Goal: Task Accomplishment & Management: Complete application form

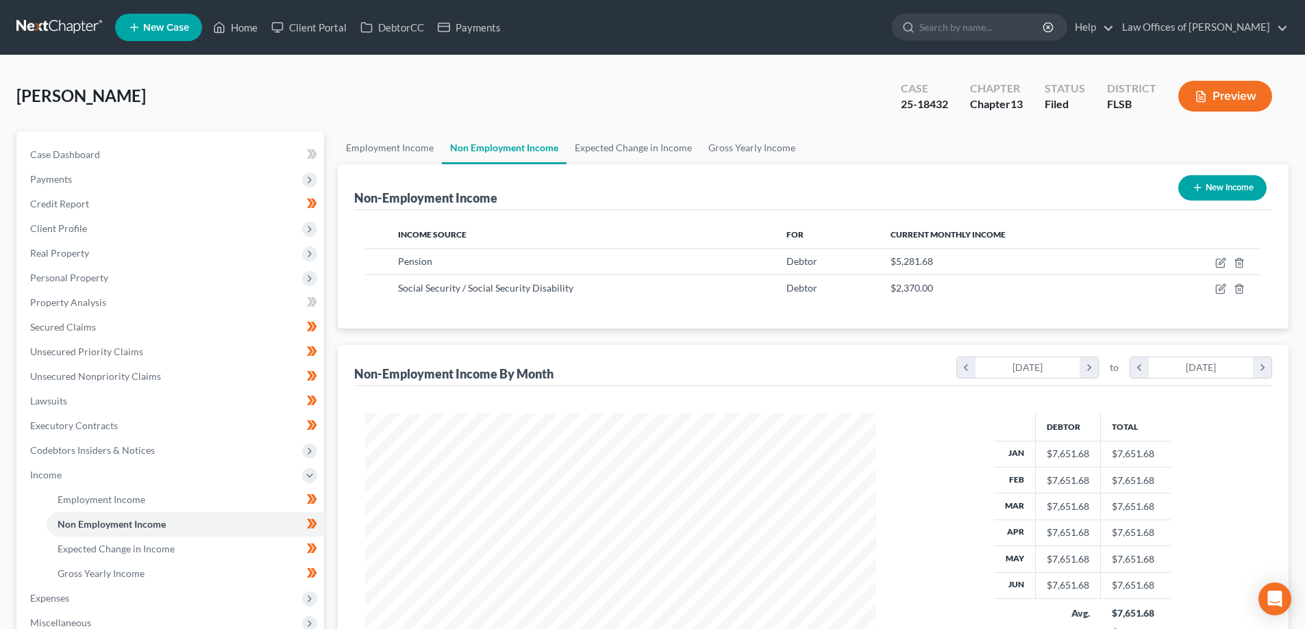
scroll to position [255, 538]
click at [42, 21] on link at bounding box center [60, 27] width 88 height 25
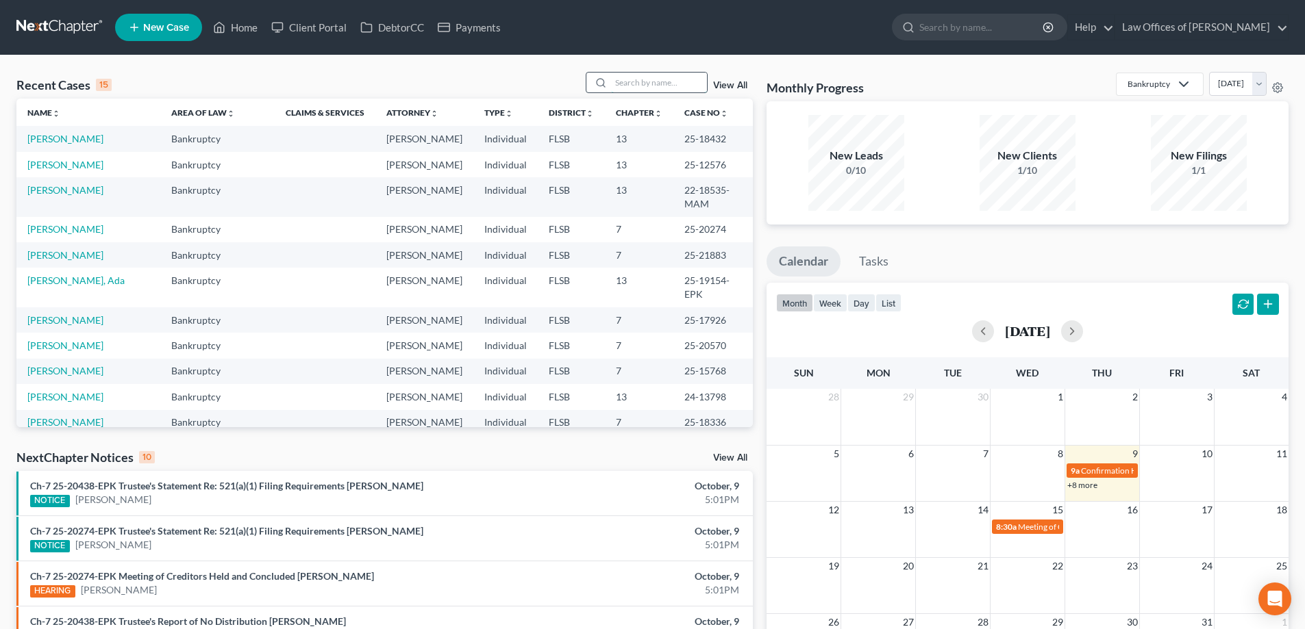
click at [634, 84] on input "search" at bounding box center [659, 83] width 96 height 20
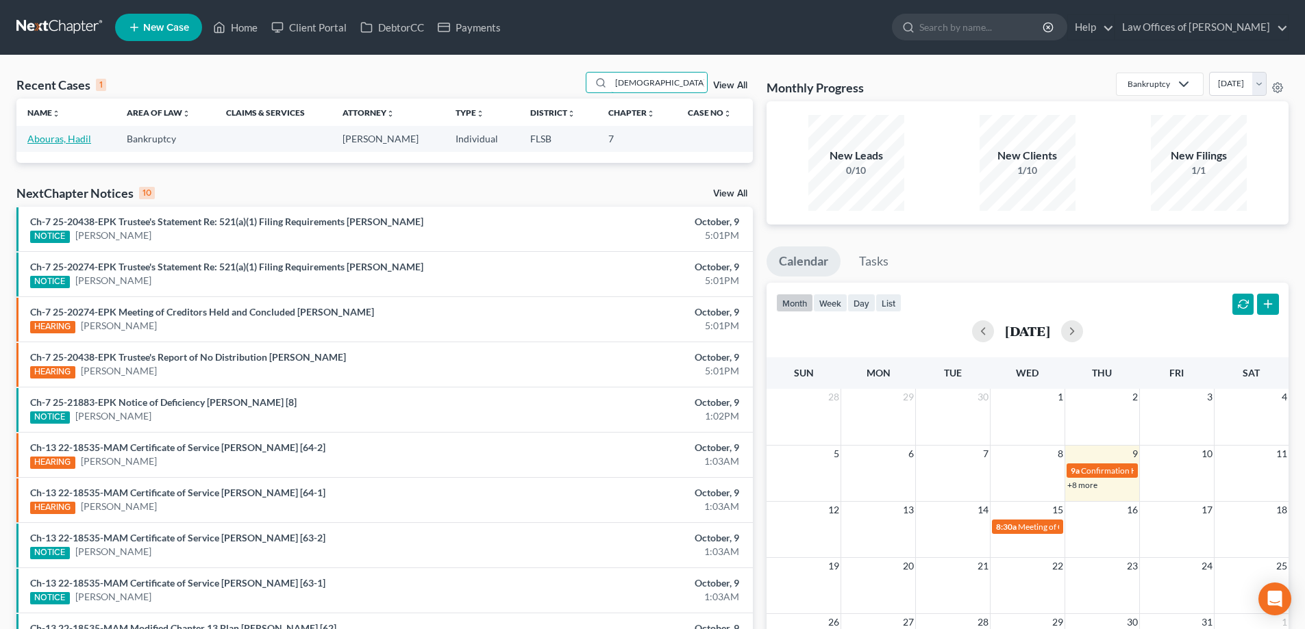
type input "hadil"
click at [55, 137] on link "Abouras, Hadil" at bounding box center [59, 139] width 64 height 12
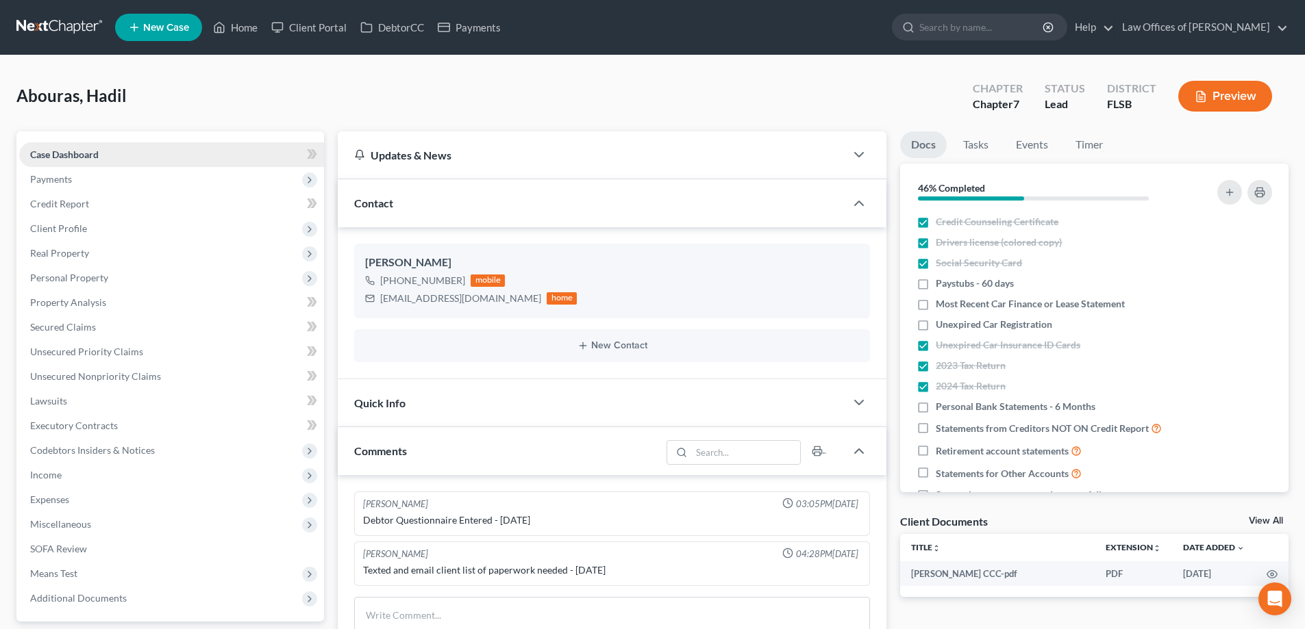
click at [131, 159] on link "Case Dashboard" at bounding box center [171, 154] width 305 height 25
click at [88, 180] on span "Payments" at bounding box center [171, 179] width 305 height 25
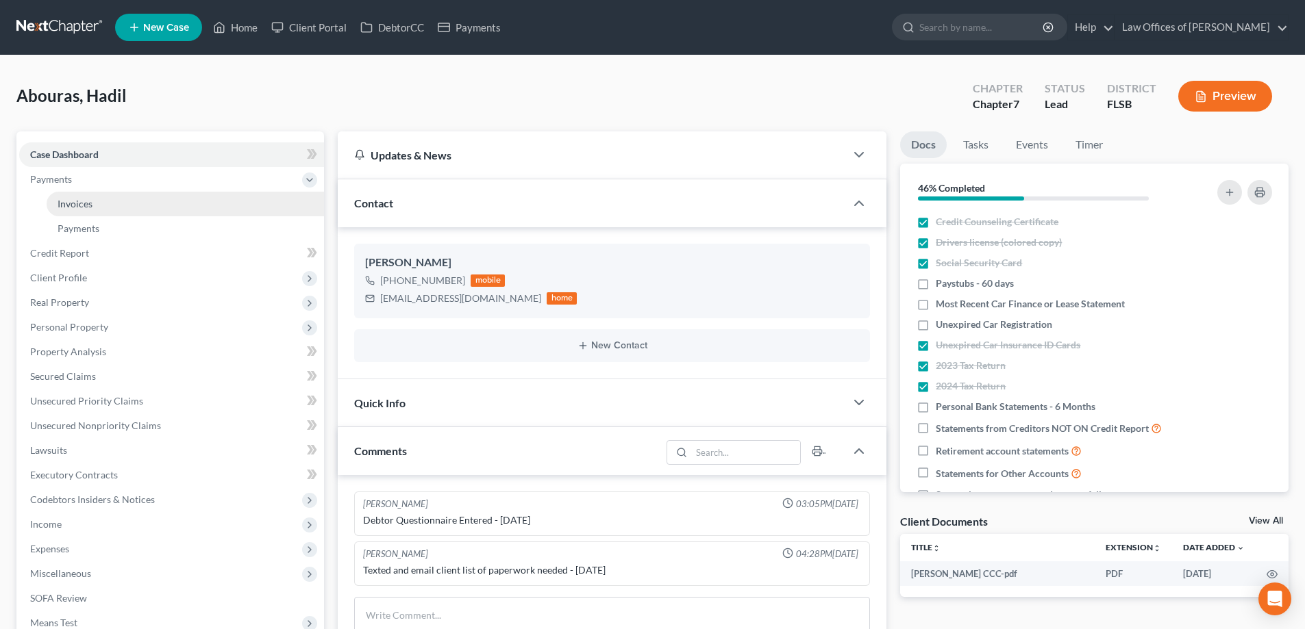
click at [98, 205] on link "Invoices" at bounding box center [185, 204] width 277 height 25
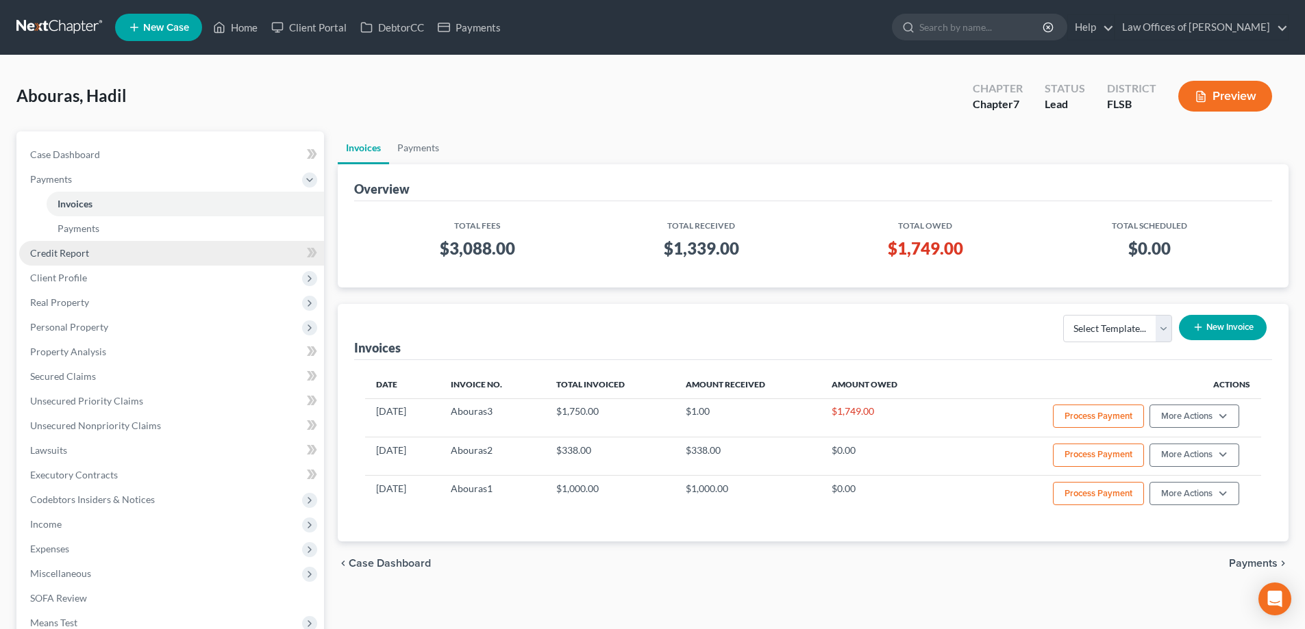
click at [68, 256] on span "Credit Report" at bounding box center [59, 253] width 59 height 12
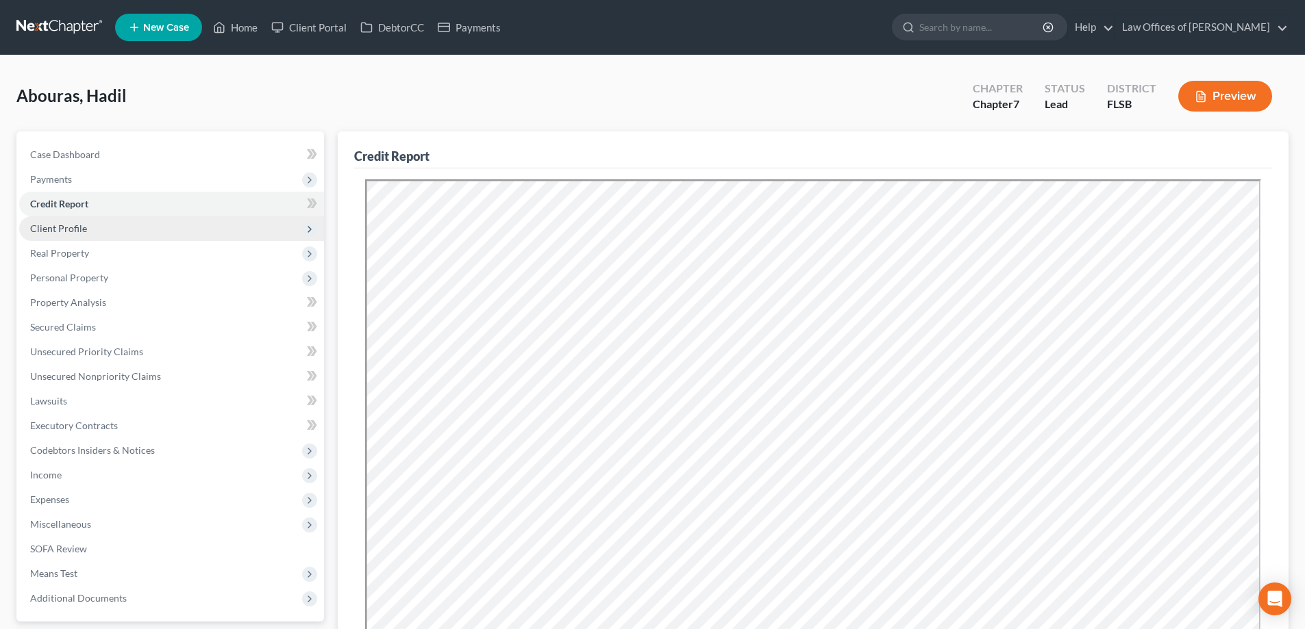
click at [127, 231] on span "Client Profile" at bounding box center [171, 228] width 305 height 25
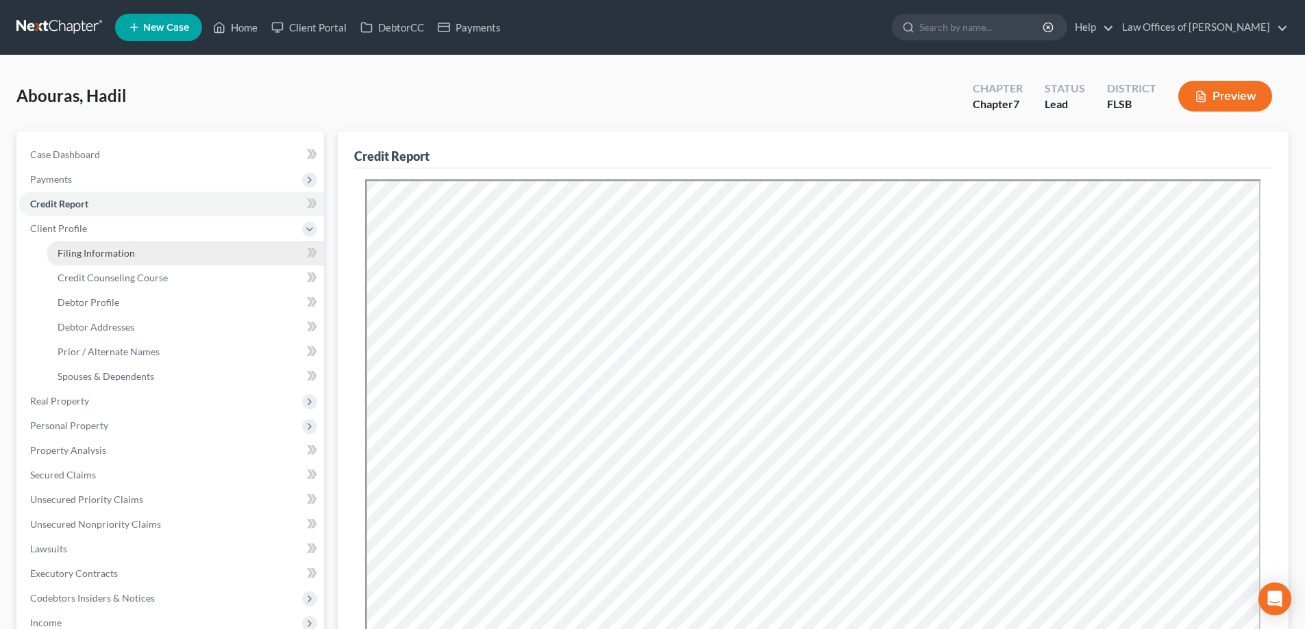
click at [135, 252] on link "Filing Information" at bounding box center [185, 253] width 277 height 25
select select "1"
select select "0"
select select "9"
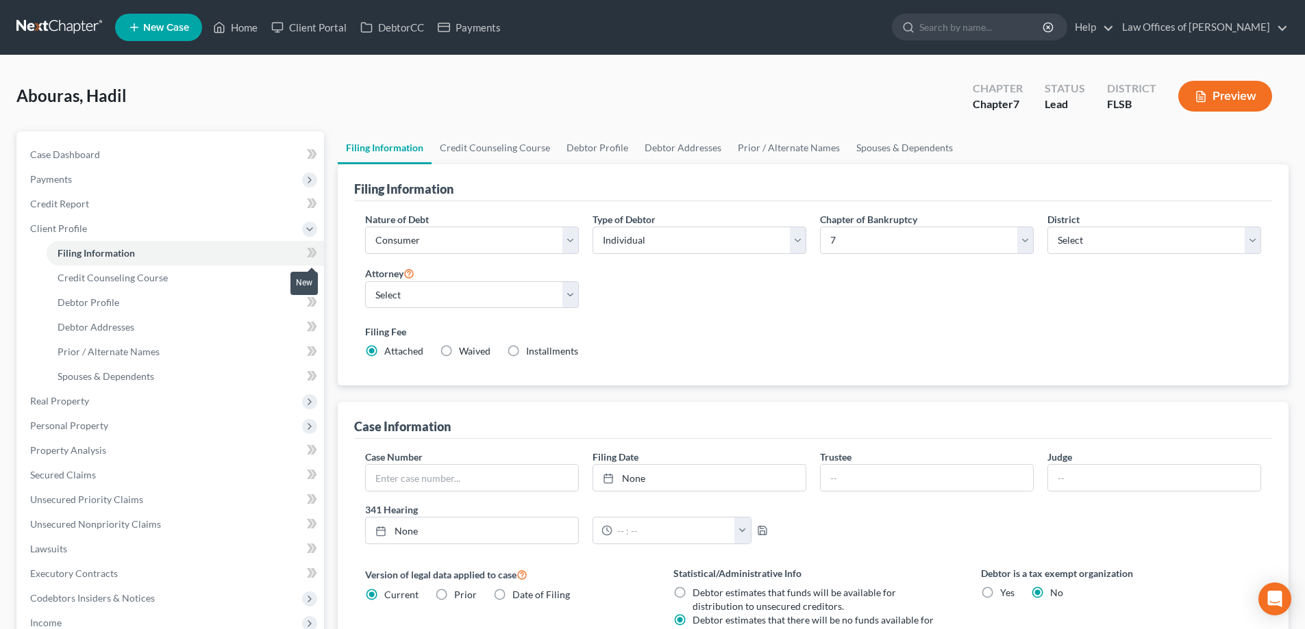
click at [311, 251] on icon at bounding box center [310, 253] width 6 height 10
click at [501, 145] on link "Credit Counseling Course" at bounding box center [495, 148] width 127 height 33
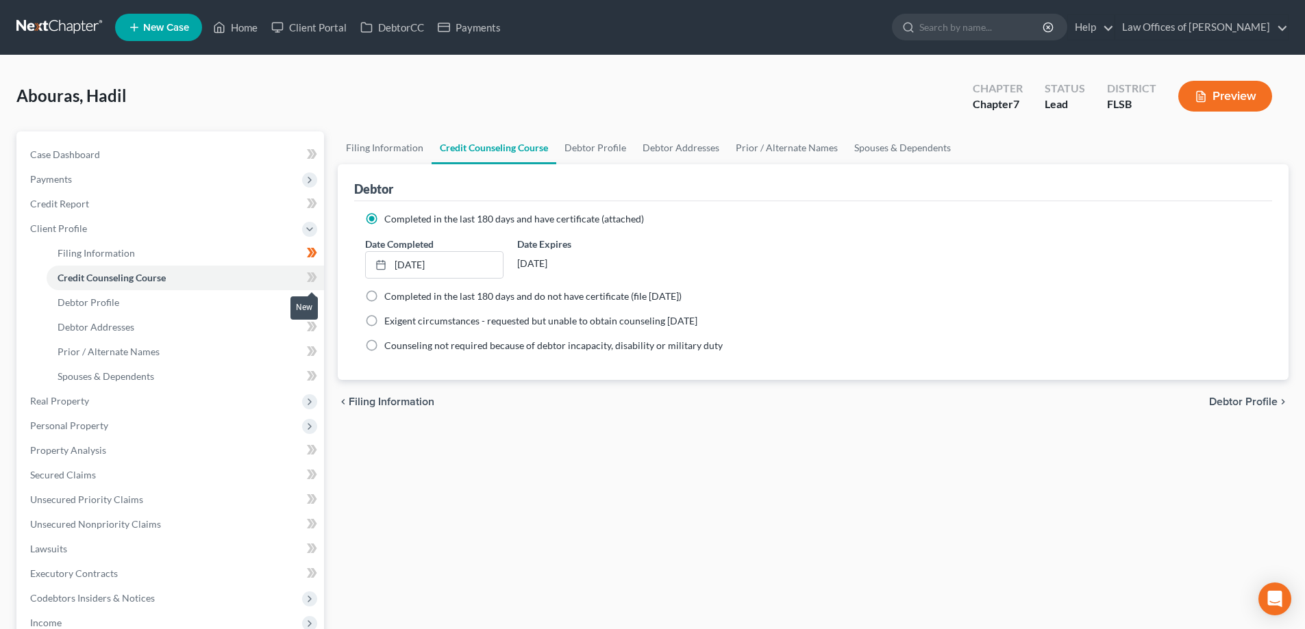
click at [313, 275] on icon at bounding box center [314, 278] width 6 height 10
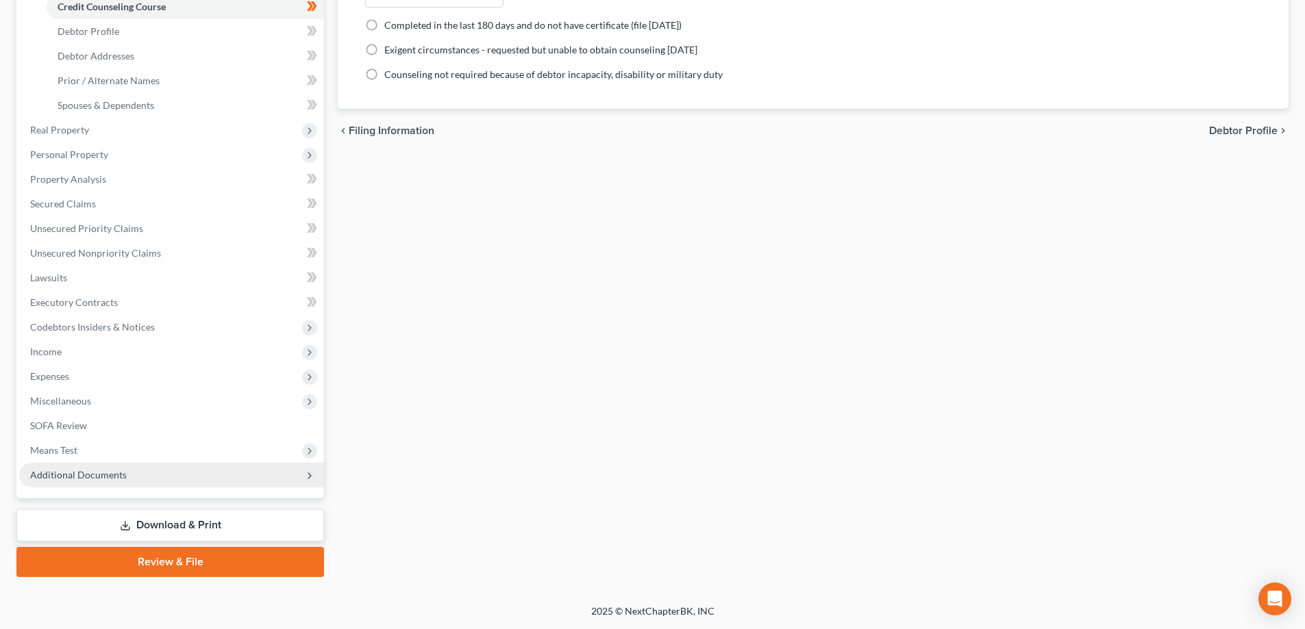
click at [77, 478] on span "Additional Documents" at bounding box center [78, 475] width 97 height 12
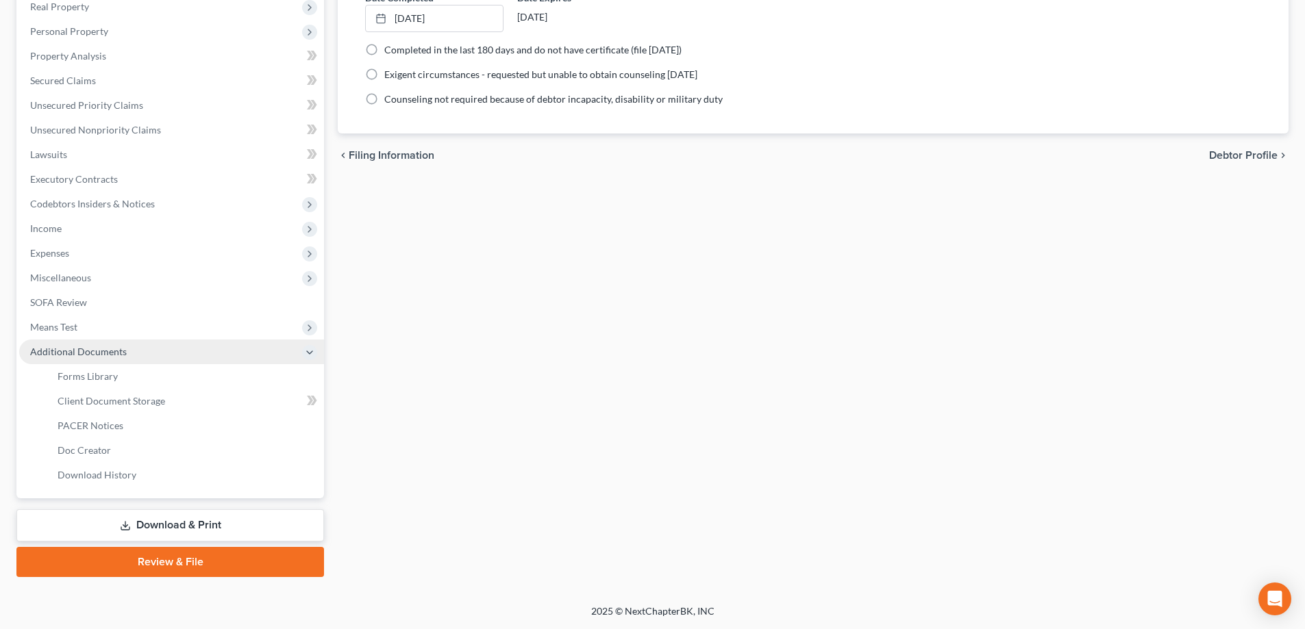
scroll to position [247, 0]
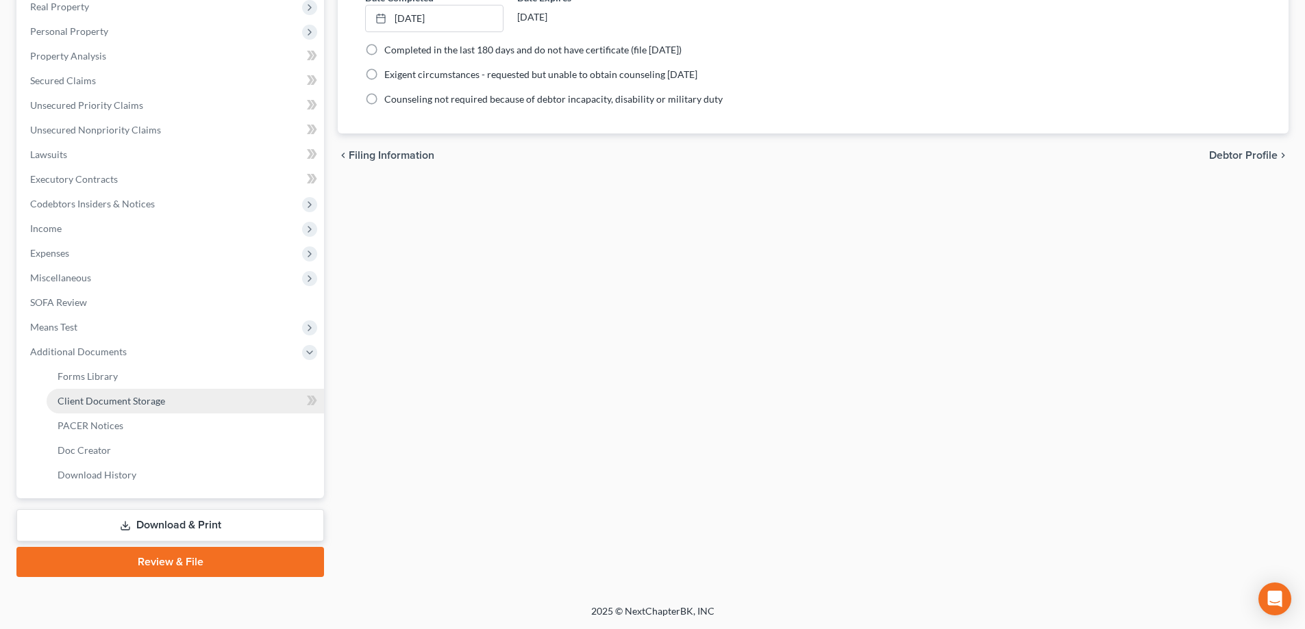
click at [106, 396] on span "Client Document Storage" at bounding box center [112, 401] width 108 height 12
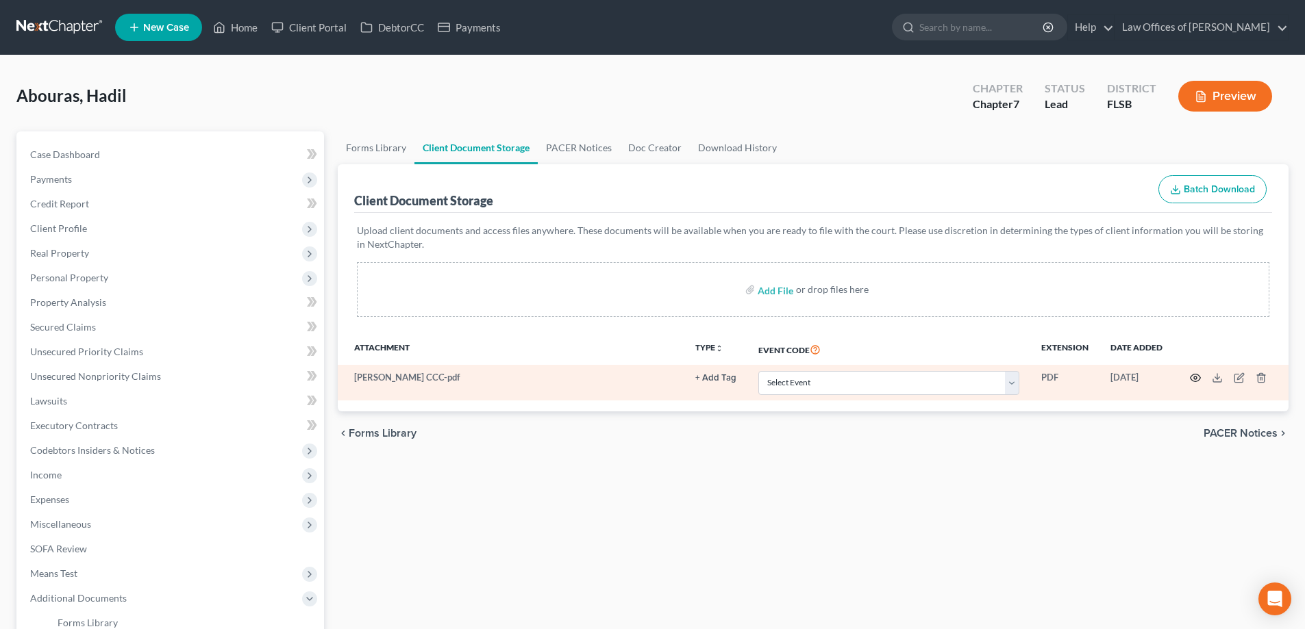
click at [1197, 377] on icon "button" at bounding box center [1195, 378] width 11 height 11
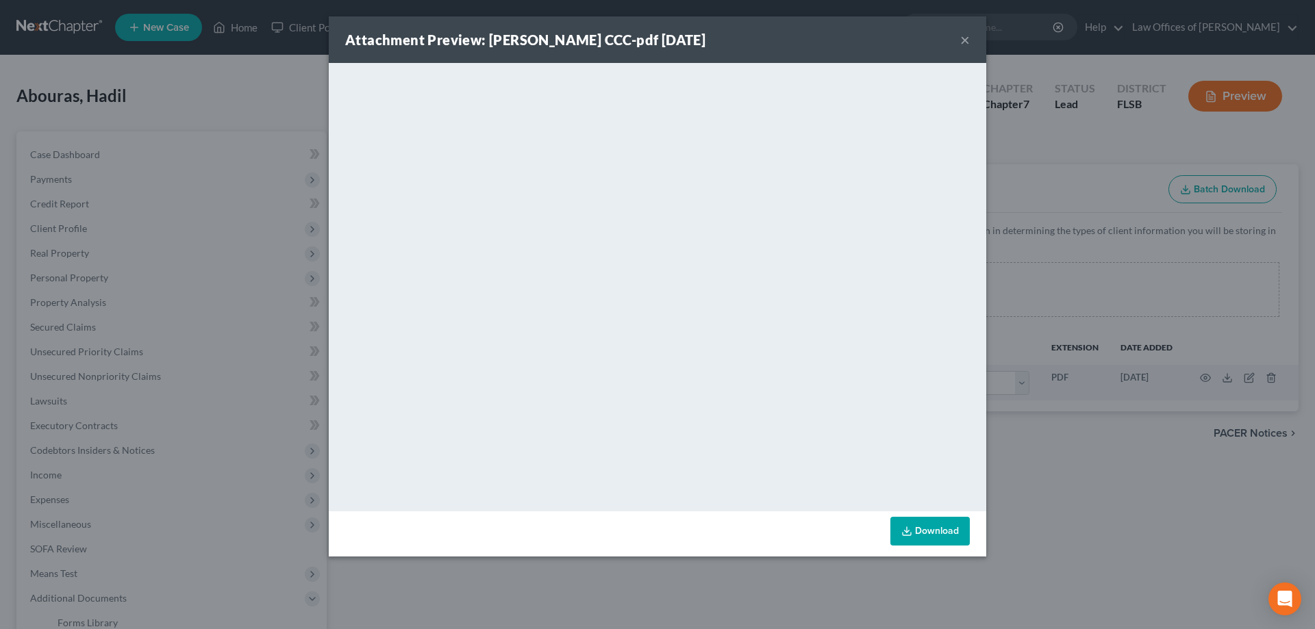
click at [965, 42] on button "×" at bounding box center [965, 40] width 10 height 16
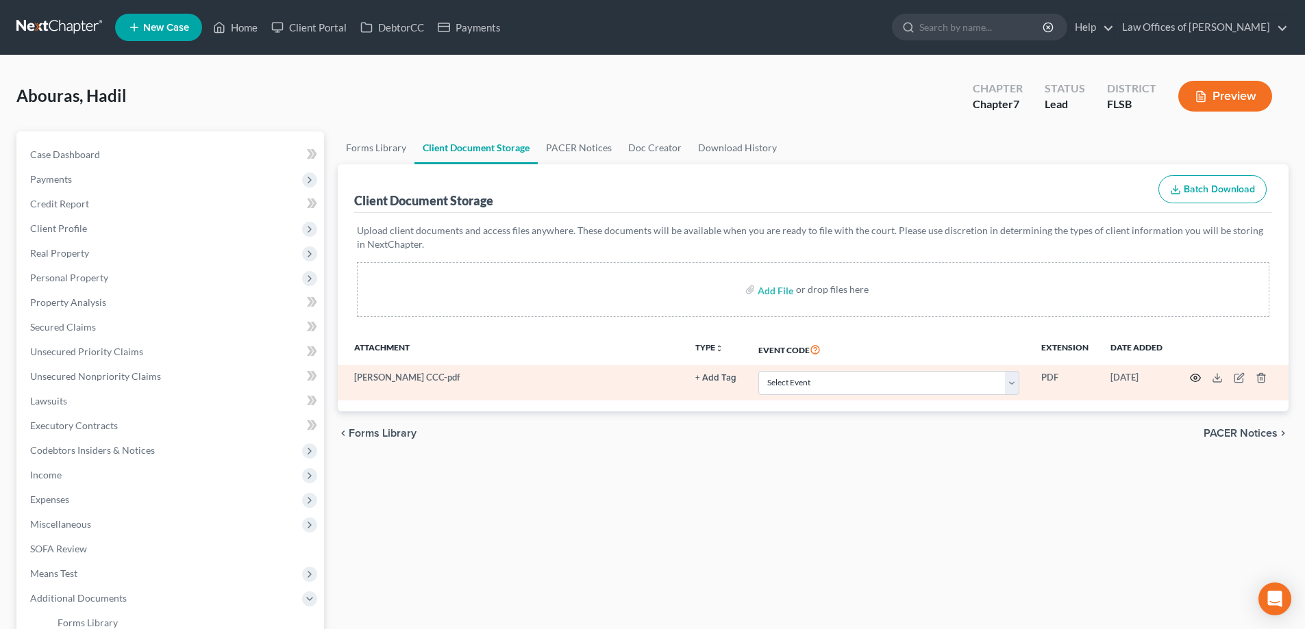
click at [1195, 375] on icon "button" at bounding box center [1195, 379] width 10 height 8
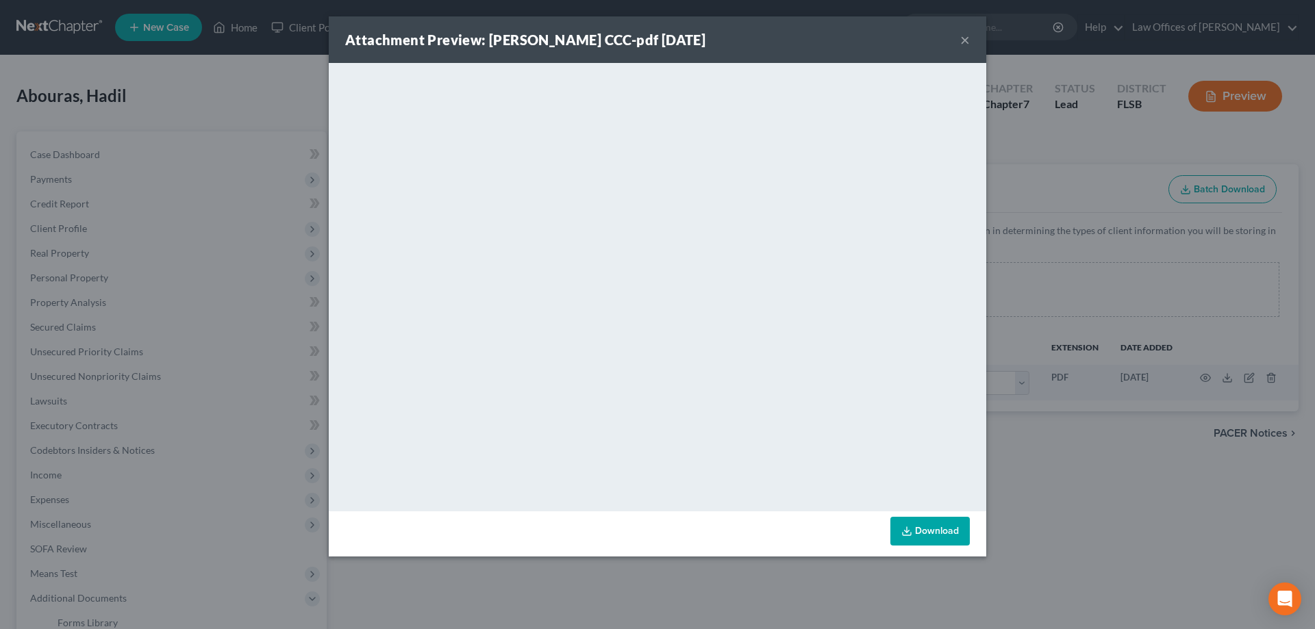
click at [964, 39] on button "×" at bounding box center [965, 40] width 10 height 16
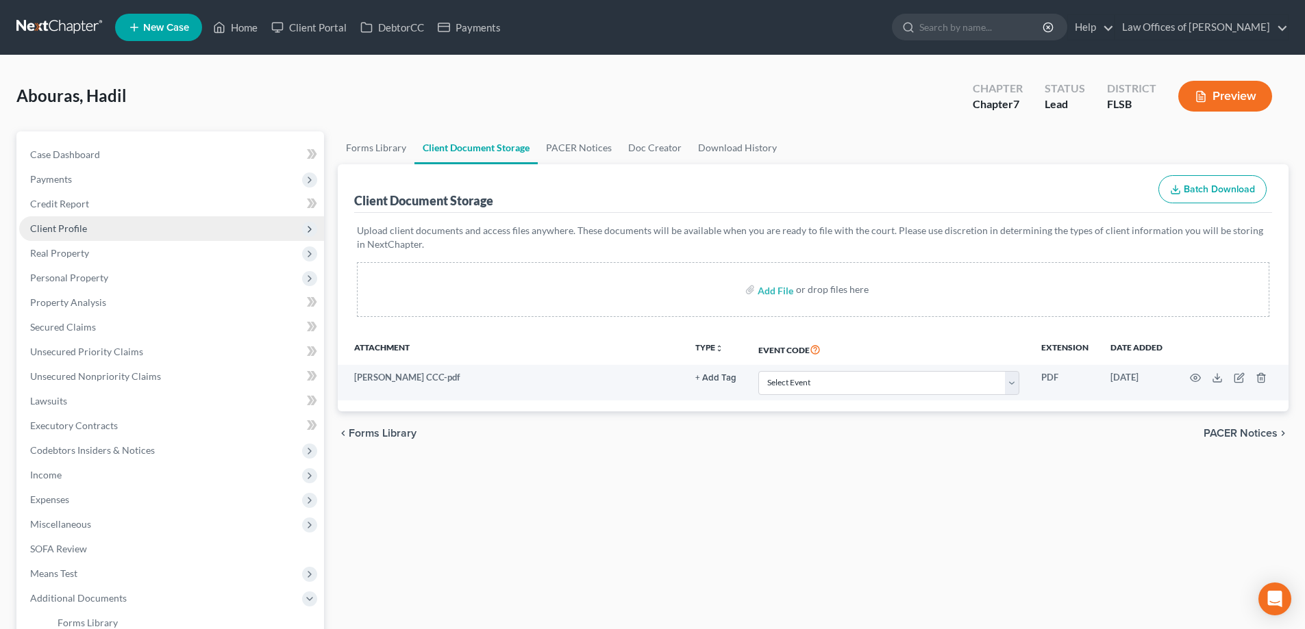
click at [52, 224] on span "Client Profile" at bounding box center [58, 229] width 57 height 12
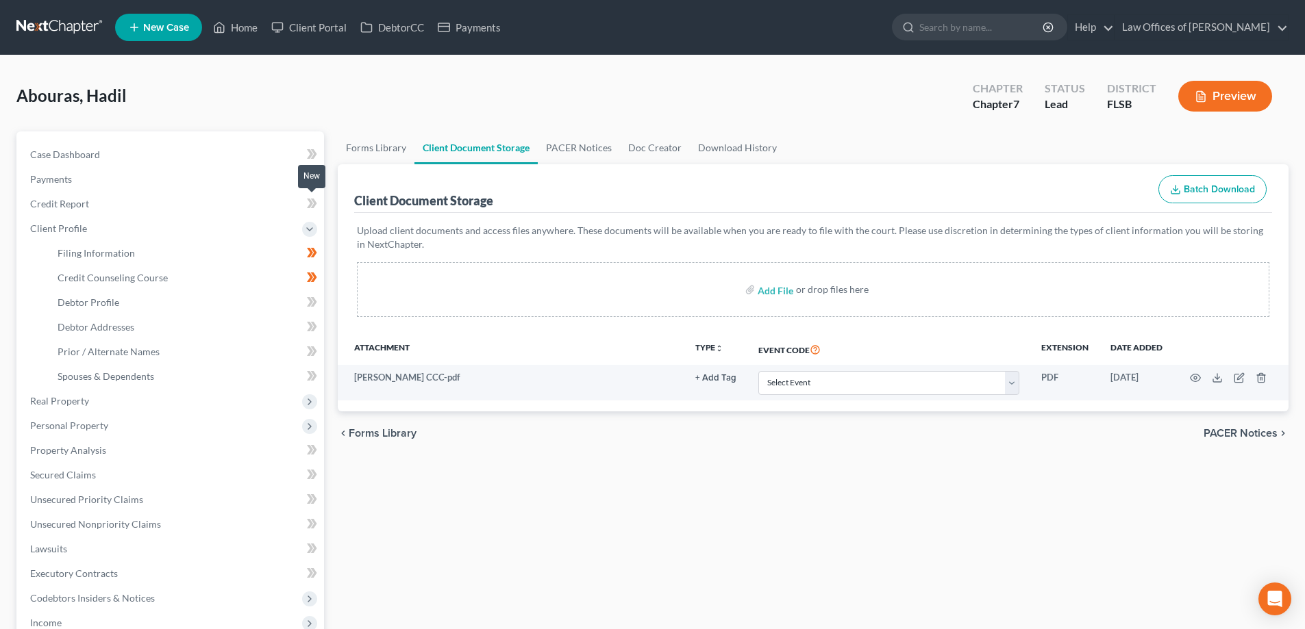
click at [316, 201] on icon at bounding box center [312, 203] width 10 height 17
click at [311, 202] on icon at bounding box center [310, 204] width 6 height 10
click at [257, 305] on link "Debtor Profile" at bounding box center [185, 302] width 277 height 25
select select "3"
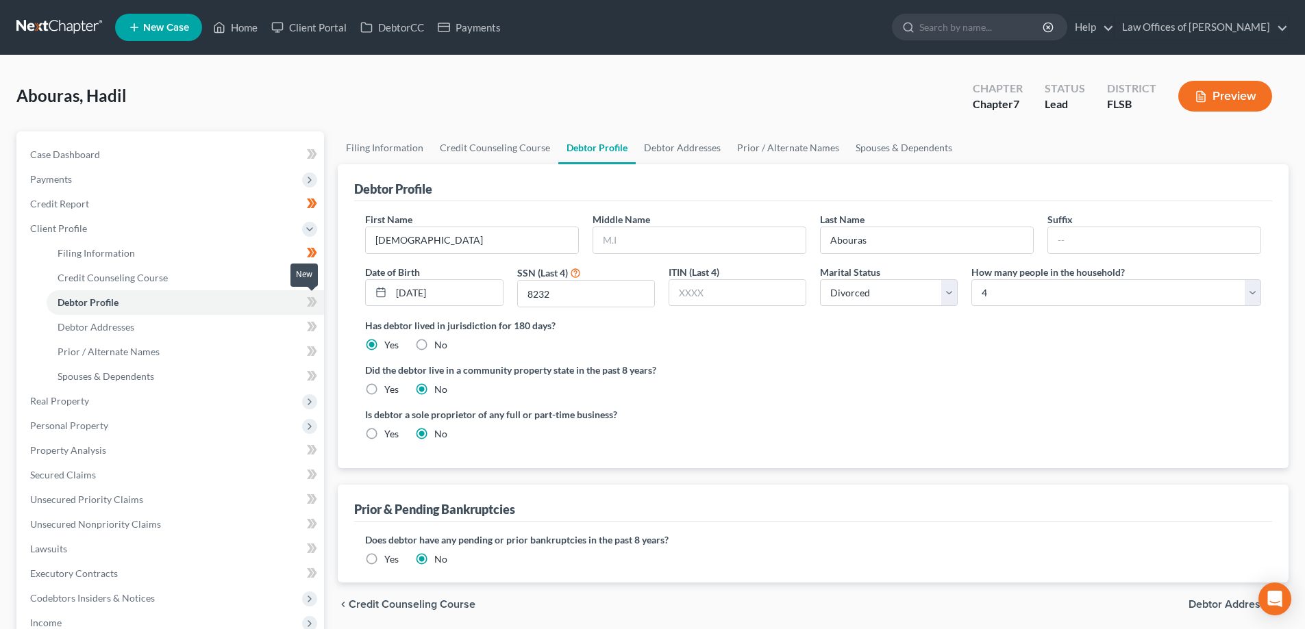
click at [311, 303] on icon at bounding box center [310, 302] width 6 height 10
click at [264, 326] on link "Debtor Addresses" at bounding box center [185, 327] width 277 height 25
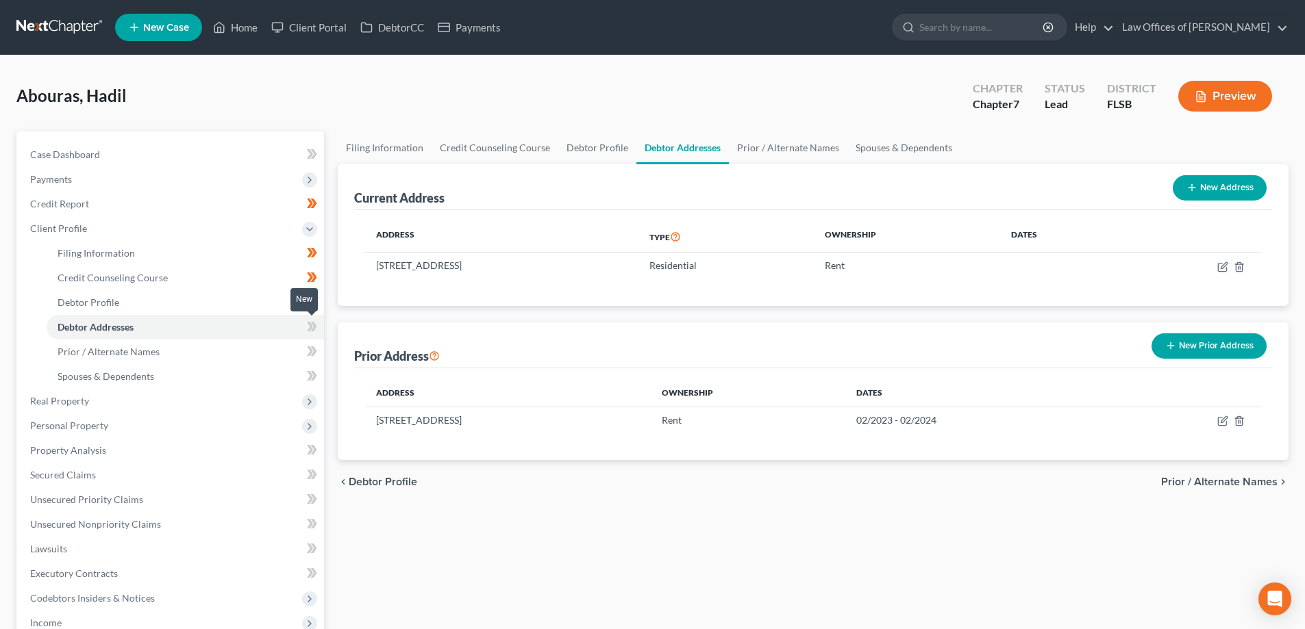
click at [306, 328] on span at bounding box center [312, 329] width 24 height 21
click at [253, 352] on link "Prior / Alternate Names" at bounding box center [185, 352] width 277 height 25
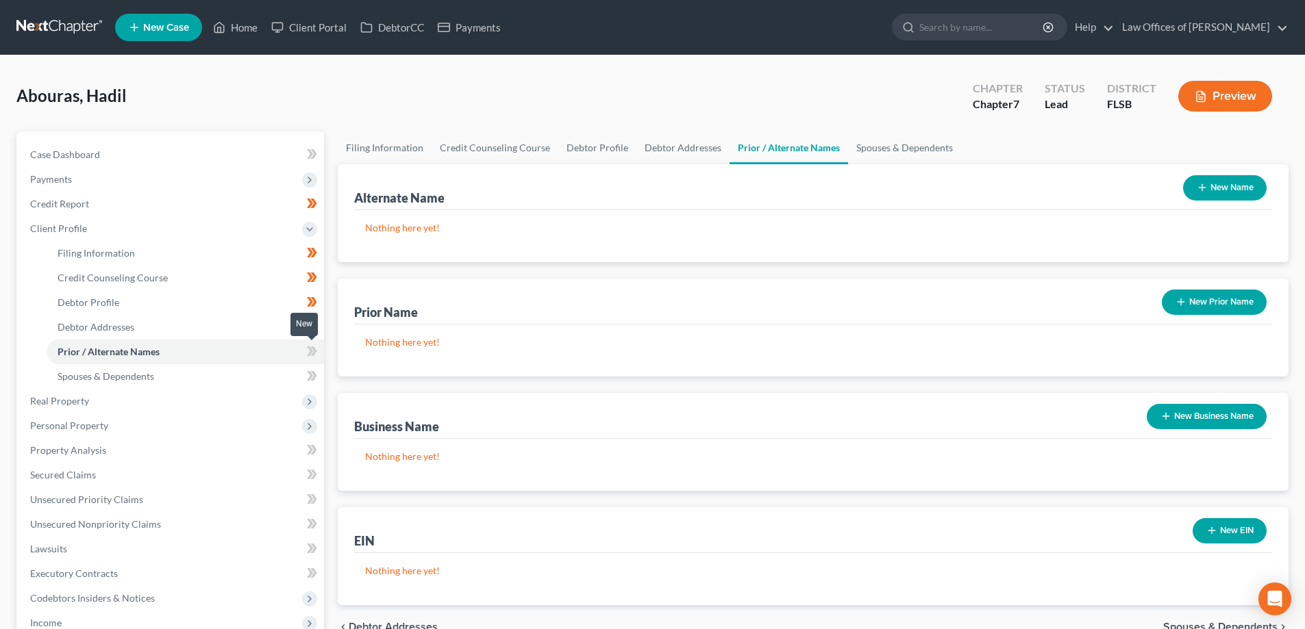
click at [307, 349] on icon at bounding box center [312, 351] width 10 height 17
click at [310, 351] on icon at bounding box center [312, 351] width 10 height 17
click at [267, 370] on link "Spouses & Dependents" at bounding box center [185, 376] width 277 height 25
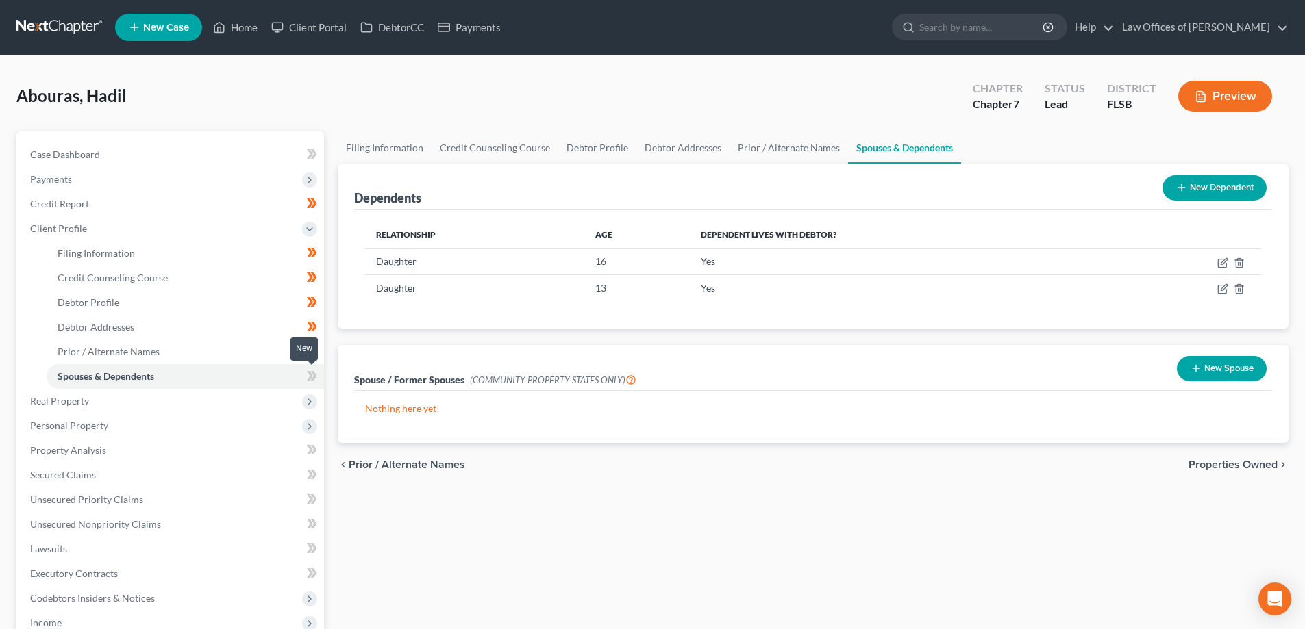
click at [310, 377] on icon at bounding box center [310, 376] width 6 height 10
click at [313, 377] on icon at bounding box center [312, 376] width 10 height 17
click at [209, 406] on span "Real Property" at bounding box center [171, 401] width 305 height 25
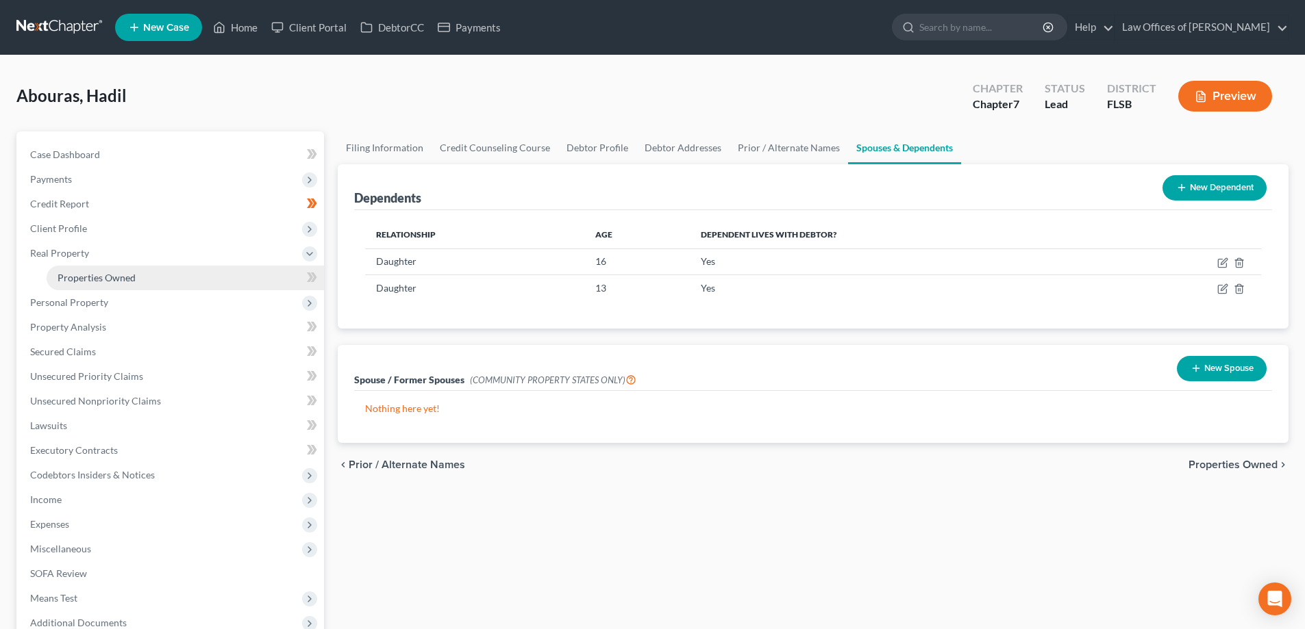
click at [246, 277] on link "Properties Owned" at bounding box center [185, 278] width 277 height 25
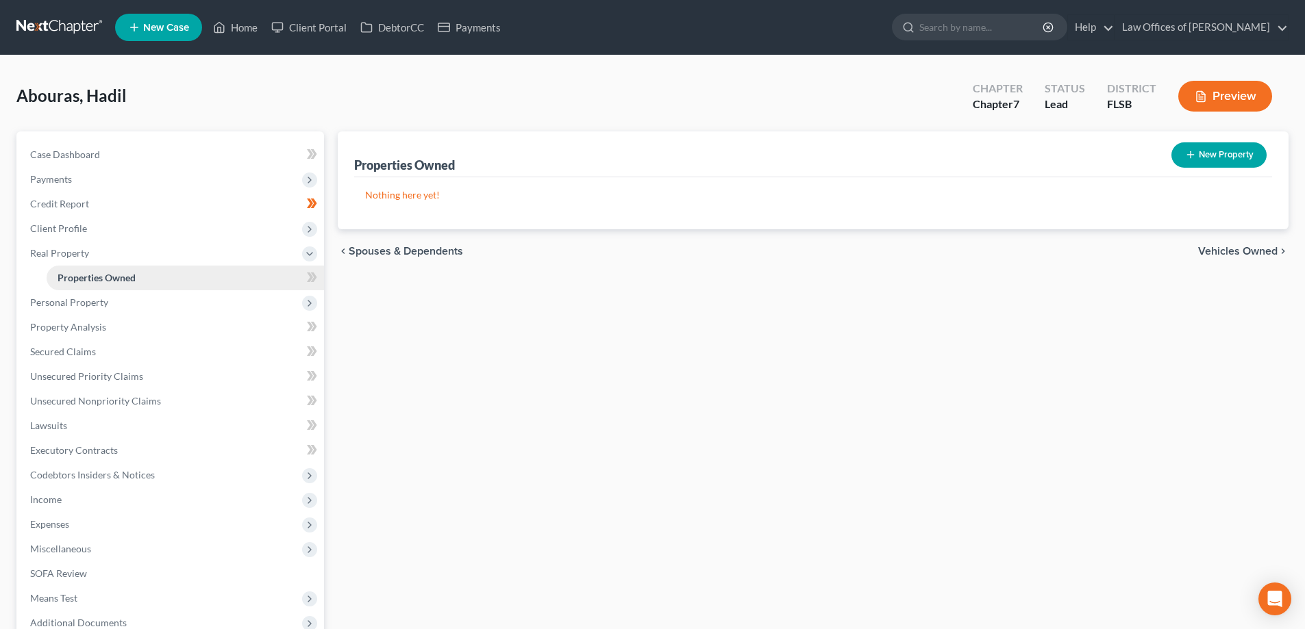
click at [299, 277] on link "Properties Owned" at bounding box center [185, 278] width 277 height 25
click at [242, 297] on span "Personal Property" at bounding box center [171, 302] width 305 height 25
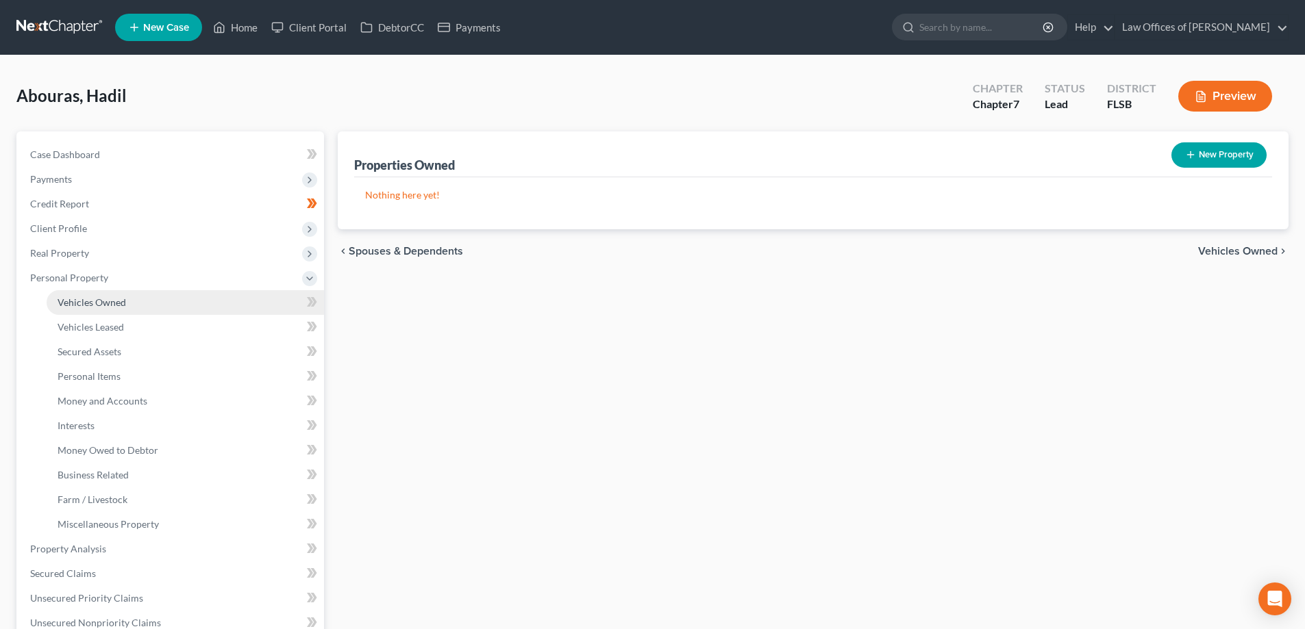
click at [219, 303] on link "Vehicles Owned" at bounding box center [185, 302] width 277 height 25
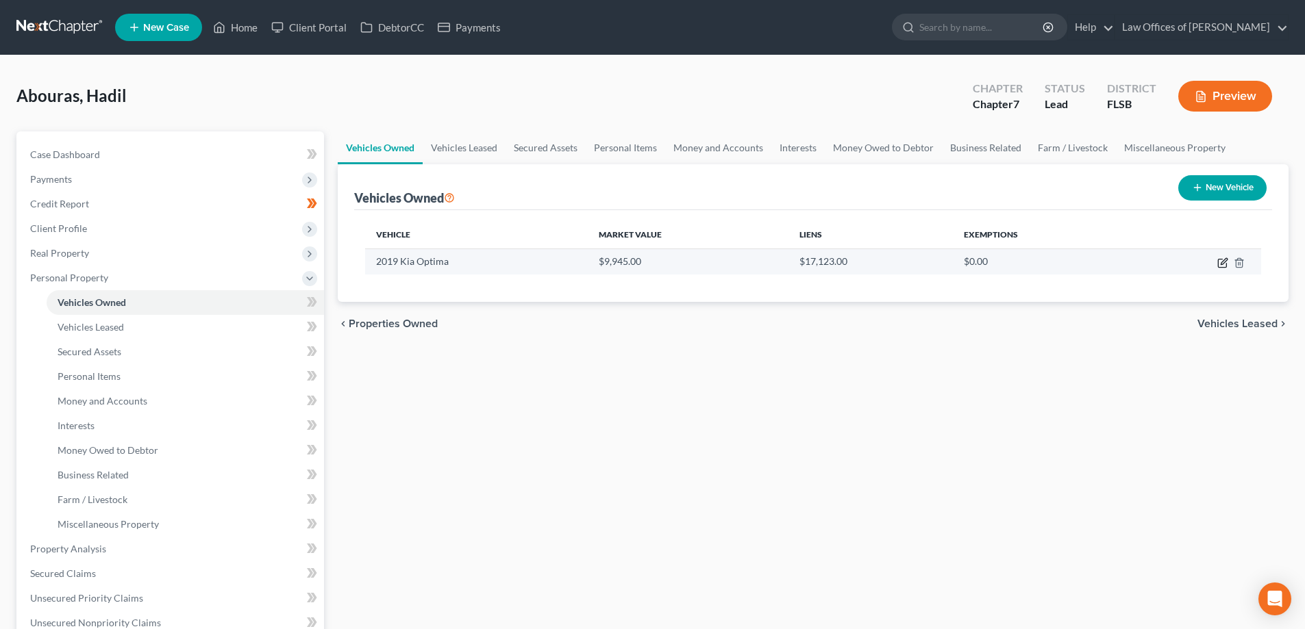
click at [1222, 266] on icon "button" at bounding box center [1222, 263] width 11 height 11
select select "0"
select select "7"
select select "2"
select select "0"
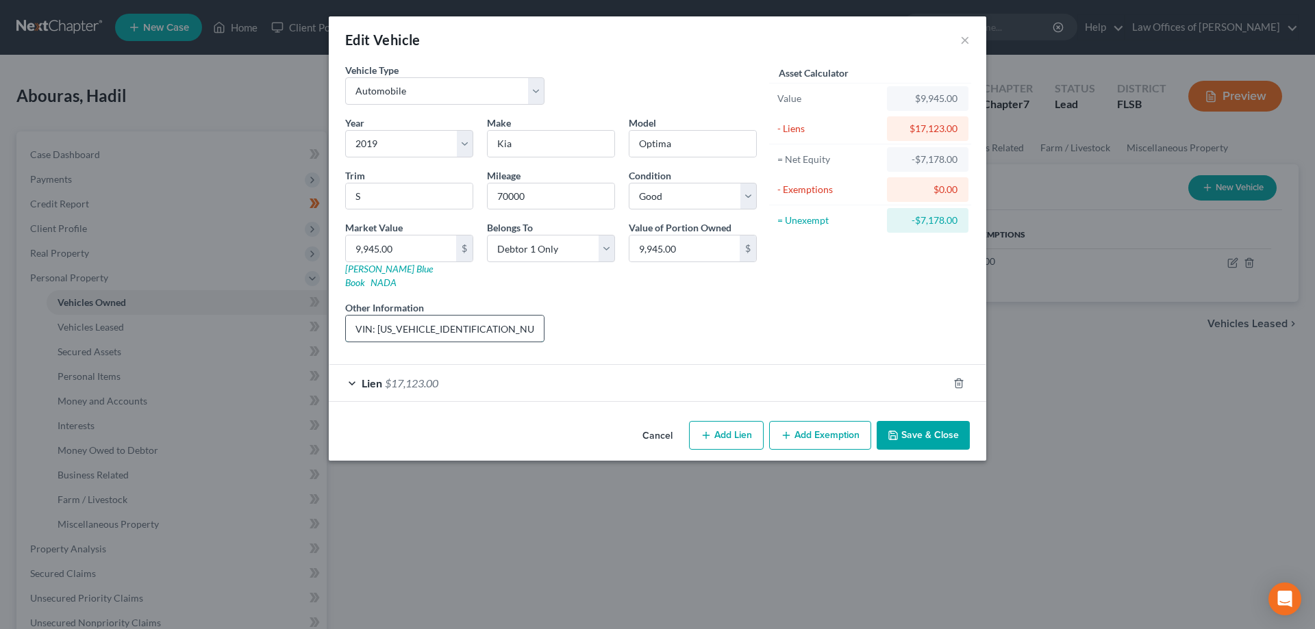
click at [429, 316] on input "VIN: 5XXGT4L38KG322275" at bounding box center [445, 329] width 198 height 26
click at [429, 317] on input "VIN: 5XXGT4L38KG322275" at bounding box center [445, 329] width 198 height 26
click at [376, 267] on link "Kelly Blue Book" at bounding box center [389, 275] width 88 height 25
click at [405, 316] on input "VIN: 5XXGT4L38KG322275" at bounding box center [445, 329] width 198 height 26
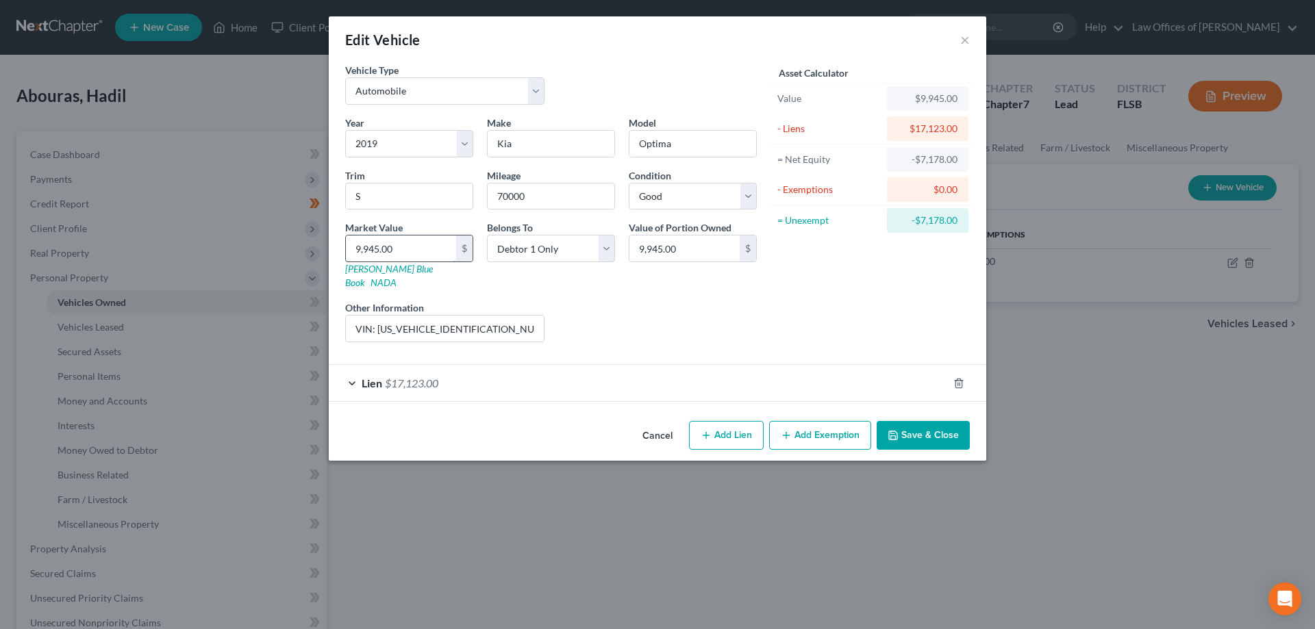
click at [374, 251] on input "9,945.00" at bounding box center [401, 249] width 110 height 26
click at [372, 251] on input "9,945.00" at bounding box center [401, 249] width 110 height 26
type input "9,94.00"
type input "994.00"
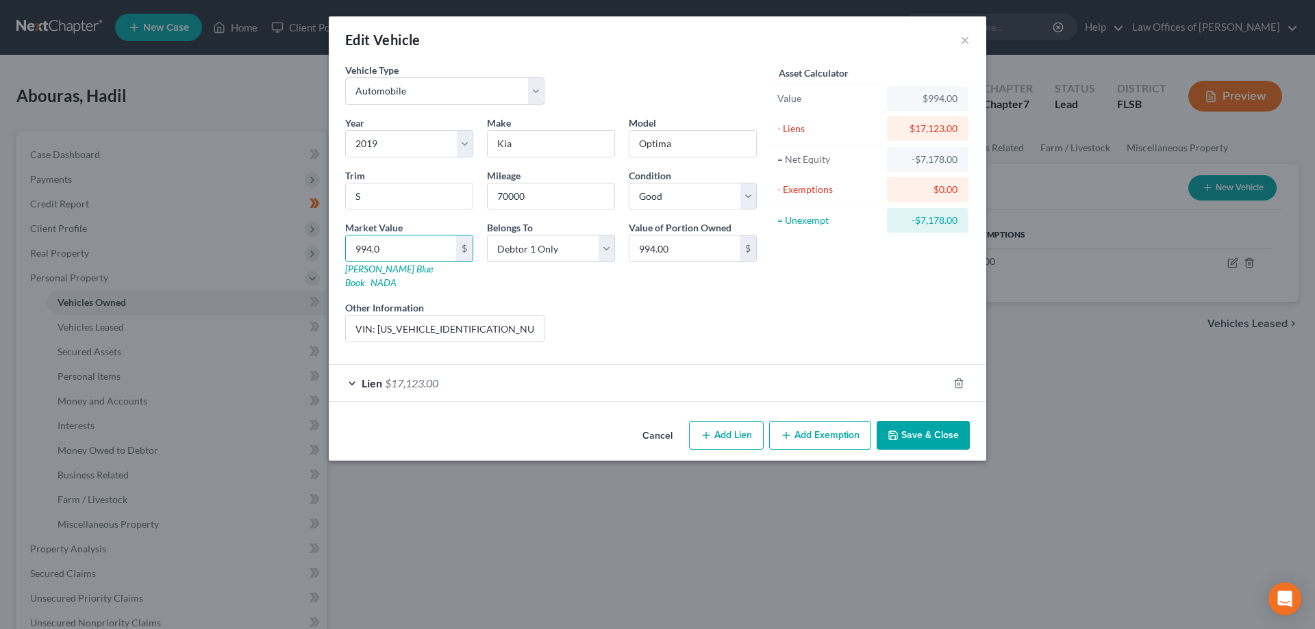
type input "994.08"
drag, startPoint x: 412, startPoint y: 249, endPoint x: 284, endPoint y: 253, distance: 127.5
click at [284, 253] on div "Edit Vehicle × Vehicle Type Select Automobile Truck Trailer Watercraft Aircraft…" at bounding box center [657, 314] width 1315 height 629
type input "9"
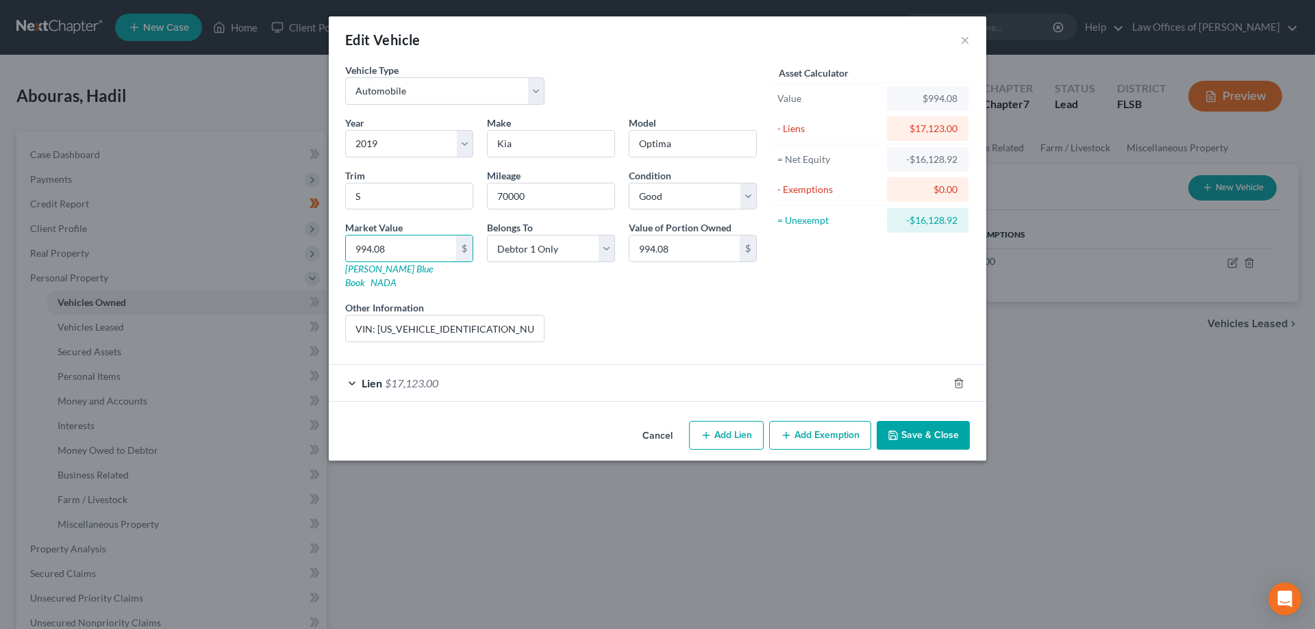
type input "9.00"
type input "99"
type input "99.00"
type input "998"
type input "998.00"
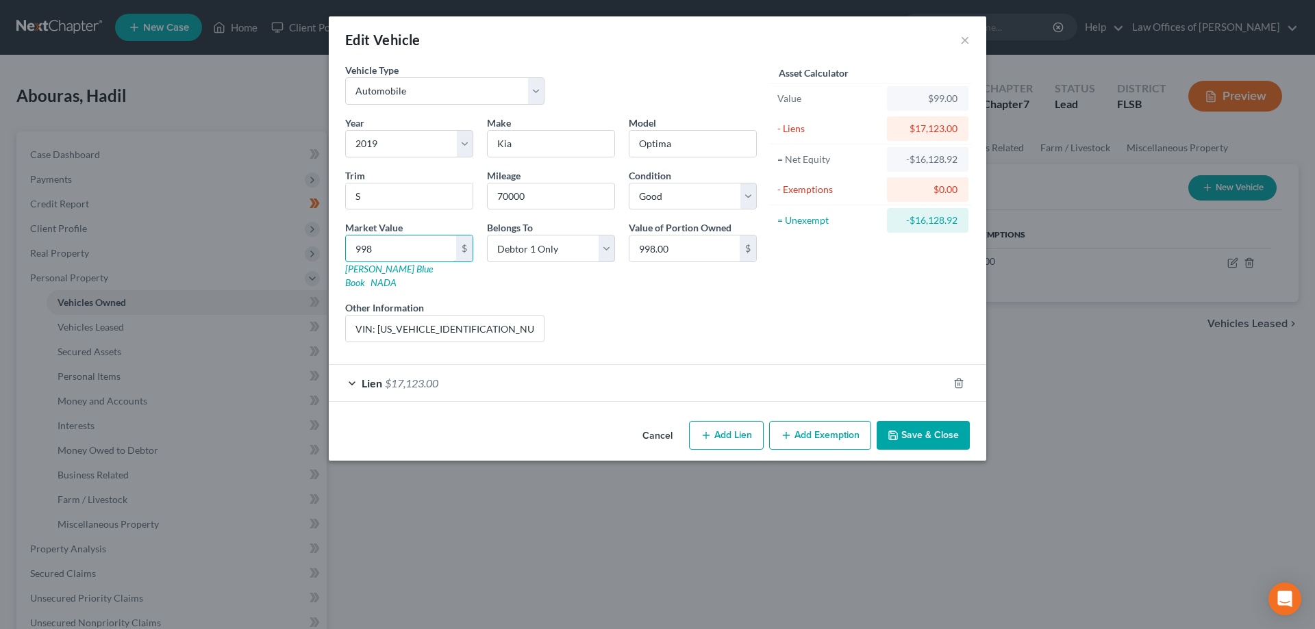
type input "9986"
type input "9,986.00"
type input "9,986"
click at [652, 328] on div "Liens Select" at bounding box center [657, 322] width 213 height 42
click at [938, 422] on button "Save & Close" at bounding box center [923, 435] width 93 height 29
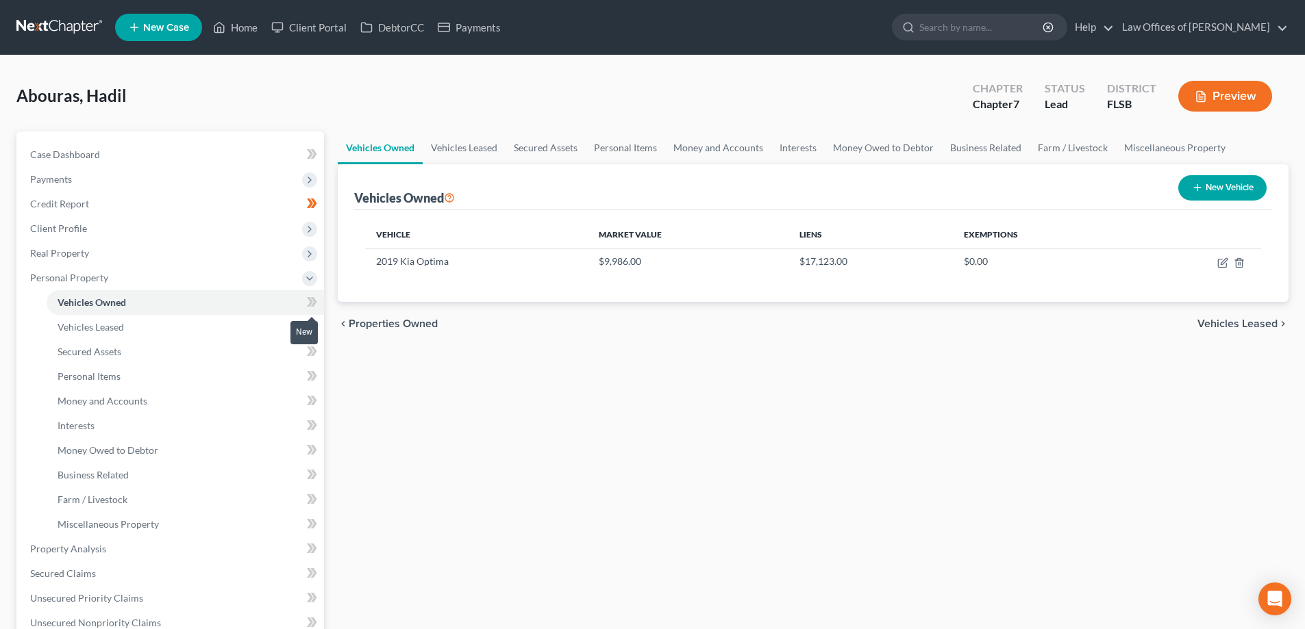
click at [310, 301] on icon at bounding box center [310, 302] width 6 height 10
click at [242, 331] on link "Vehicles Leased" at bounding box center [185, 327] width 277 height 25
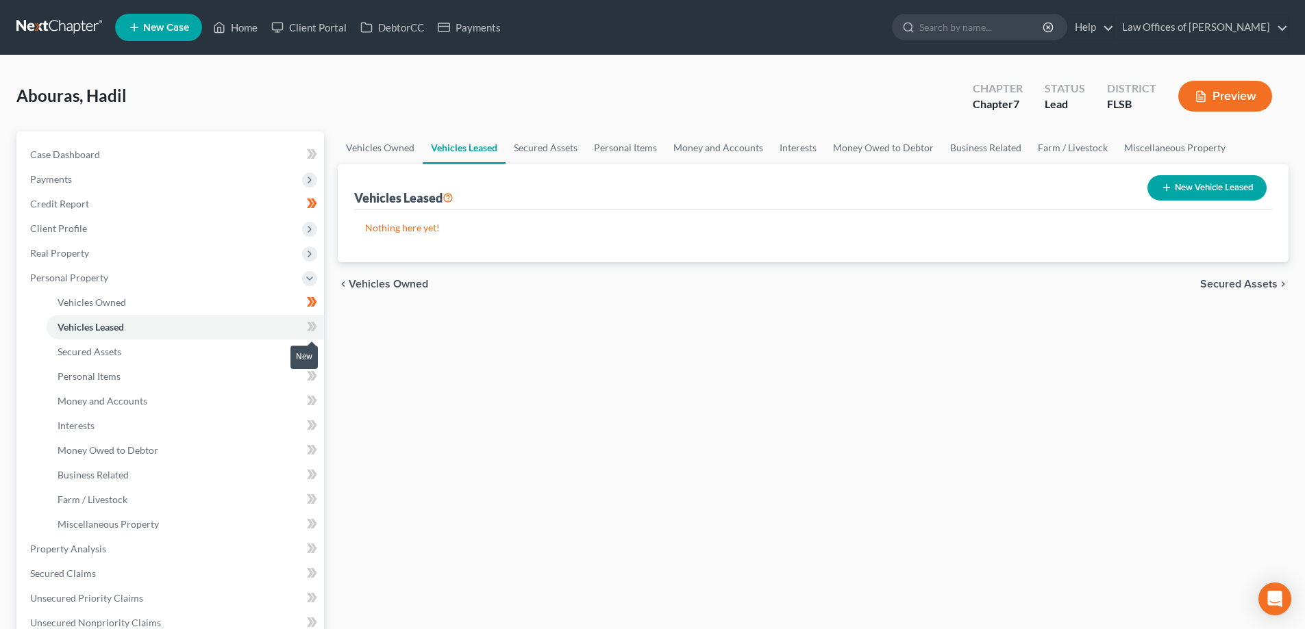
click at [310, 327] on icon at bounding box center [312, 327] width 10 height 17
click at [316, 327] on icon at bounding box center [314, 327] width 6 height 10
click at [252, 354] on link "Secured Assets" at bounding box center [185, 352] width 277 height 25
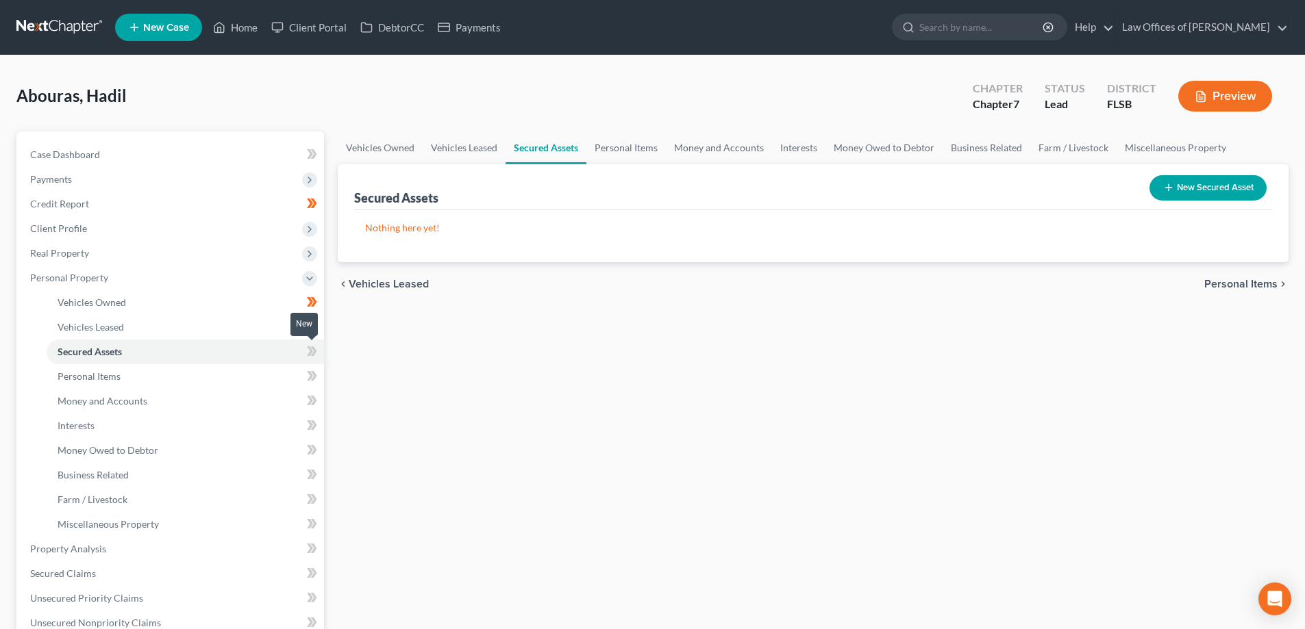
click at [314, 353] on icon at bounding box center [314, 352] width 6 height 10
click at [312, 351] on icon at bounding box center [310, 352] width 6 height 10
click at [256, 379] on link "Personal Items" at bounding box center [185, 376] width 277 height 25
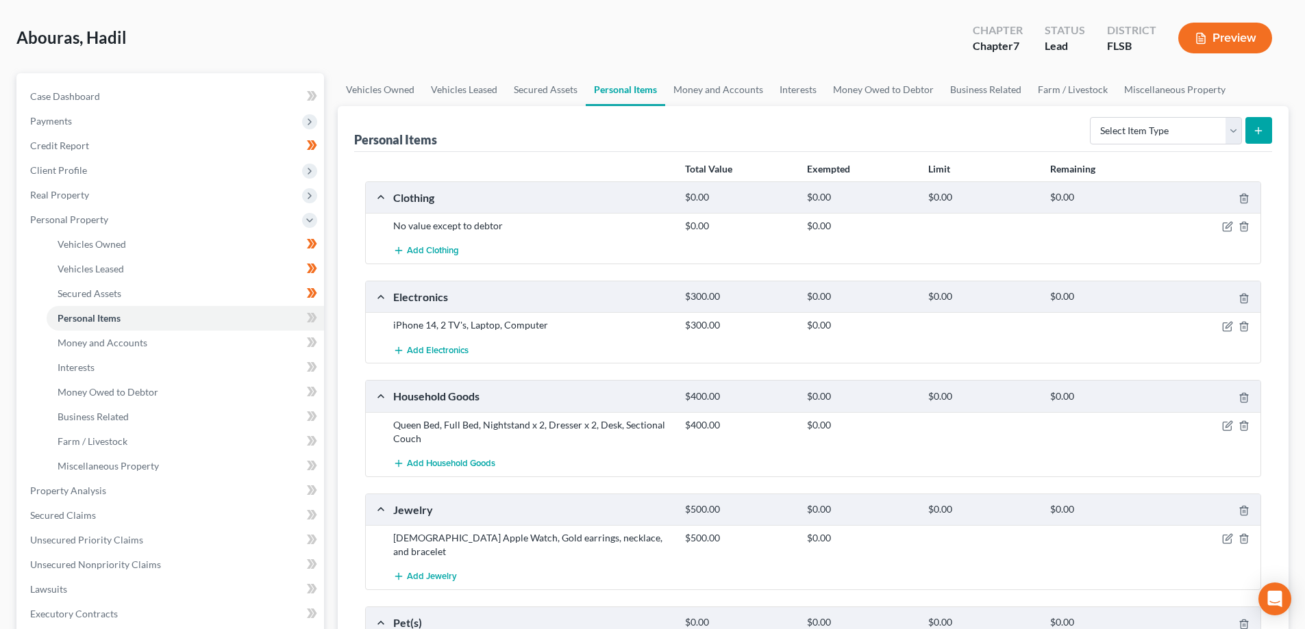
scroll to position [68, 0]
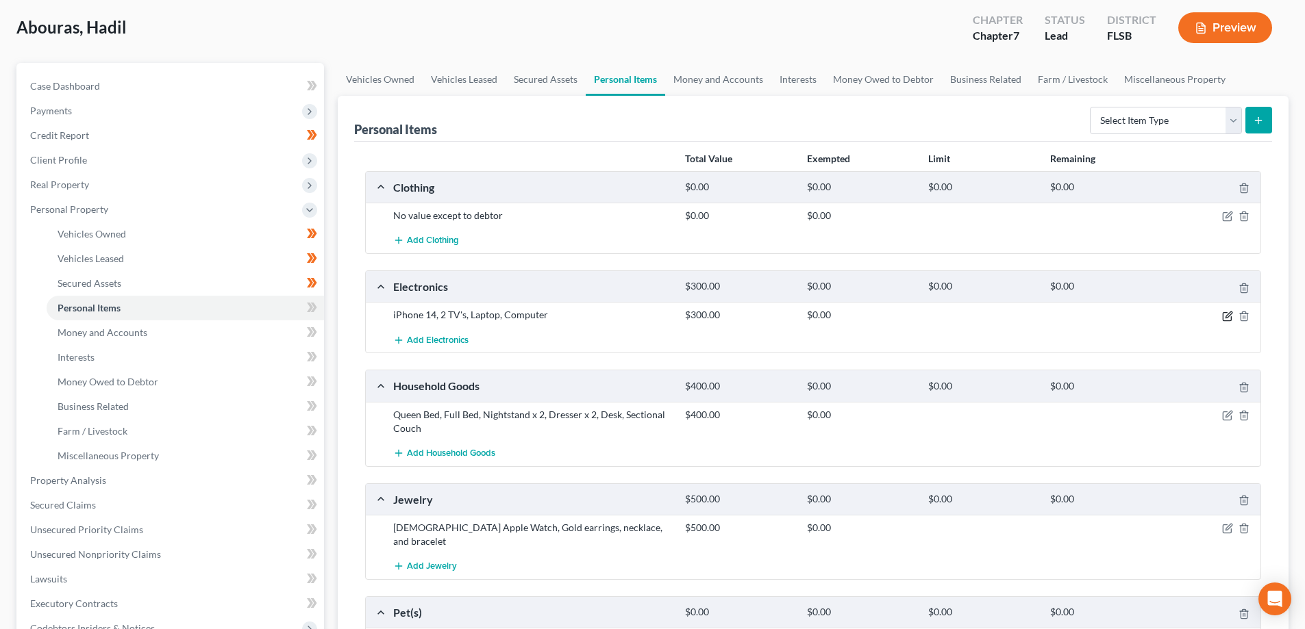
click at [1228, 317] on icon "button" at bounding box center [1228, 315] width 6 height 6
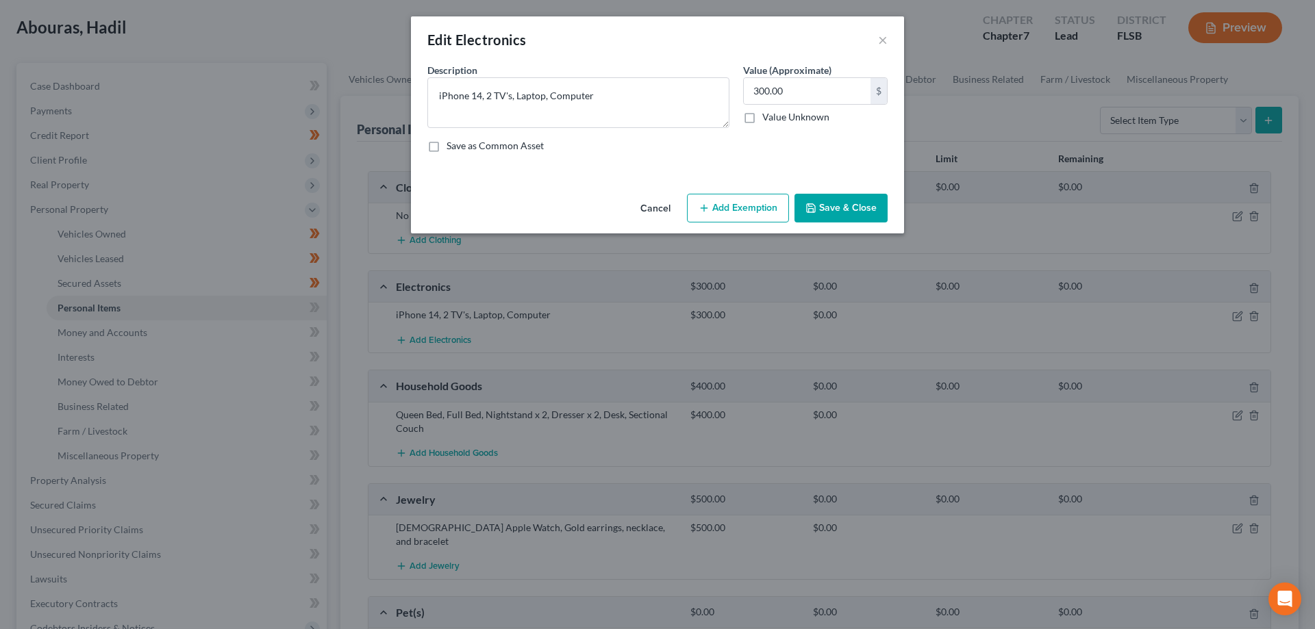
click at [738, 208] on button "Add Exemption" at bounding box center [738, 208] width 102 height 29
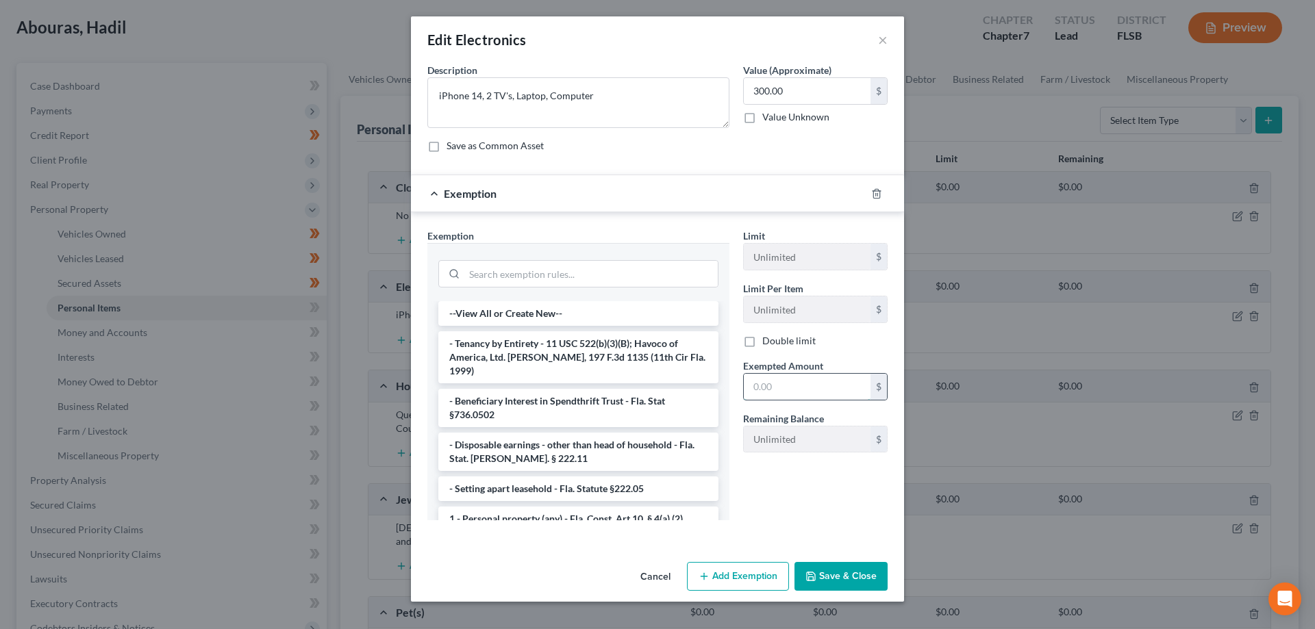
drag, startPoint x: 784, startPoint y: 388, endPoint x: 786, endPoint y: 382, distance: 7.4
click at [786, 388] on input "text" at bounding box center [807, 387] width 127 height 26
type input "300"
click at [584, 507] on li "1 - Personal property (any) - Fla. Const. Art.10, § 4(a) (2)" at bounding box center [578, 519] width 280 height 25
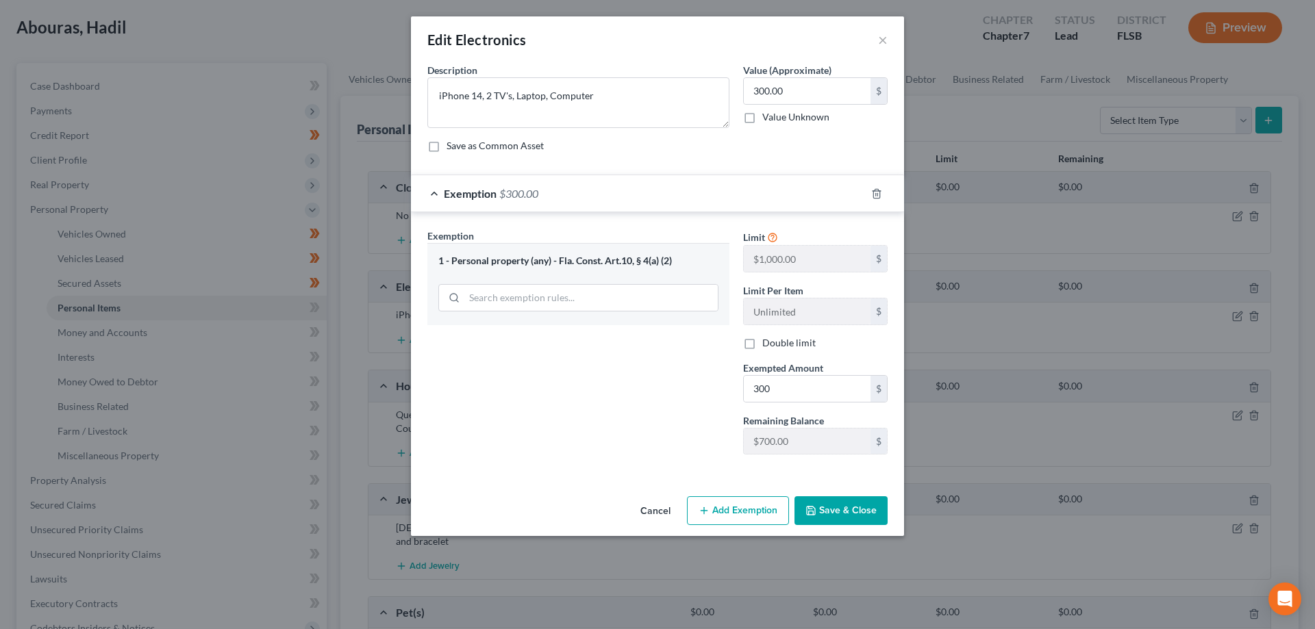
click at [839, 517] on button "Save & Close" at bounding box center [841, 511] width 93 height 29
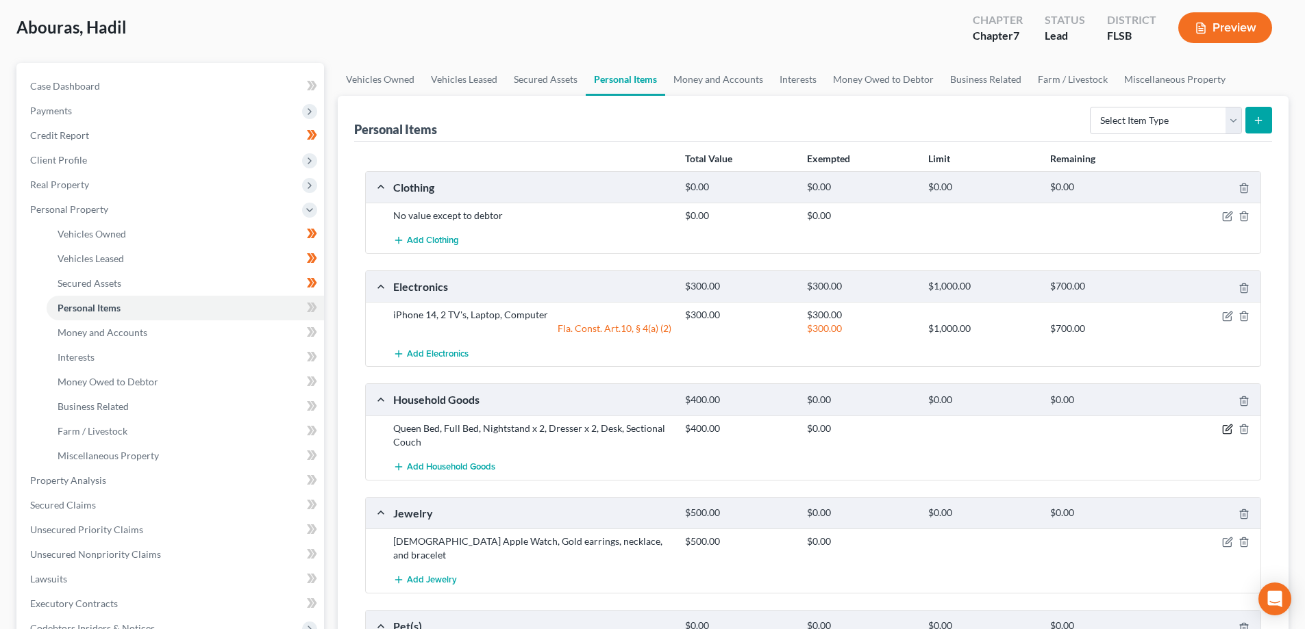
click at [1225, 431] on icon "button" at bounding box center [1228, 428] width 6 height 6
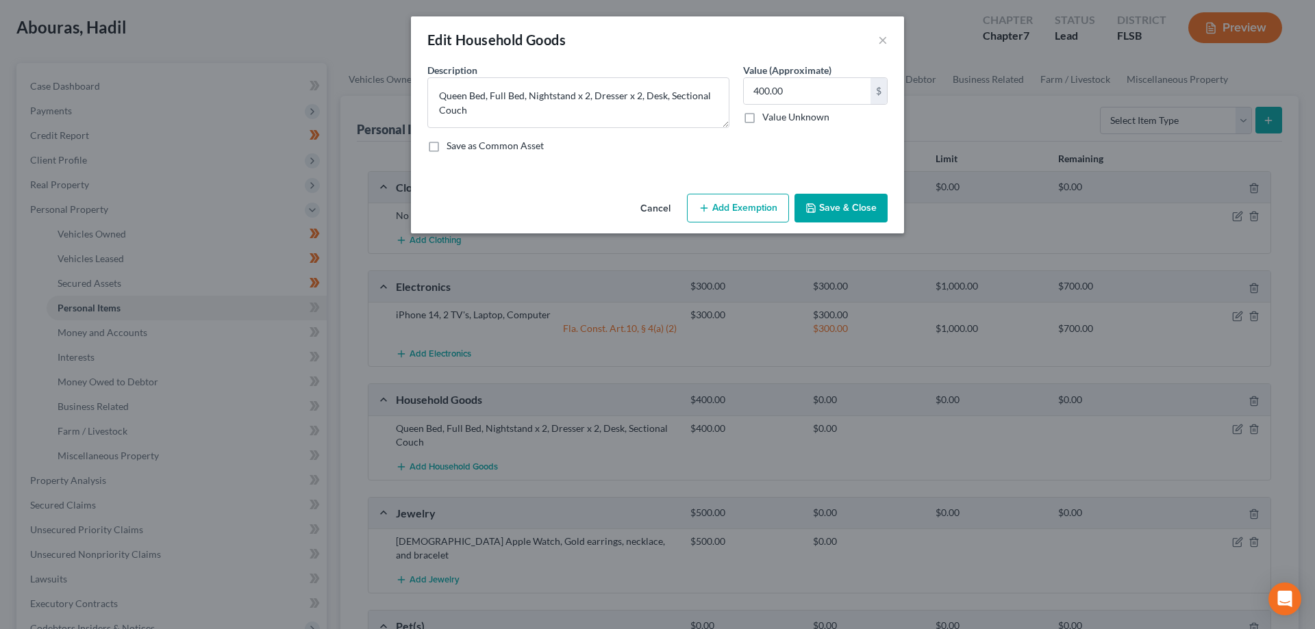
click at [717, 212] on button "Add Exemption" at bounding box center [738, 208] width 102 height 29
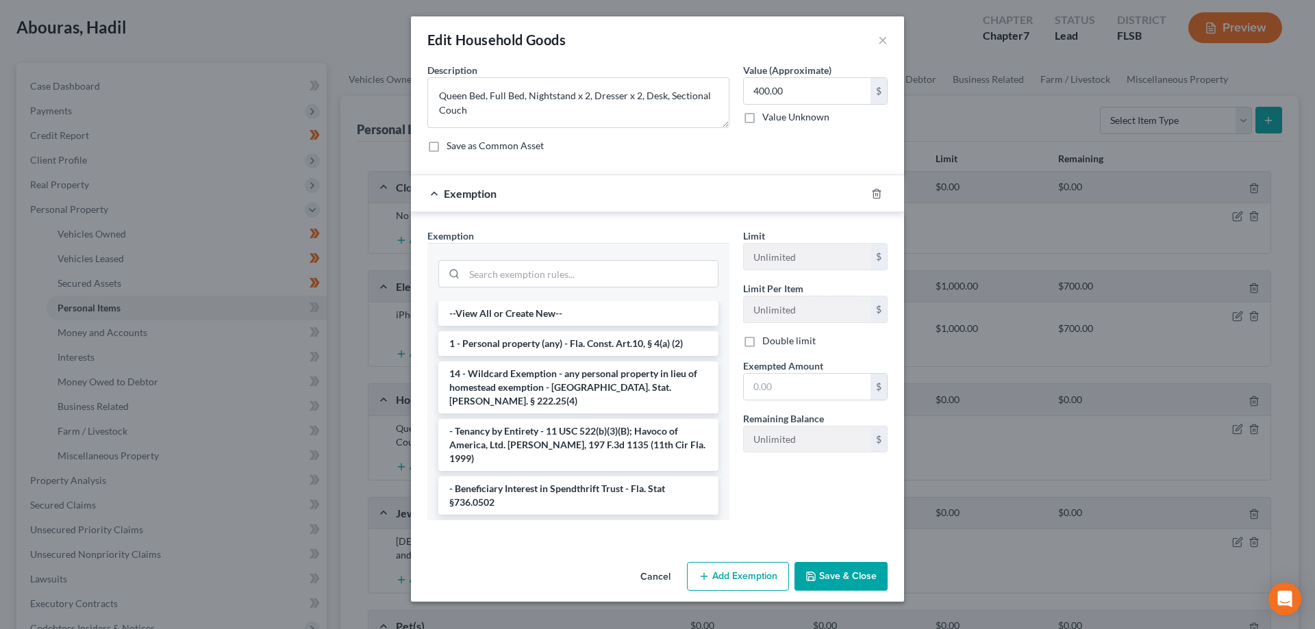
click at [505, 339] on li "1 - Personal property (any) - Fla. Const. Art.10, § 4(a) (2)" at bounding box center [578, 344] width 280 height 25
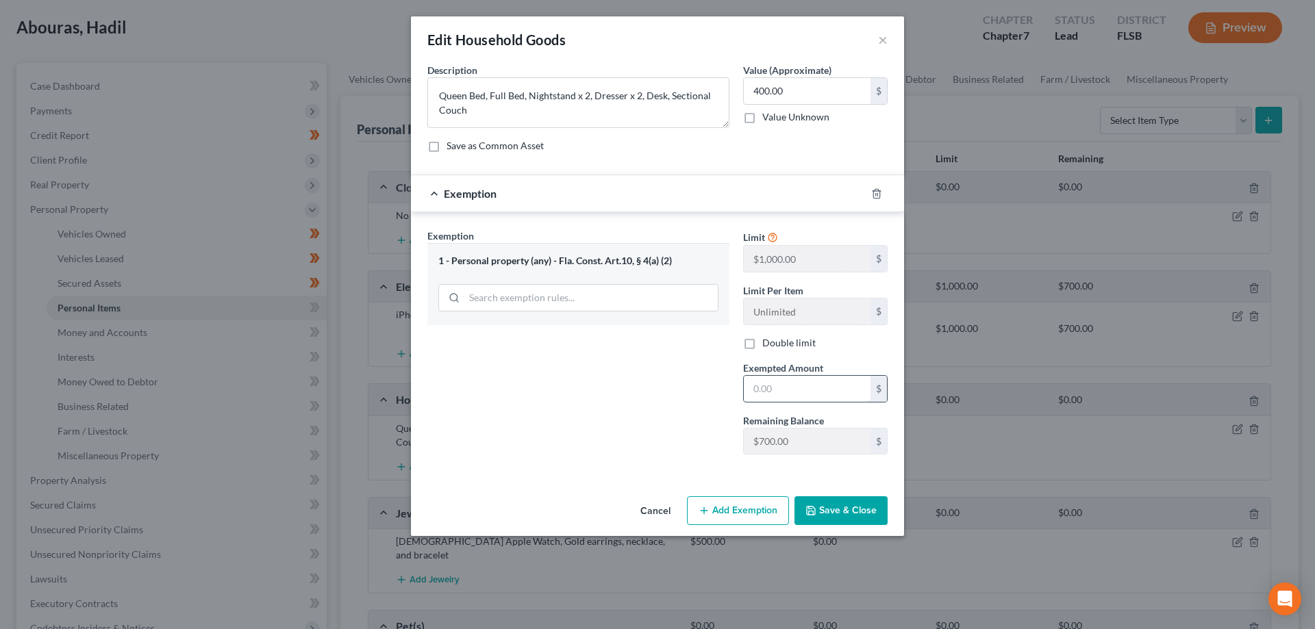
click at [787, 384] on input "text" at bounding box center [807, 389] width 127 height 26
type input "400.00"
click at [842, 515] on button "Save & Close" at bounding box center [841, 511] width 93 height 29
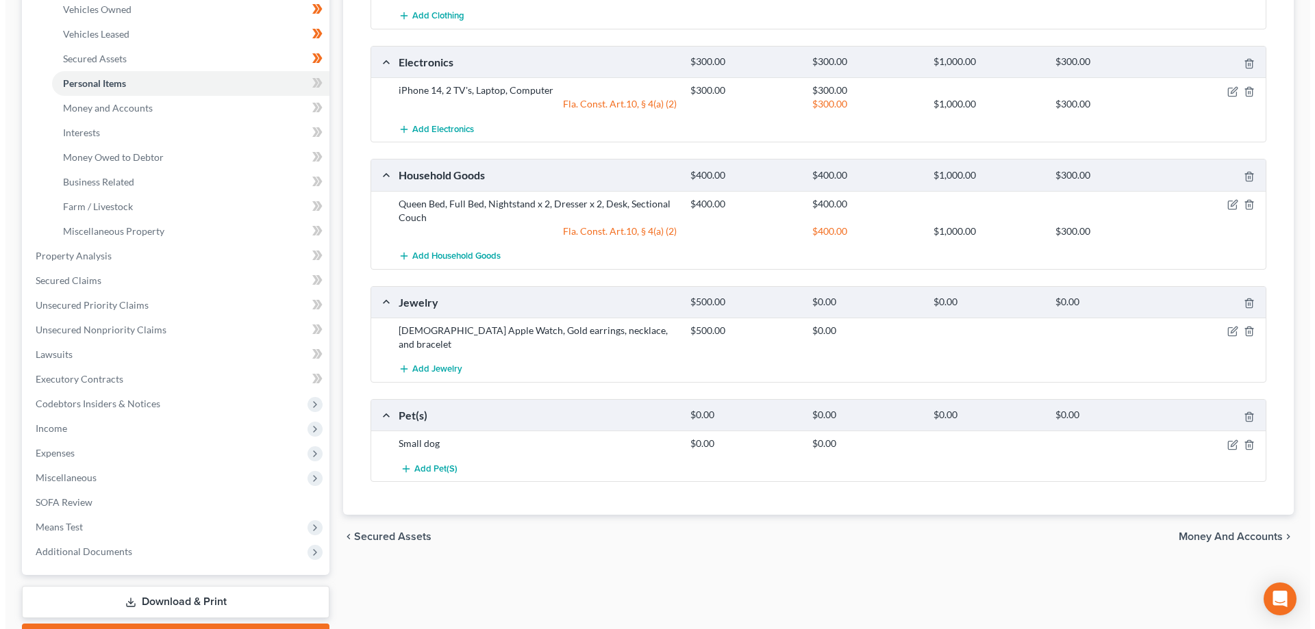
scroll to position [342, 0]
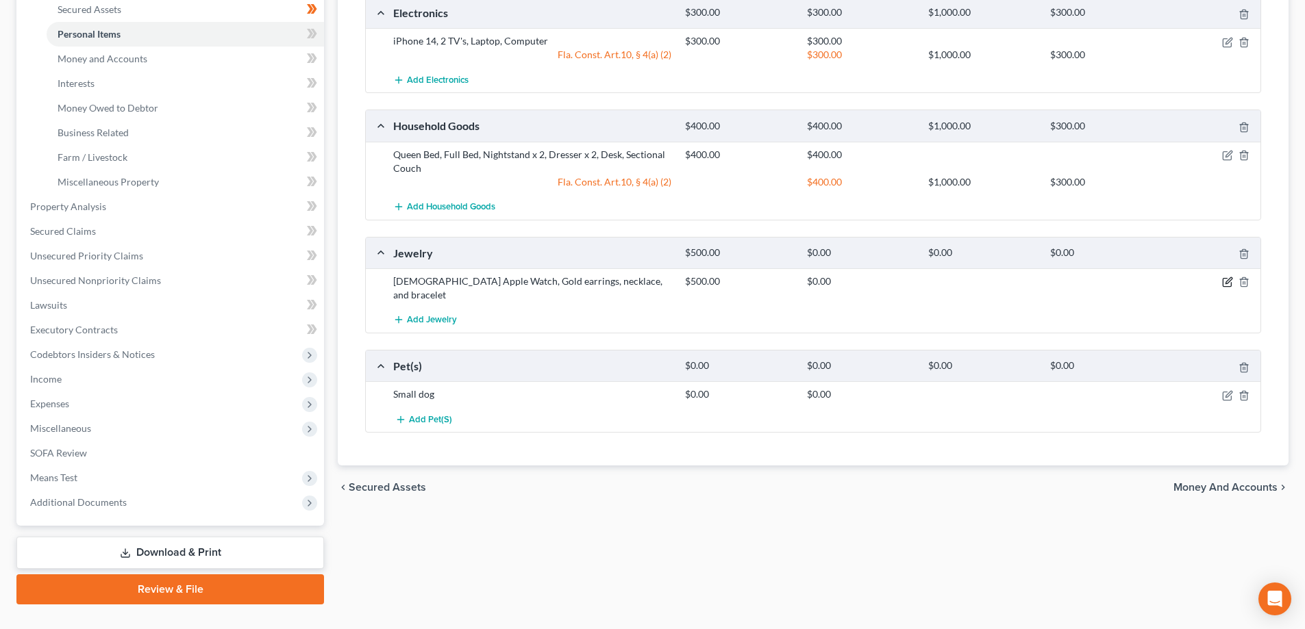
click at [1223, 281] on icon "button" at bounding box center [1227, 282] width 11 height 11
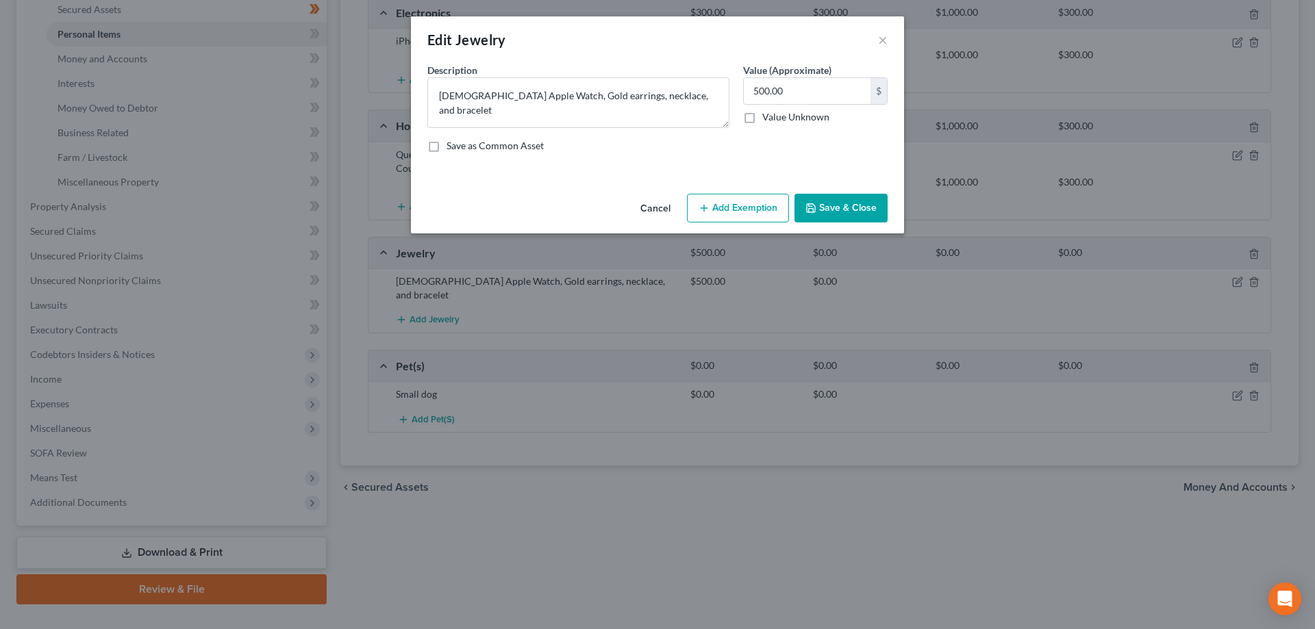
click at [734, 207] on button "Add Exemption" at bounding box center [738, 208] width 102 height 29
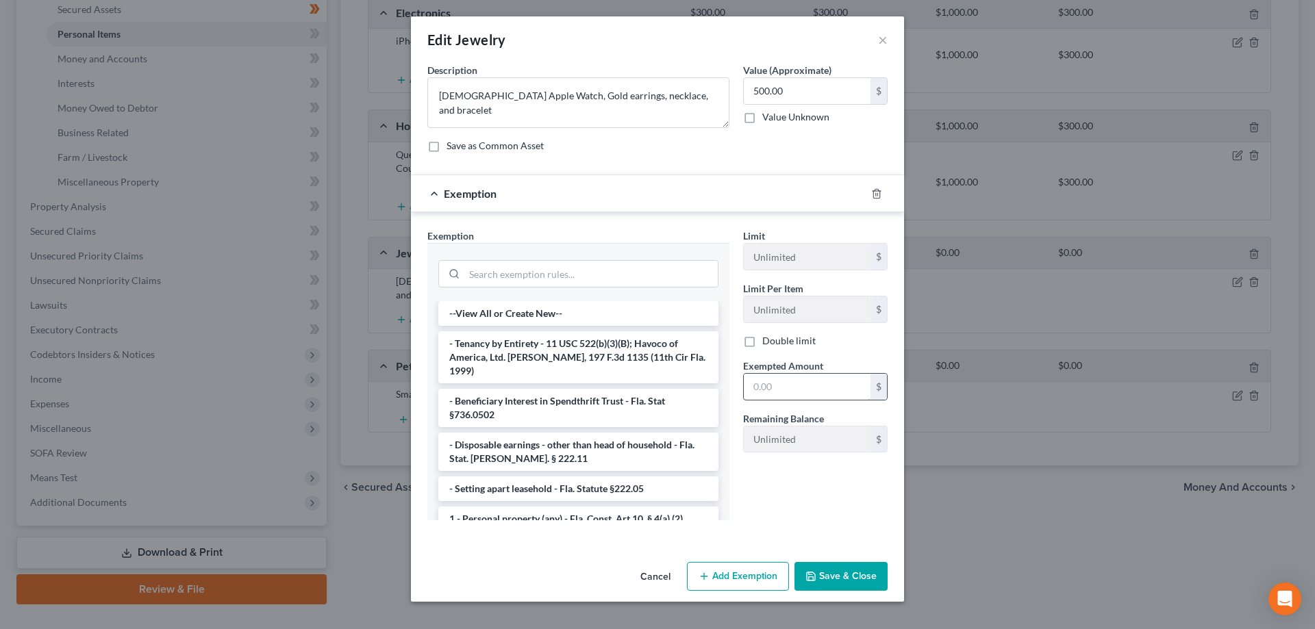
click at [792, 386] on input "text" at bounding box center [807, 387] width 127 height 26
click at [736, 499] on div "Limit Unlimited $ Limit Per Item Unlimited $ Double limit Exempted Amount * $ R…" at bounding box center [815, 380] width 158 height 303
click at [520, 510] on li "1 - Personal property (any) - Fla. Const. Art.10, § 4(a) (2)" at bounding box center [578, 519] width 280 height 25
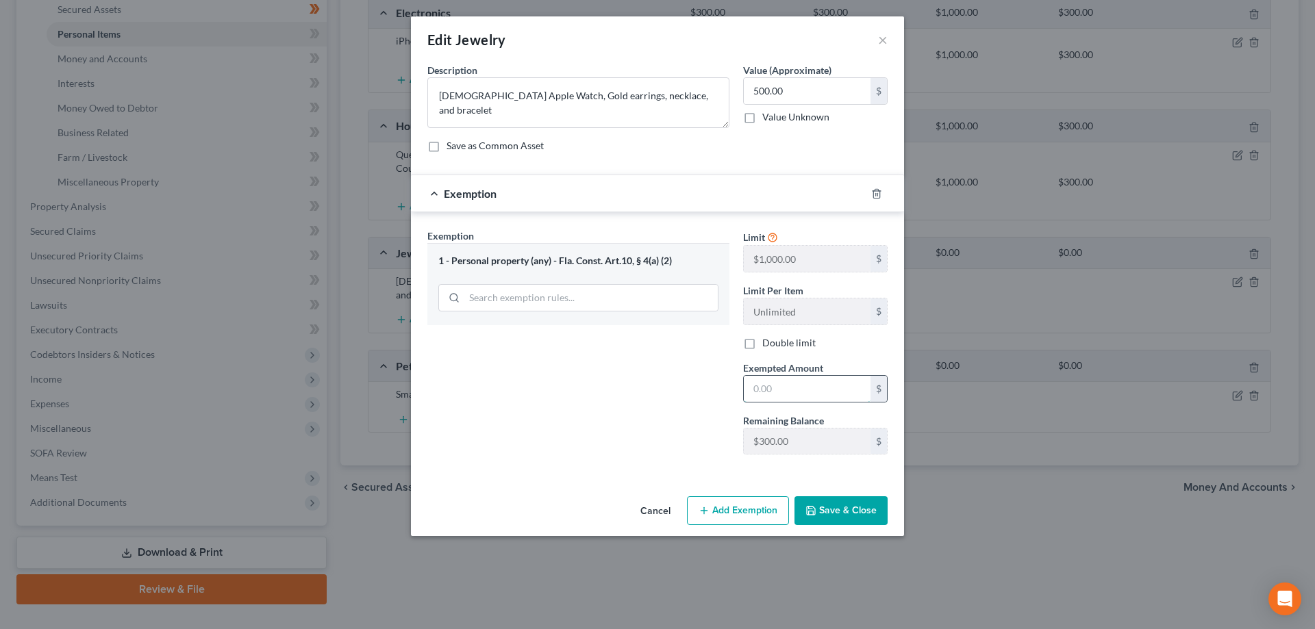
click at [795, 392] on input "text" at bounding box center [807, 389] width 127 height 26
type input "300.00"
click at [575, 411] on div "Exemption Set must be selected for CA. Exemption * 1 - Personal property (any) …" at bounding box center [579, 347] width 316 height 237
click at [727, 516] on button "Add Exemption" at bounding box center [738, 511] width 102 height 29
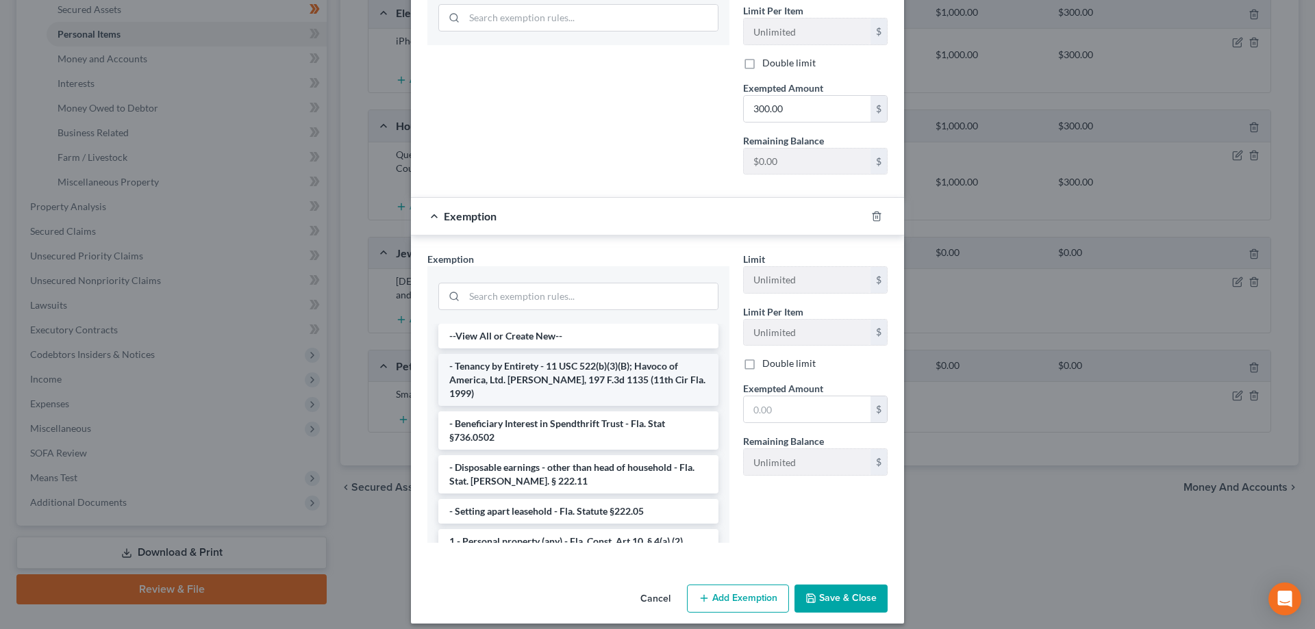
scroll to position [291, 0]
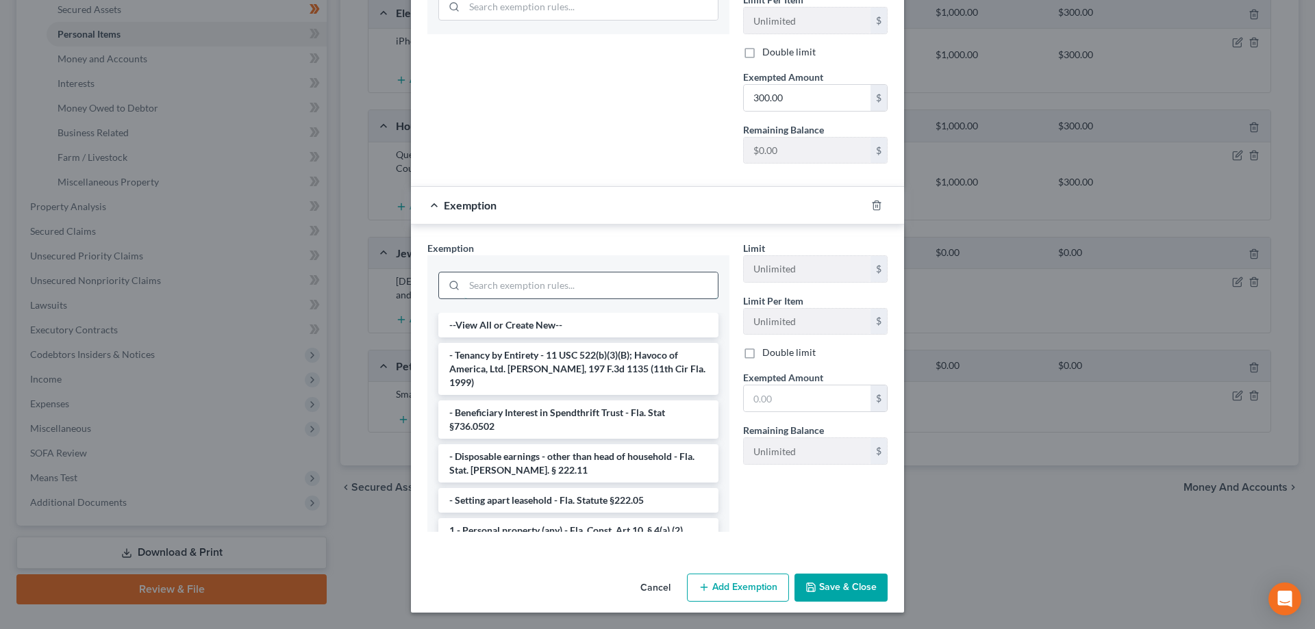
click at [526, 285] on input "search" at bounding box center [590, 286] width 253 height 26
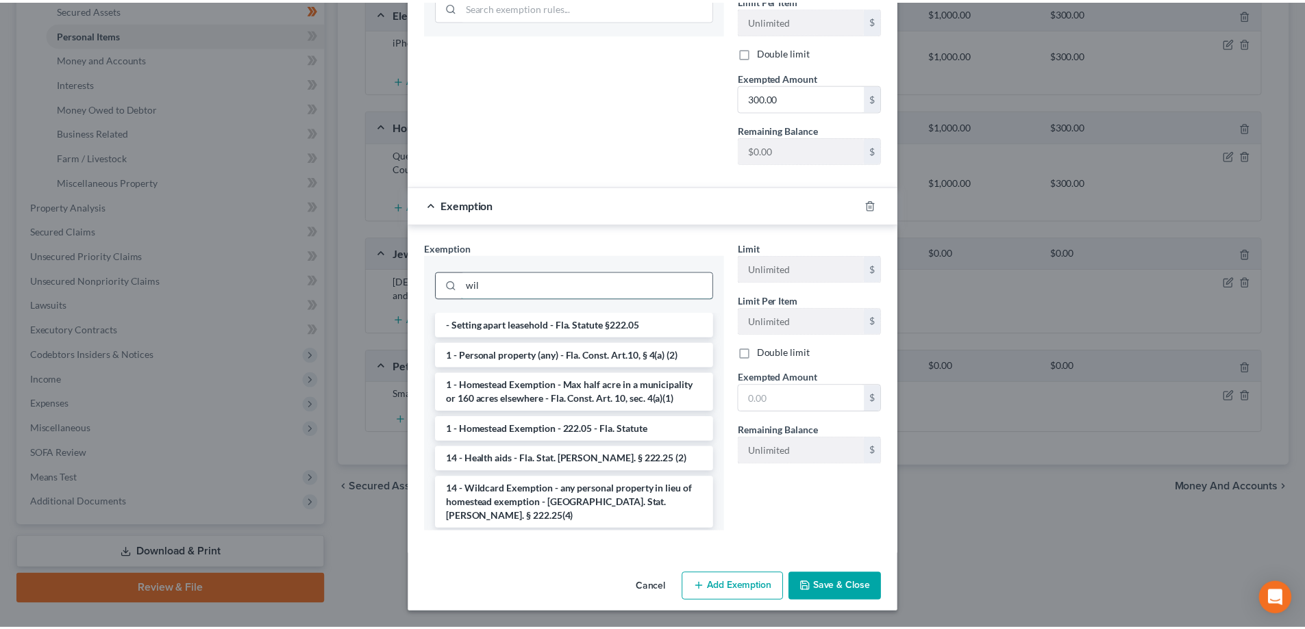
scroll to position [225, 0]
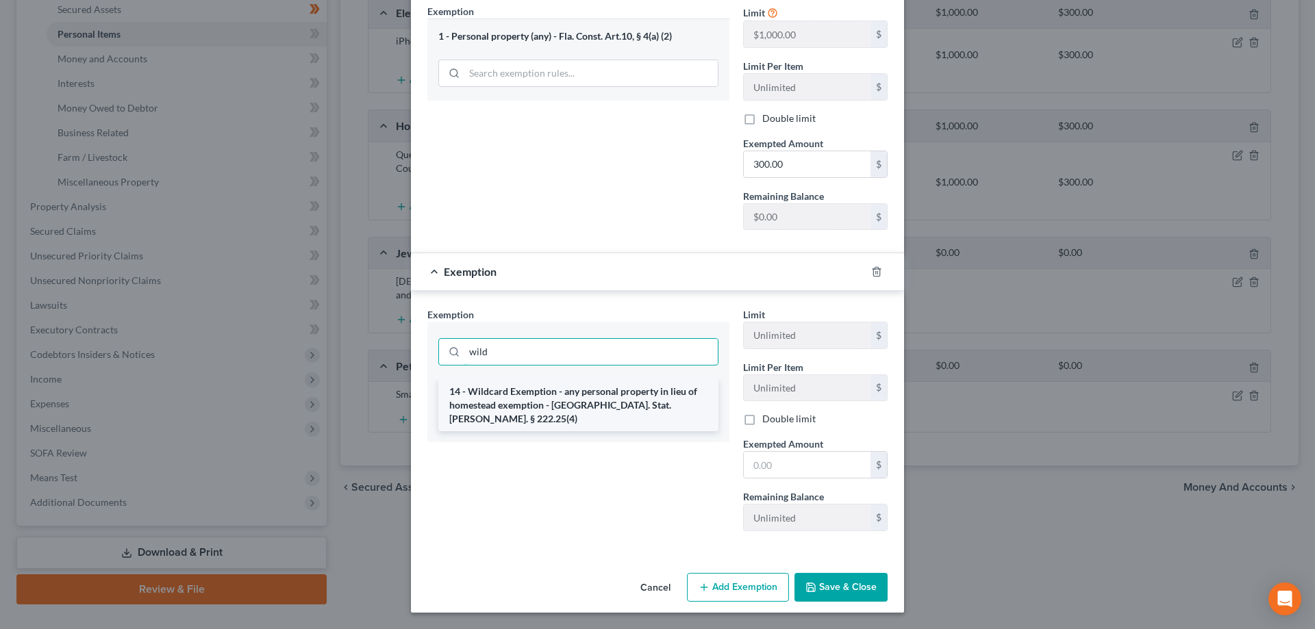
type input "wild"
click at [551, 404] on li "14 - Wildcard Exemption - any personal property in lieu of homestead exemption …" at bounding box center [578, 405] width 280 height 52
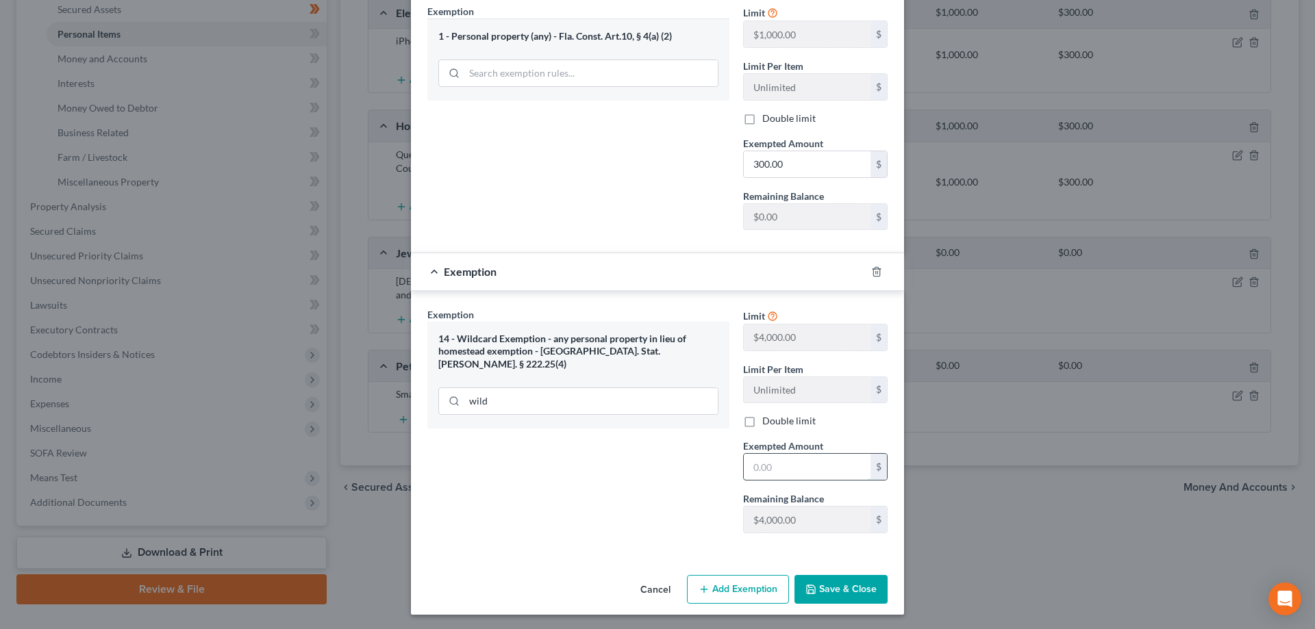
drag, startPoint x: 784, startPoint y: 472, endPoint x: 793, endPoint y: 469, distance: 10.2
click at [784, 472] on input "text" at bounding box center [807, 467] width 127 height 26
type input "200.00"
click at [845, 589] on button "Save & Close" at bounding box center [841, 589] width 93 height 29
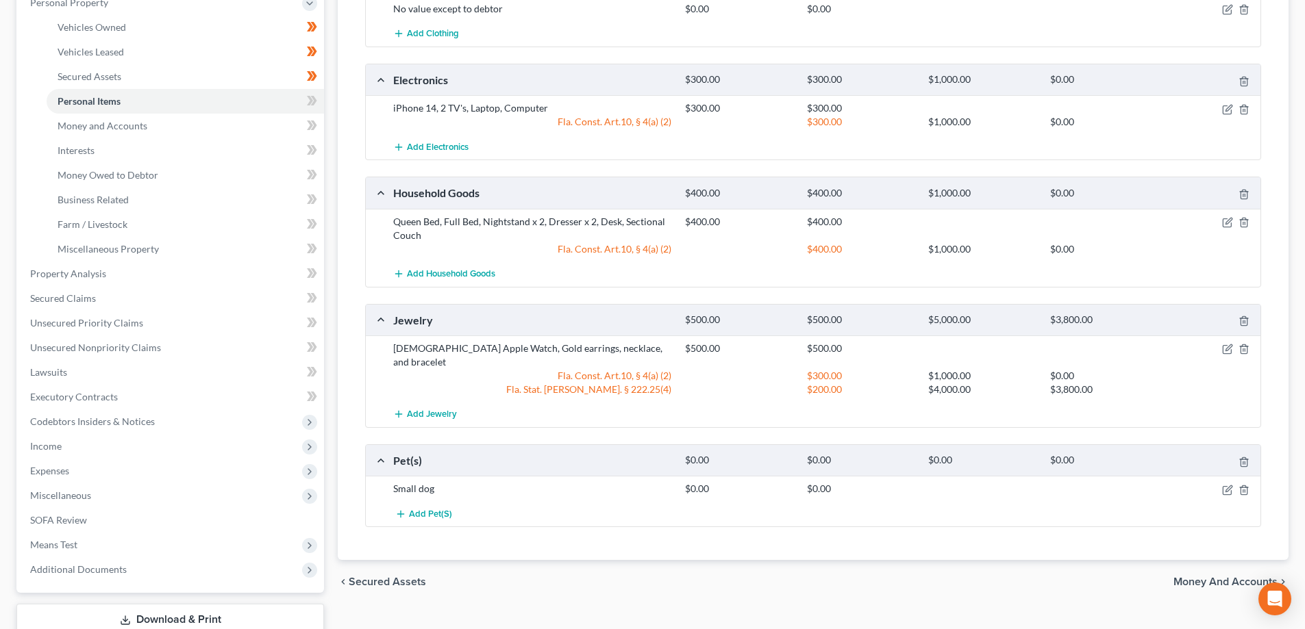
scroll to position [68, 0]
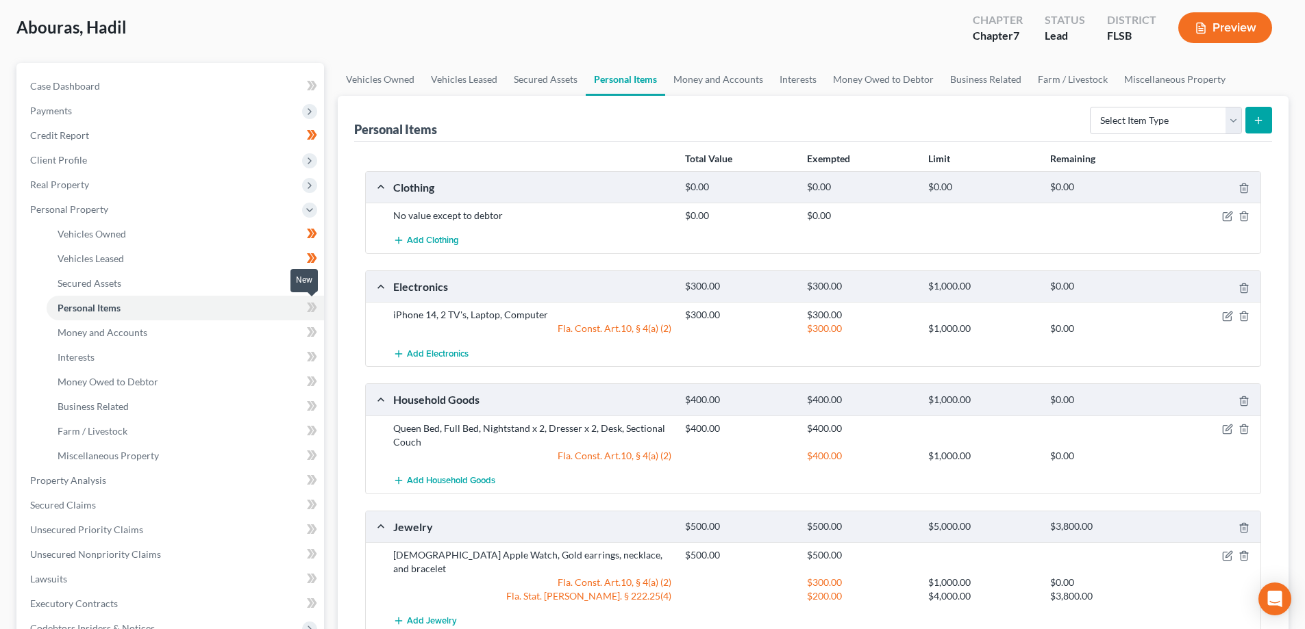
click at [313, 304] on icon at bounding box center [314, 308] width 6 height 10
click at [312, 307] on icon at bounding box center [310, 308] width 6 height 10
click at [285, 331] on link "Money and Accounts" at bounding box center [185, 333] width 277 height 25
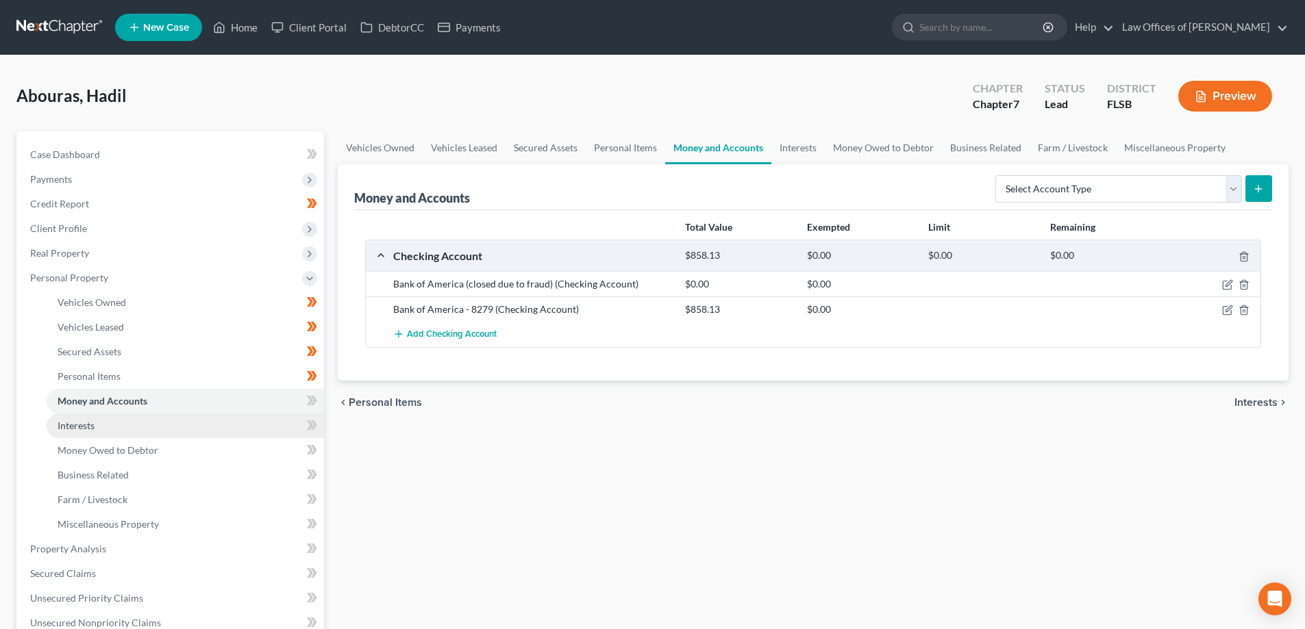
click at [256, 421] on link "Interests" at bounding box center [185, 426] width 277 height 25
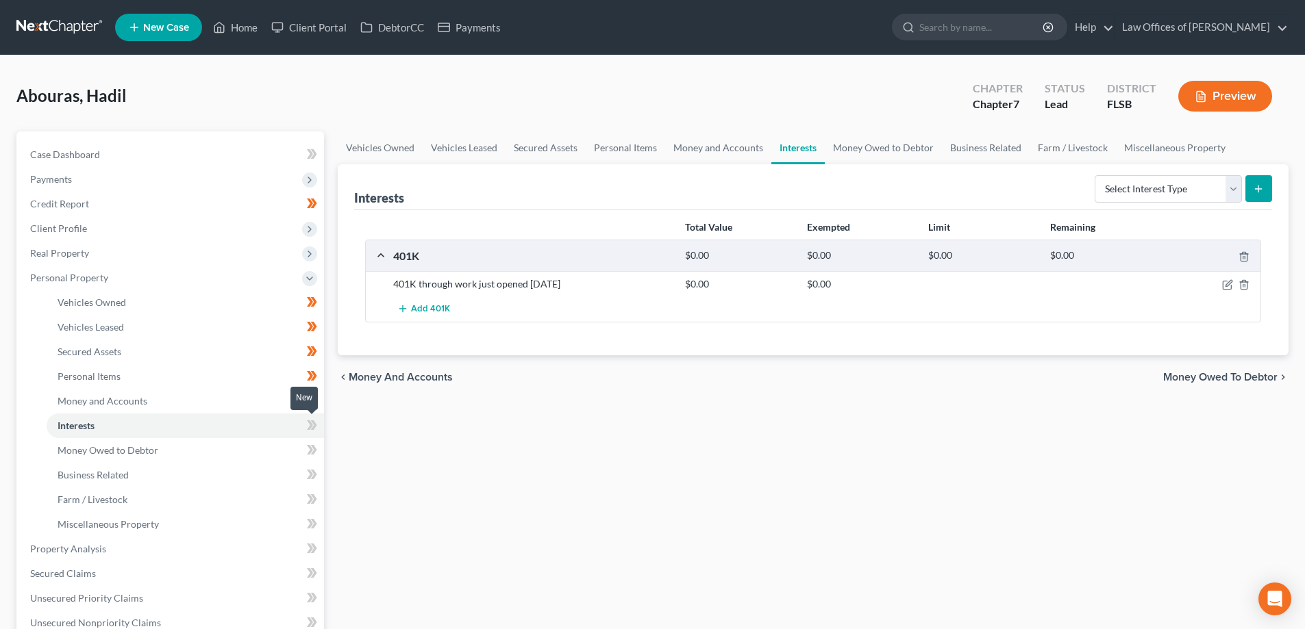
click at [314, 423] on icon at bounding box center [314, 426] width 6 height 10
click at [253, 447] on link "Money Owed to Debtor" at bounding box center [185, 450] width 277 height 25
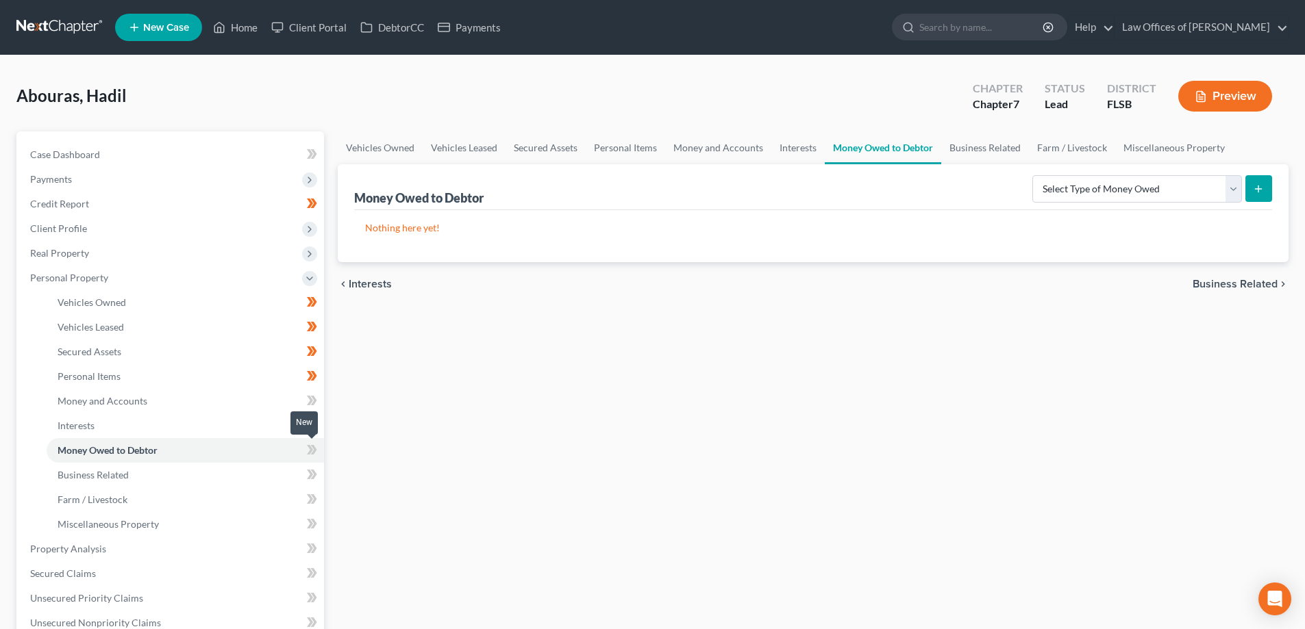
click at [312, 451] on icon at bounding box center [310, 450] width 6 height 10
click at [279, 468] on link "Business Related" at bounding box center [185, 475] width 277 height 25
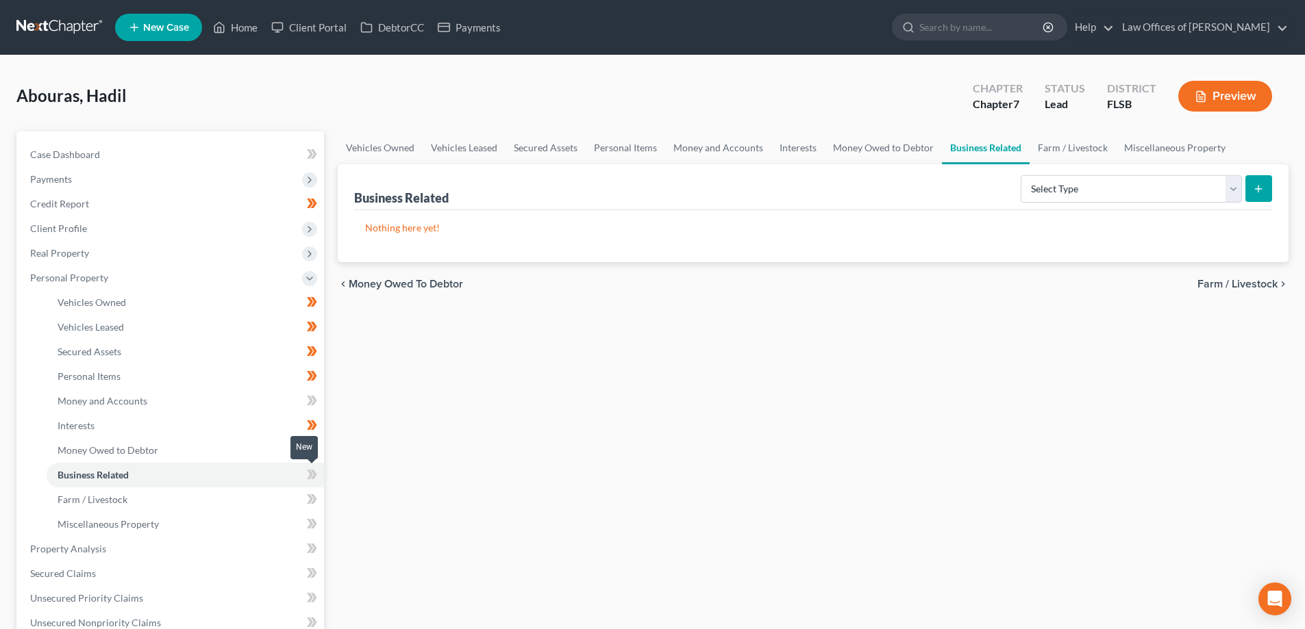
click at [317, 476] on icon at bounding box center [312, 474] width 10 height 17
click at [286, 497] on link "Farm / Livestock" at bounding box center [185, 500] width 277 height 25
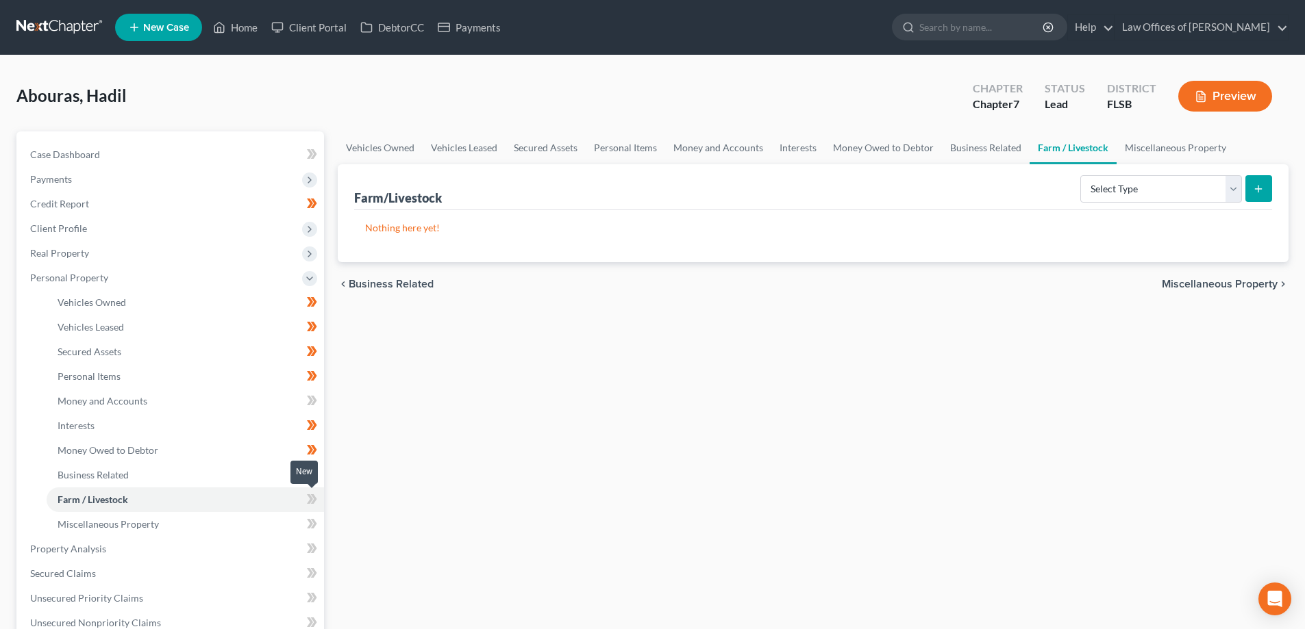
click at [310, 497] on icon at bounding box center [310, 500] width 6 height 10
click at [311, 497] on icon at bounding box center [310, 500] width 6 height 10
click at [271, 521] on link "Miscellaneous Property" at bounding box center [185, 524] width 277 height 25
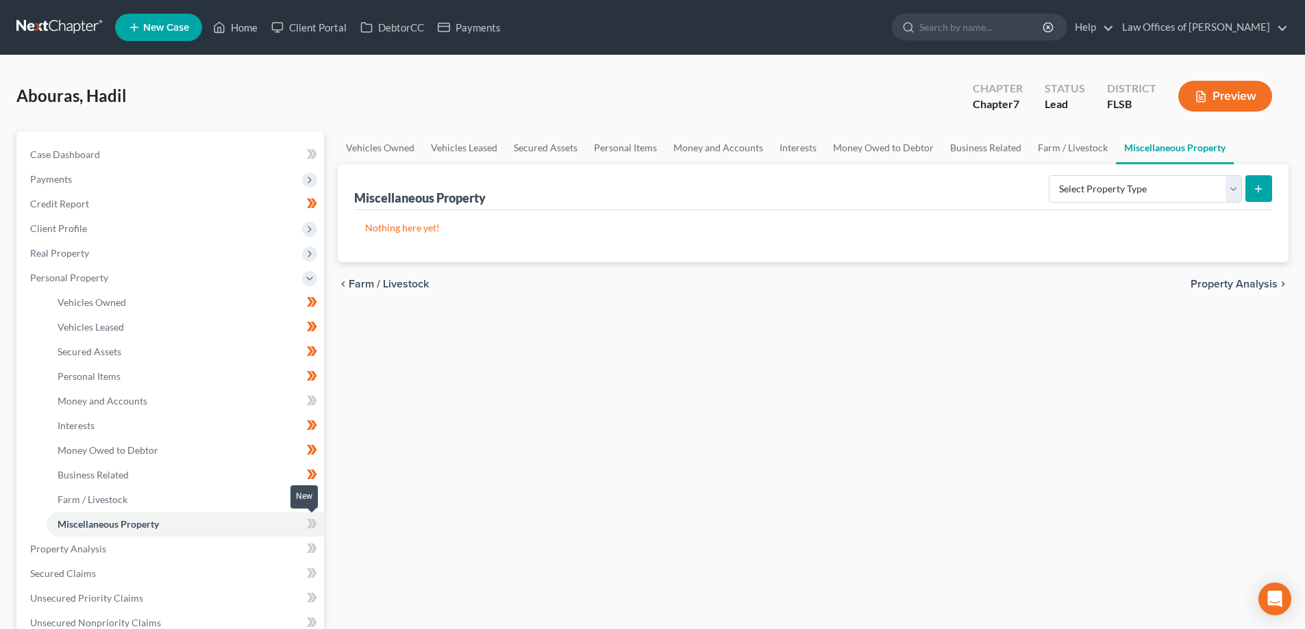
click at [313, 519] on icon at bounding box center [314, 524] width 6 height 10
click at [312, 527] on icon at bounding box center [314, 524] width 6 height 10
click at [262, 551] on link "Property Analysis" at bounding box center [171, 549] width 305 height 25
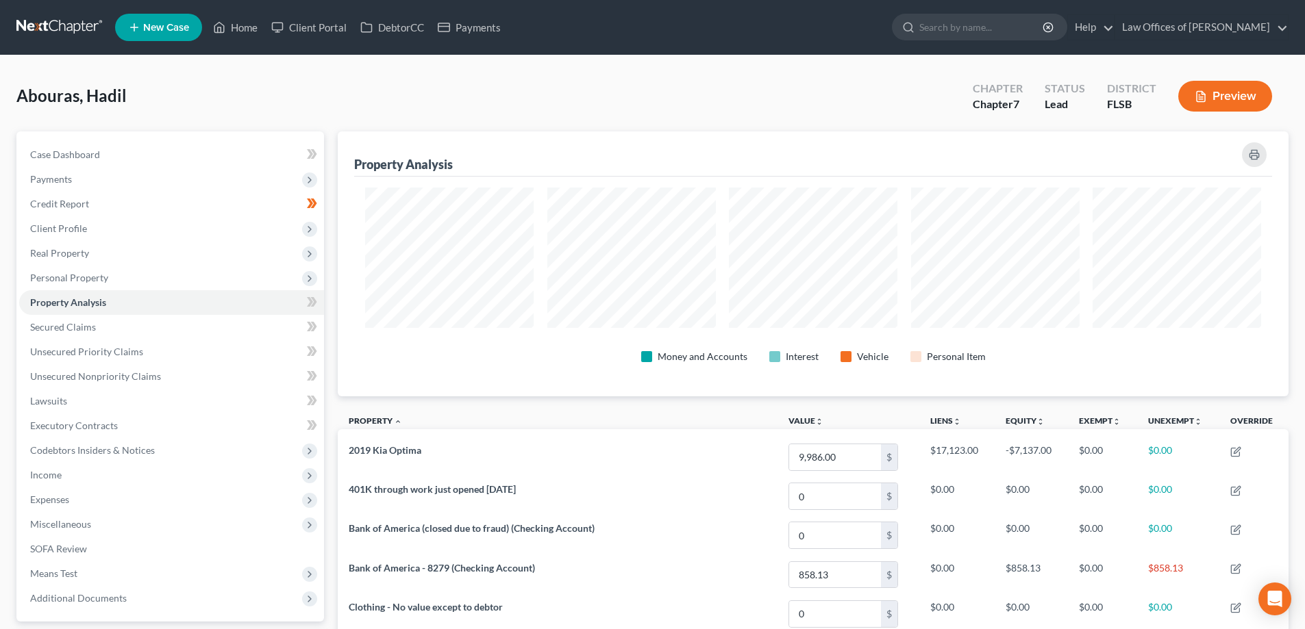
scroll to position [265, 951]
click at [229, 329] on link "Secured Claims" at bounding box center [171, 327] width 305 height 25
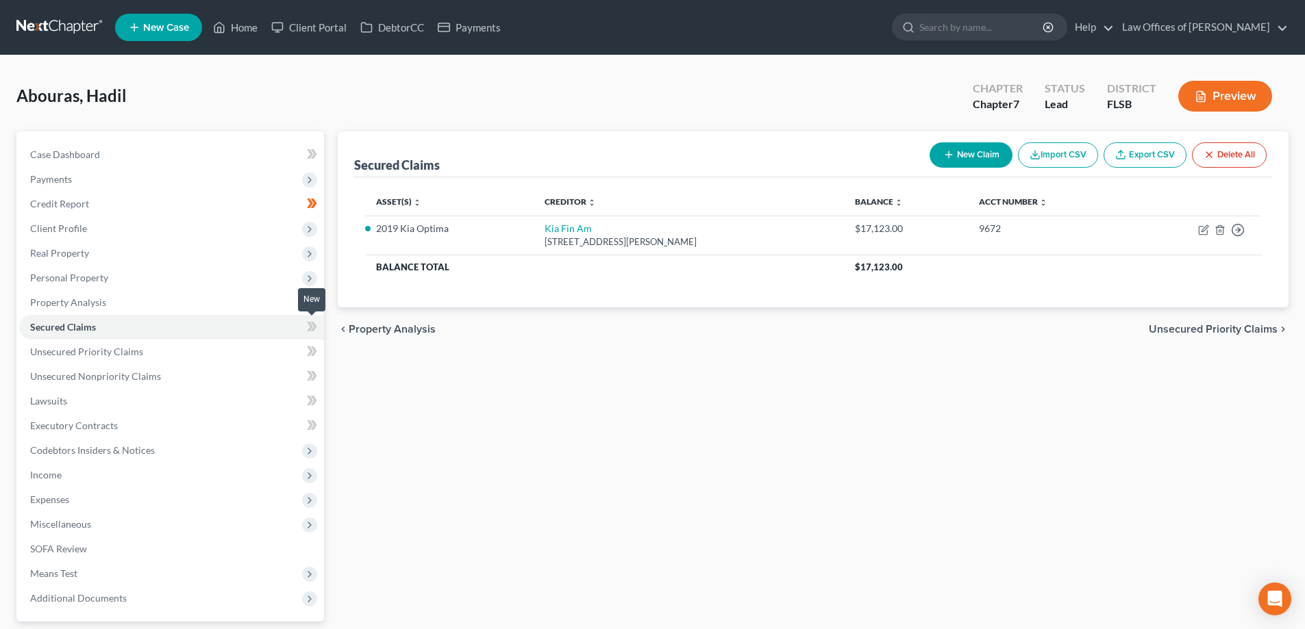
click at [311, 324] on icon at bounding box center [310, 327] width 6 height 10
click at [254, 351] on link "Unsecured Priority Claims" at bounding box center [171, 352] width 305 height 25
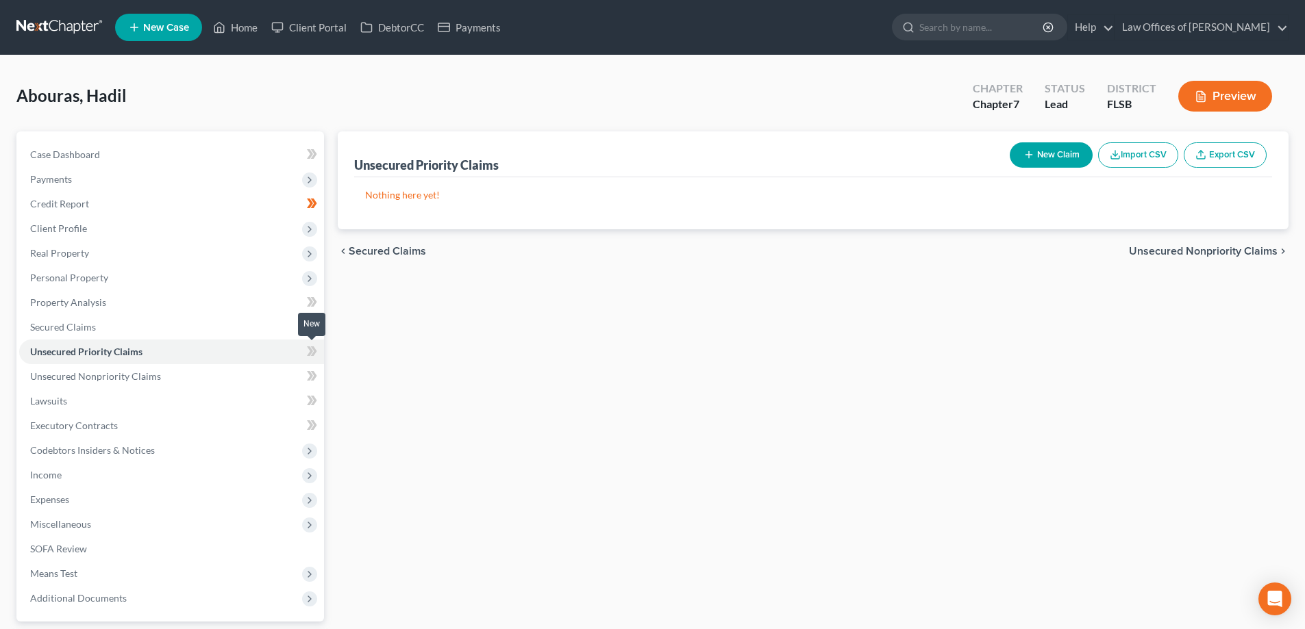
click at [312, 353] on icon at bounding box center [312, 351] width 10 height 17
click at [311, 355] on icon at bounding box center [312, 351] width 10 height 17
click at [275, 379] on link "Unsecured Nonpriority Claims" at bounding box center [171, 376] width 305 height 25
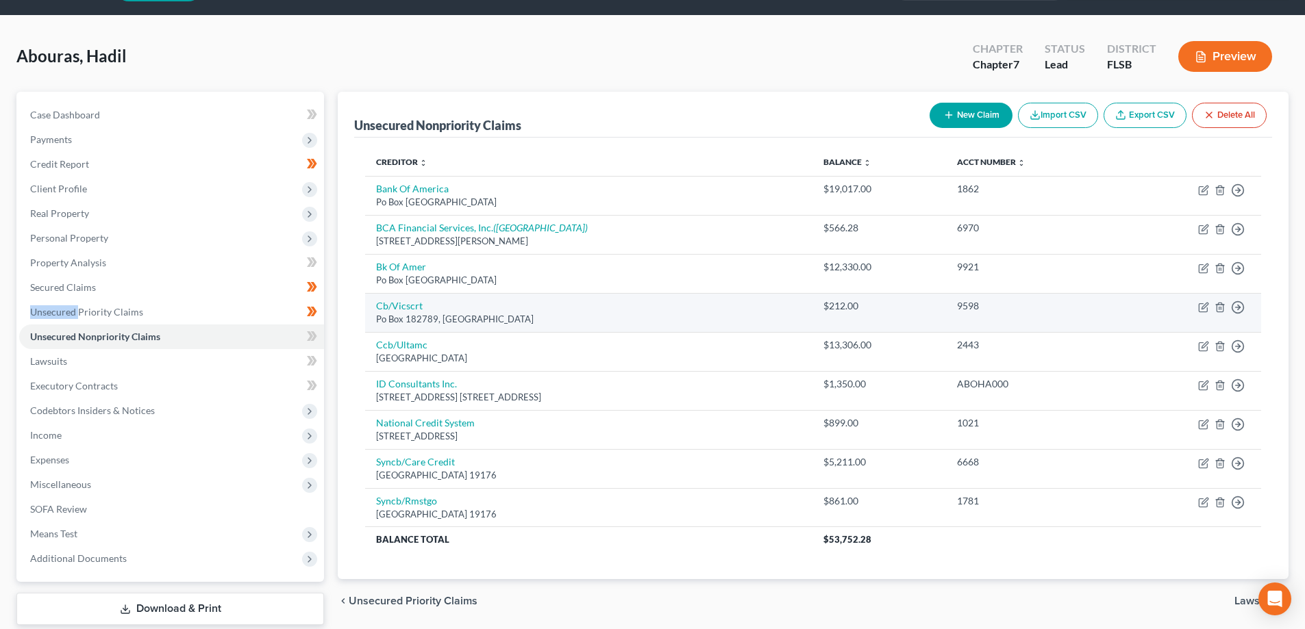
scroll to position [68, 0]
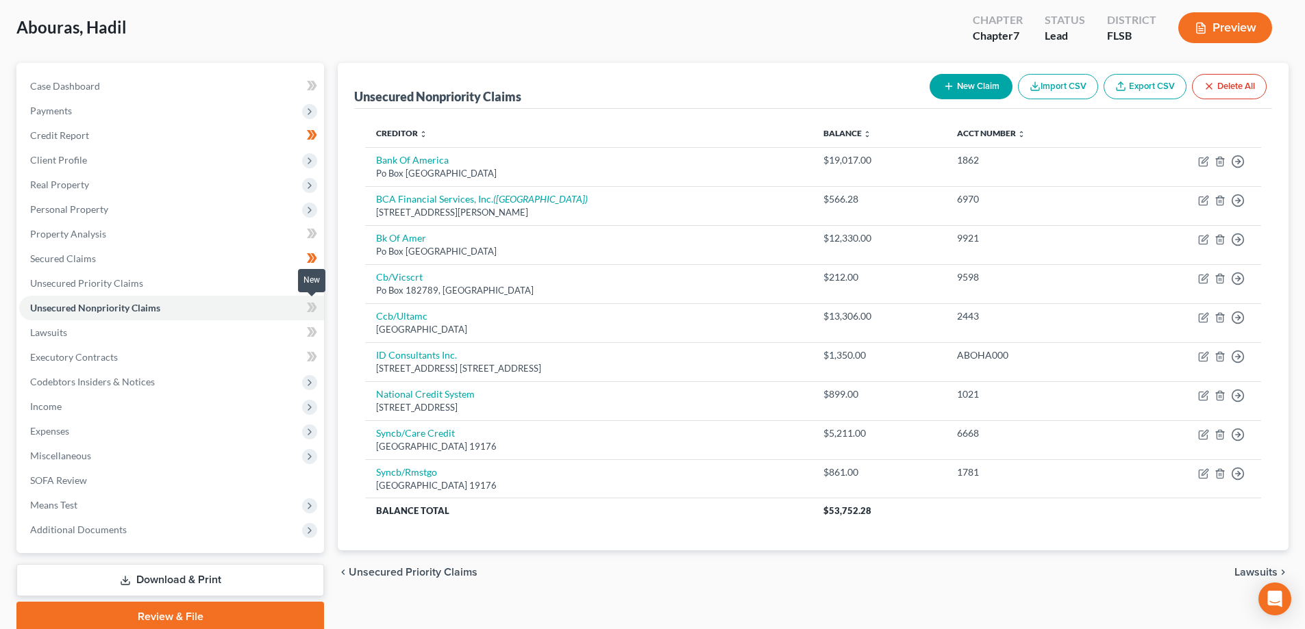
click at [312, 306] on icon at bounding box center [310, 308] width 6 height 10
click at [208, 329] on link "Lawsuits" at bounding box center [171, 333] width 305 height 25
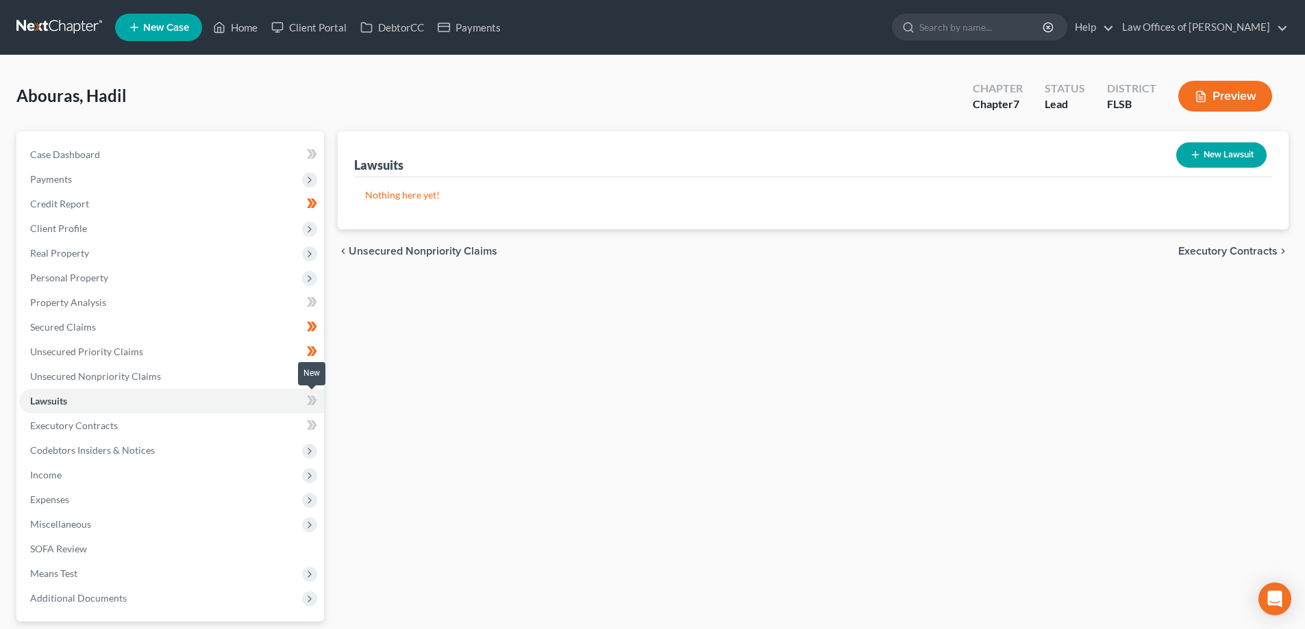
click at [310, 399] on icon at bounding box center [310, 401] width 6 height 10
click at [291, 423] on link "Executory Contracts" at bounding box center [171, 426] width 305 height 25
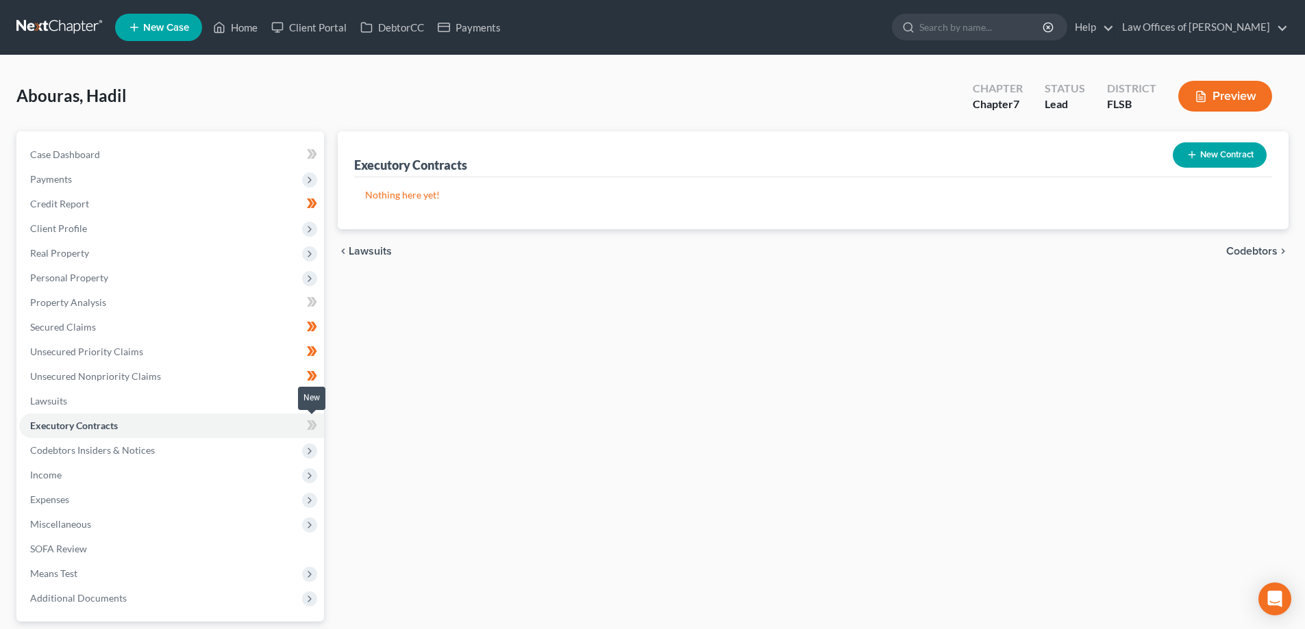
click at [310, 427] on icon at bounding box center [310, 426] width 6 height 10
click at [286, 446] on span "Codebtors Insiders & Notices" at bounding box center [171, 450] width 305 height 25
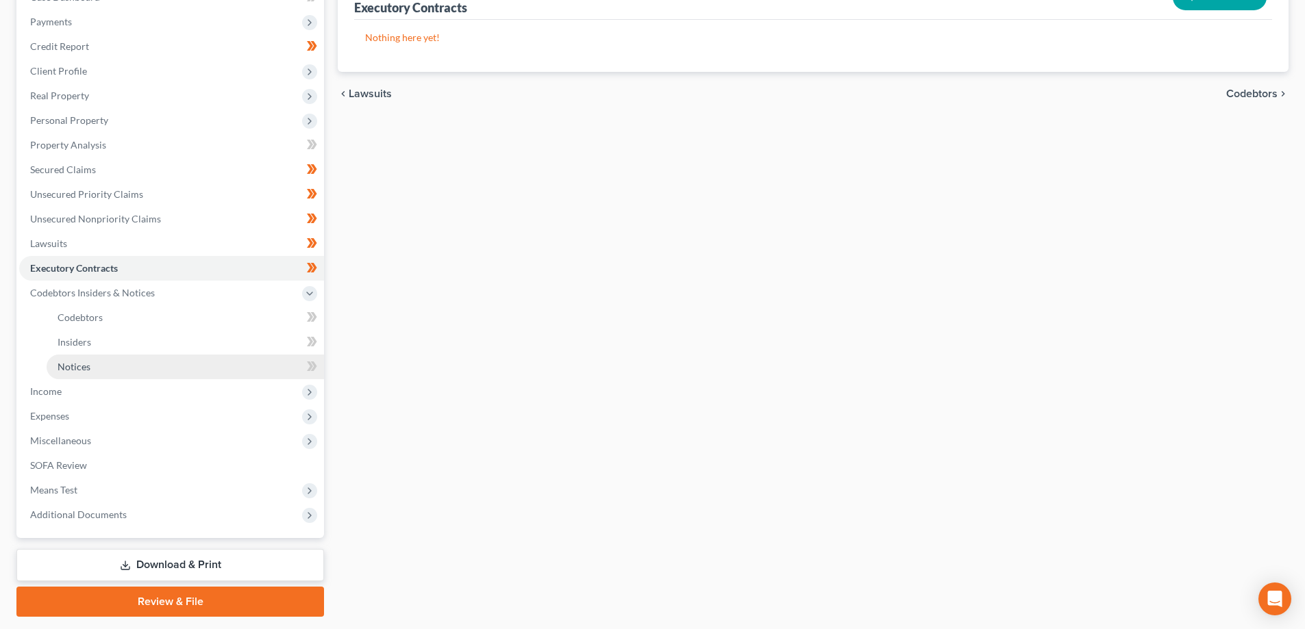
scroll to position [197, 0]
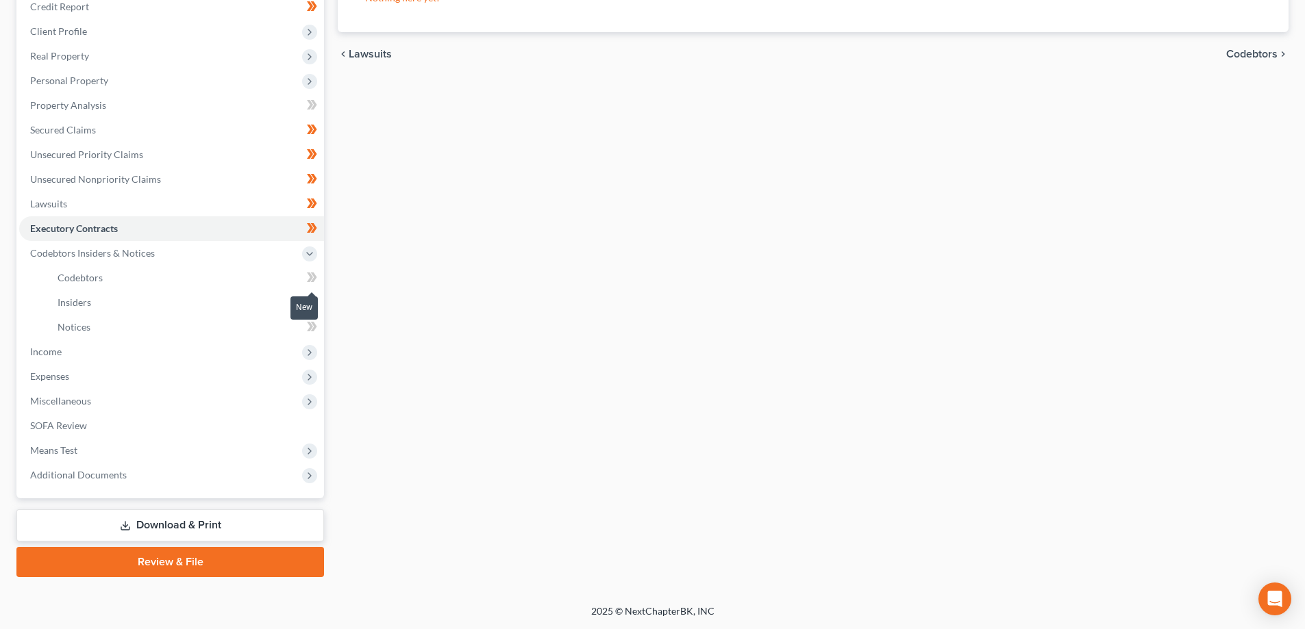
click at [311, 279] on icon at bounding box center [310, 278] width 6 height 10
click at [277, 302] on link "Insiders" at bounding box center [185, 302] width 277 height 25
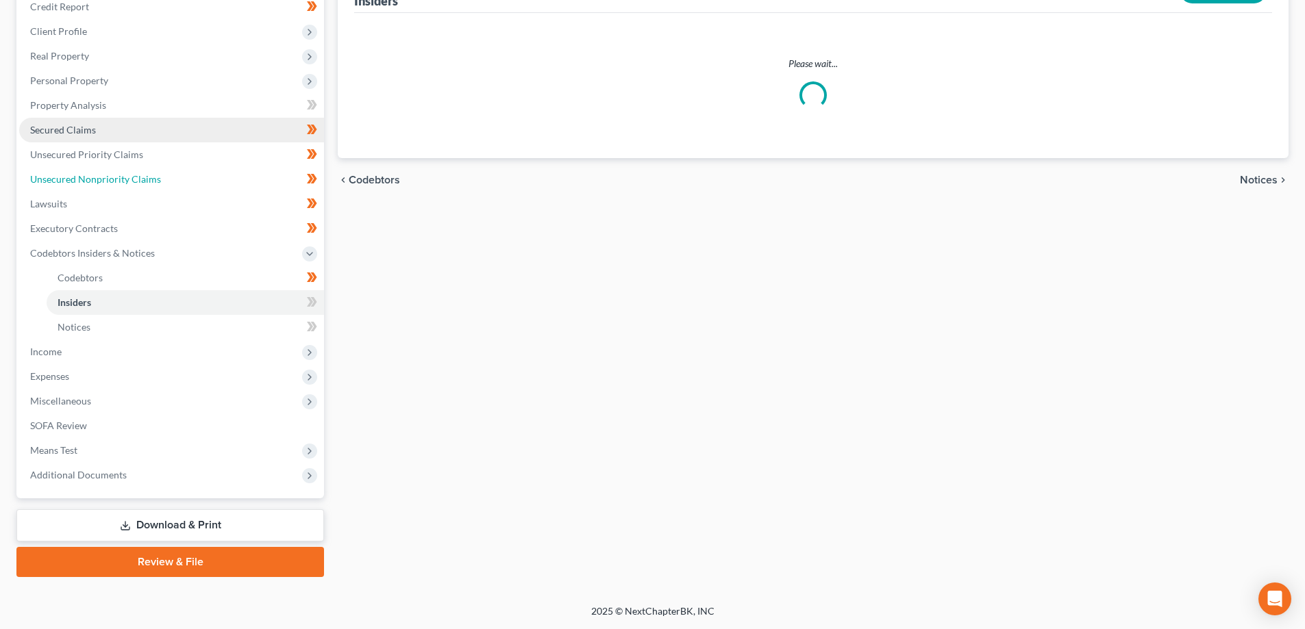
scroll to position [5, 0]
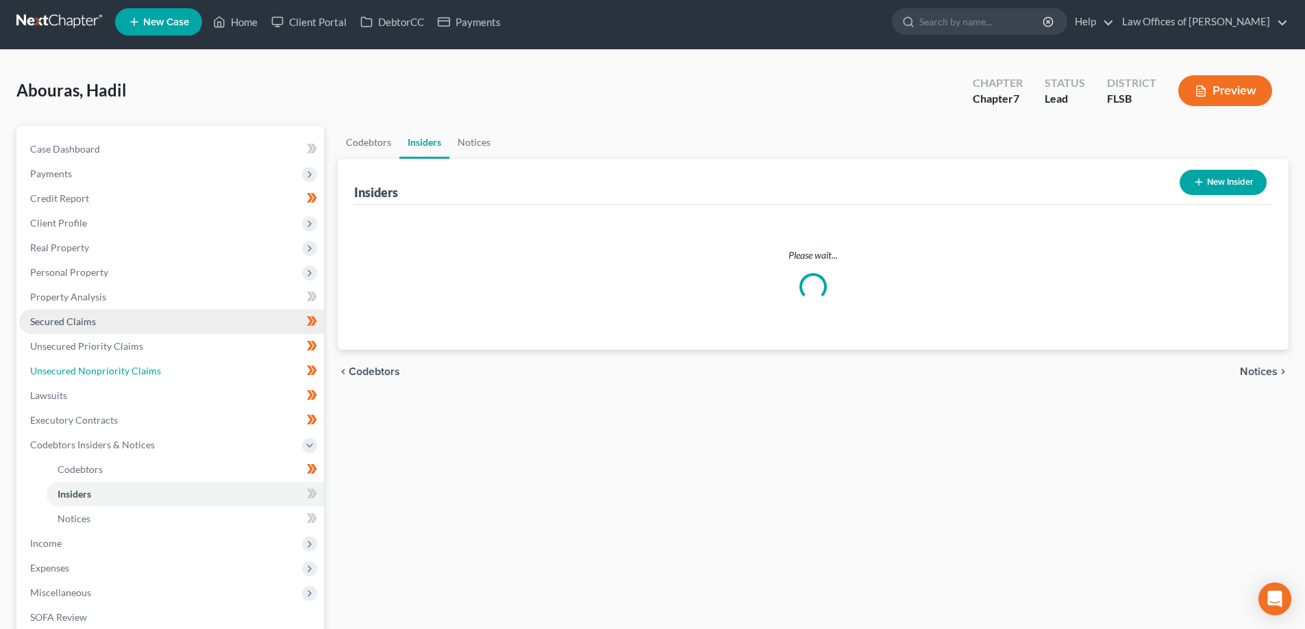
click at [277, 302] on ul "Case Dashboard Payments Invoices Payments Payments Credit Report Client Profile" at bounding box center [171, 408] width 305 height 542
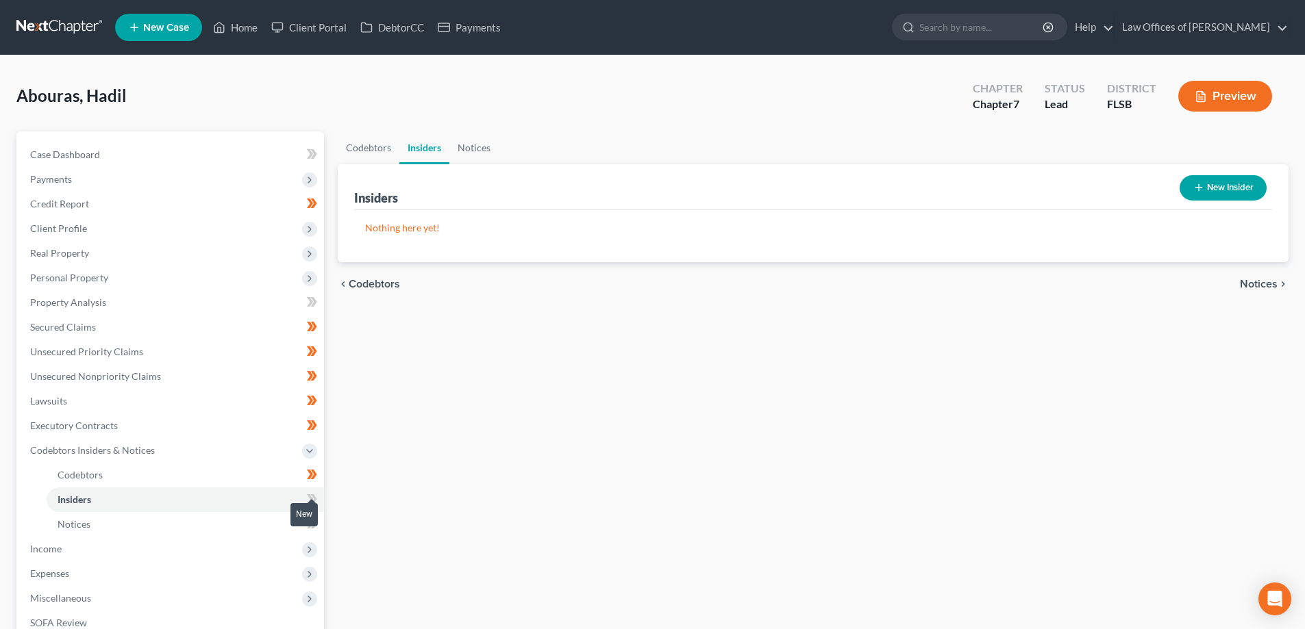
click at [312, 497] on icon at bounding box center [314, 500] width 6 height 10
click at [264, 524] on link "Notices" at bounding box center [185, 524] width 277 height 25
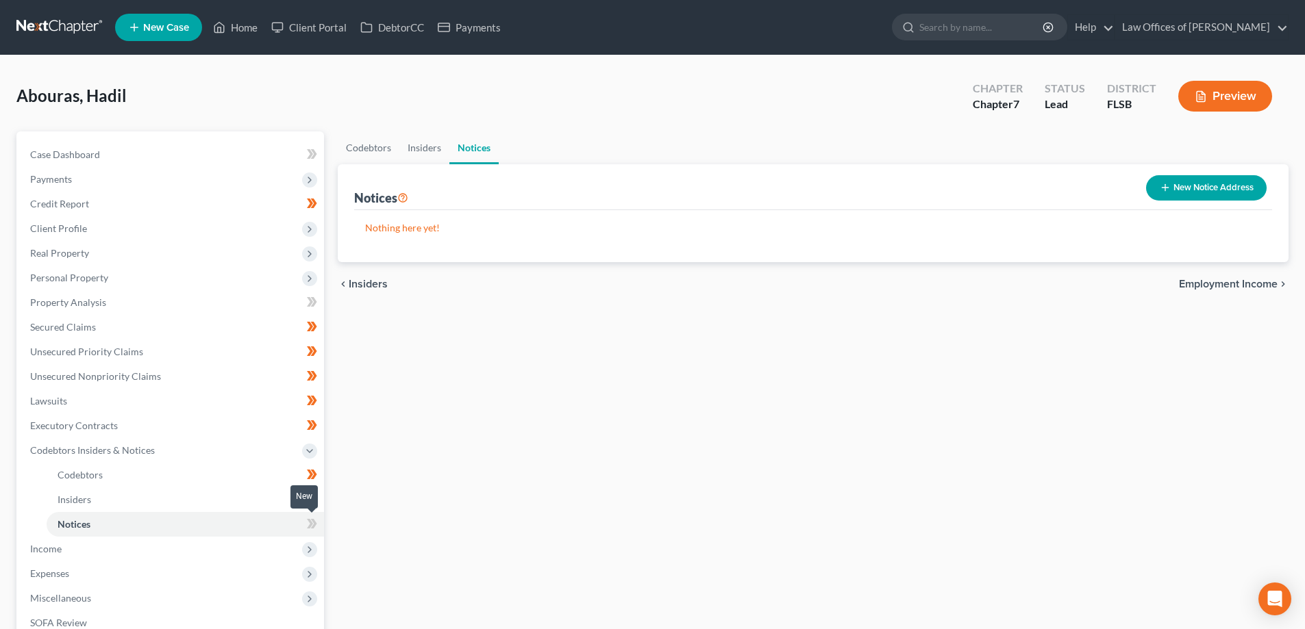
click at [314, 527] on icon at bounding box center [314, 524] width 6 height 10
click at [316, 523] on icon at bounding box center [314, 524] width 6 height 10
click at [235, 557] on span "Income" at bounding box center [171, 549] width 305 height 25
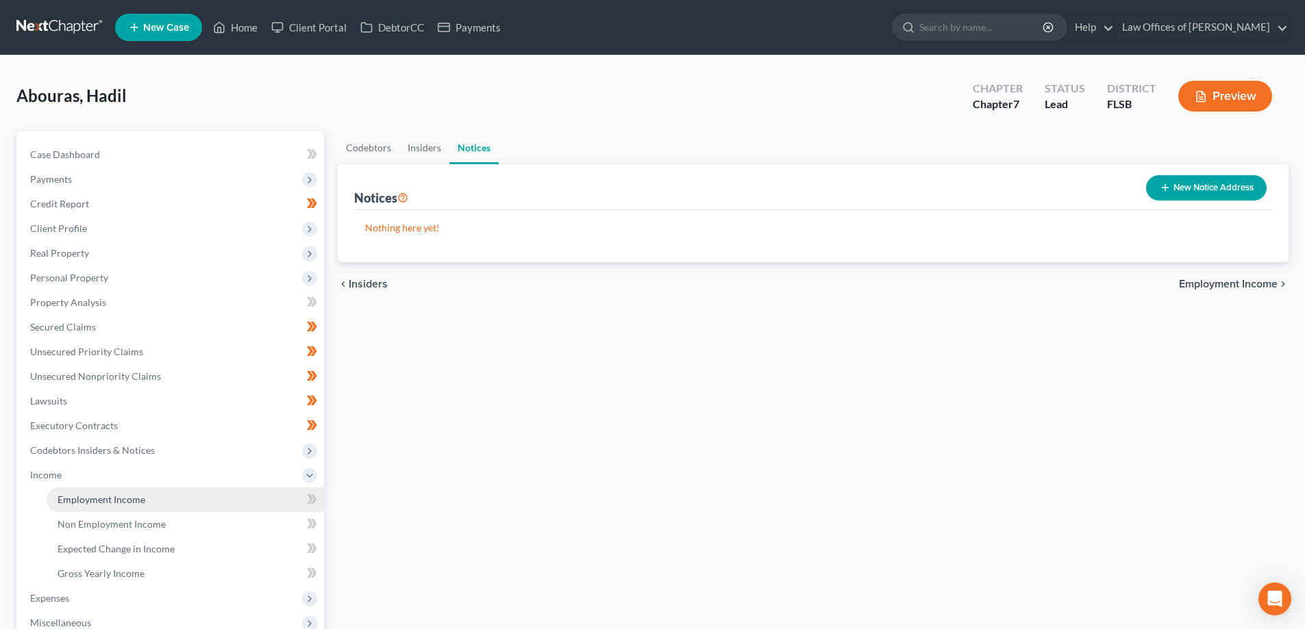
click at [197, 508] on link "Employment Income" at bounding box center [185, 500] width 277 height 25
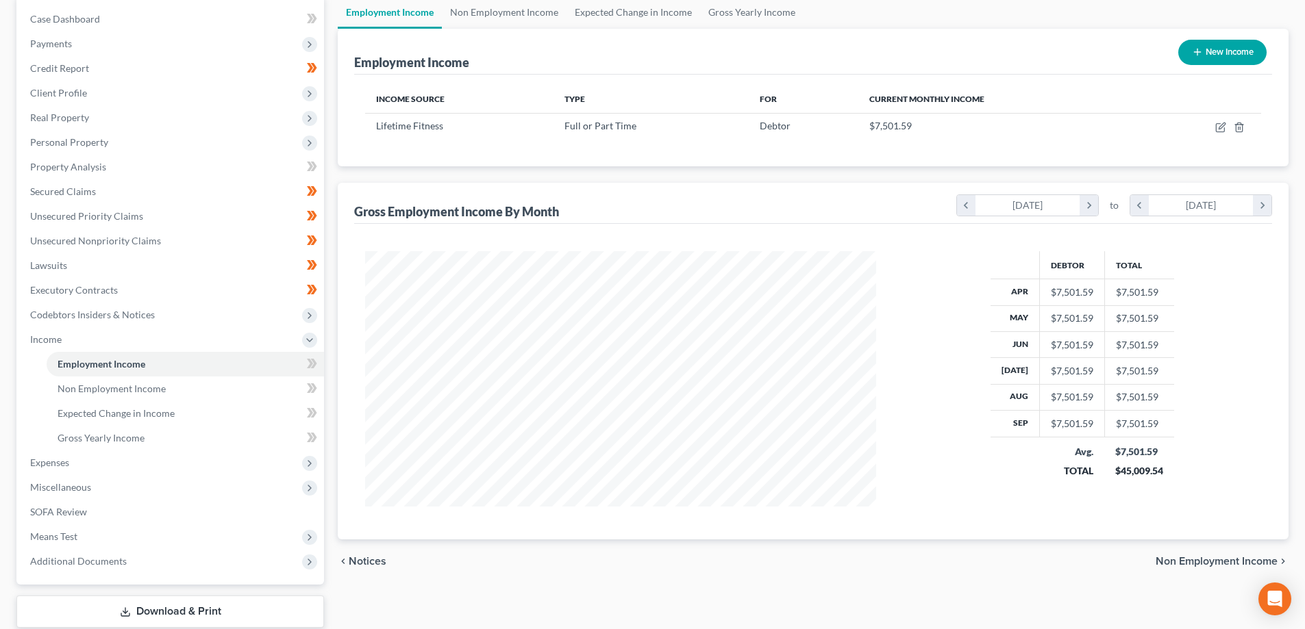
scroll to position [137, 0]
click at [312, 362] on icon at bounding box center [310, 363] width 6 height 10
click at [303, 387] on span at bounding box center [312, 389] width 24 height 21
click at [267, 388] on link "Non Employment Income" at bounding box center [185, 387] width 277 height 25
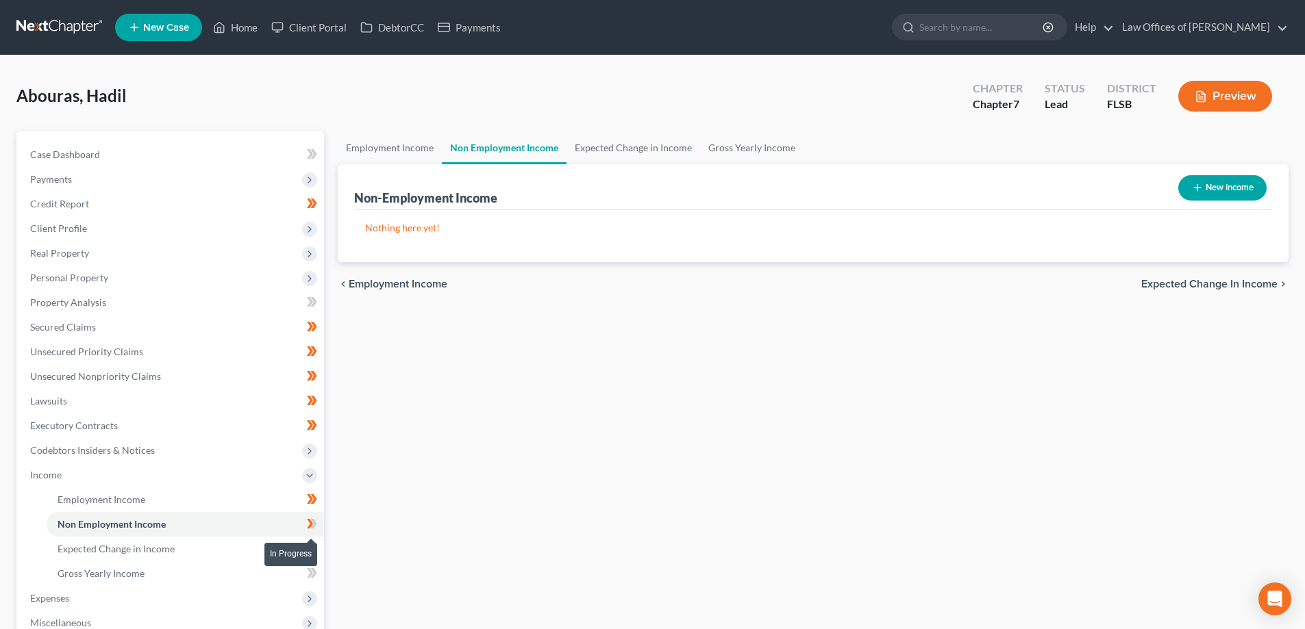
click at [313, 525] on icon at bounding box center [312, 524] width 10 height 17
click at [219, 547] on link "Expected Change in Income" at bounding box center [185, 549] width 277 height 25
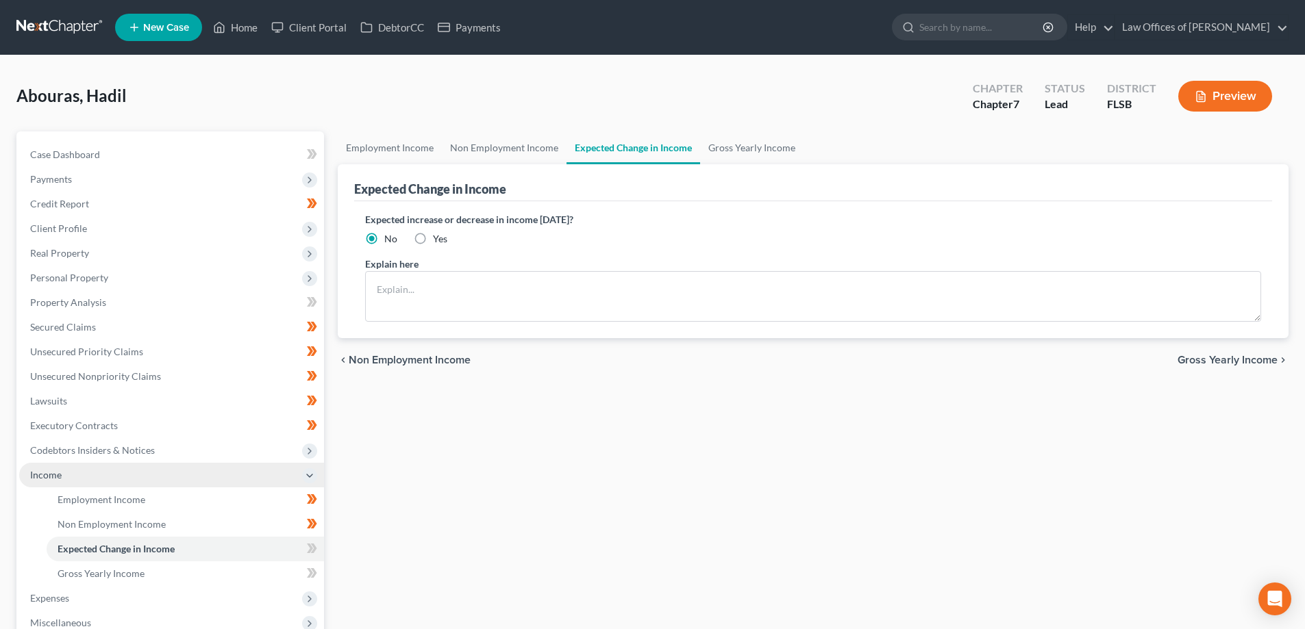
scroll to position [137, 0]
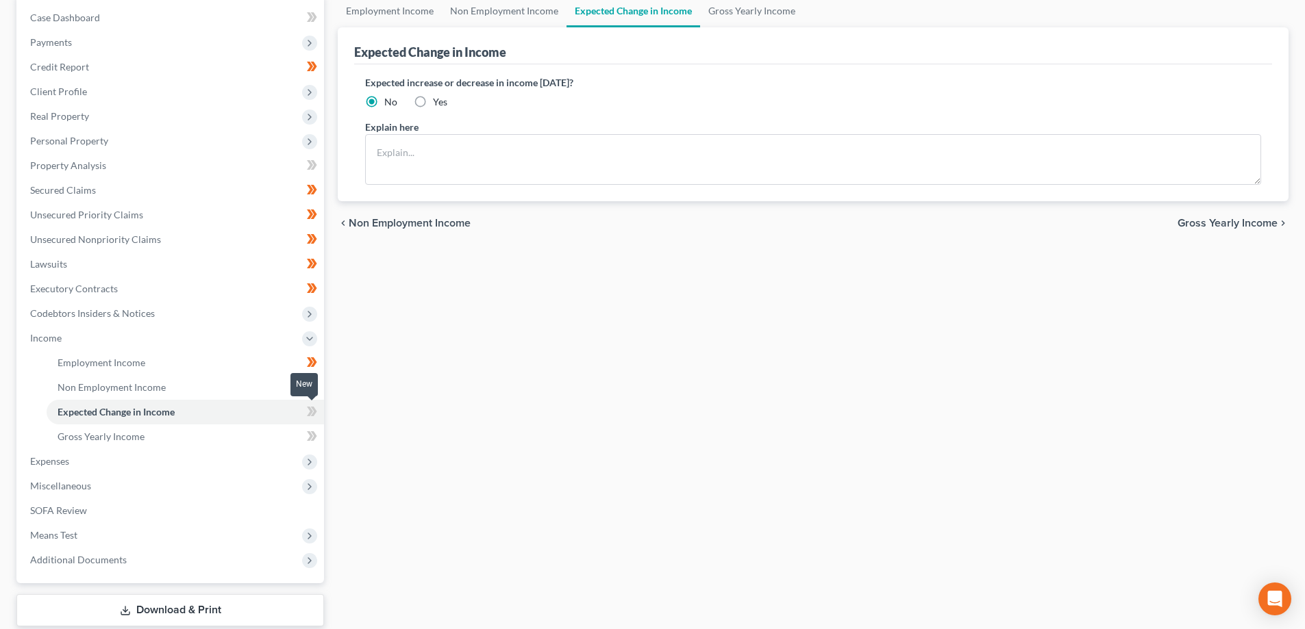
click at [312, 412] on icon at bounding box center [310, 412] width 6 height 10
click at [268, 446] on link "Gross Yearly Income" at bounding box center [185, 437] width 277 height 25
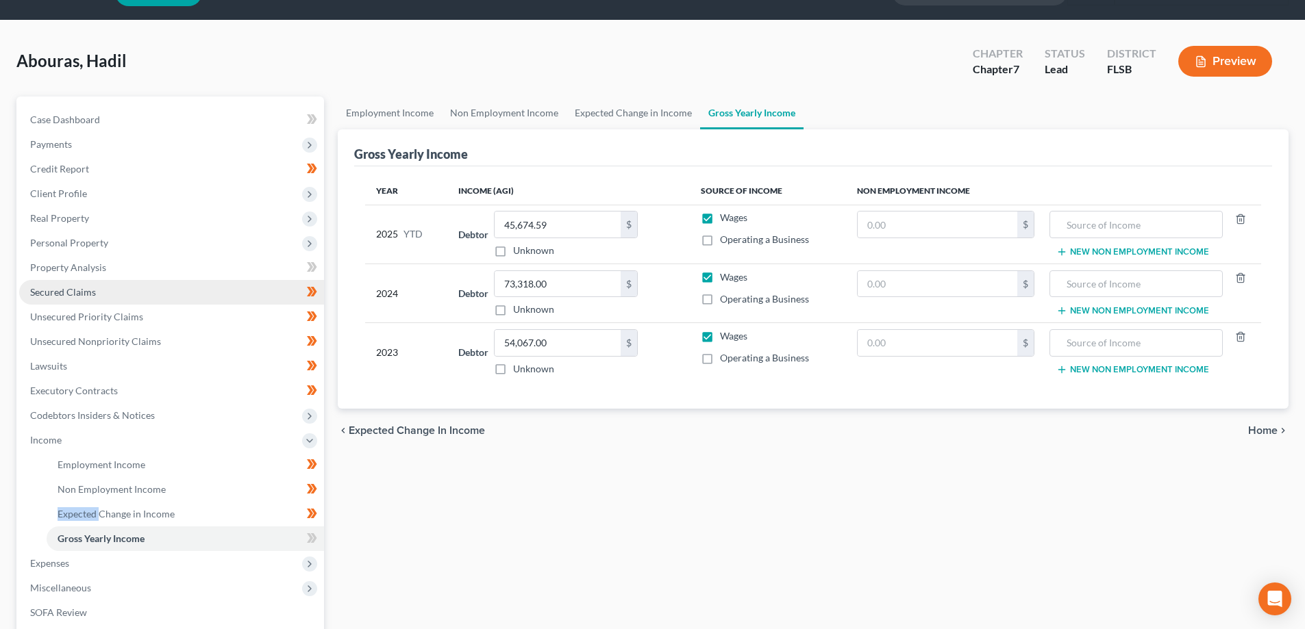
scroll to position [68, 0]
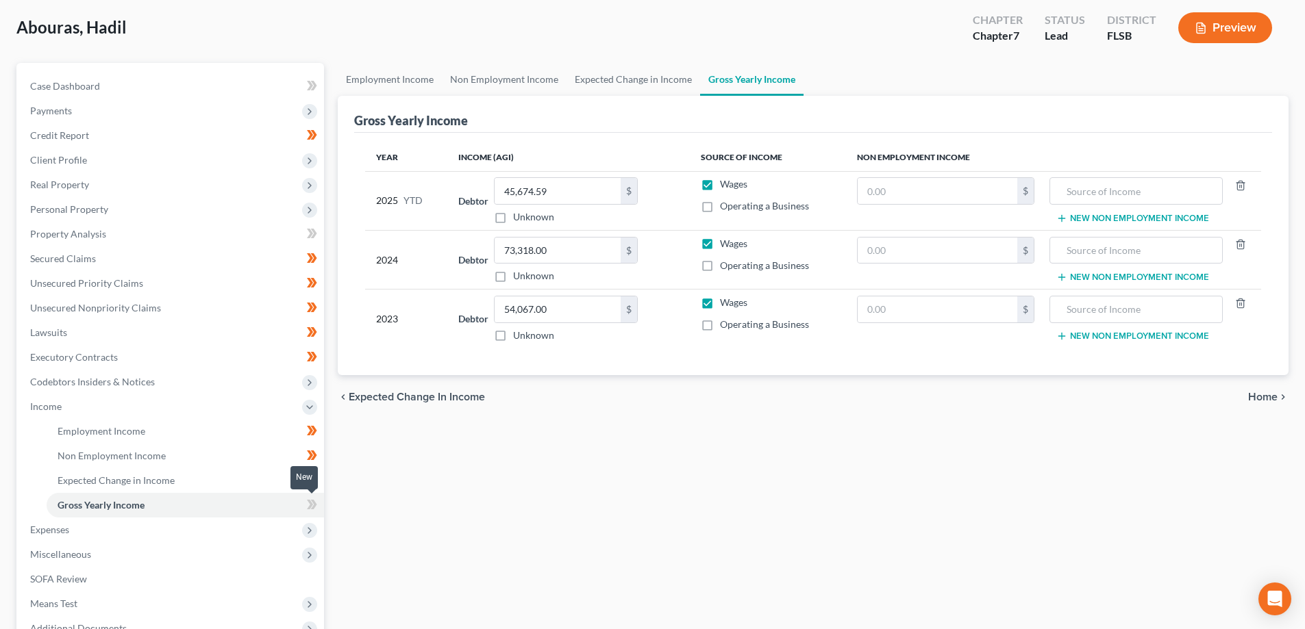
click at [314, 505] on icon at bounding box center [312, 505] width 10 height 17
click at [243, 529] on span "Expenses" at bounding box center [171, 530] width 305 height 25
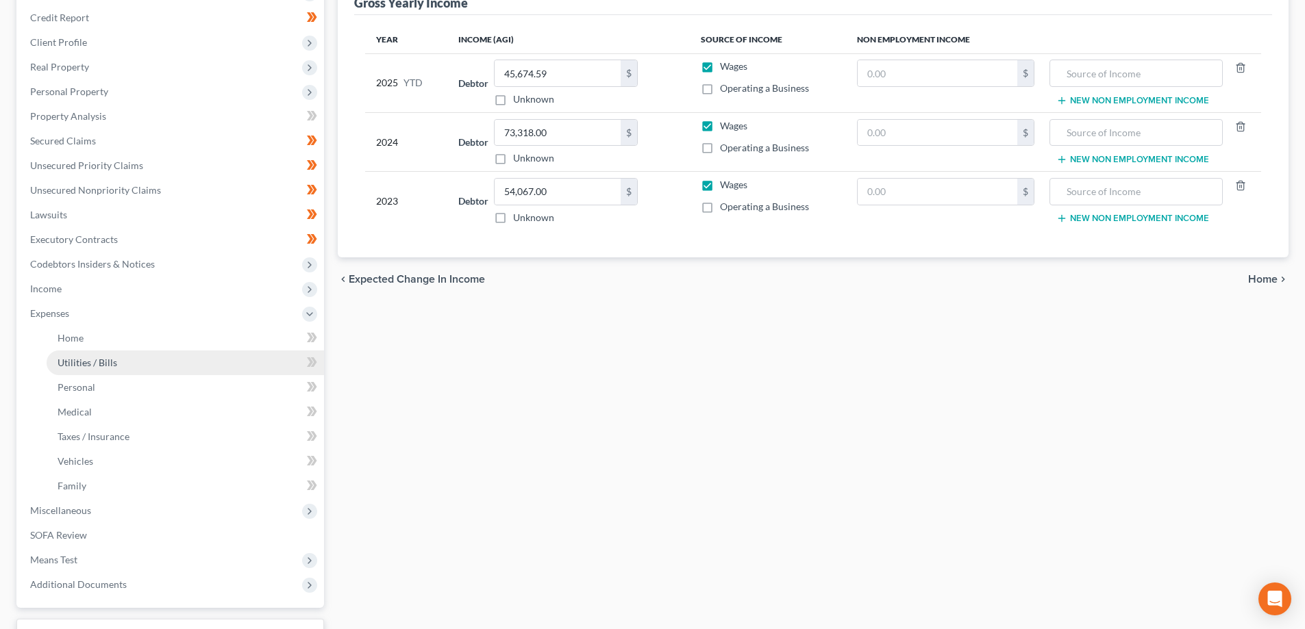
scroll to position [205, 0]
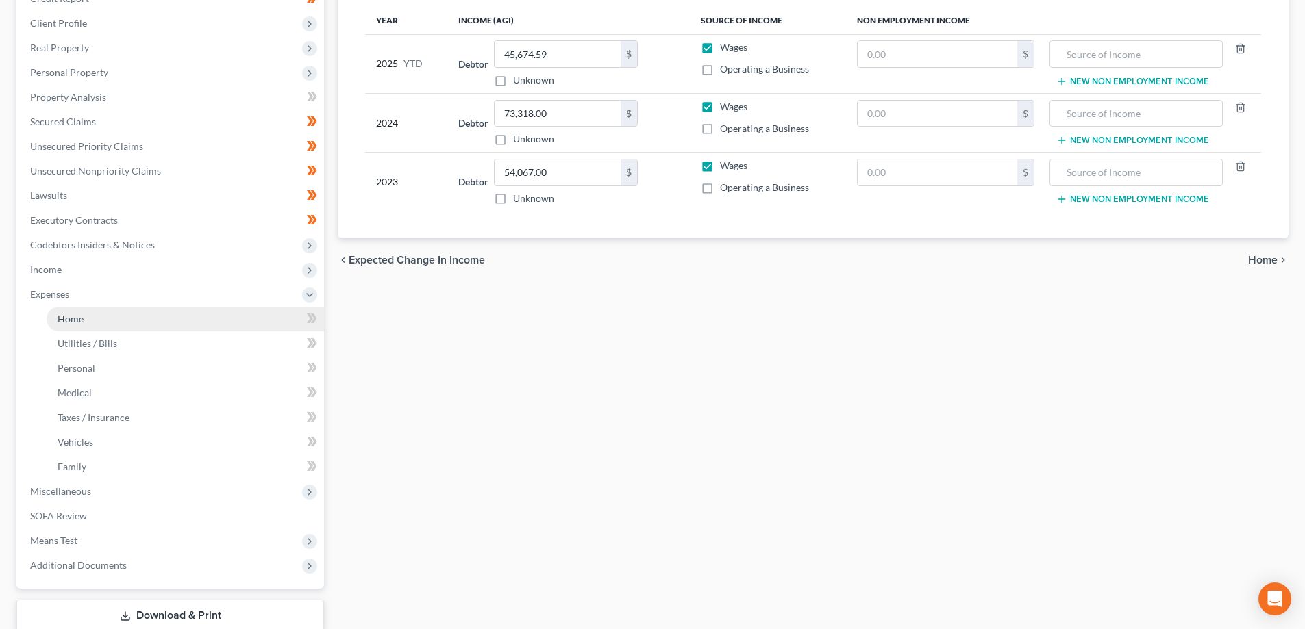
click at [251, 318] on link "Home" at bounding box center [185, 319] width 277 height 25
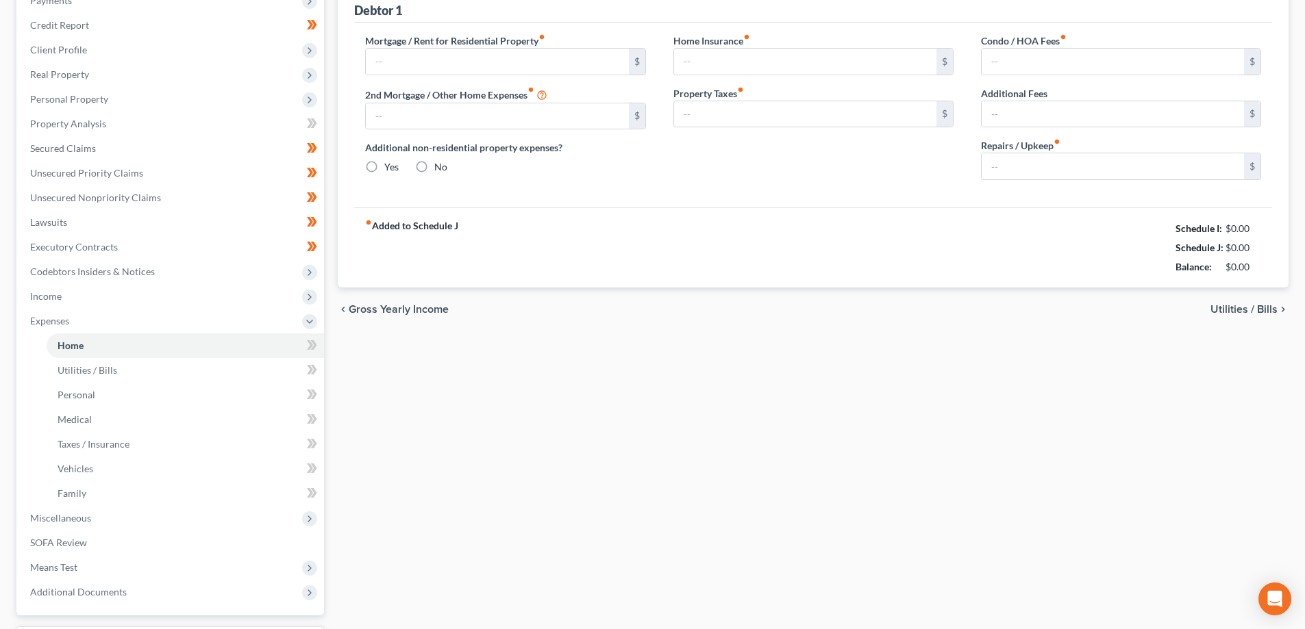
type input "1,700.00"
type input "0.00"
radio input "true"
type input "0.00"
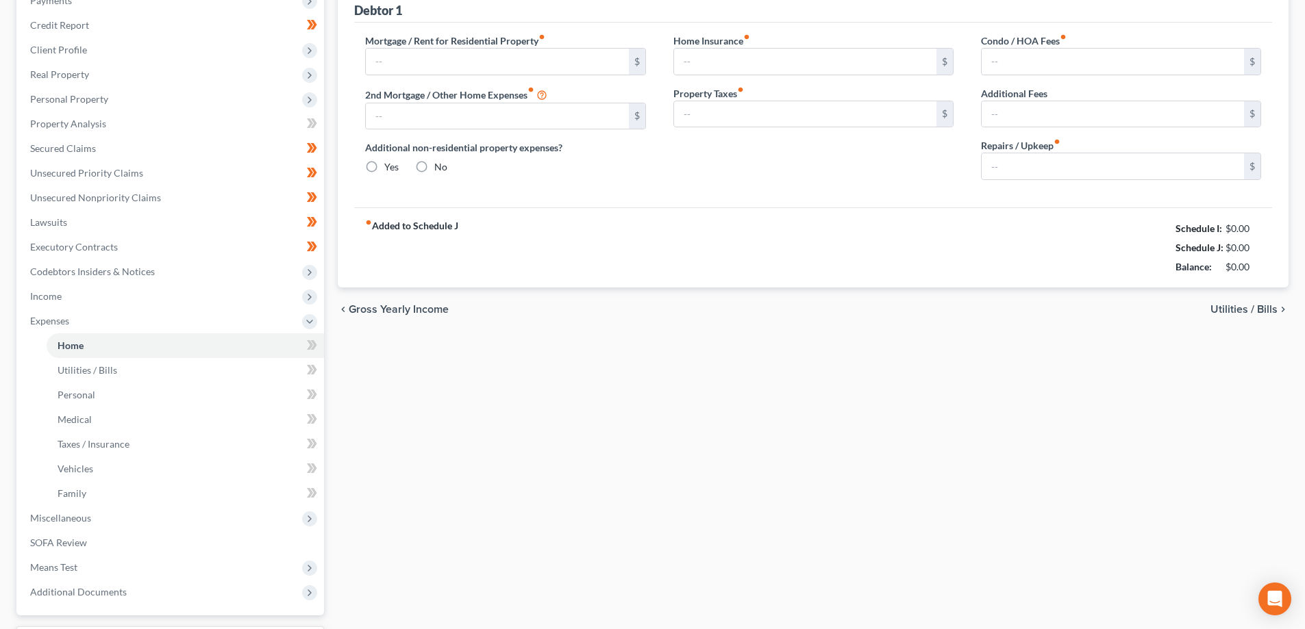
type input "0.00"
type input "50.00"
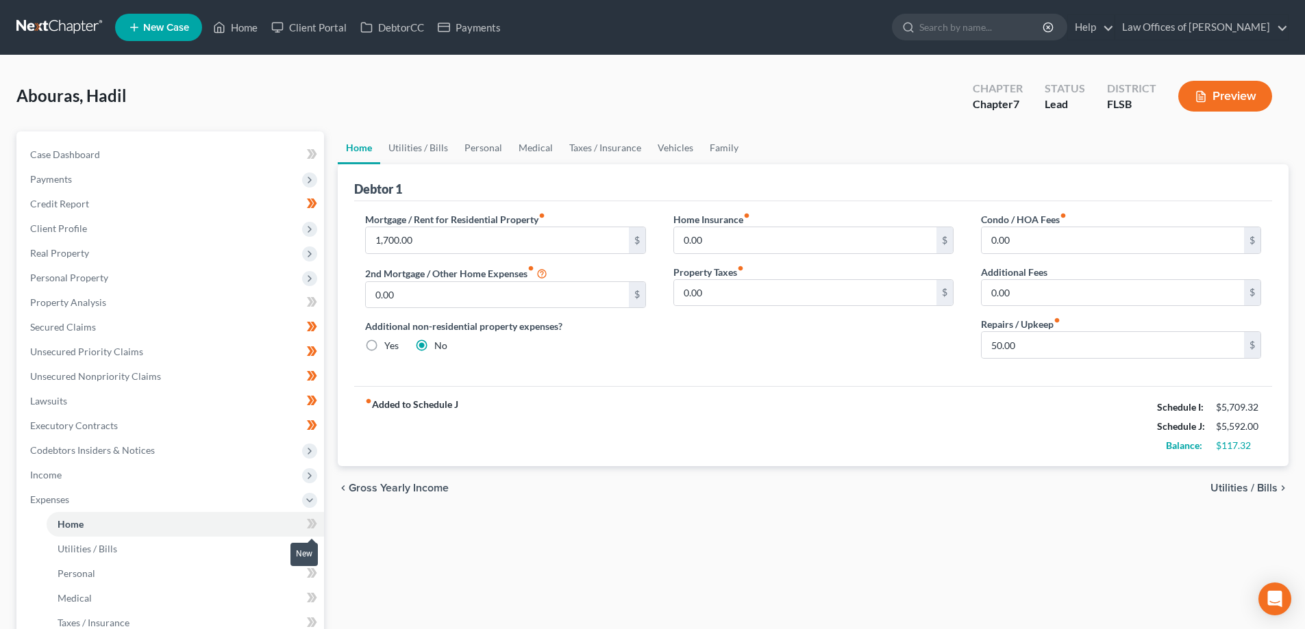
click at [311, 523] on icon at bounding box center [310, 524] width 6 height 10
click at [313, 522] on icon at bounding box center [314, 524] width 6 height 10
click at [286, 551] on link "Utilities / Bills" at bounding box center [185, 549] width 277 height 25
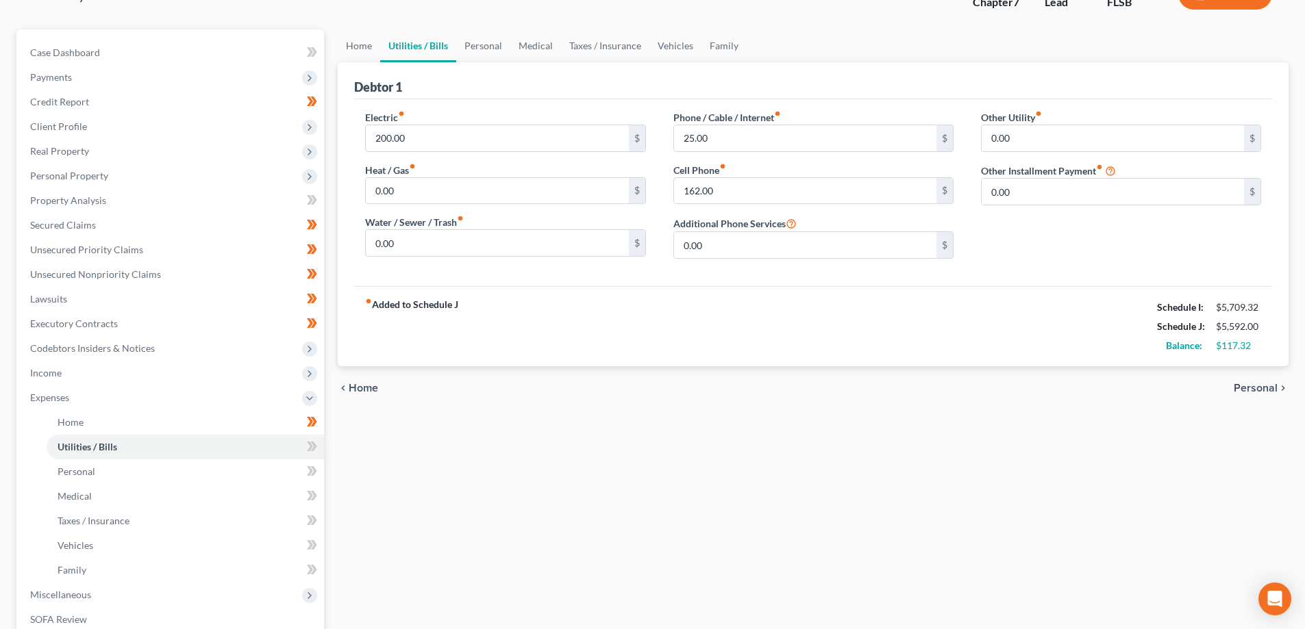
scroll to position [137, 0]
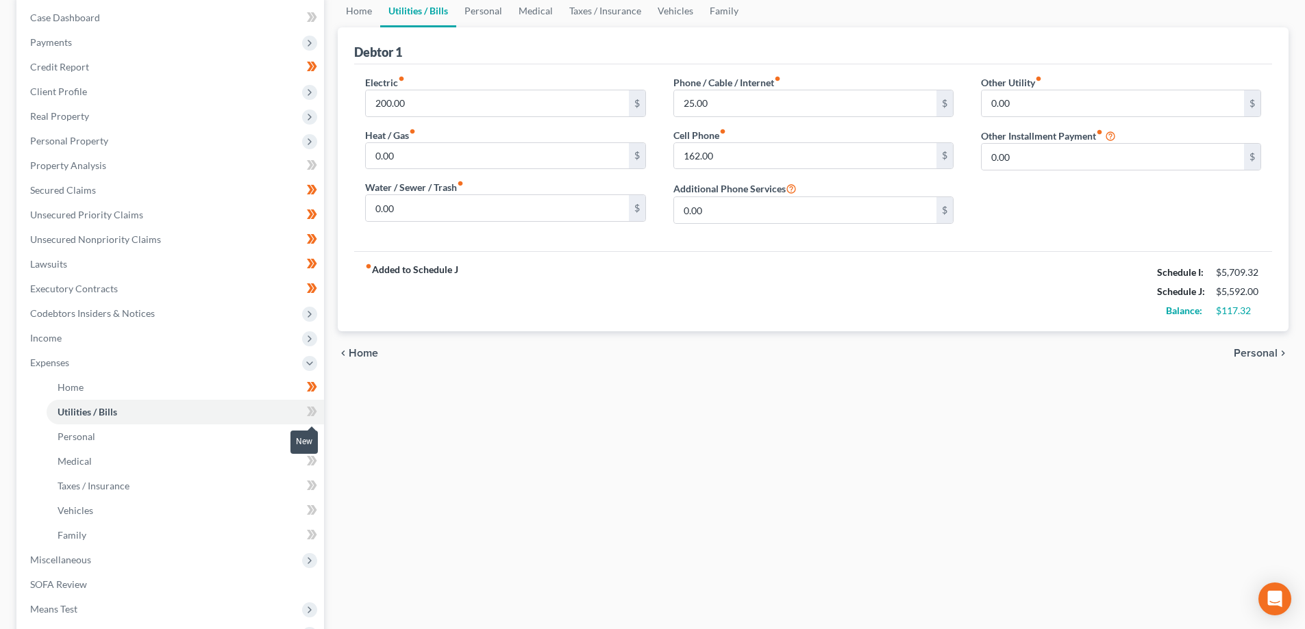
click at [309, 415] on icon at bounding box center [310, 412] width 6 height 10
click at [229, 438] on link "Personal" at bounding box center [185, 437] width 277 height 25
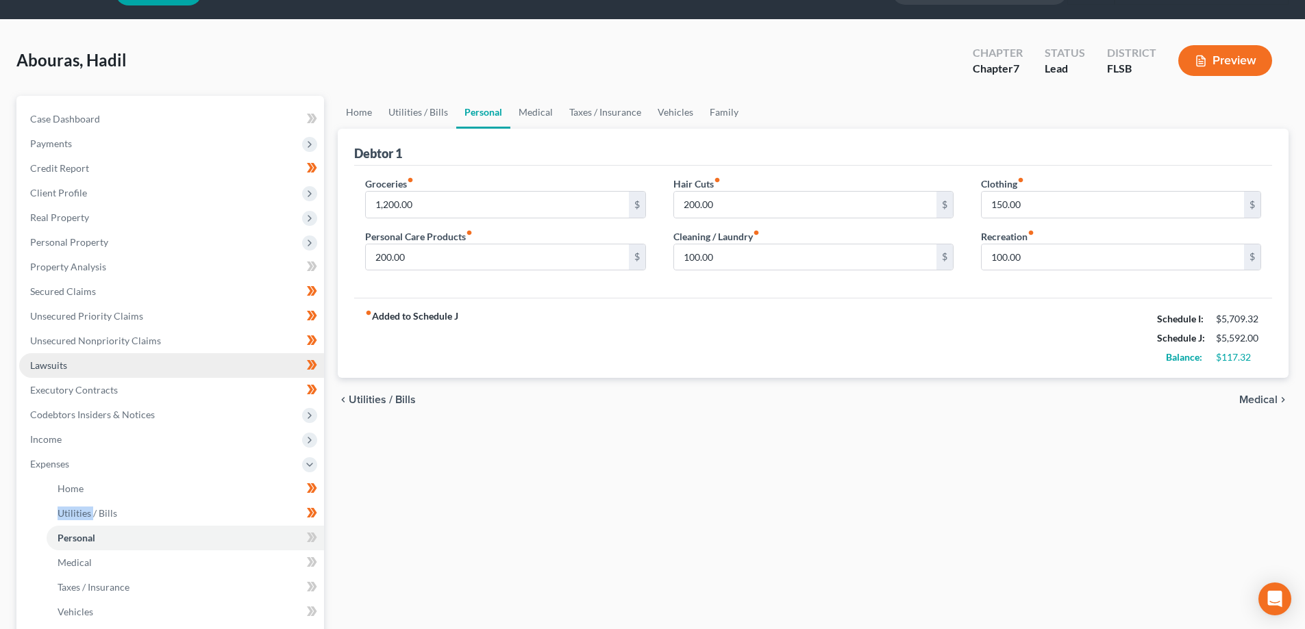
scroll to position [137, 0]
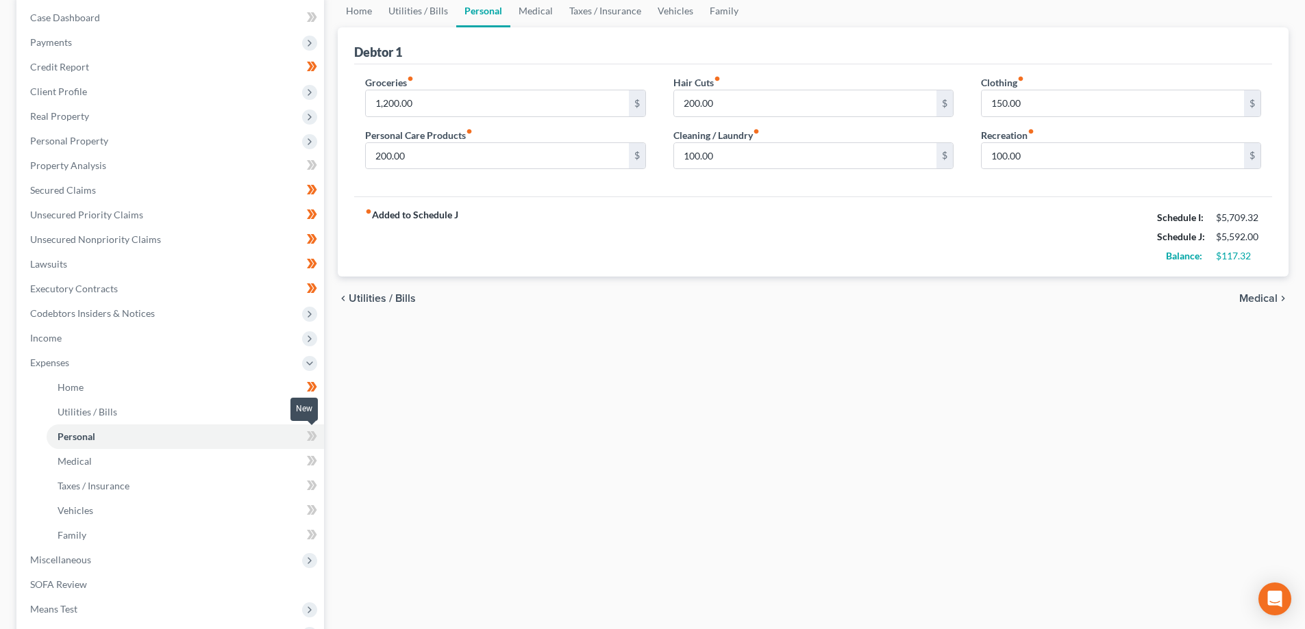
click at [312, 436] on icon at bounding box center [310, 437] width 6 height 10
click at [285, 459] on link "Medical" at bounding box center [185, 461] width 277 height 25
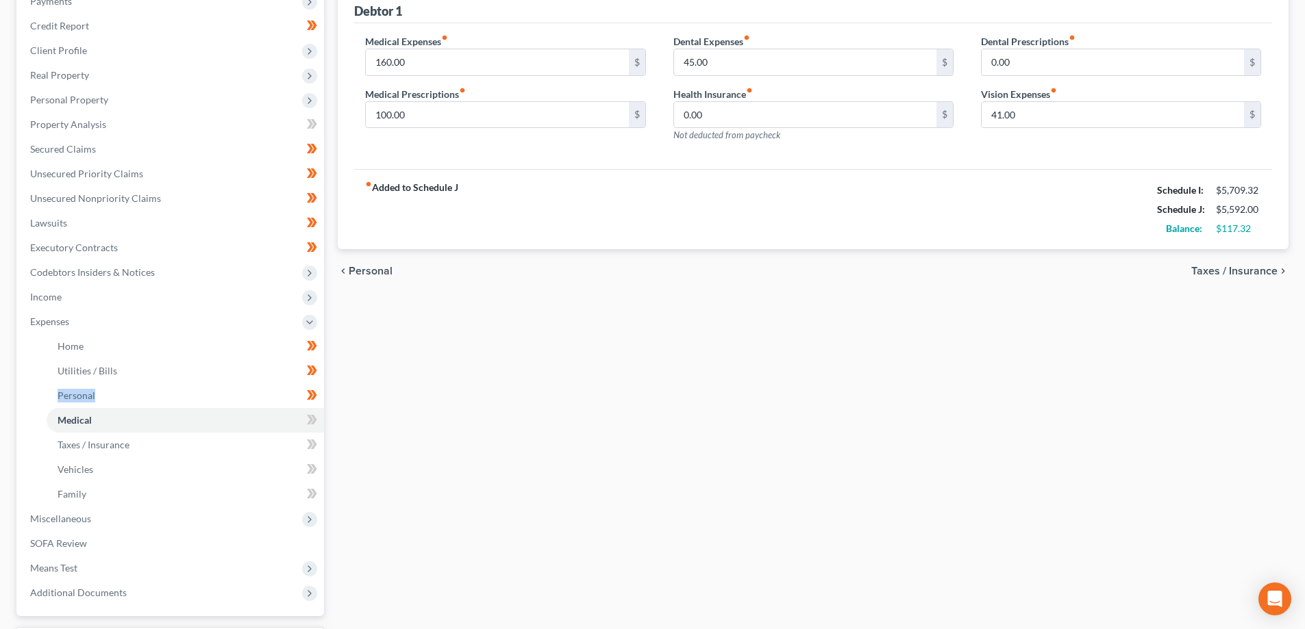
scroll to position [205, 0]
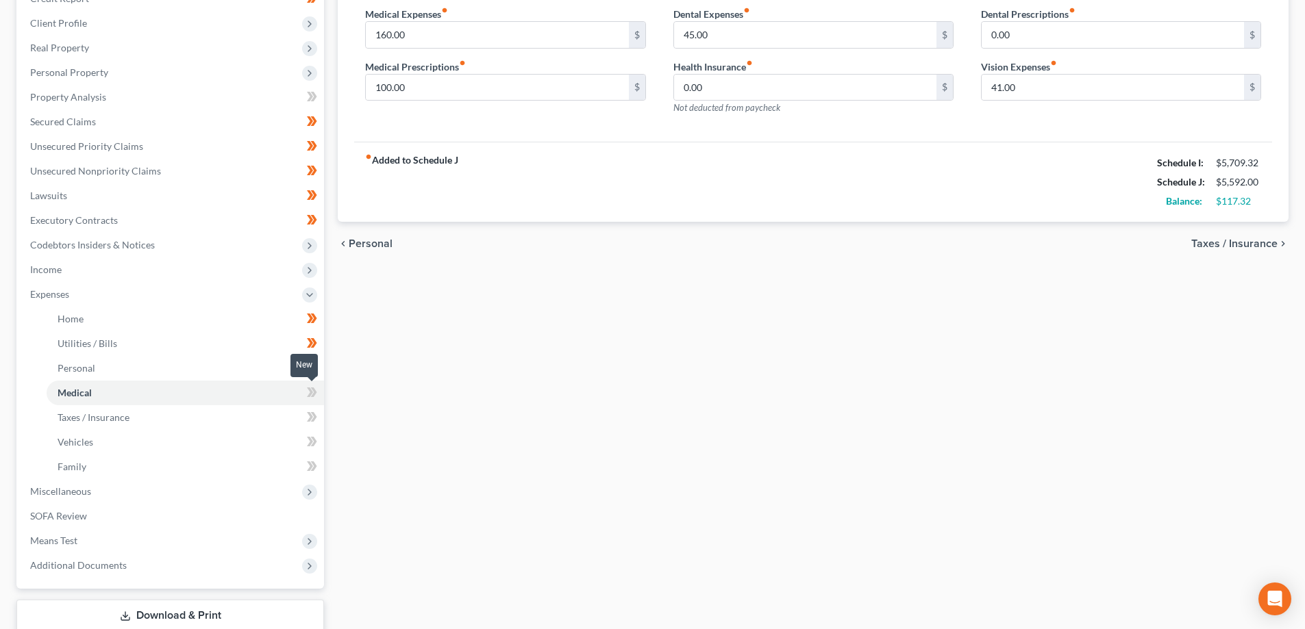
click at [310, 392] on icon at bounding box center [310, 393] width 6 height 10
click at [312, 390] on icon at bounding box center [310, 393] width 6 height 10
click at [284, 417] on link "Taxes / Insurance" at bounding box center [185, 417] width 277 height 25
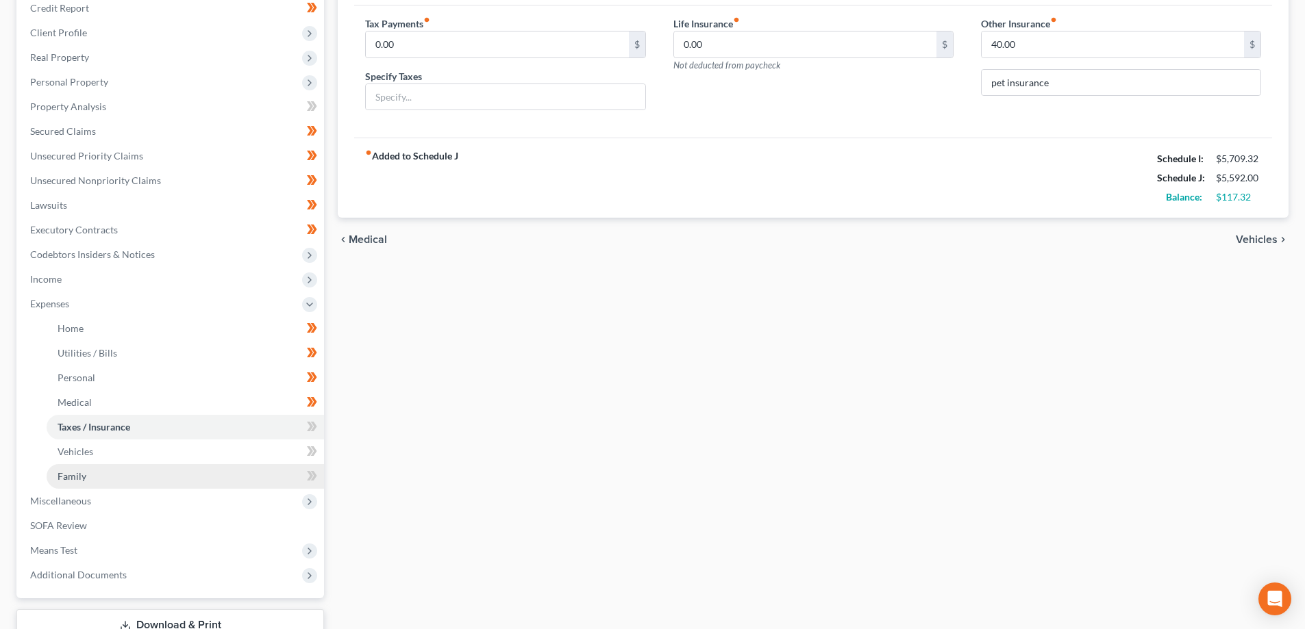
scroll to position [205, 0]
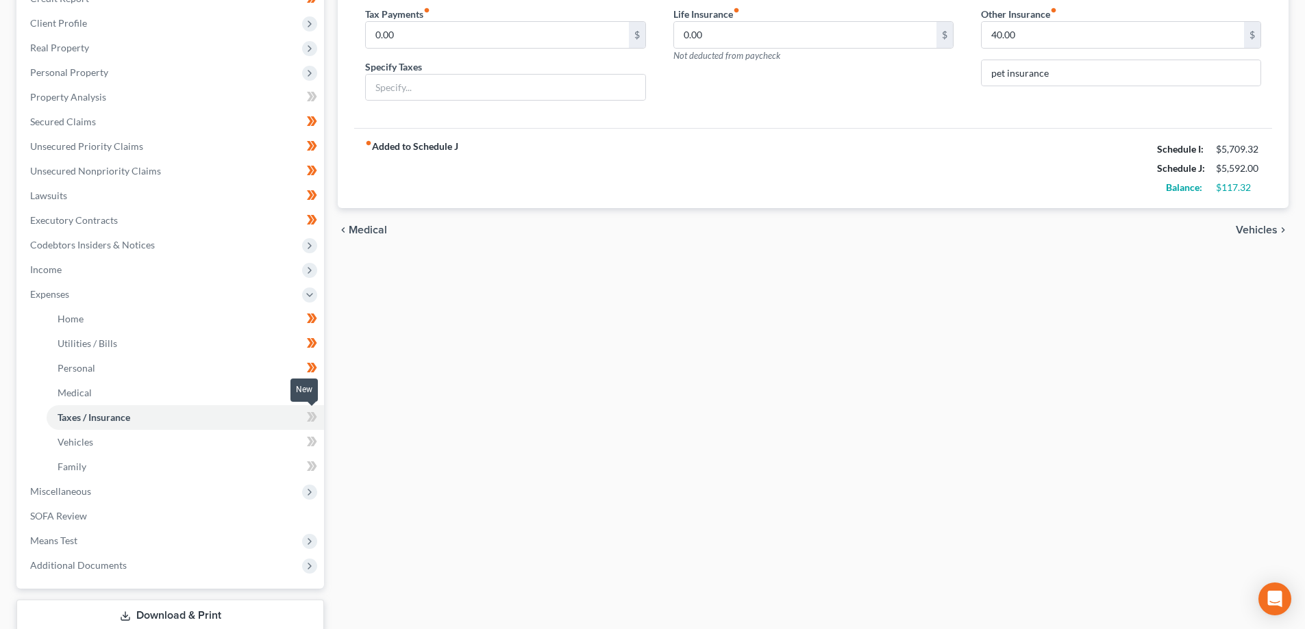
click at [314, 414] on icon at bounding box center [314, 417] width 6 height 10
click at [279, 444] on link "Vehicles" at bounding box center [185, 442] width 277 height 25
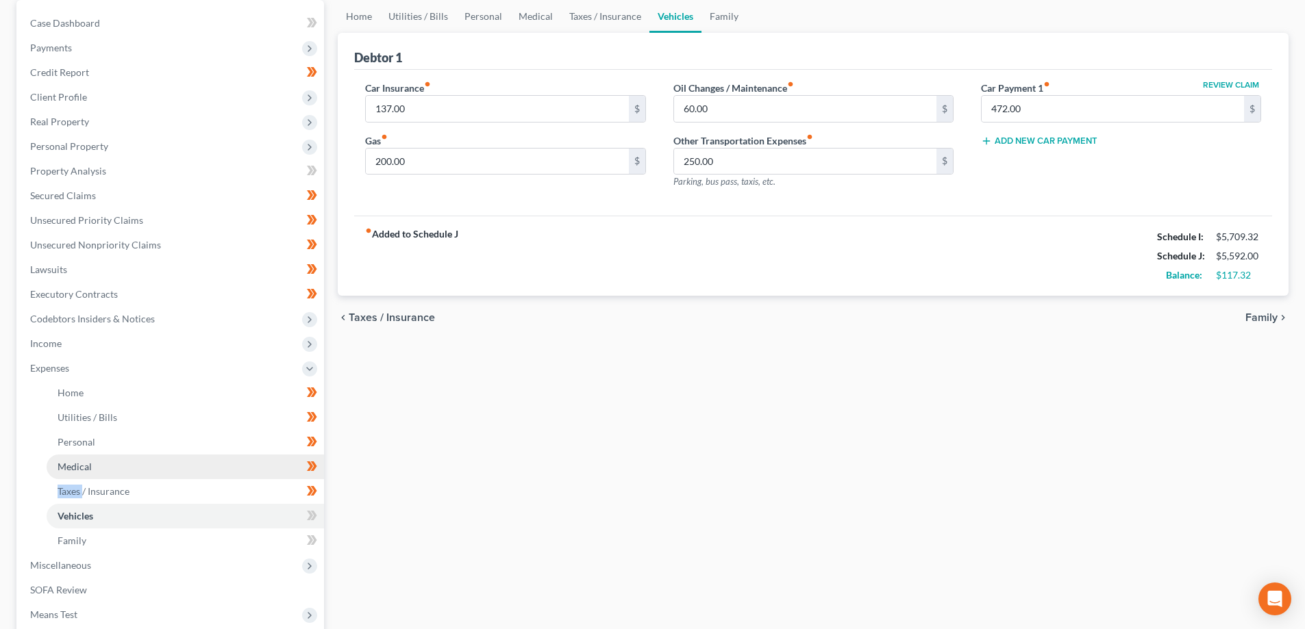
scroll to position [137, 0]
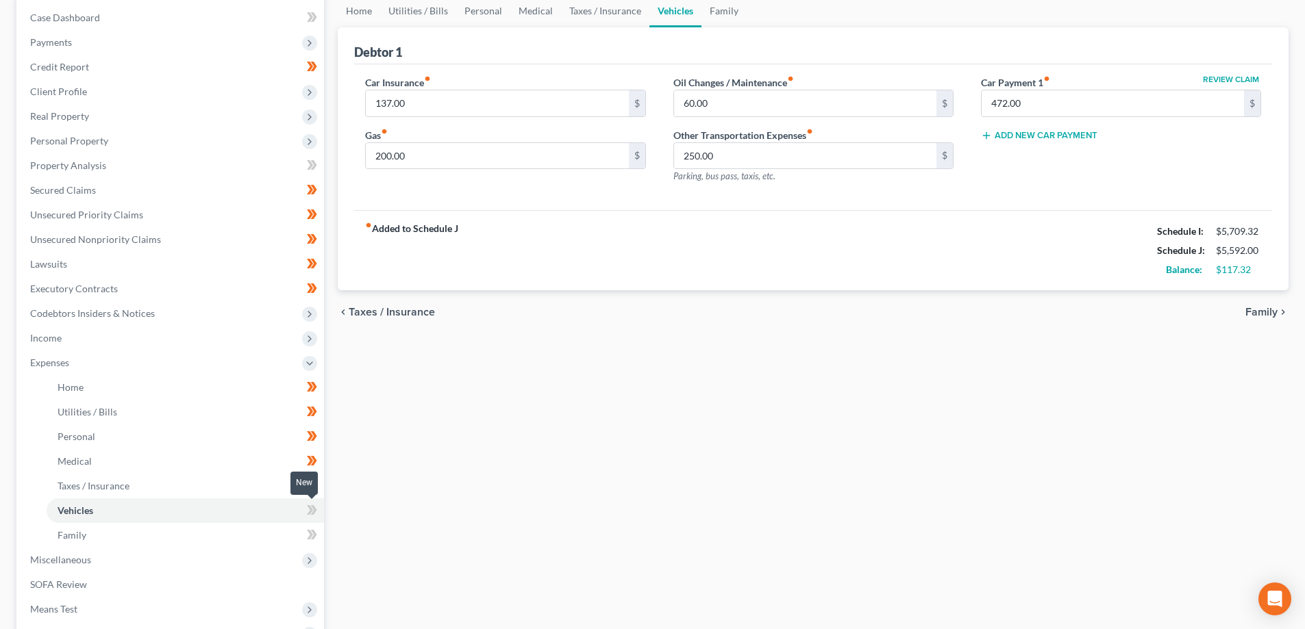
click at [313, 510] on icon at bounding box center [312, 510] width 10 height 17
click at [278, 527] on link "Family" at bounding box center [185, 535] width 277 height 25
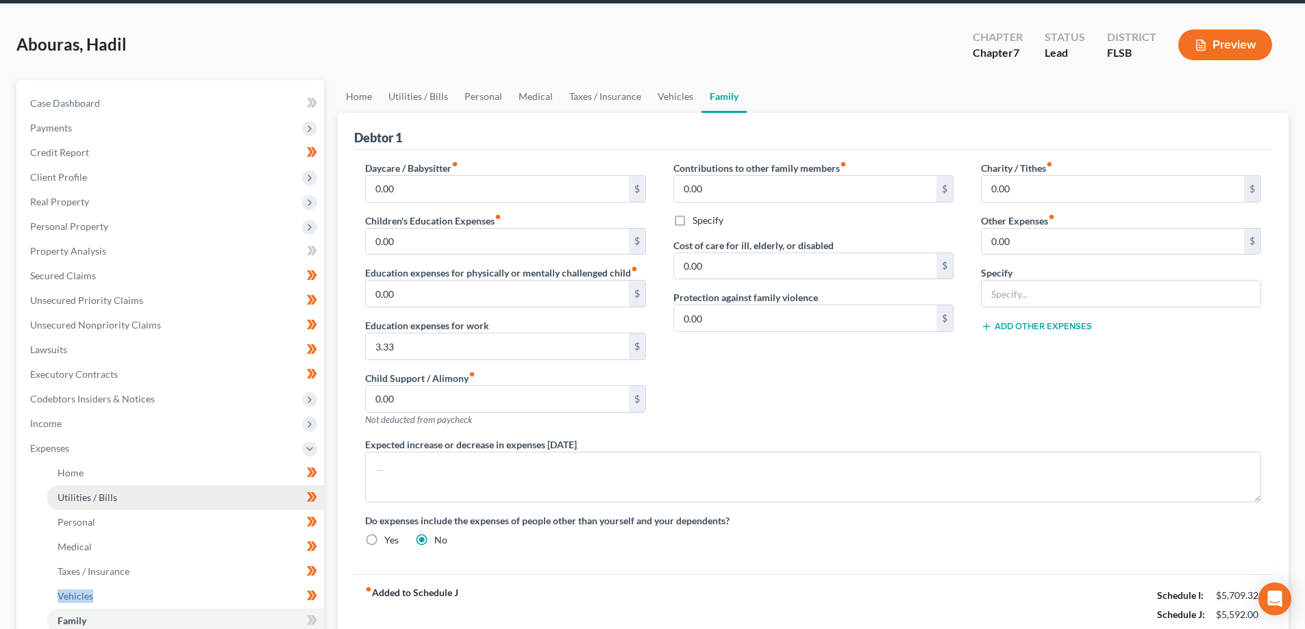
scroll to position [137, 0]
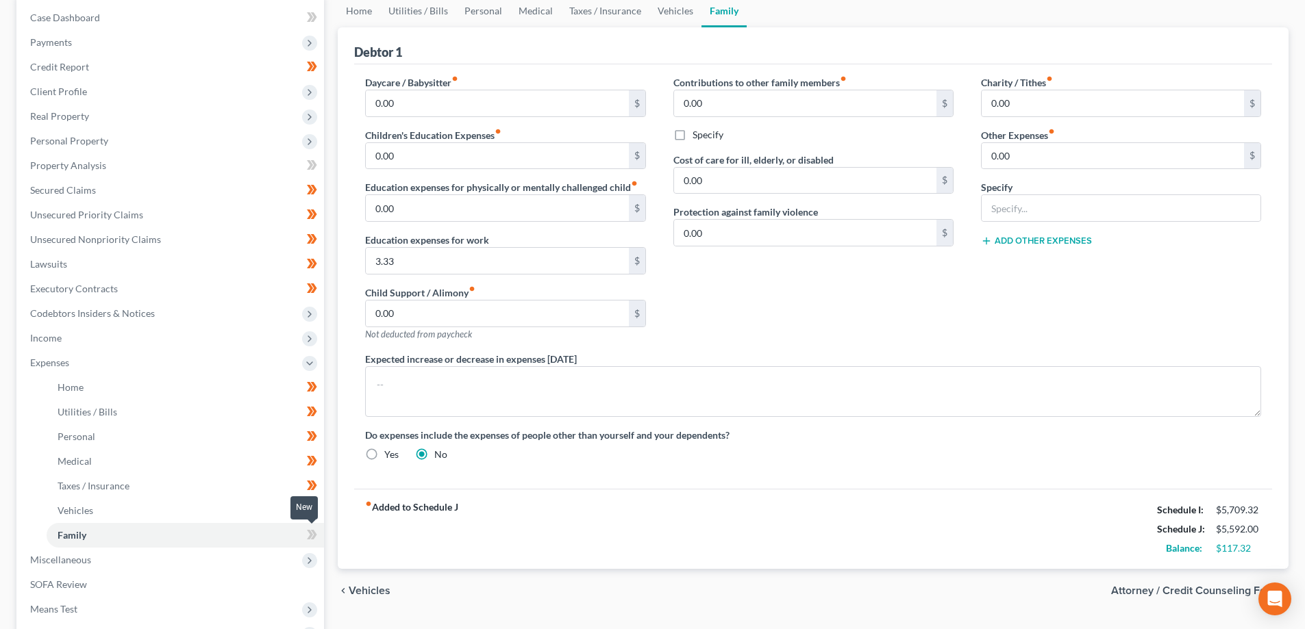
click at [310, 535] on icon at bounding box center [312, 535] width 10 height 17
click at [140, 440] on link "Personal" at bounding box center [185, 437] width 277 height 25
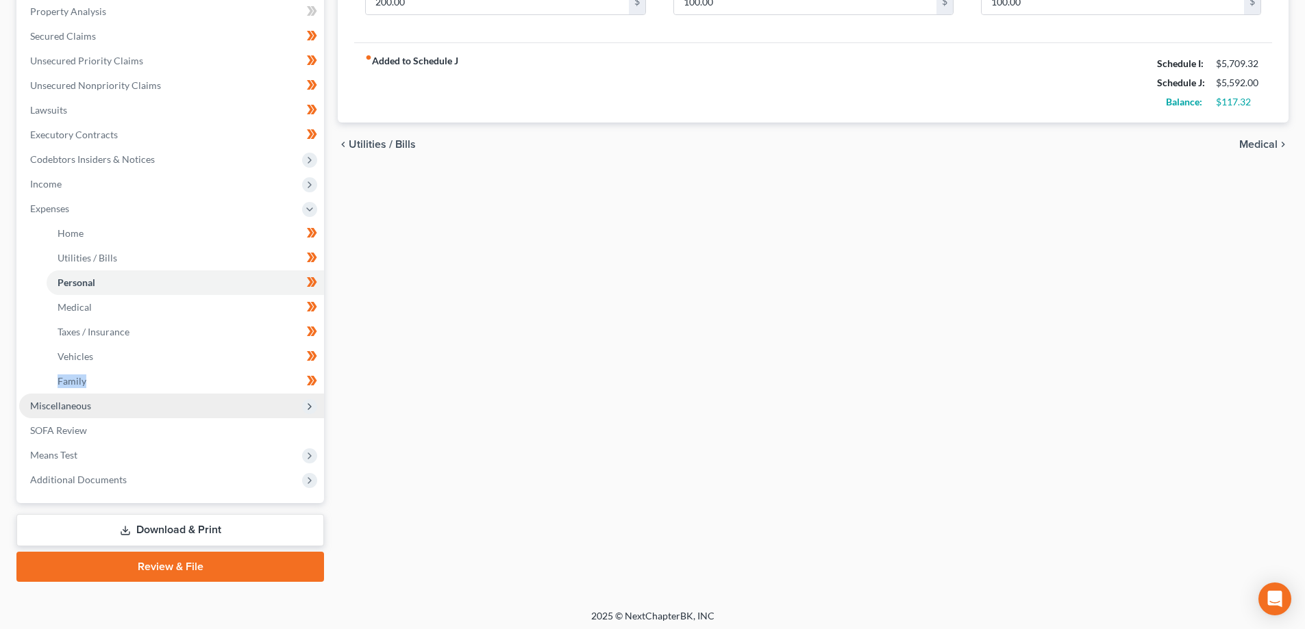
scroll to position [296, 0]
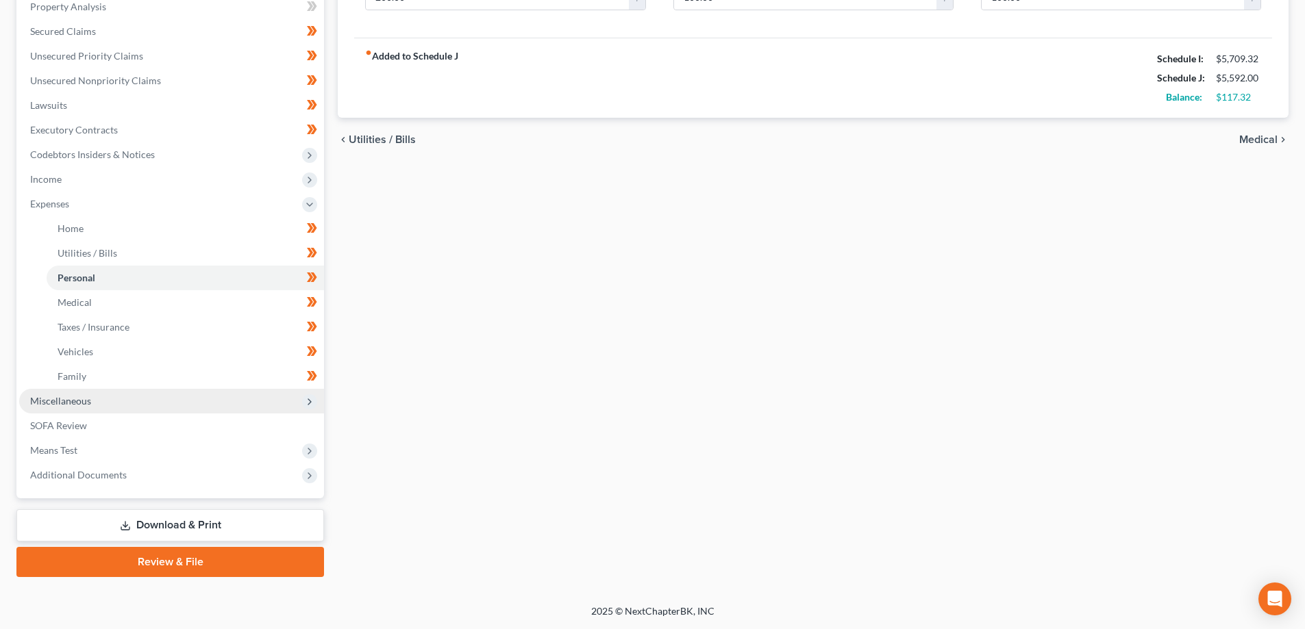
click at [138, 399] on span "Miscellaneous" at bounding box center [171, 401] width 305 height 25
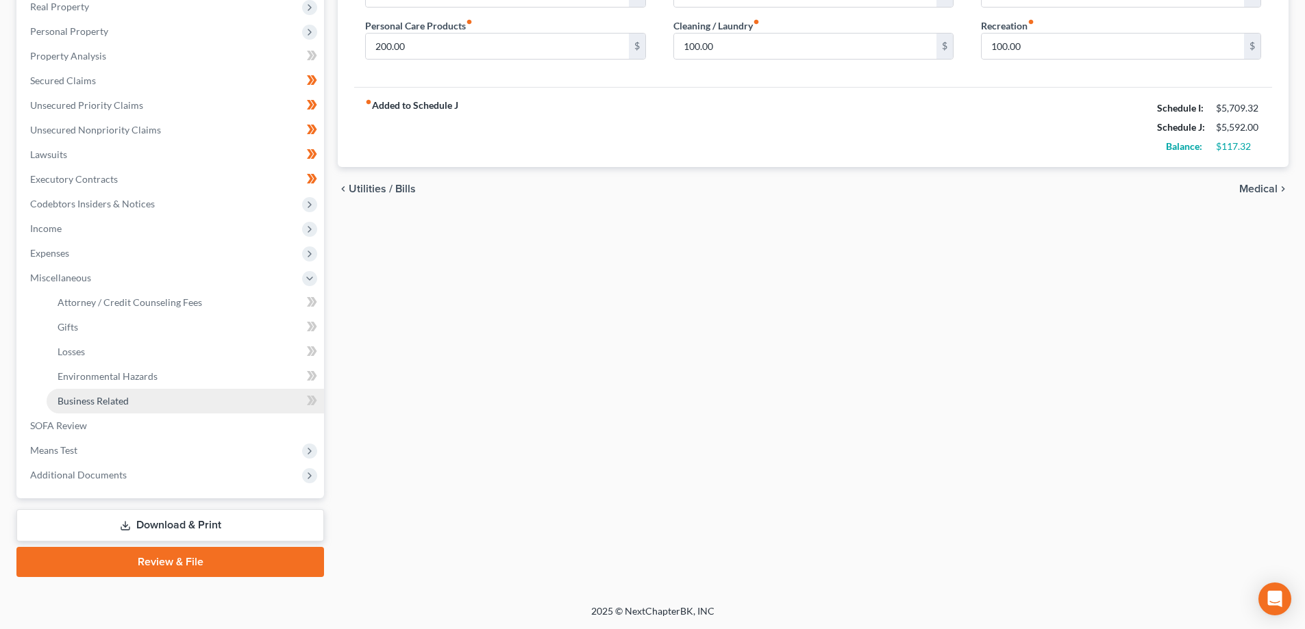
scroll to position [247, 0]
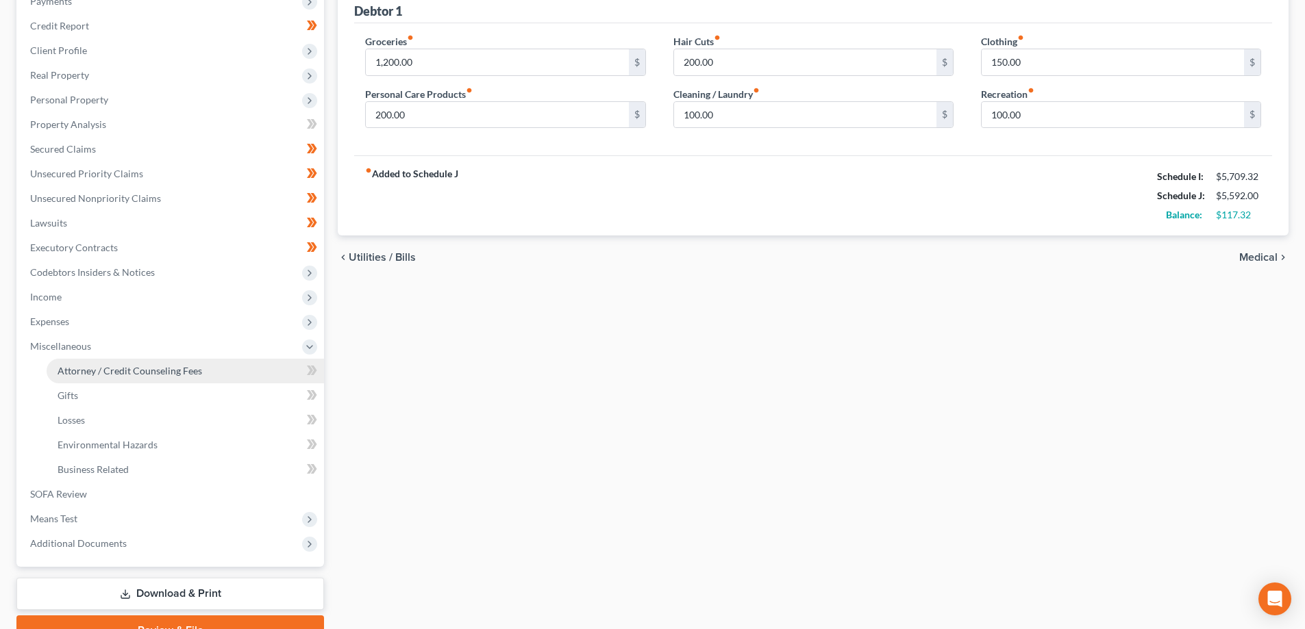
click at [184, 373] on span "Attorney / Credit Counseling Fees" at bounding box center [130, 371] width 145 height 12
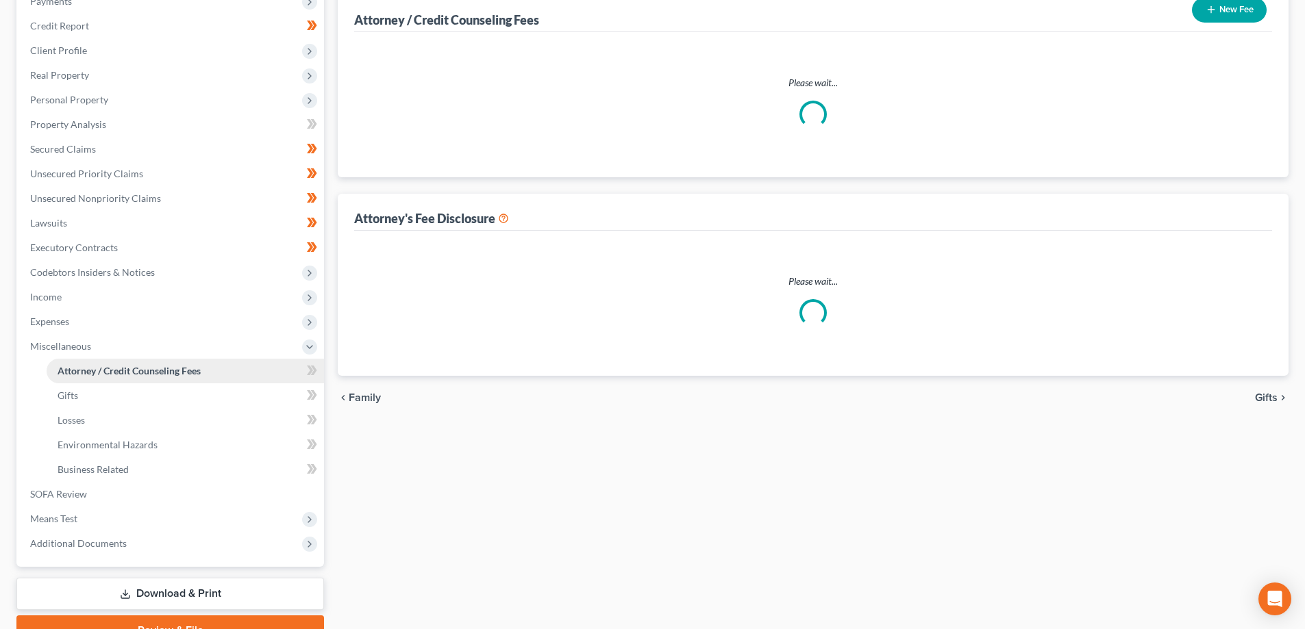
select select "0"
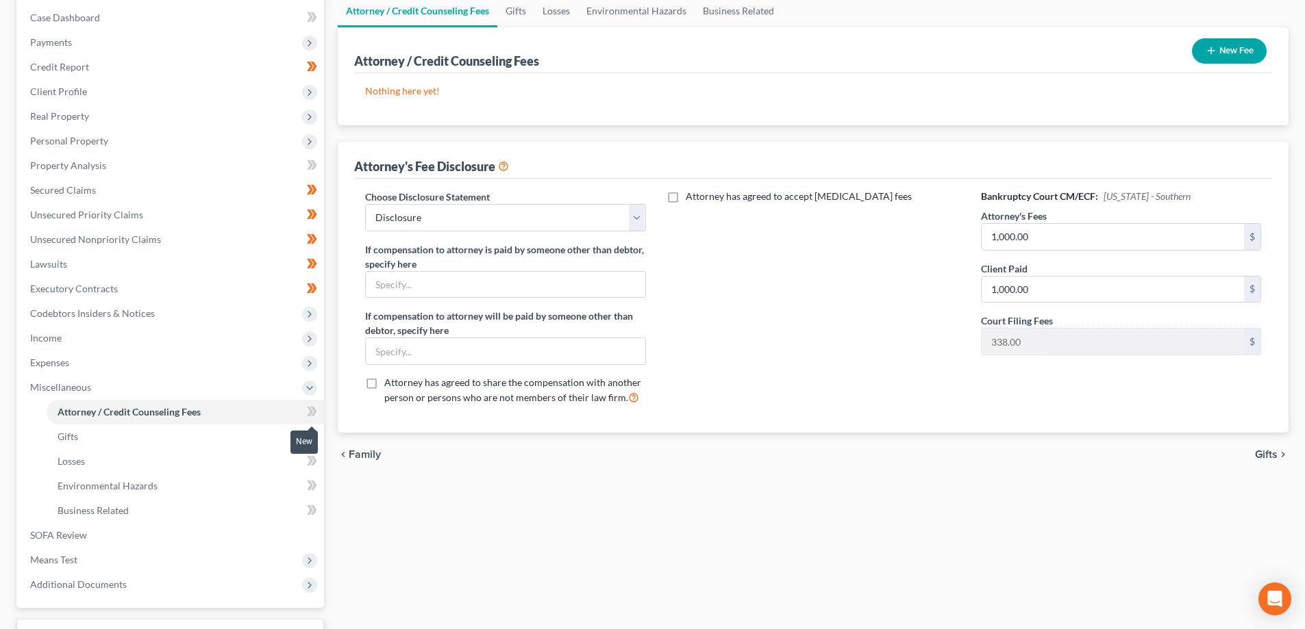
click at [311, 414] on icon at bounding box center [310, 412] width 6 height 10
click at [311, 412] on icon at bounding box center [310, 412] width 6 height 10
click at [234, 442] on link "Gifts" at bounding box center [185, 437] width 277 height 25
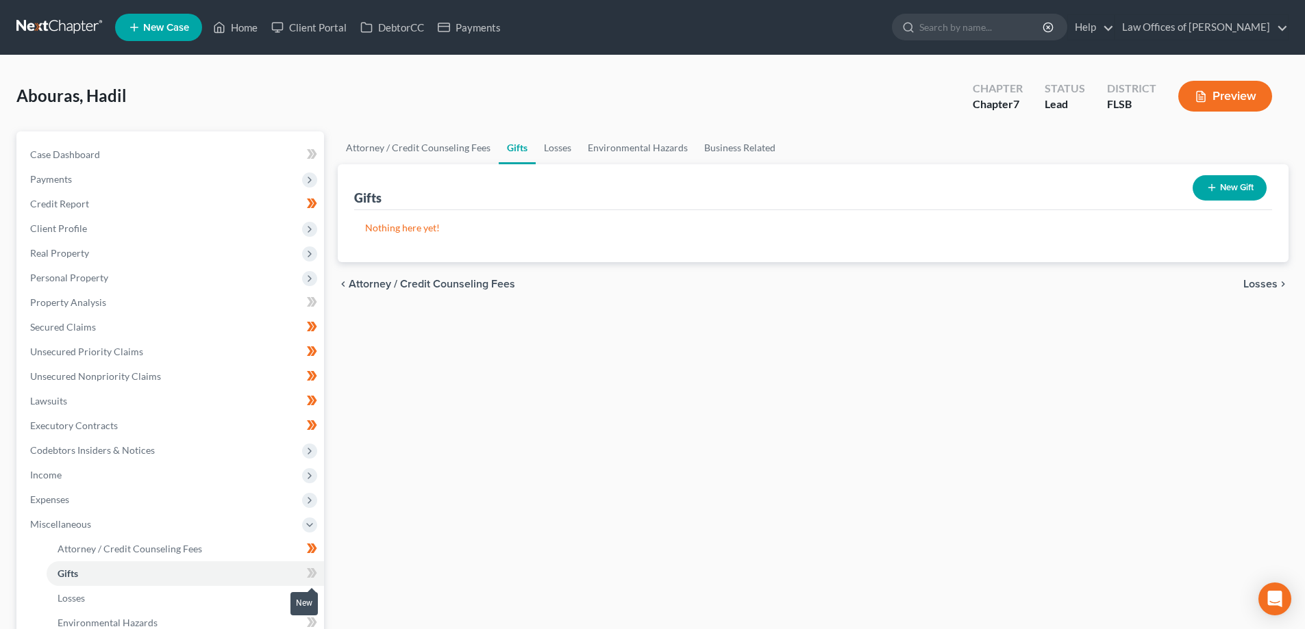
click at [309, 573] on icon at bounding box center [312, 573] width 10 height 17
click at [314, 575] on icon at bounding box center [314, 574] width 6 height 10
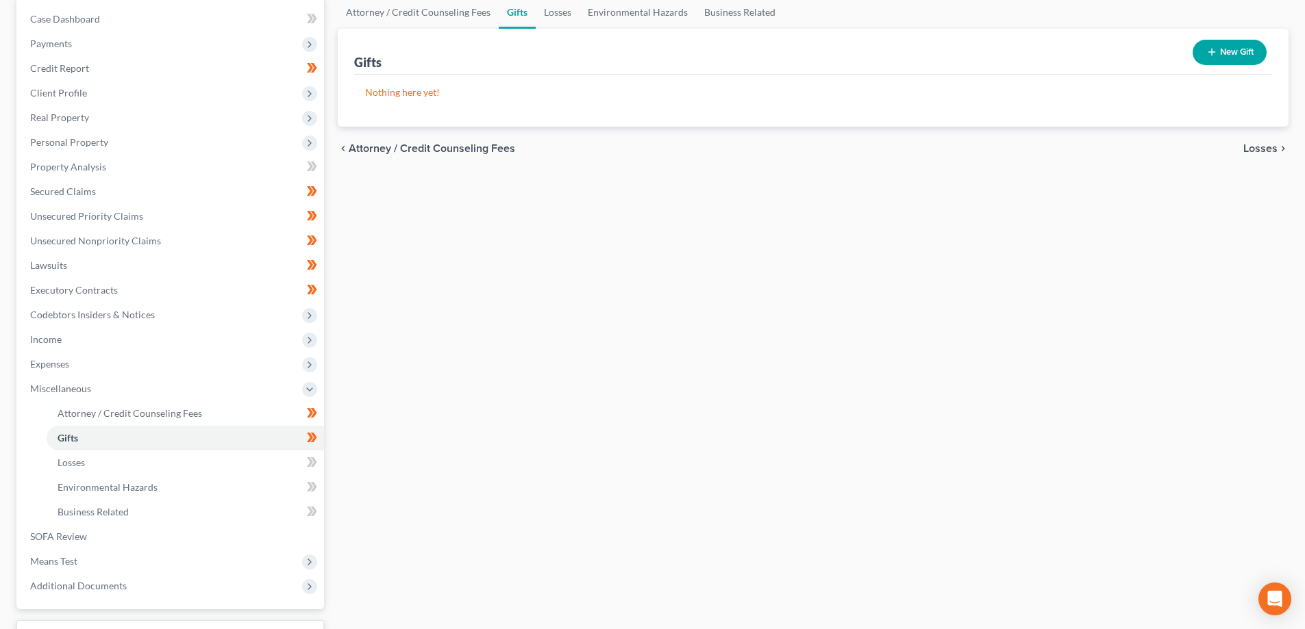
scroll to position [137, 0]
click at [254, 468] on link "Losses" at bounding box center [185, 461] width 277 height 25
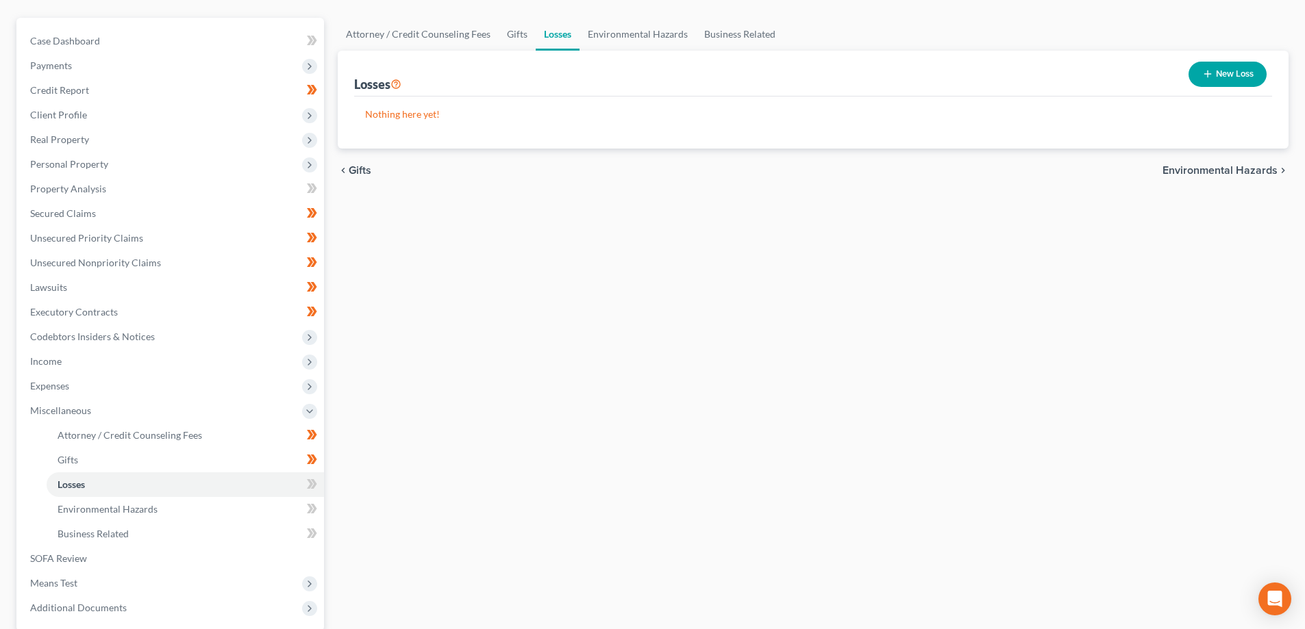
scroll to position [137, 0]
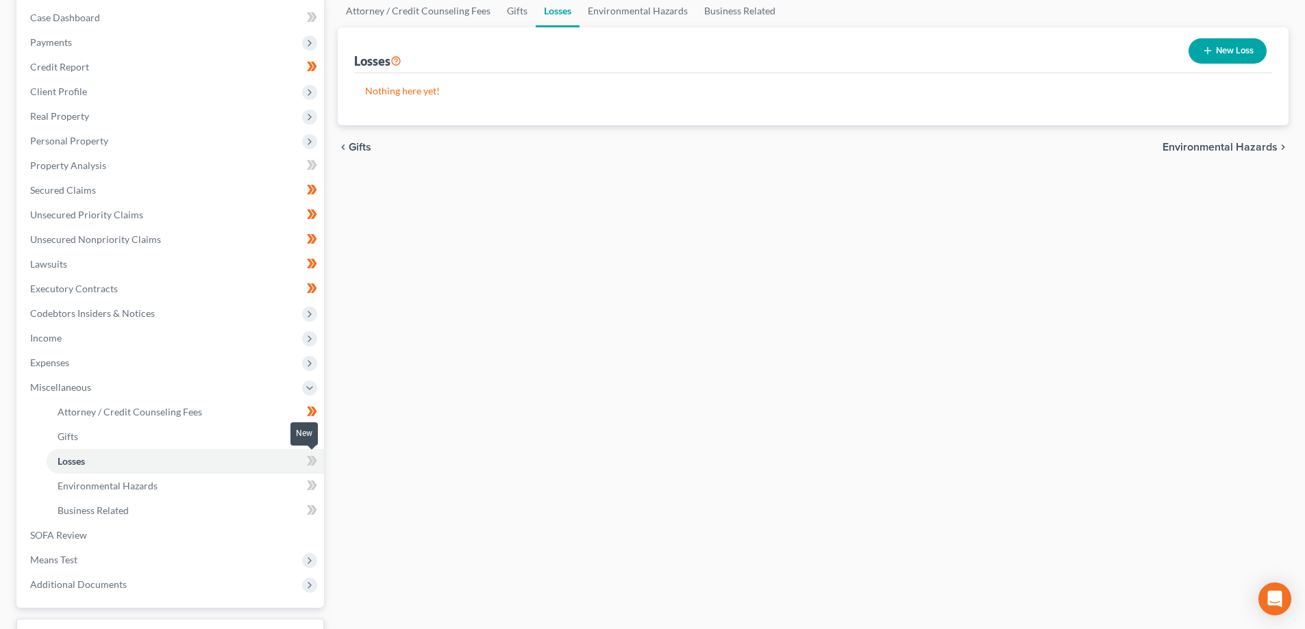
click at [312, 459] on icon at bounding box center [310, 461] width 6 height 10
click at [236, 492] on link "Environmental Hazards" at bounding box center [185, 486] width 277 height 25
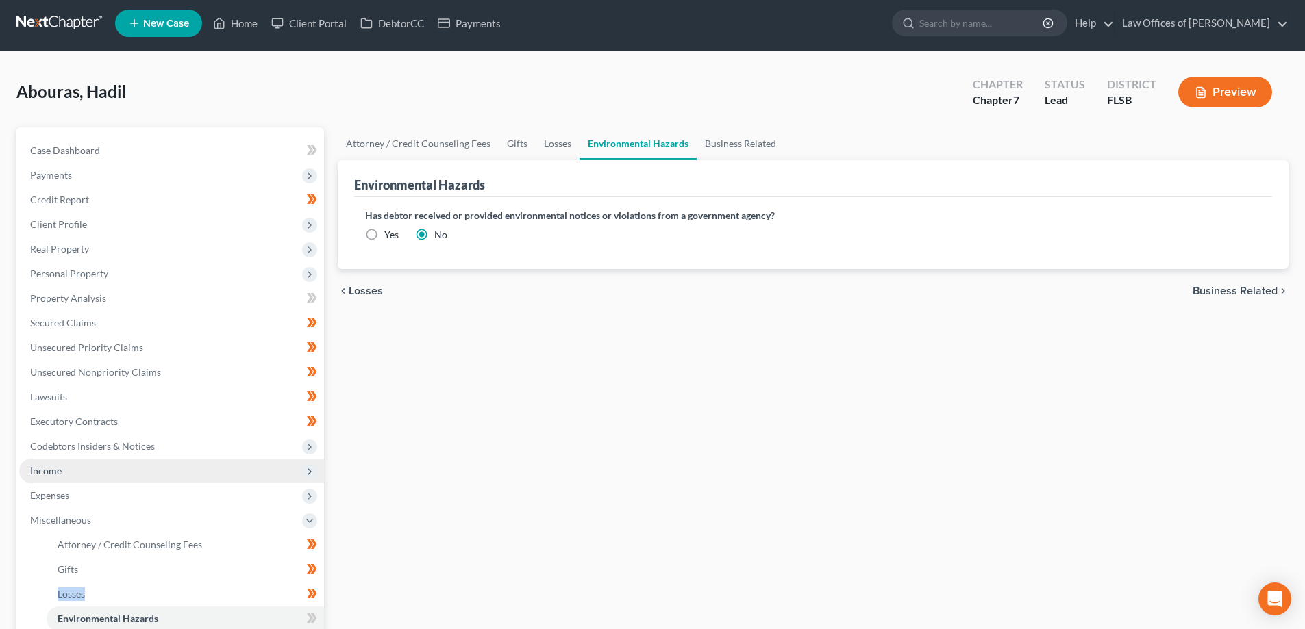
scroll to position [68, 0]
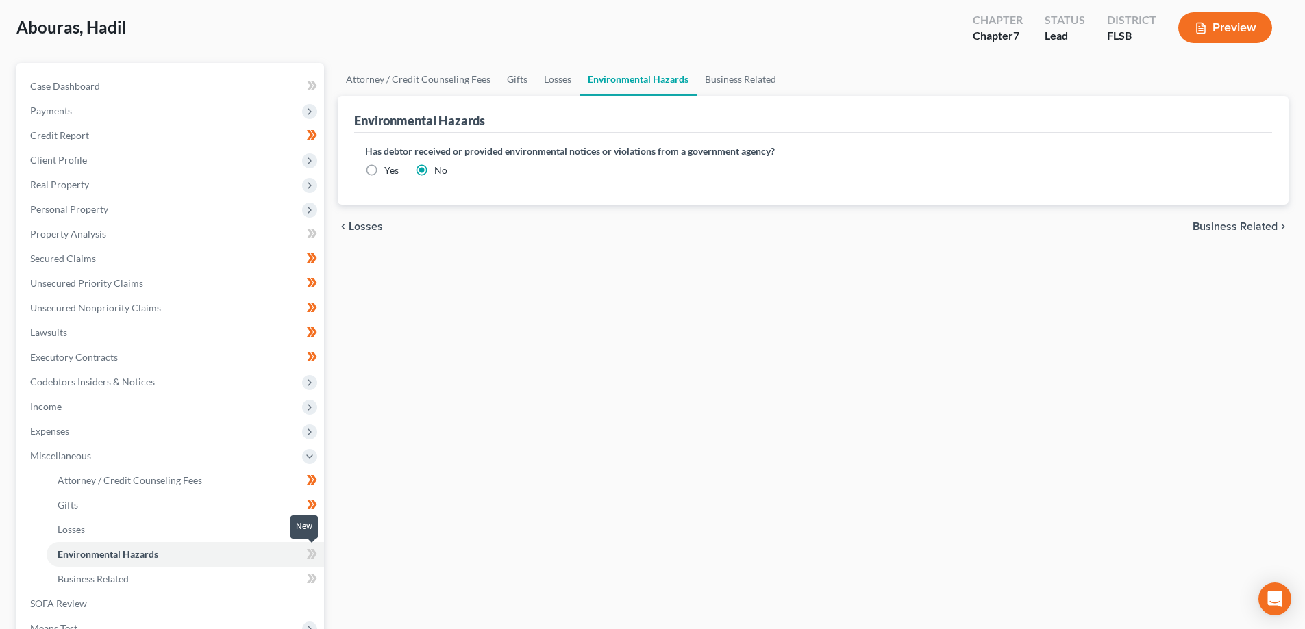
click at [314, 551] on icon at bounding box center [314, 554] width 6 height 10
click at [314, 553] on icon at bounding box center [314, 554] width 6 height 10
click at [211, 580] on link "Business Related" at bounding box center [185, 579] width 277 height 25
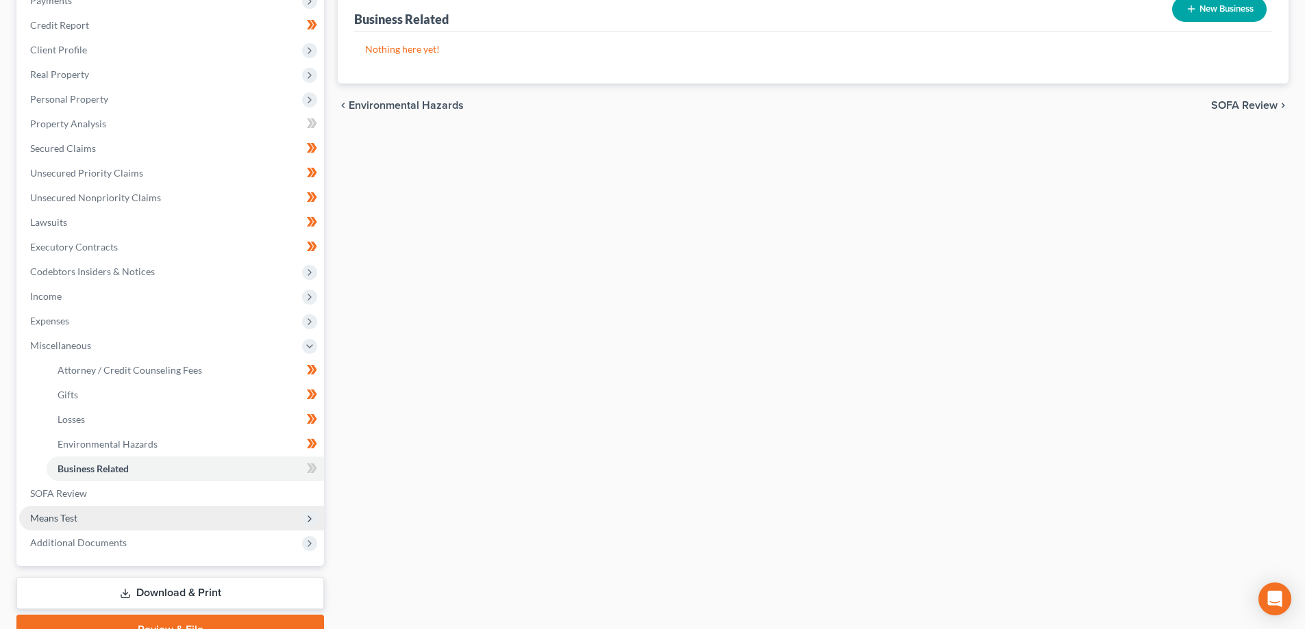
scroll to position [205, 0]
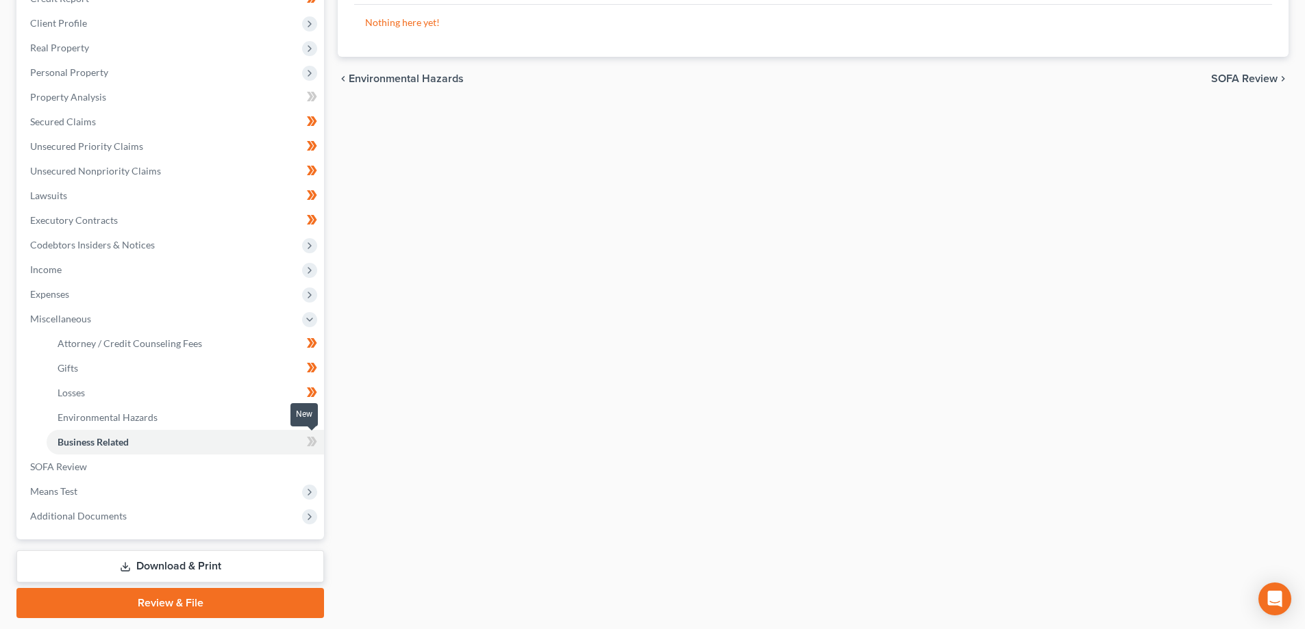
click at [310, 445] on icon at bounding box center [310, 442] width 6 height 10
click at [312, 439] on icon at bounding box center [312, 442] width 10 height 17
click at [164, 493] on span "Means Test" at bounding box center [171, 491] width 305 height 25
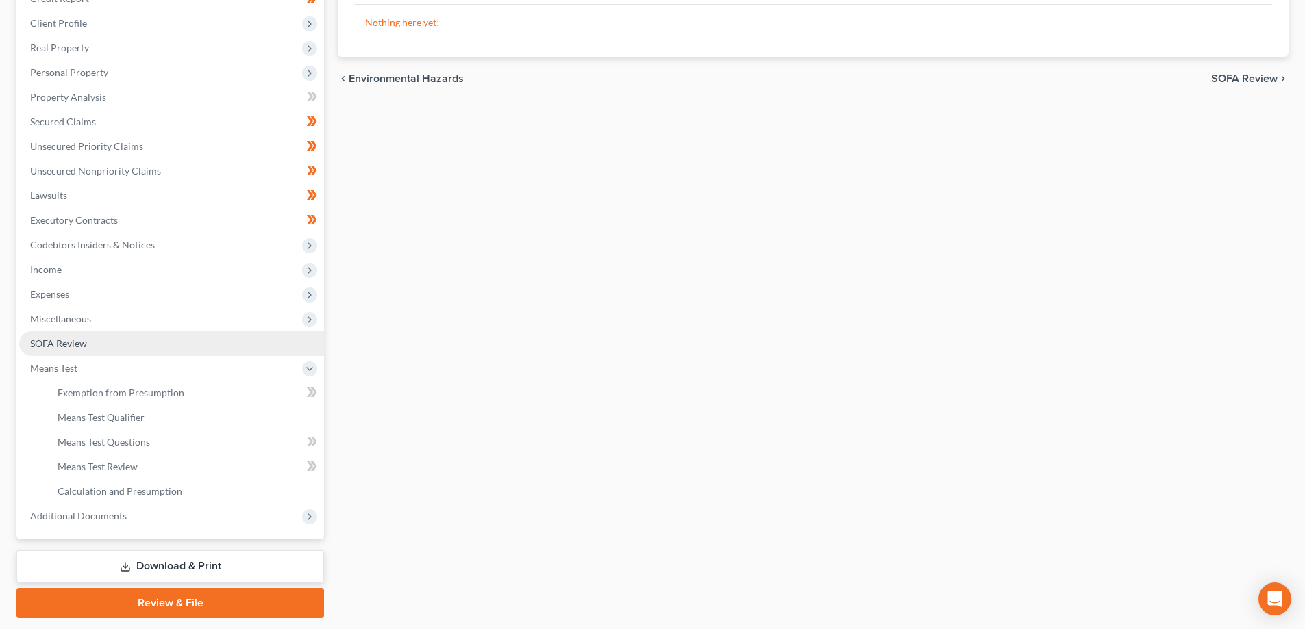
click at [222, 342] on link "SOFA Review" at bounding box center [171, 344] width 305 height 25
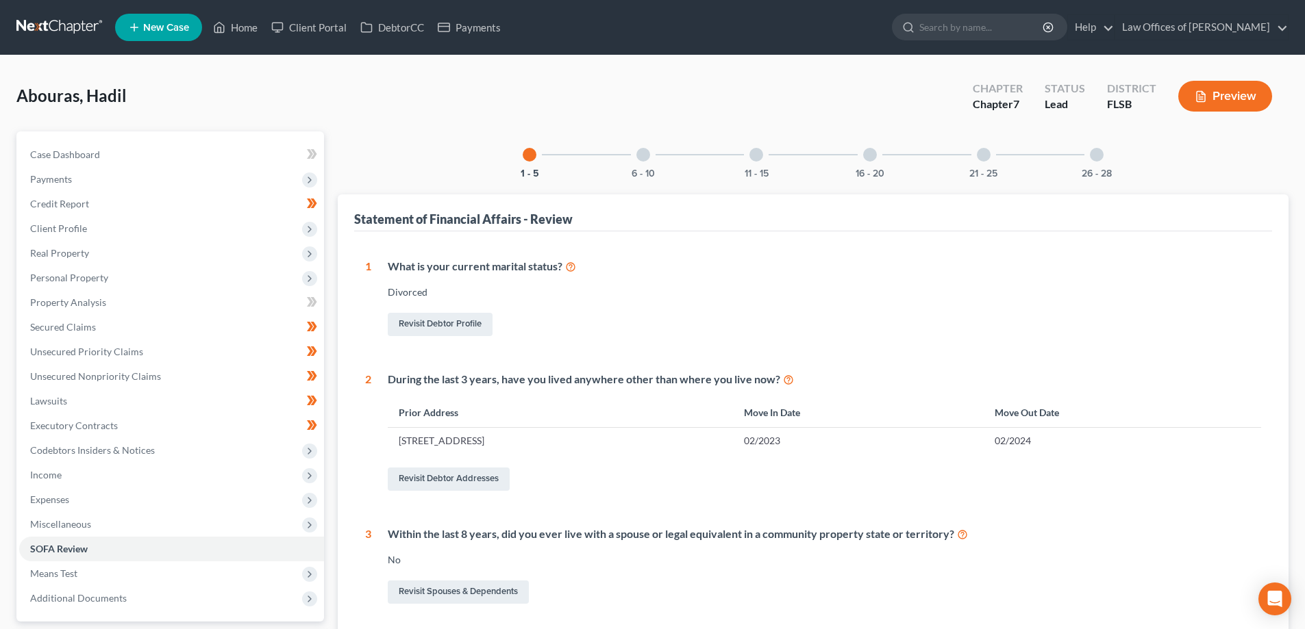
click at [647, 158] on div at bounding box center [643, 155] width 14 height 14
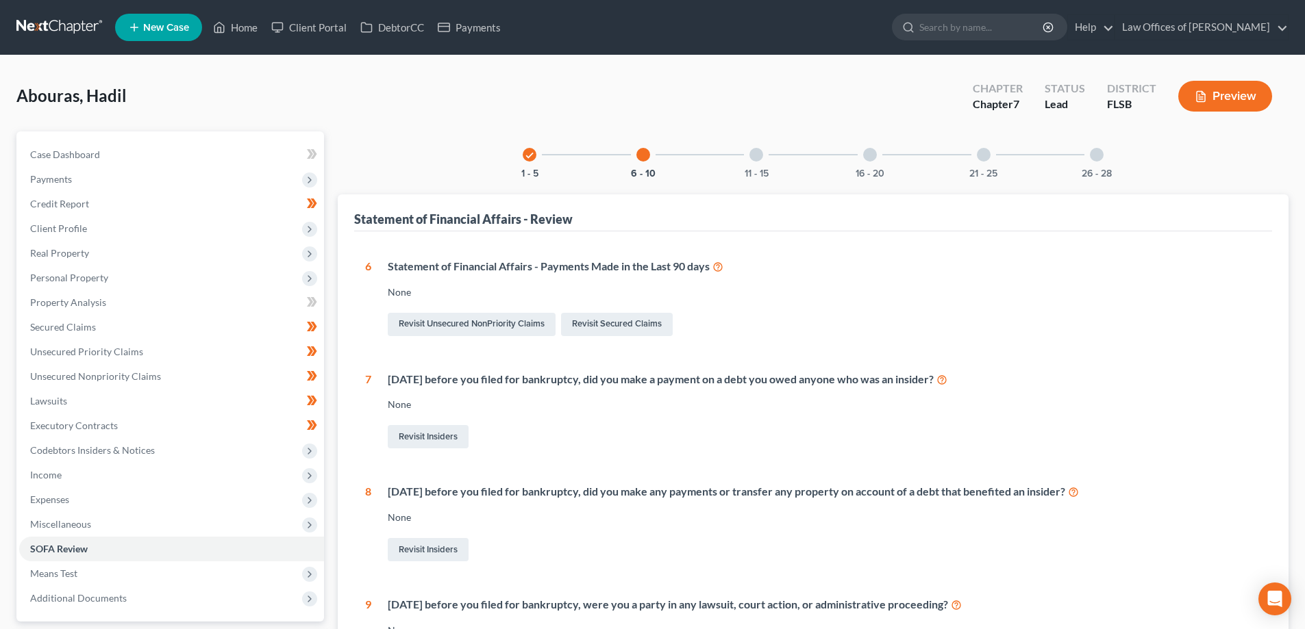
scroll to position [68, 0]
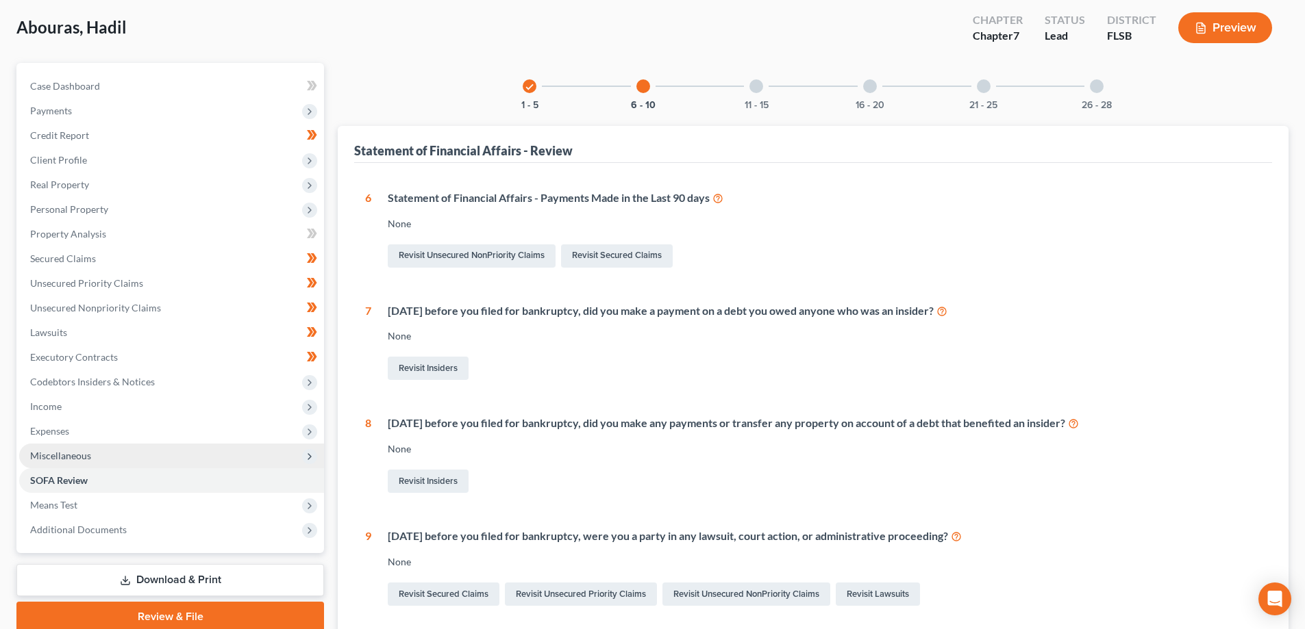
click at [131, 447] on span "Miscellaneous" at bounding box center [171, 456] width 305 height 25
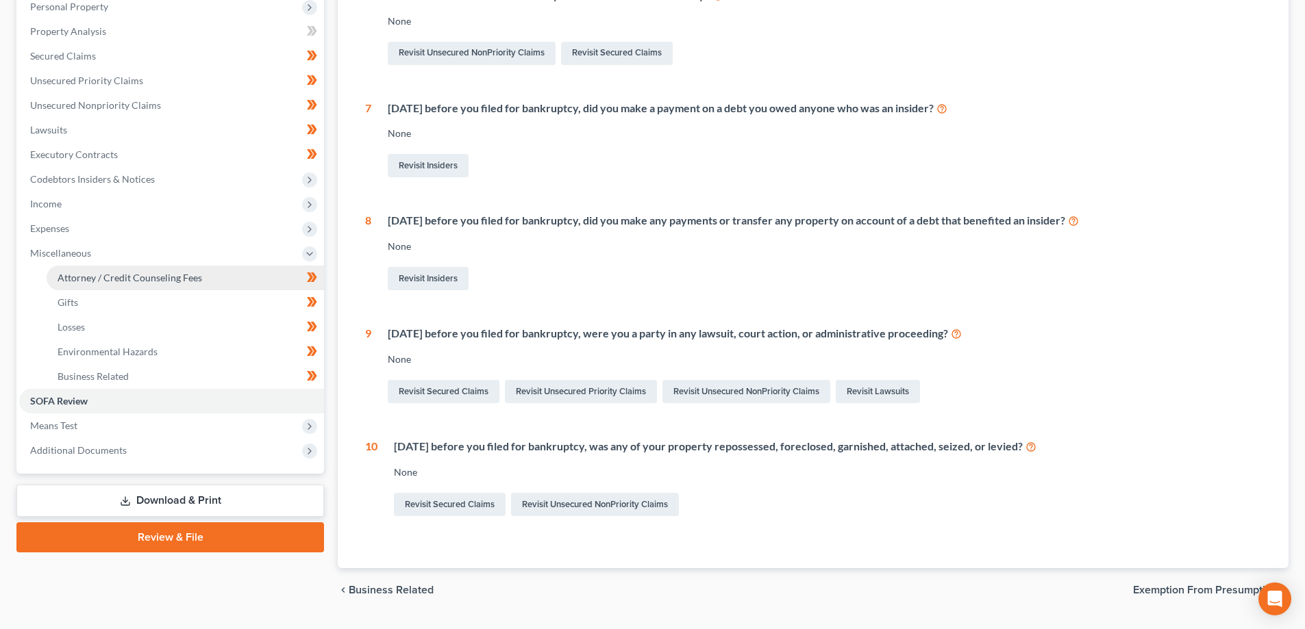
scroll to position [274, 0]
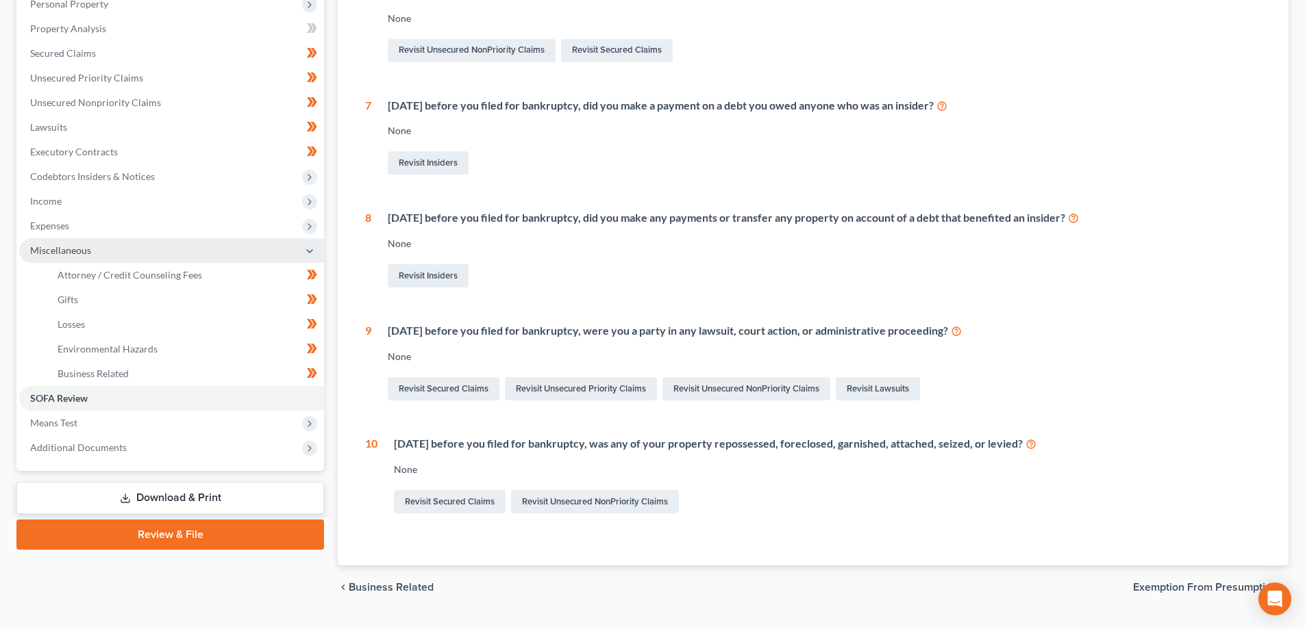
click at [155, 257] on span "Miscellaneous" at bounding box center [171, 250] width 305 height 25
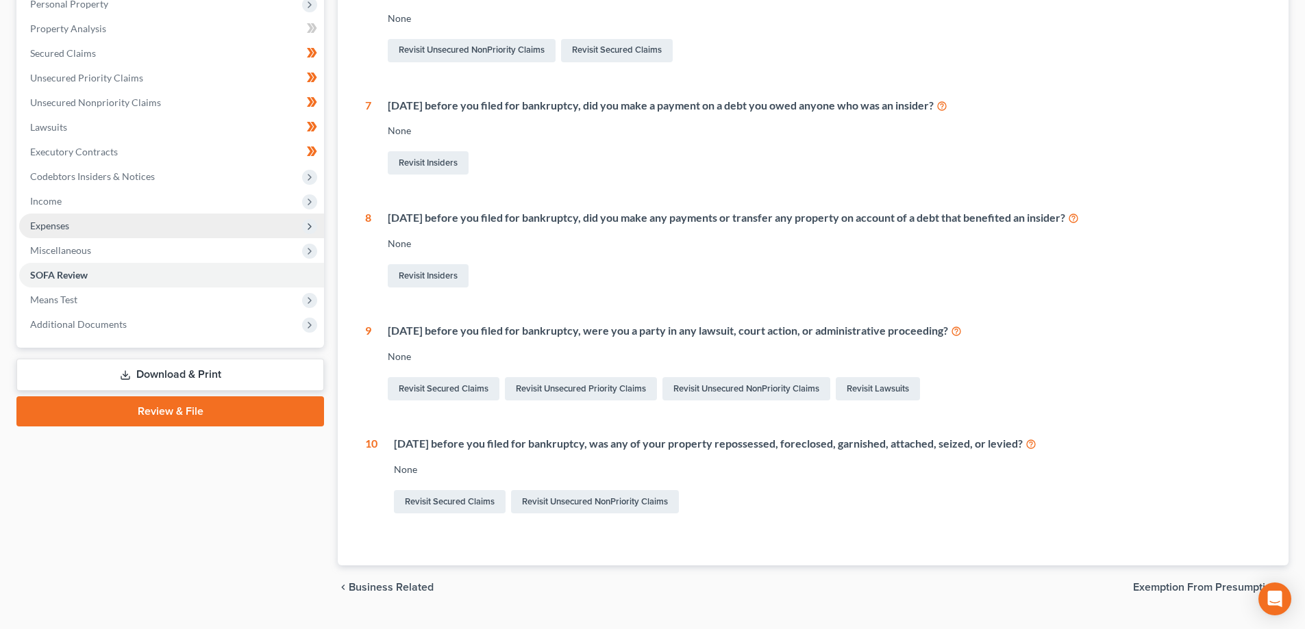
click at [177, 222] on span "Expenses" at bounding box center [171, 226] width 305 height 25
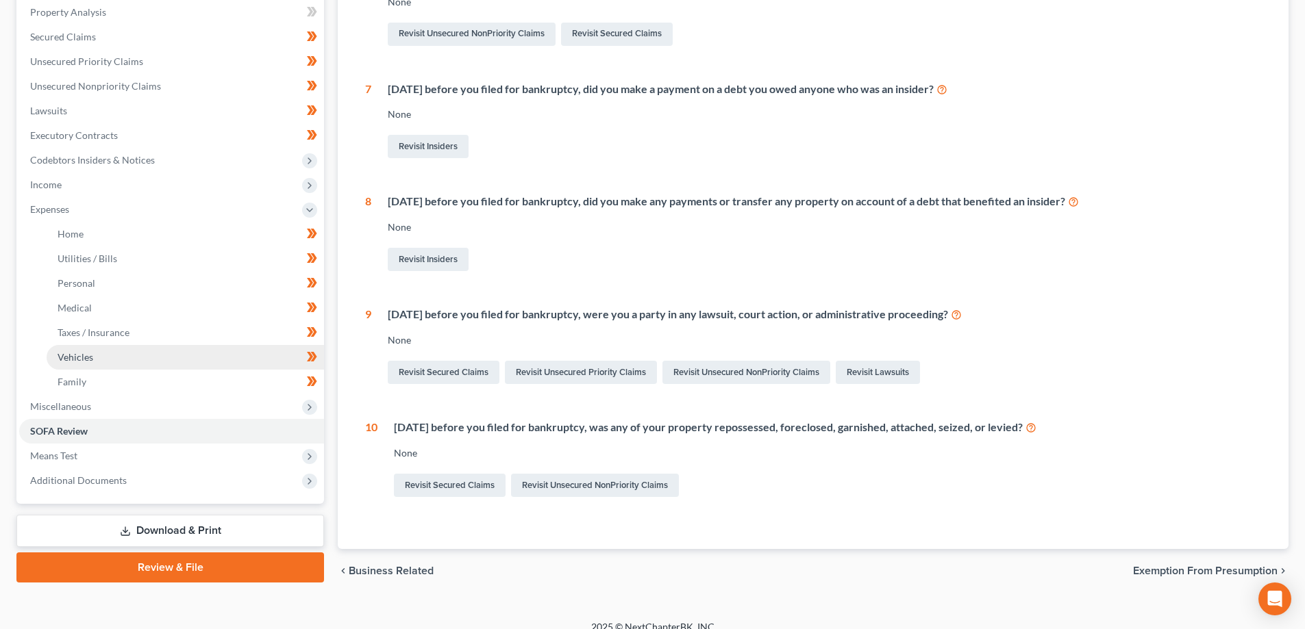
scroll to position [306, 0]
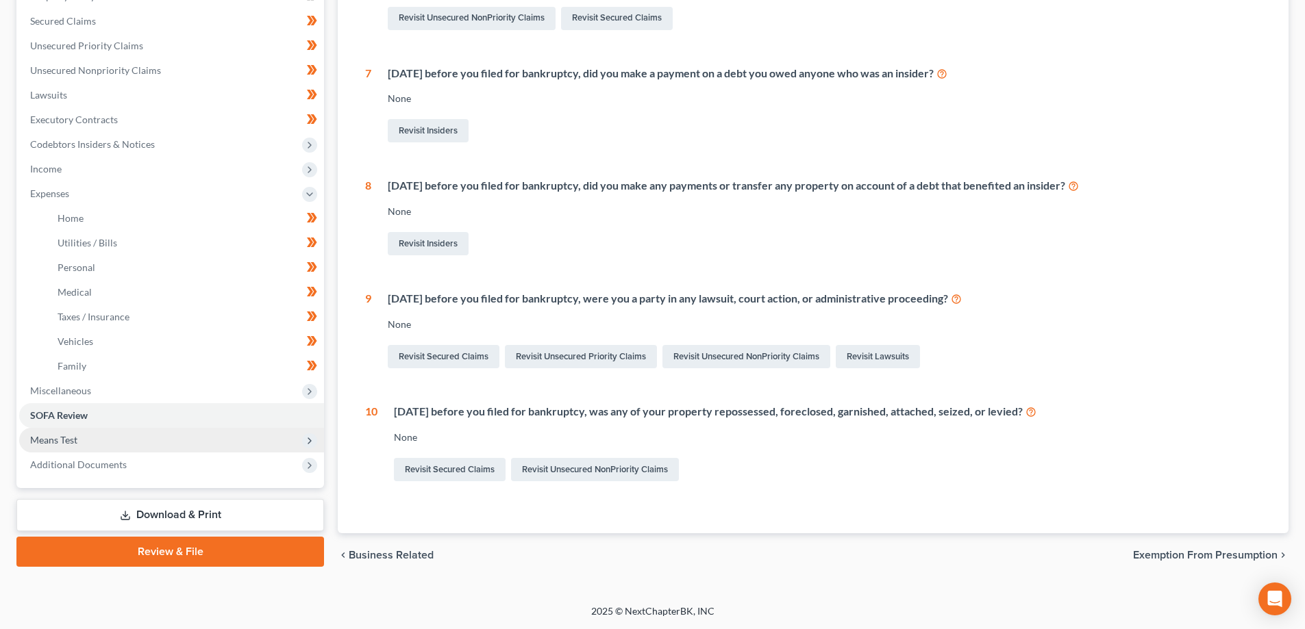
click at [86, 440] on span "Means Test" at bounding box center [171, 440] width 305 height 25
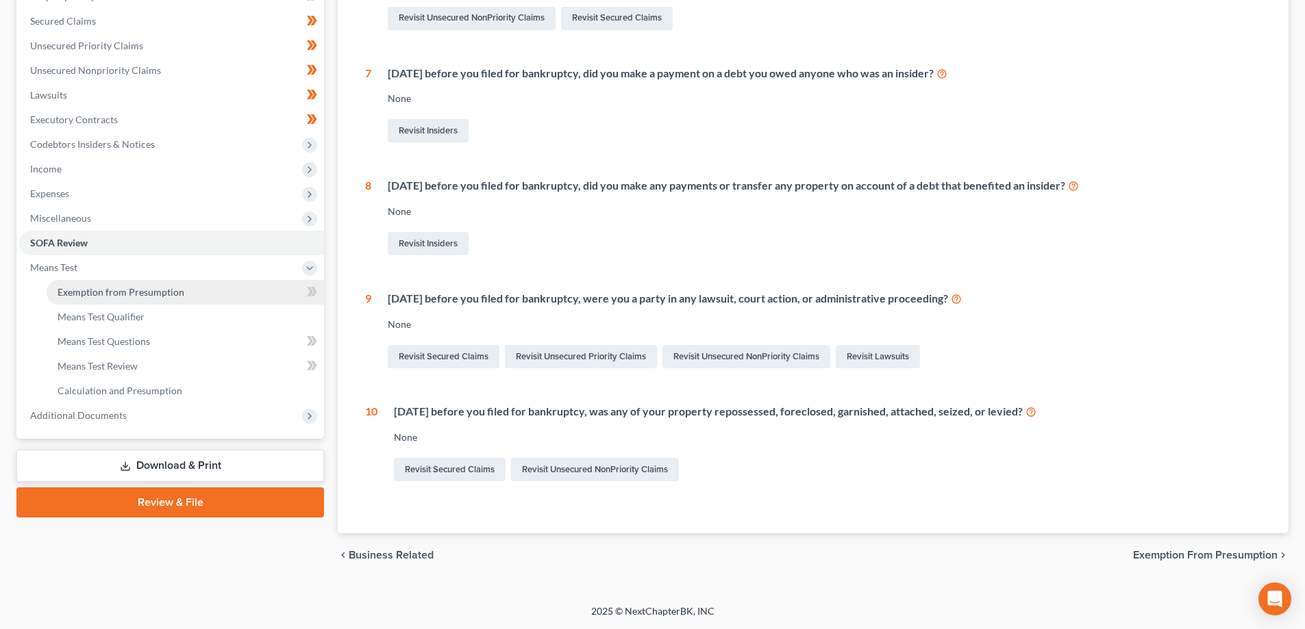
click at [159, 291] on span "Exemption from Presumption" at bounding box center [121, 292] width 127 height 12
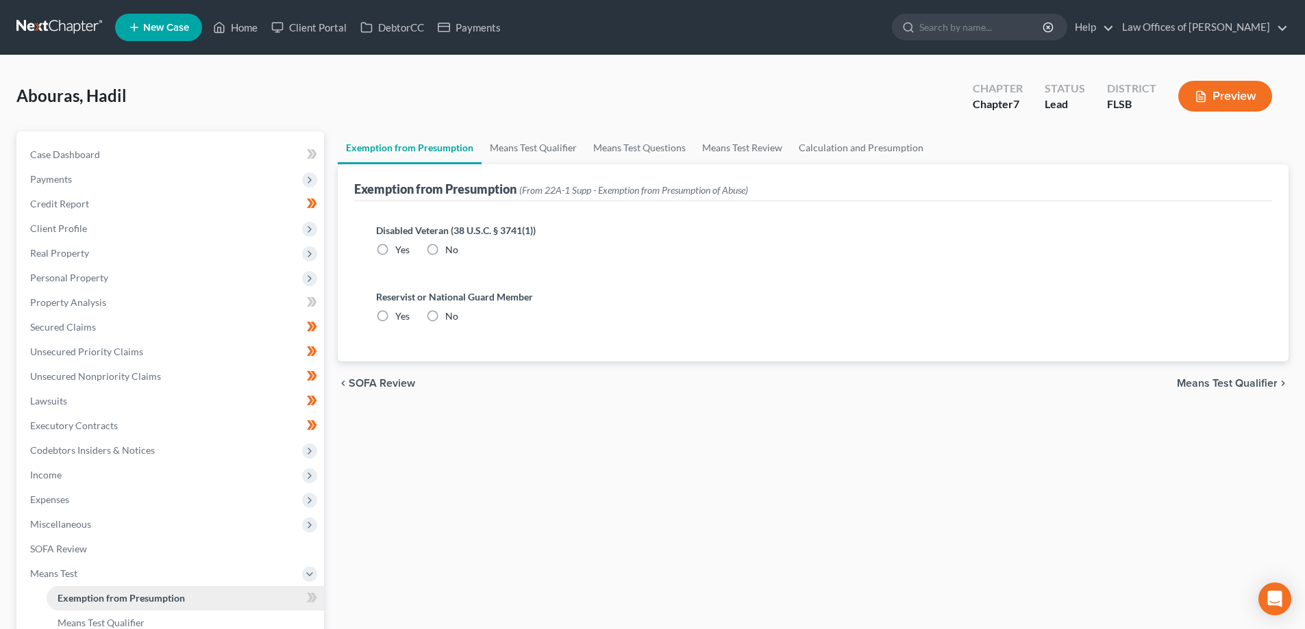
radio input "true"
click at [829, 154] on link "Calculation and Presumption" at bounding box center [860, 148] width 141 height 33
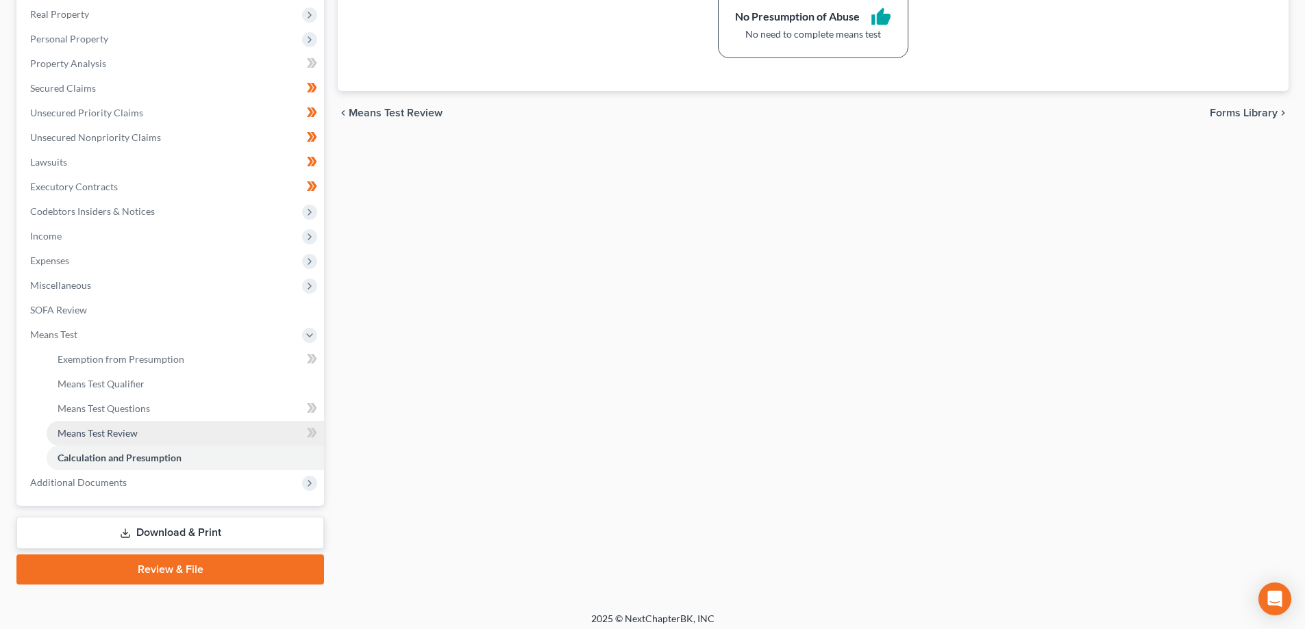
scroll to position [247, 0]
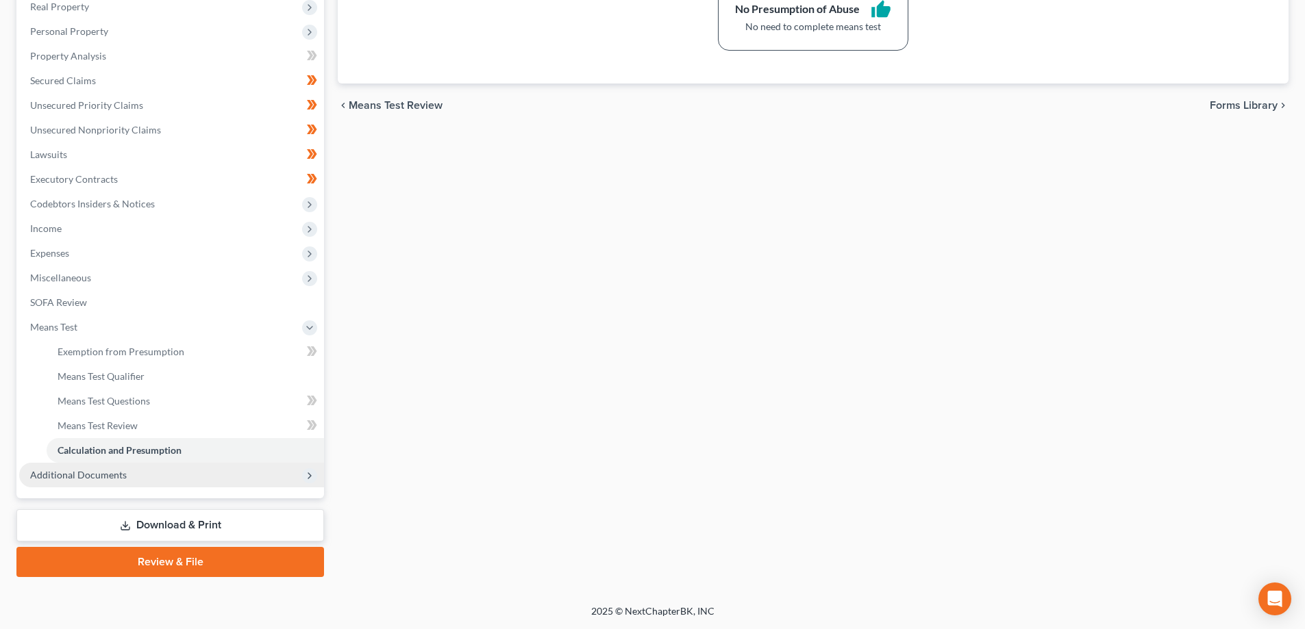
click at [170, 474] on span "Additional Documents" at bounding box center [171, 475] width 305 height 25
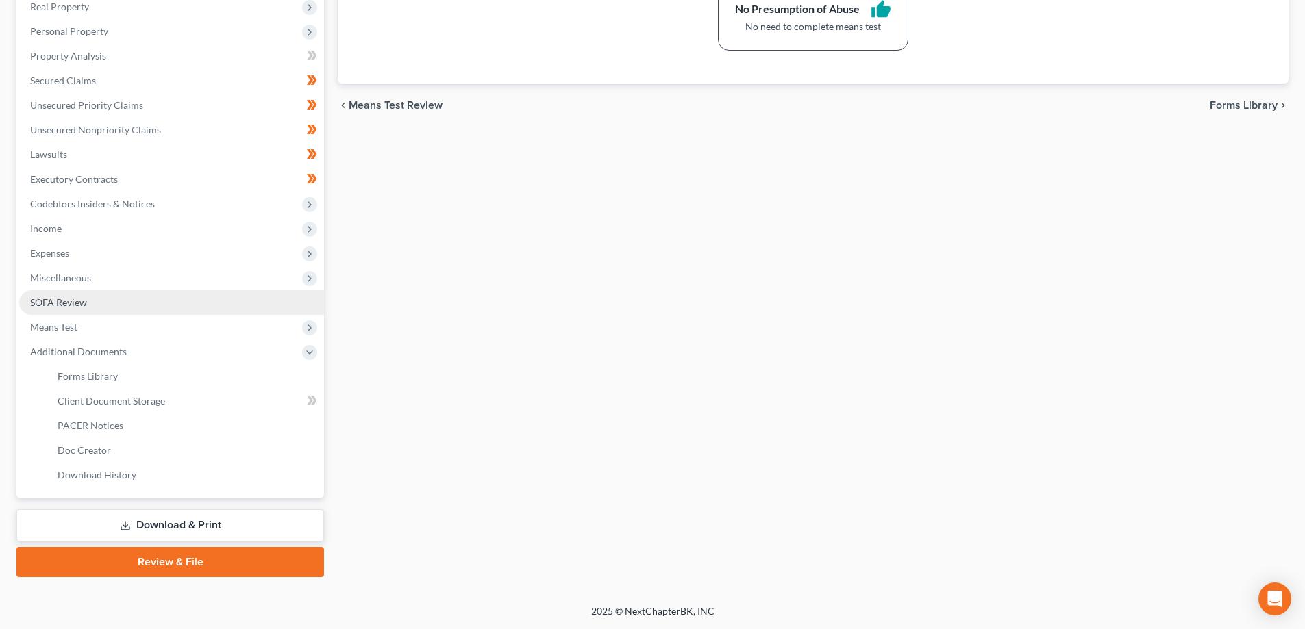
click at [64, 299] on span "SOFA Review" at bounding box center [58, 303] width 57 height 12
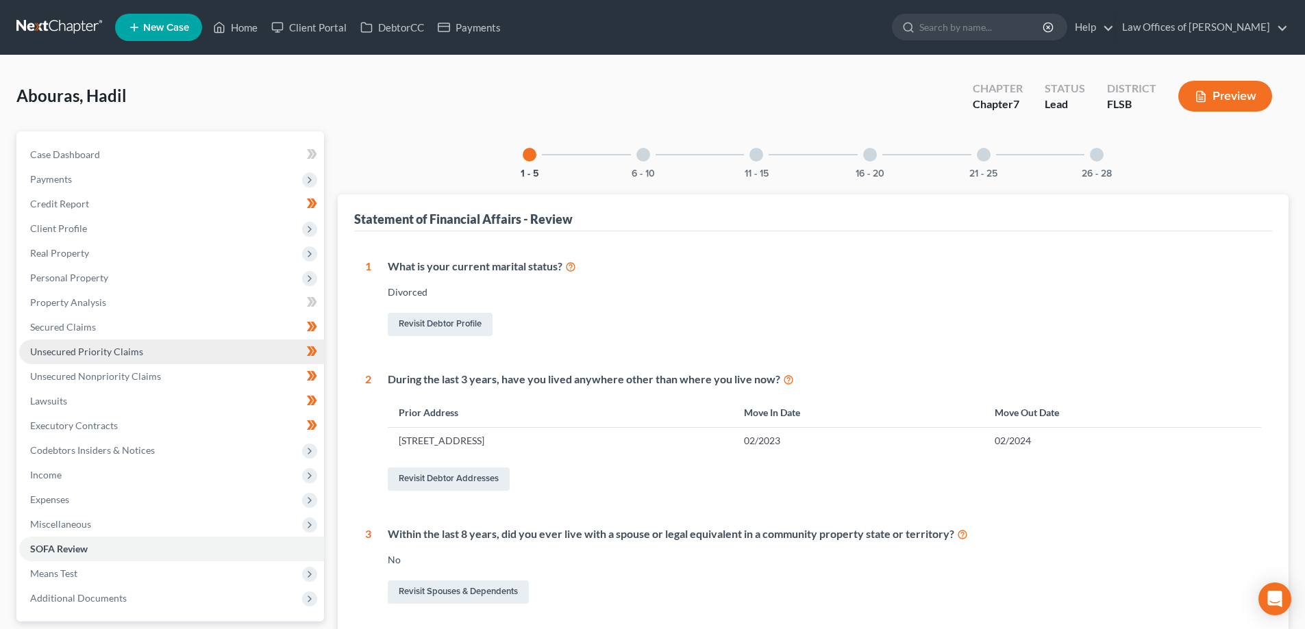
click at [70, 351] on span "Unsecured Priority Claims" at bounding box center [86, 352] width 113 height 12
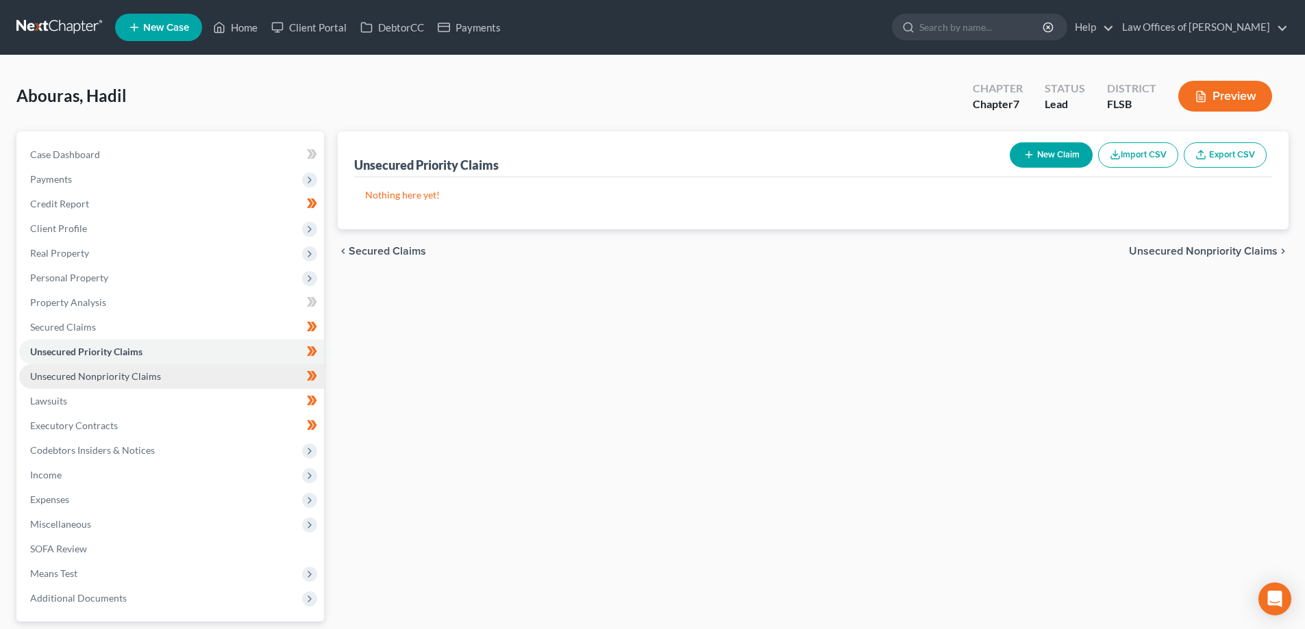
click at [91, 377] on span "Unsecured Nonpriority Claims" at bounding box center [95, 377] width 131 height 12
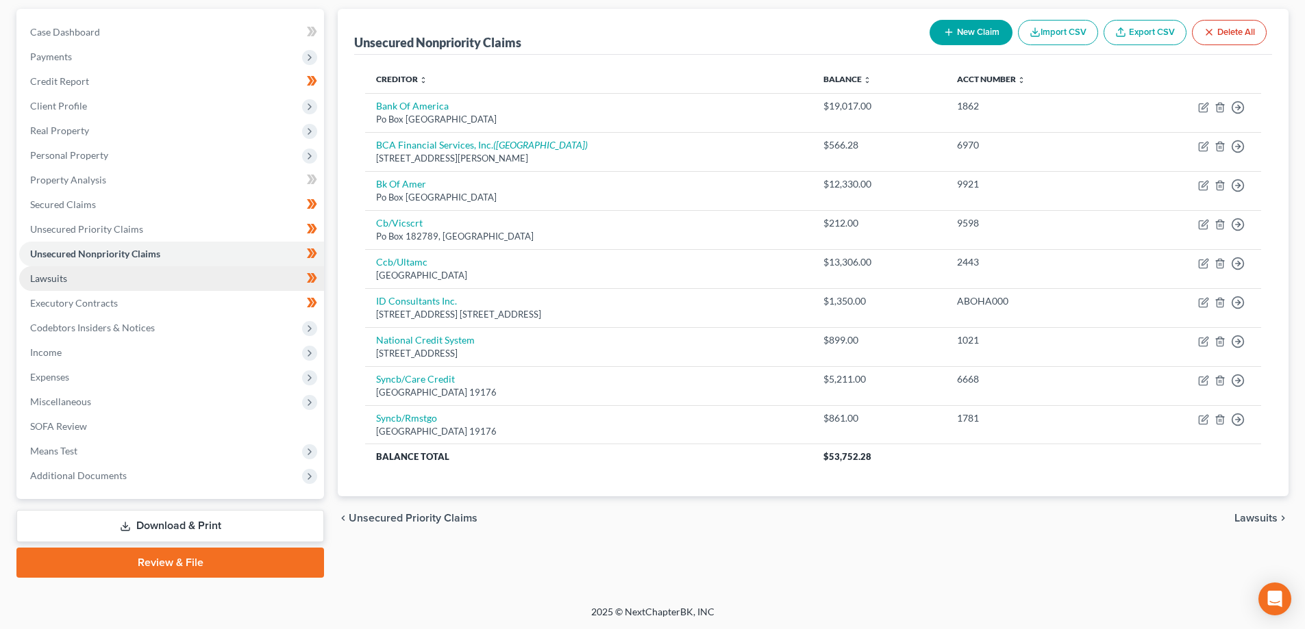
scroll to position [123, 0]
click at [227, 522] on link "Download & Print" at bounding box center [170, 526] width 308 height 32
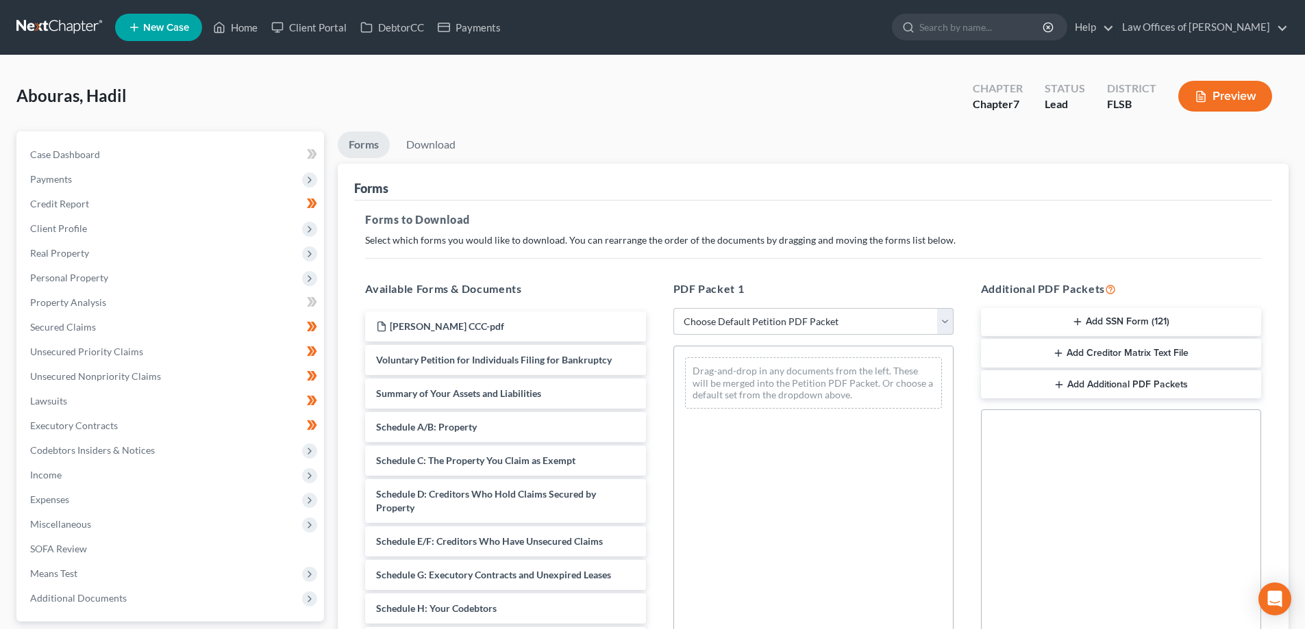
drag, startPoint x: 882, startPoint y: 316, endPoint x: 871, endPoint y: 317, distance: 11.7
click at [882, 316] on select "Choose Default Petition PDF Packet Complete Bankruptcy Petition (all forms and …" at bounding box center [813, 321] width 280 height 27
select select "0"
click at [673, 308] on select "Choose Default Petition PDF Packet Complete Bankruptcy Petition (all forms and …" at bounding box center [813, 321] width 280 height 27
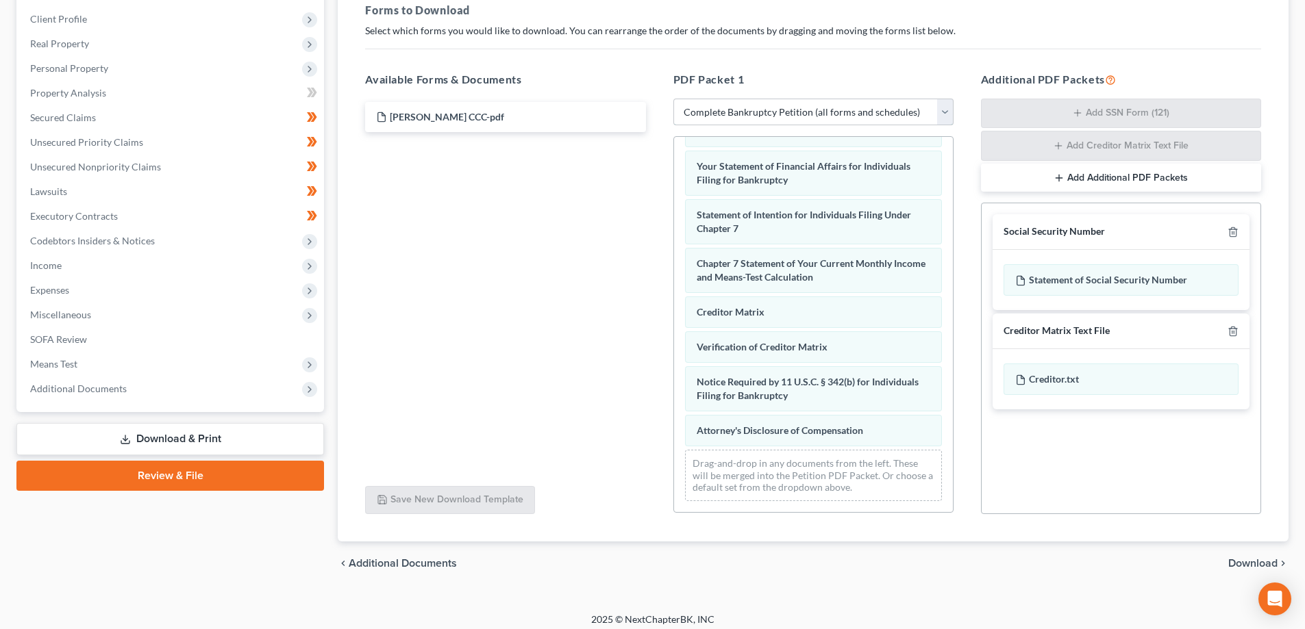
scroll to position [218, 0]
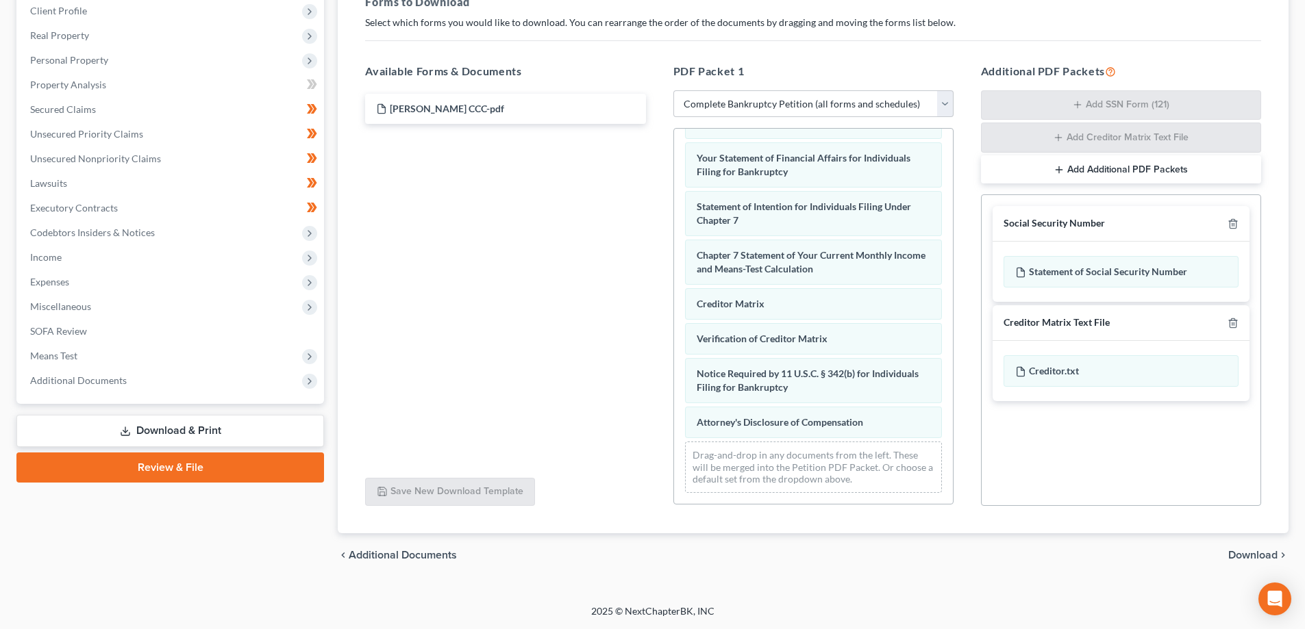
click at [1251, 555] on span "Download" at bounding box center [1252, 555] width 49 height 11
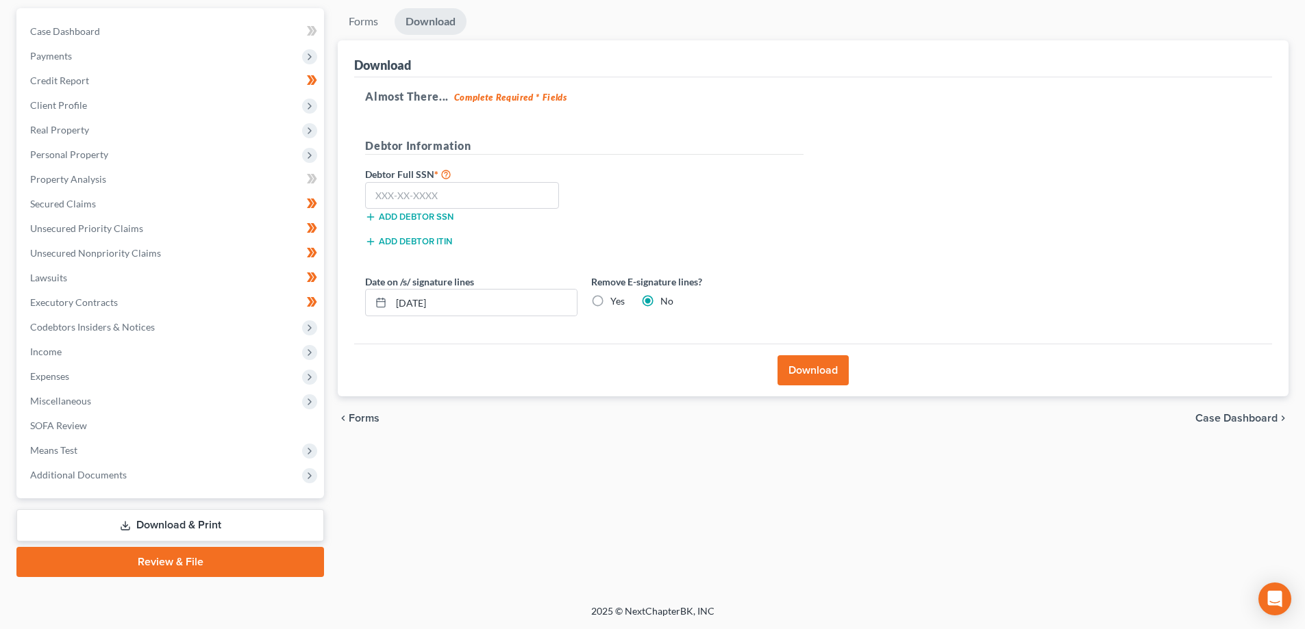
scroll to position [123, 0]
click at [483, 196] on input "text" at bounding box center [462, 195] width 194 height 27
type input "029-90-8232"
click at [635, 179] on div "Debtor Full SSN * 029-90-8232 Add debtor SSN" at bounding box center [584, 200] width 452 height 68
click at [67, 100] on span "Client Profile" at bounding box center [58, 105] width 57 height 12
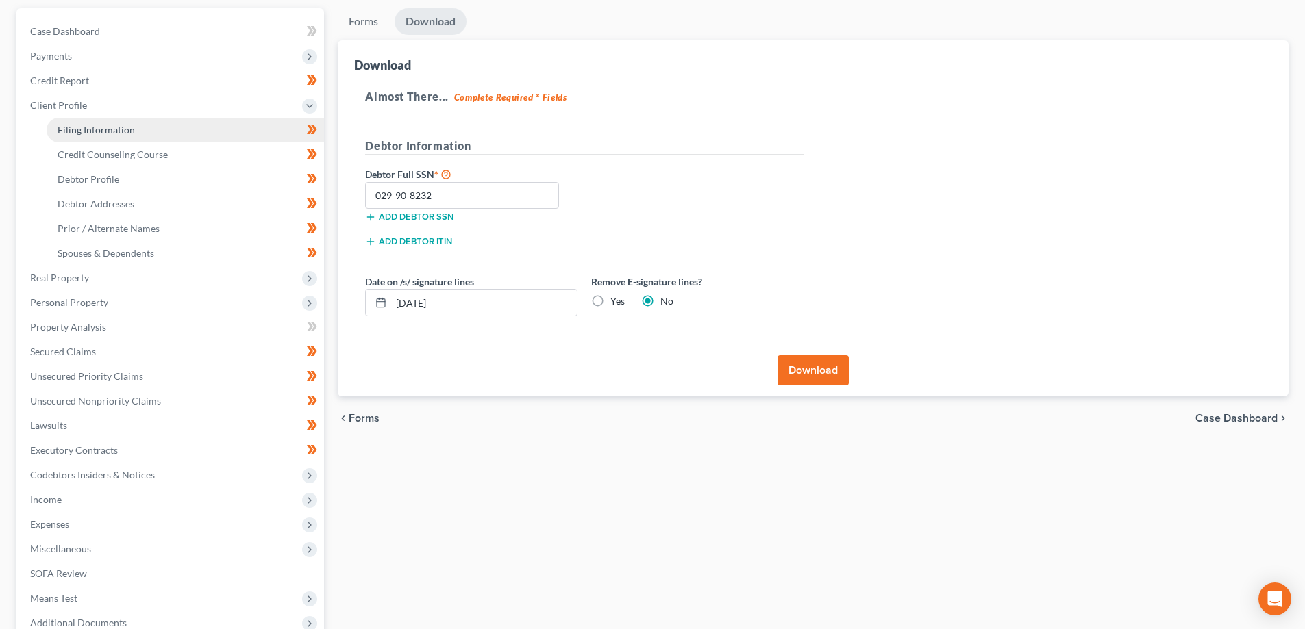
click at [111, 133] on span "Filing Information" at bounding box center [96, 130] width 77 height 12
select select "1"
select select "0"
select select "17"
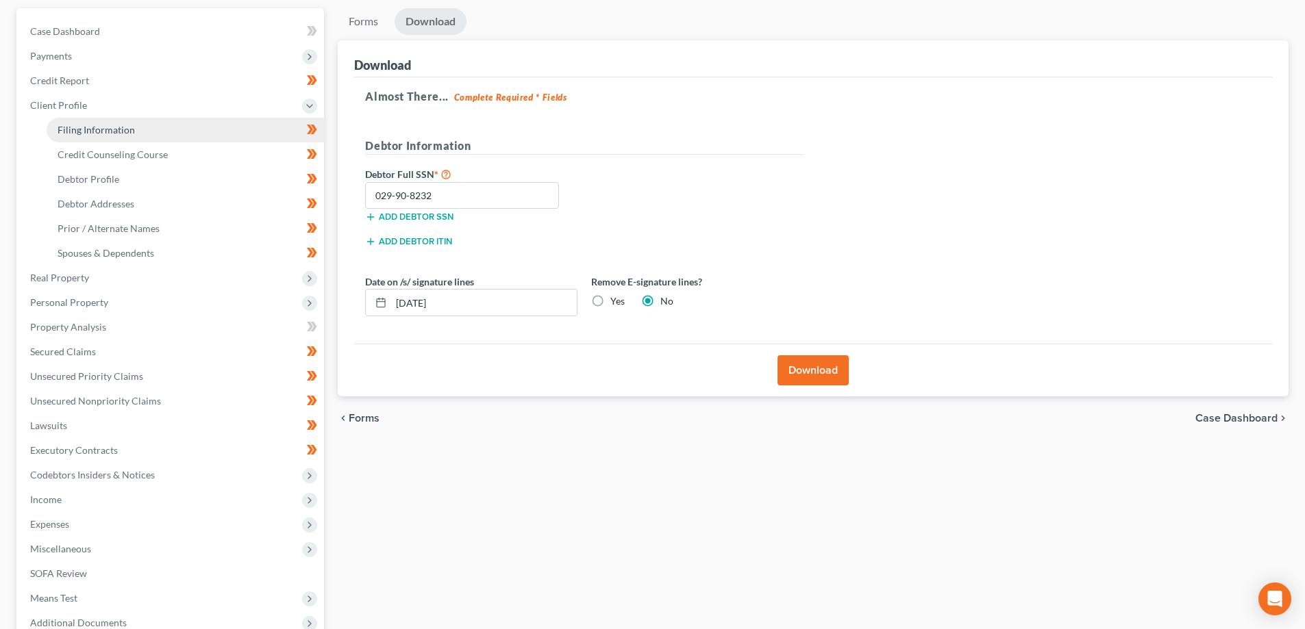
select select "0"
select select "9"
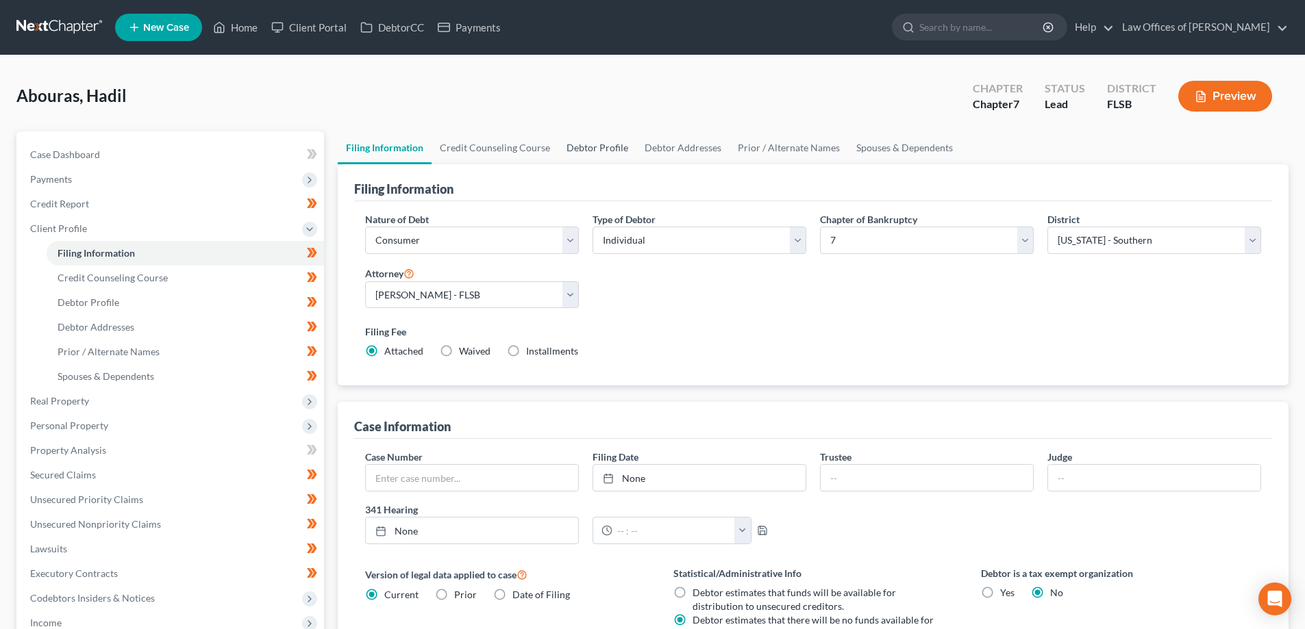
click at [616, 155] on link "Debtor Profile" at bounding box center [597, 148] width 78 height 33
select select "3"
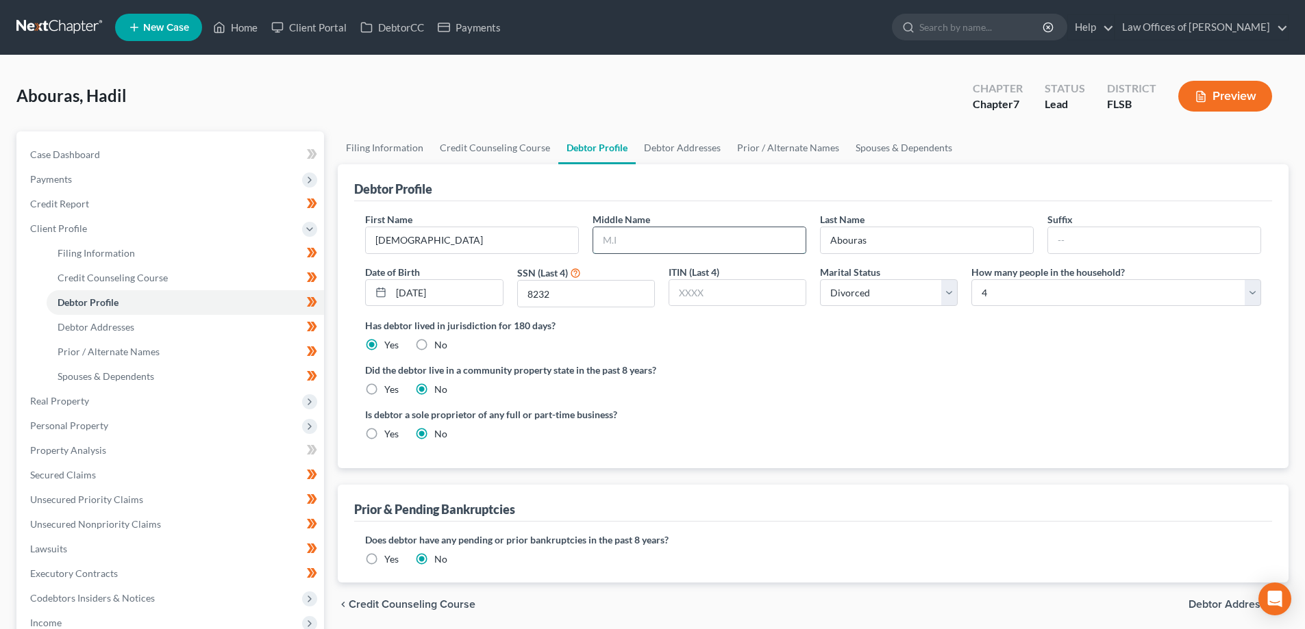
click at [640, 245] on input "text" at bounding box center [699, 240] width 212 height 26
type input "Husameddin"
click at [799, 430] on div "Is debtor a sole proprietor of any full or part-time business? Yes No" at bounding box center [585, 425] width 455 height 34
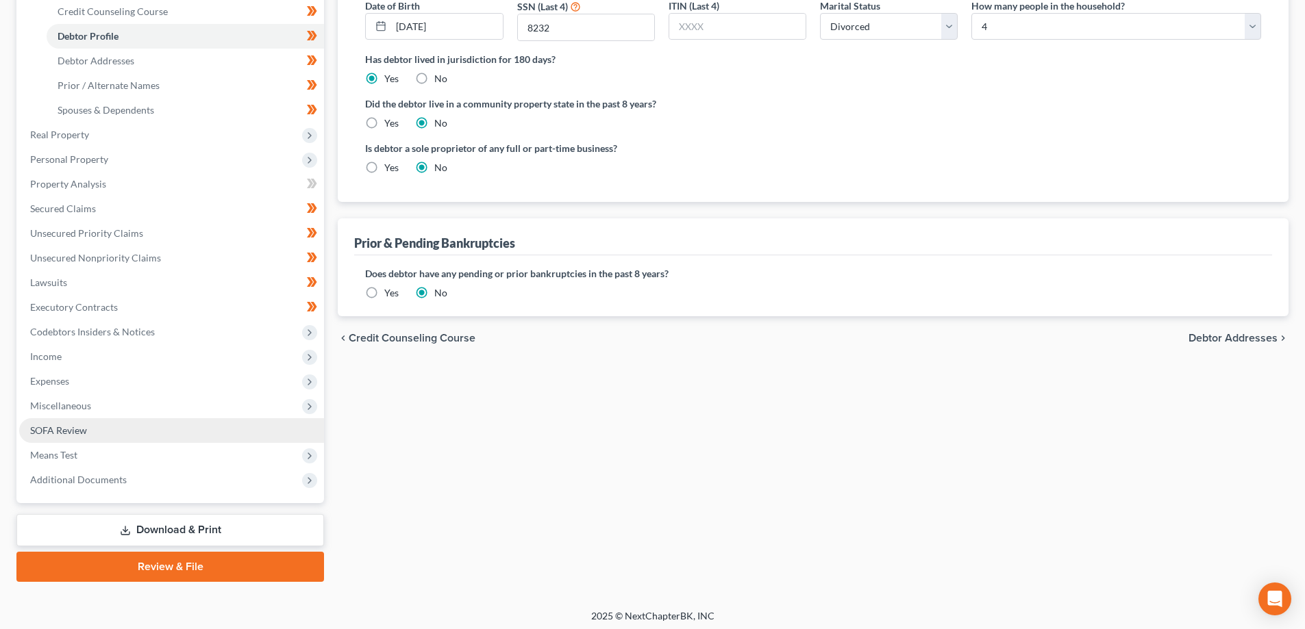
scroll to position [271, 0]
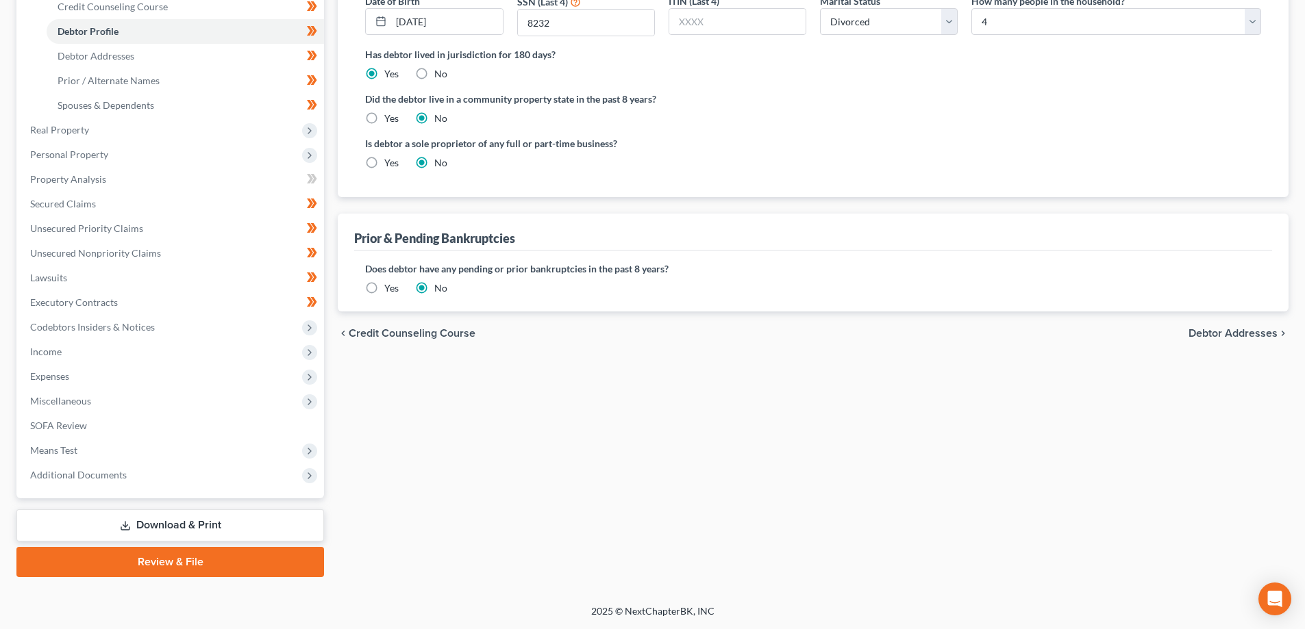
click at [198, 525] on link "Download & Print" at bounding box center [170, 526] width 308 height 32
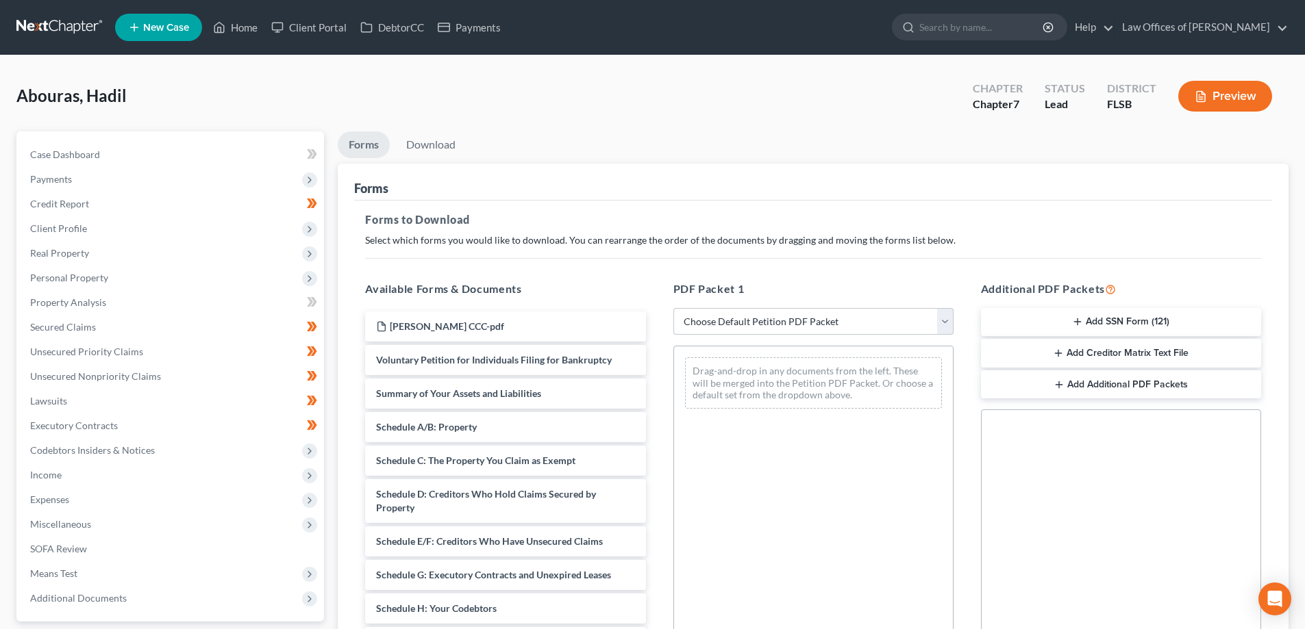
click at [784, 318] on select "Choose Default Petition PDF Packet Complete Bankruptcy Petition (all forms and …" at bounding box center [813, 321] width 280 height 27
select select "0"
click at [673, 308] on select "Choose Default Petition PDF Packet Complete Bankruptcy Petition (all forms and …" at bounding box center [813, 321] width 280 height 27
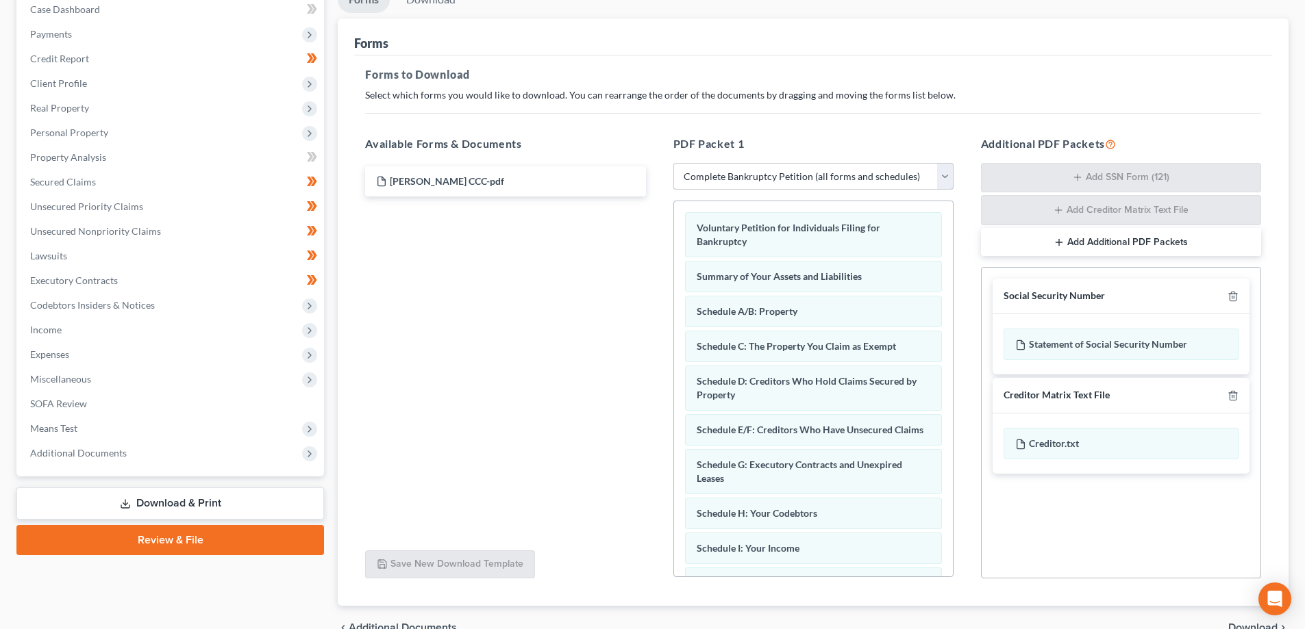
scroll to position [218, 0]
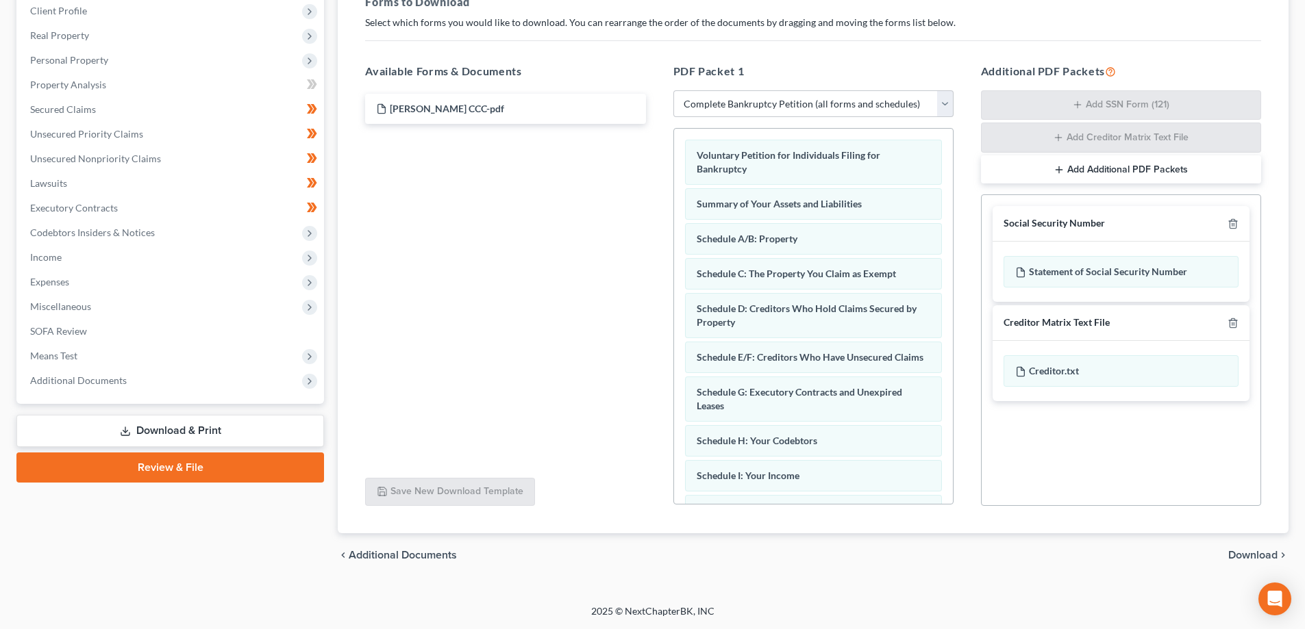
click at [1253, 556] on span "Download" at bounding box center [1252, 555] width 49 height 11
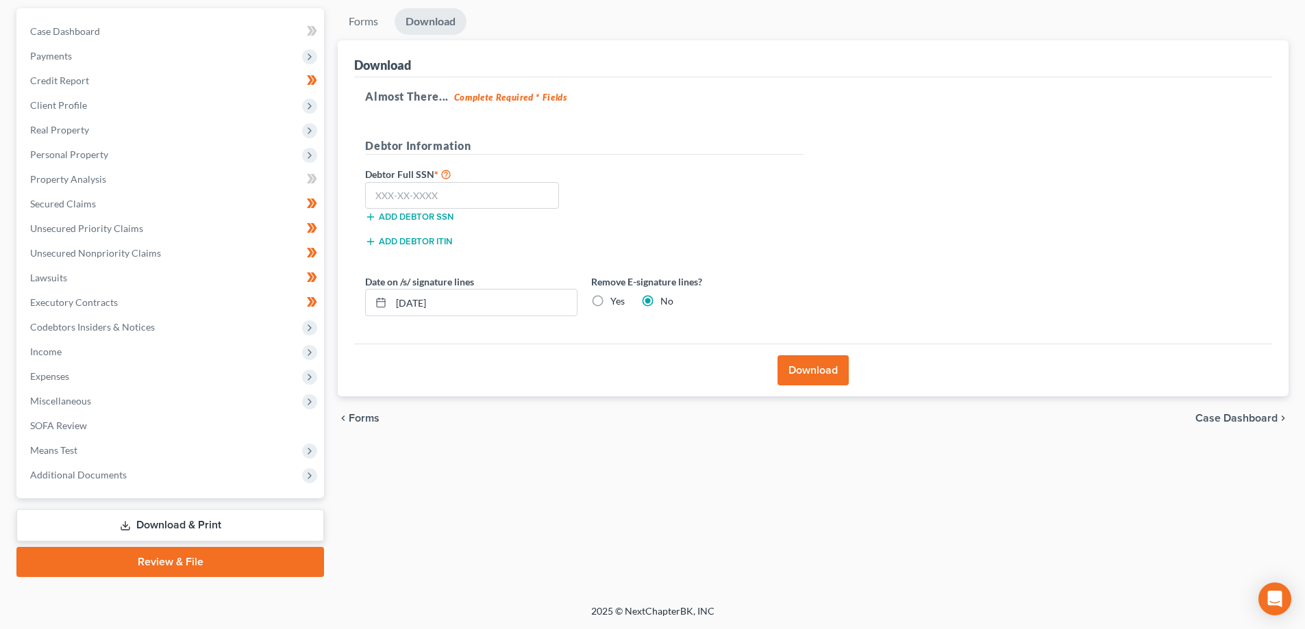
scroll to position [123, 0]
click at [445, 195] on input "text" at bounding box center [462, 195] width 194 height 27
type input "029-90-8232"
click at [803, 365] on button "Download" at bounding box center [812, 370] width 71 height 30
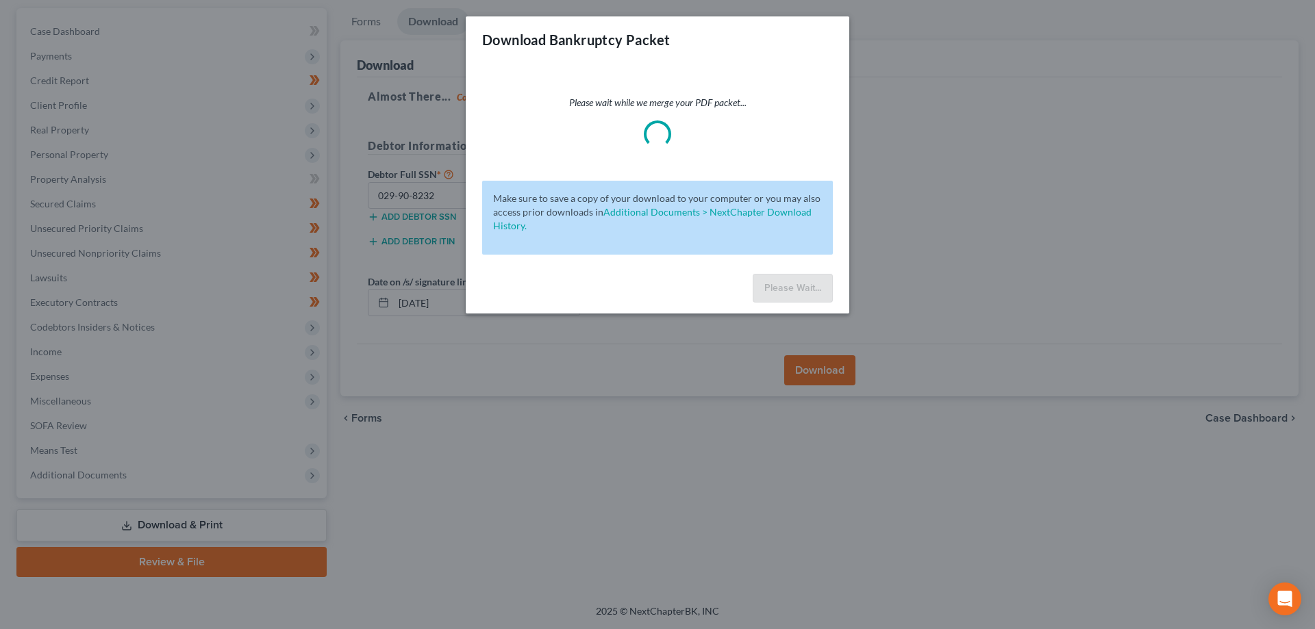
click at [725, 483] on div "Download Bankruptcy Packet Please wait while we merge your PDF packet... Make s…" at bounding box center [657, 314] width 1315 height 629
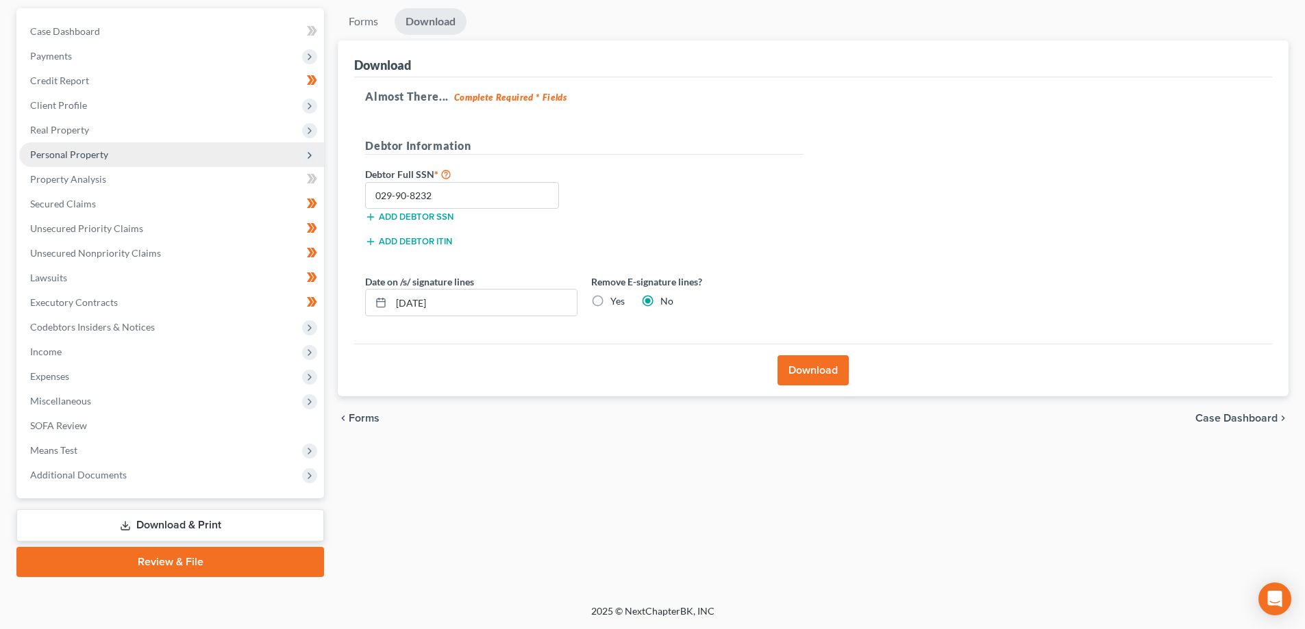
click at [114, 153] on span "Personal Property" at bounding box center [171, 154] width 305 height 25
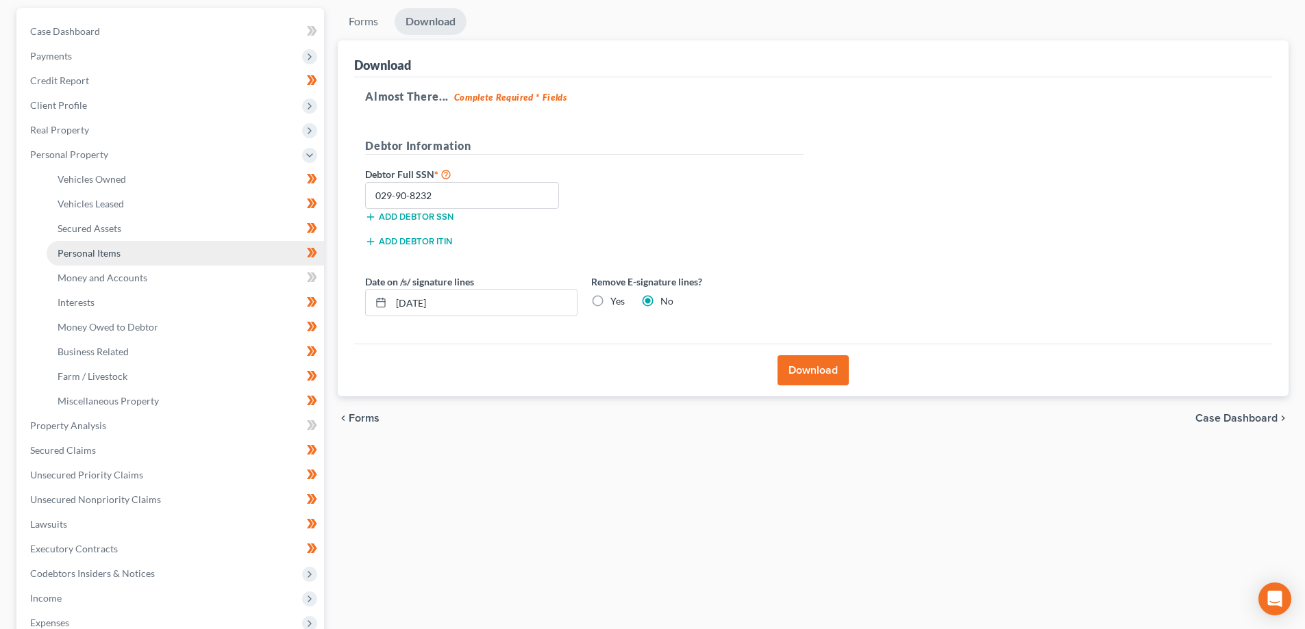
click at [86, 253] on span "Personal Items" at bounding box center [89, 253] width 63 height 12
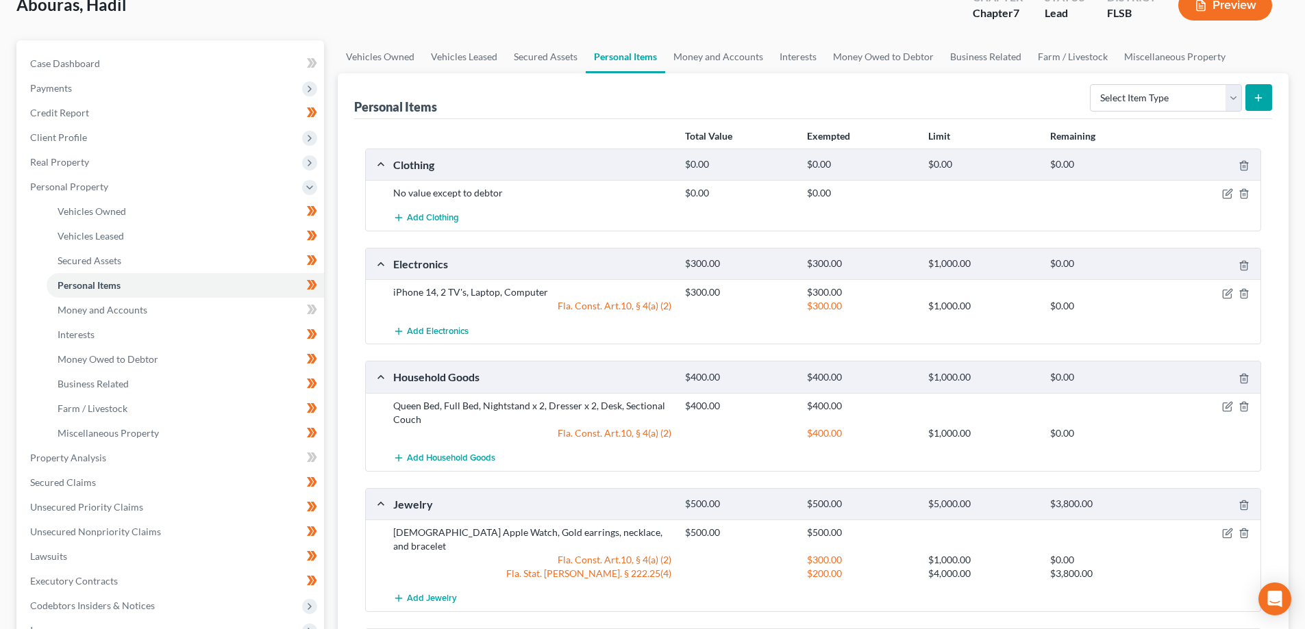
scroll to position [68, 0]
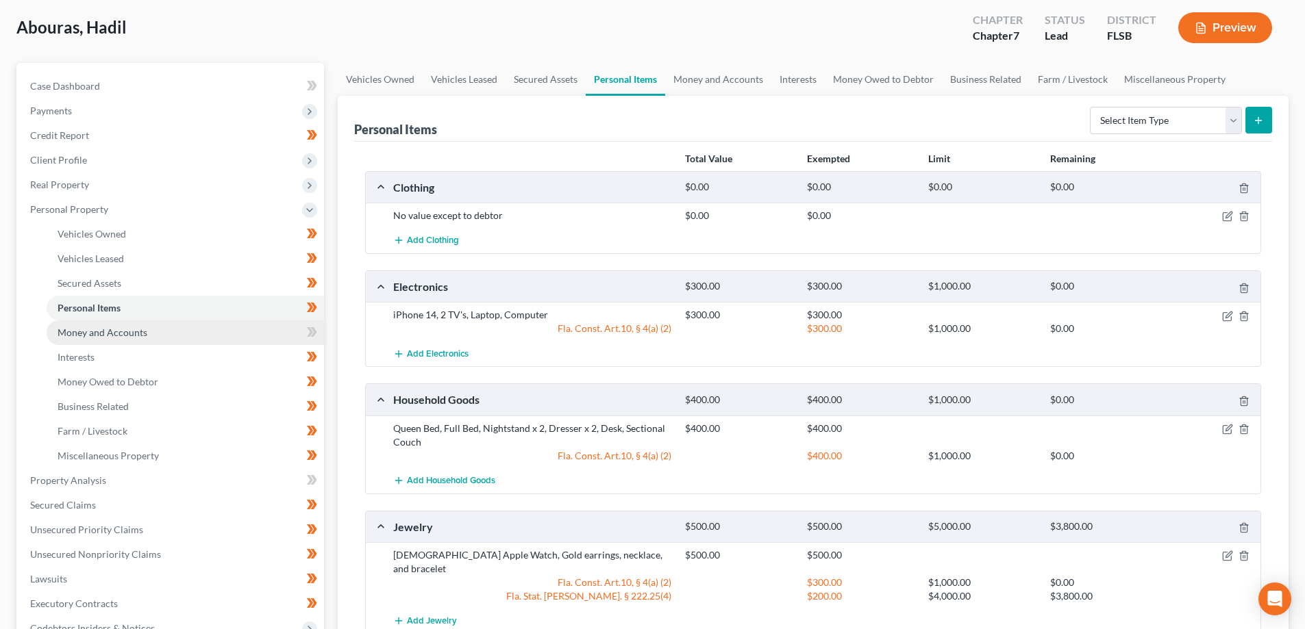
click at [245, 332] on link "Money and Accounts" at bounding box center [185, 333] width 277 height 25
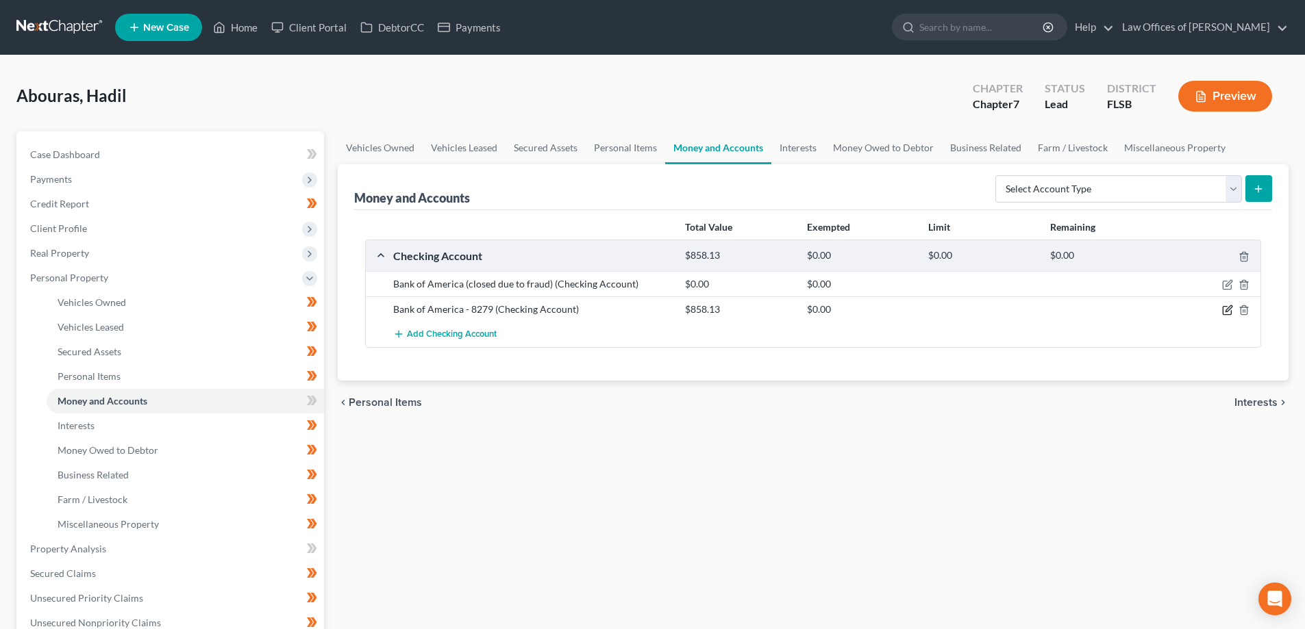
click at [1229, 312] on icon "button" at bounding box center [1227, 310] width 11 height 11
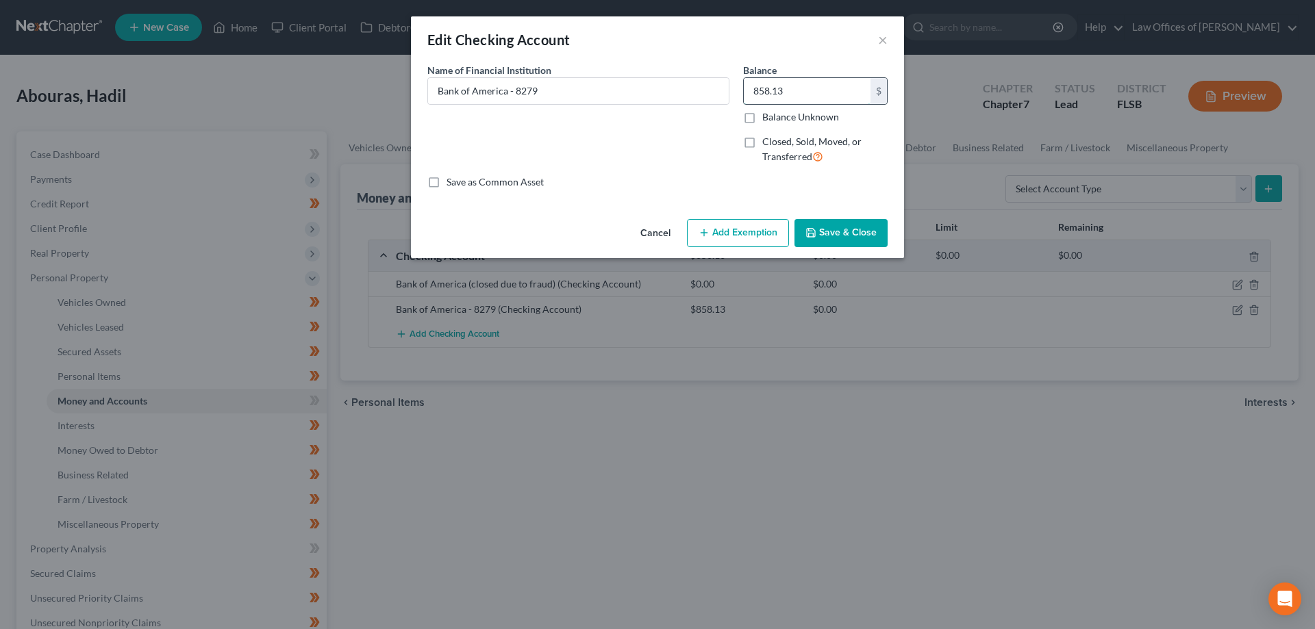
click at [818, 98] on input "858.13" at bounding box center [807, 91] width 127 height 26
type input "182.35"
click at [733, 226] on button "Add Exemption" at bounding box center [738, 233] width 102 height 29
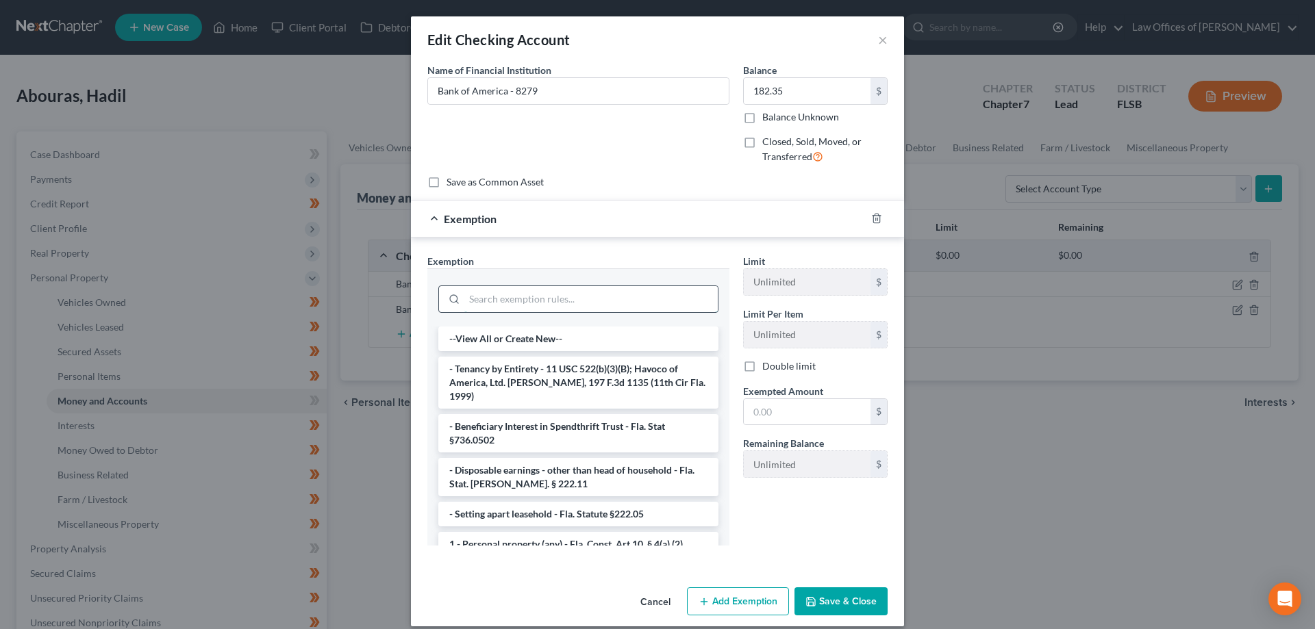
click at [536, 297] on input "search" at bounding box center [590, 299] width 253 height 26
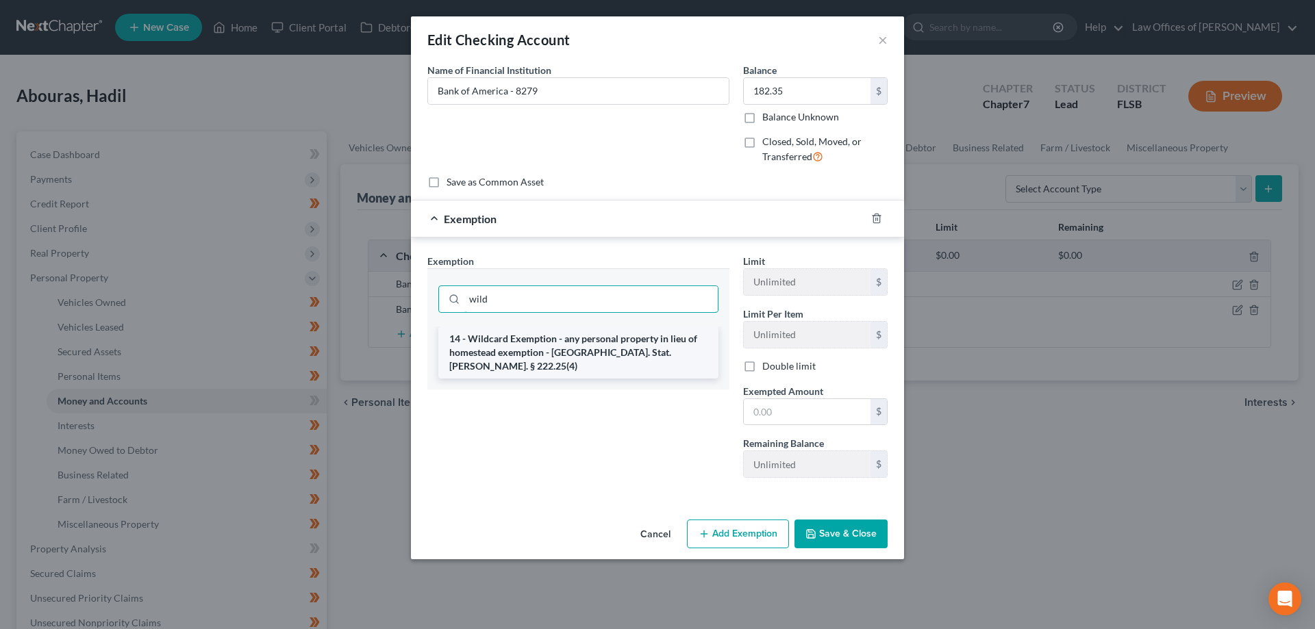
type input "wild"
click at [575, 356] on li "14 - Wildcard Exemption - any personal property in lieu of homestead exemption …" at bounding box center [578, 353] width 280 height 52
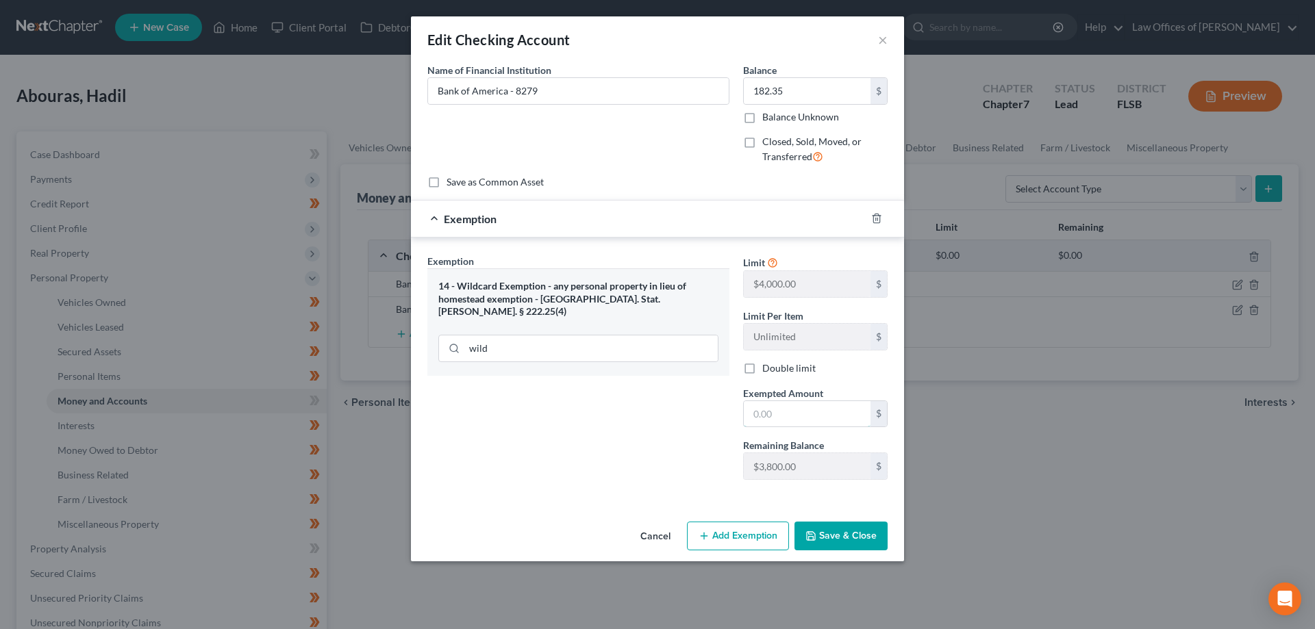
drag, startPoint x: 775, startPoint y: 410, endPoint x: 932, endPoint y: 377, distance: 160.3
click at [775, 410] on input "text" at bounding box center [807, 414] width 127 height 26
type input "182.35"
click at [856, 536] on button "Save & Close" at bounding box center [841, 536] width 93 height 29
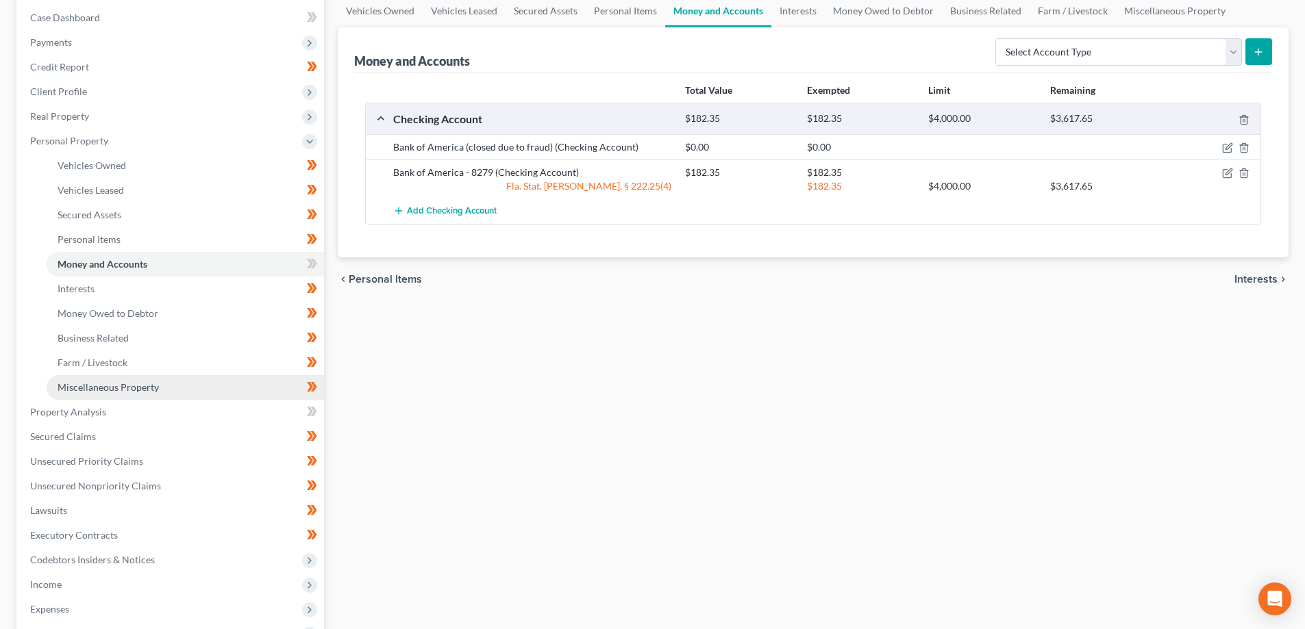
scroll to position [274, 0]
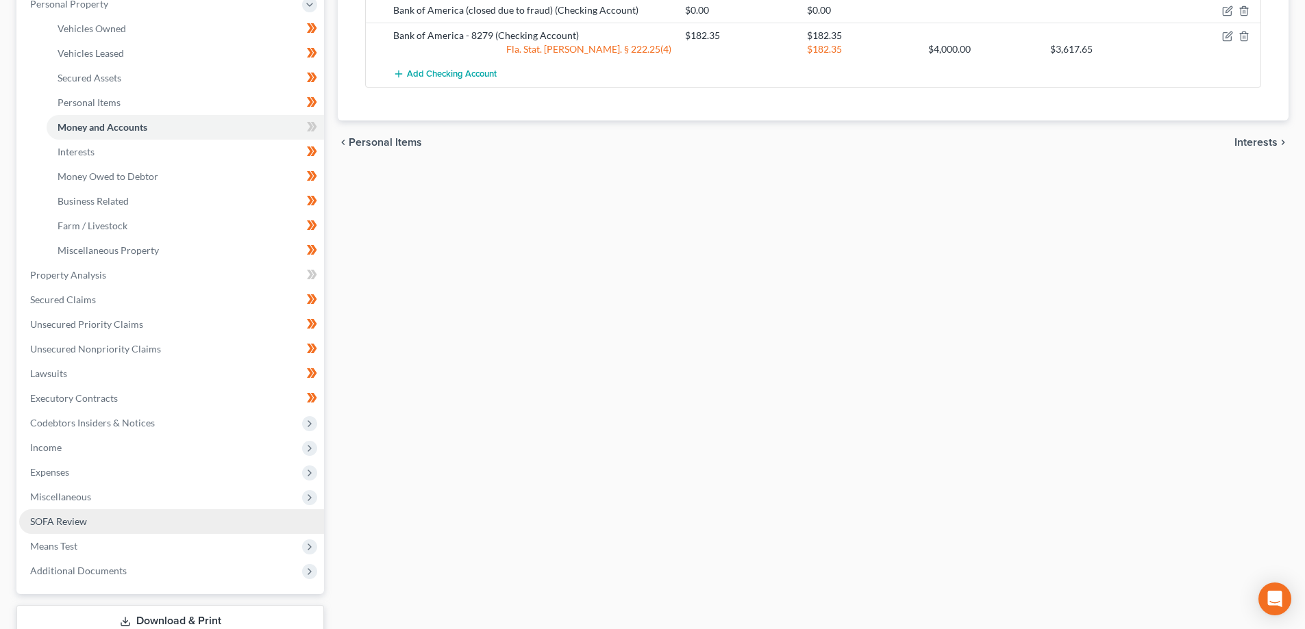
drag, startPoint x: 160, startPoint y: 519, endPoint x: 167, endPoint y: 518, distance: 7.6
click at [161, 519] on link "SOFA Review" at bounding box center [171, 522] width 305 height 25
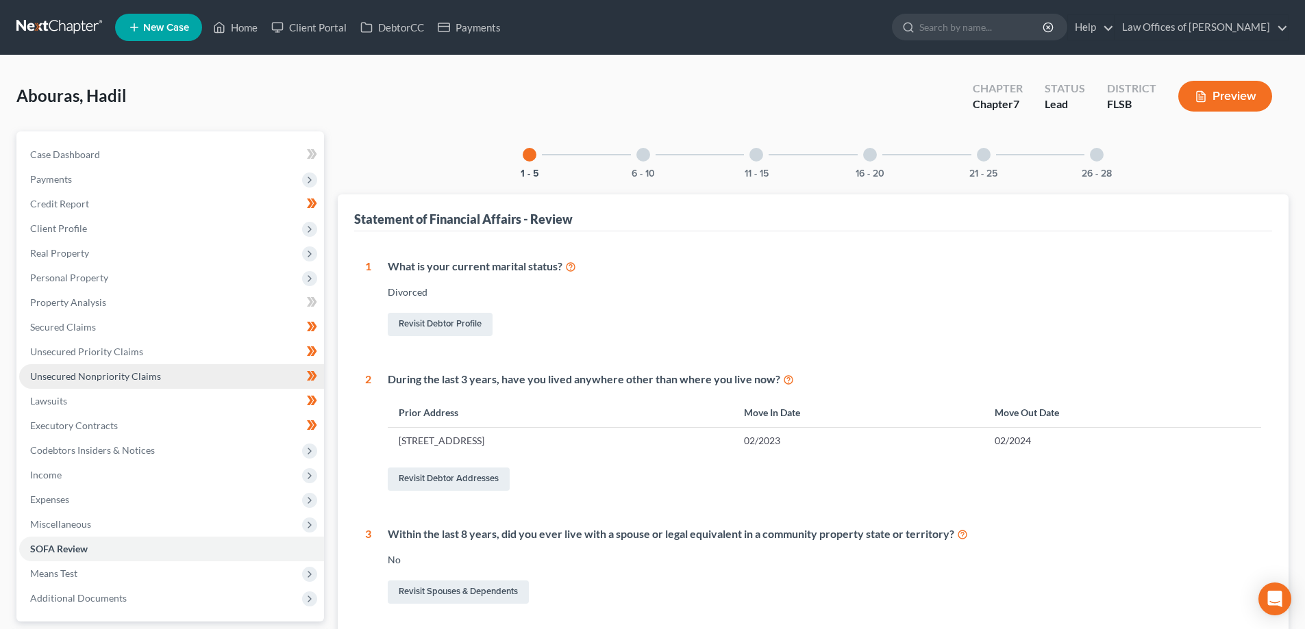
click at [75, 375] on span "Unsecured Nonpriority Claims" at bounding box center [95, 377] width 131 height 12
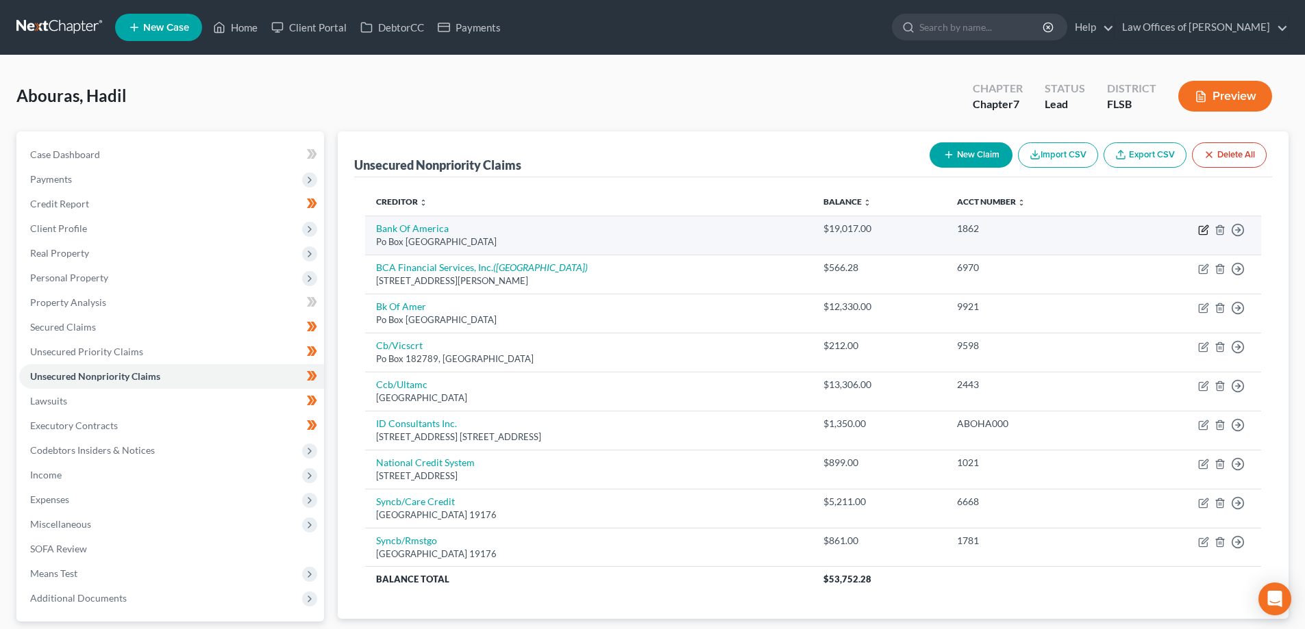
click at [1200, 228] on icon "button" at bounding box center [1203, 230] width 11 height 11
select select "45"
select select "2"
select select "0"
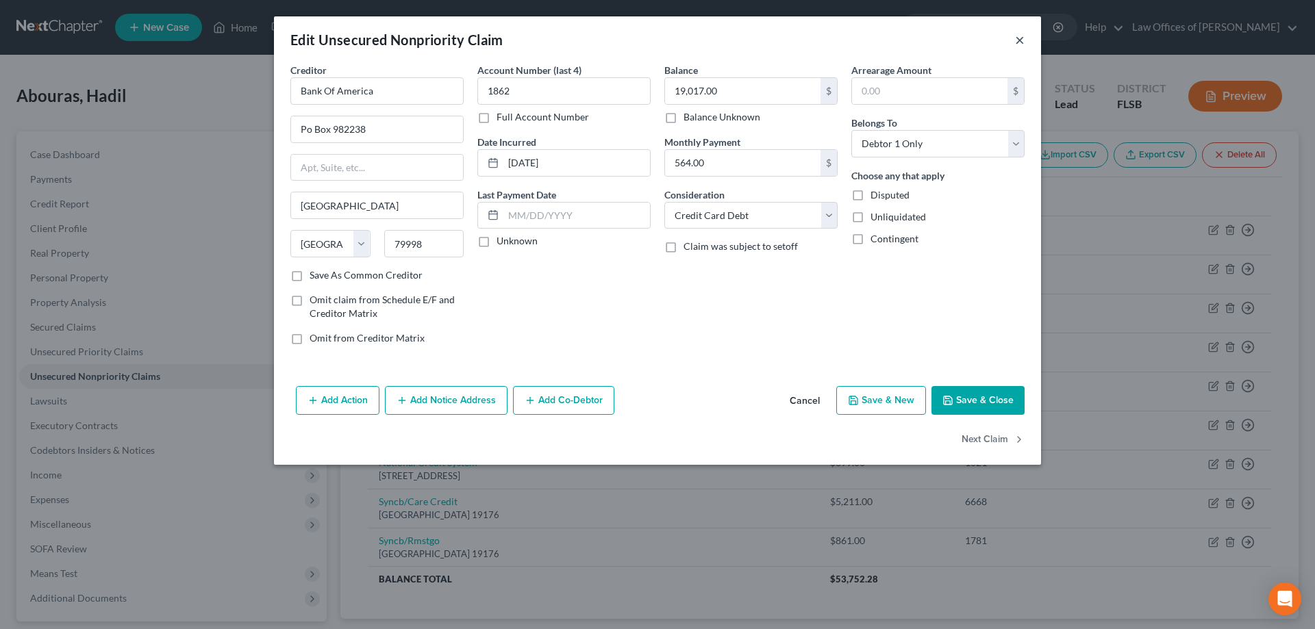
click at [1017, 38] on button "×" at bounding box center [1020, 40] width 10 height 16
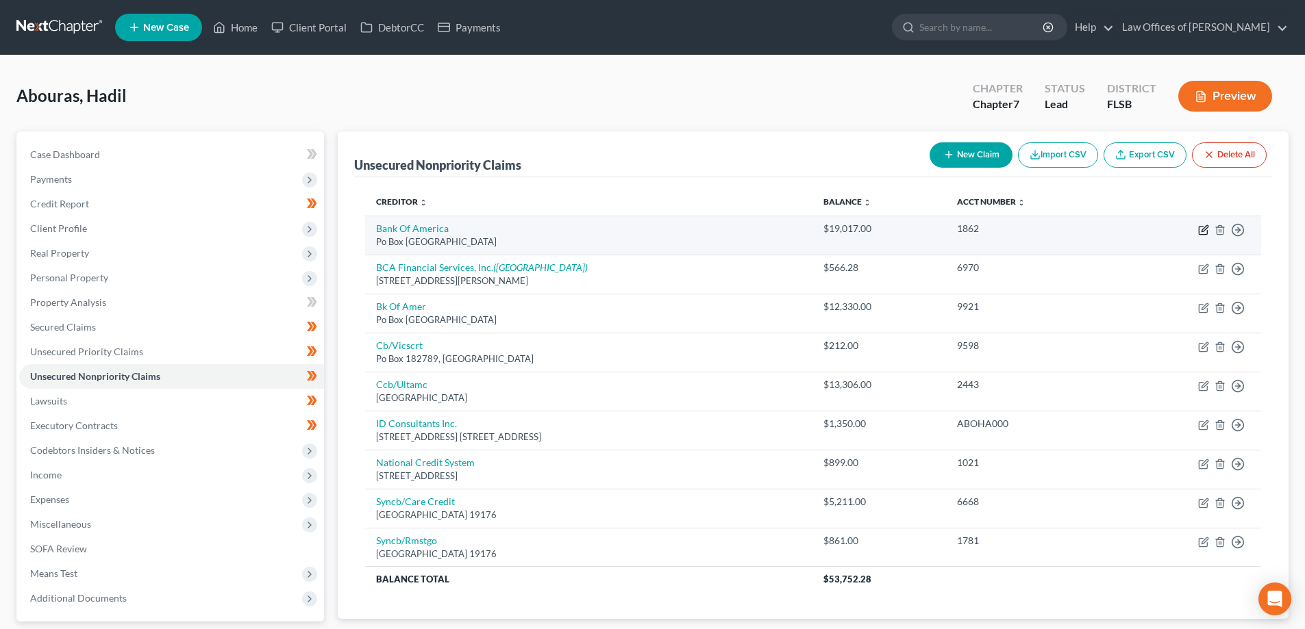
click at [1201, 228] on icon "button" at bounding box center [1203, 230] width 11 height 11
select select "45"
select select "2"
select select "0"
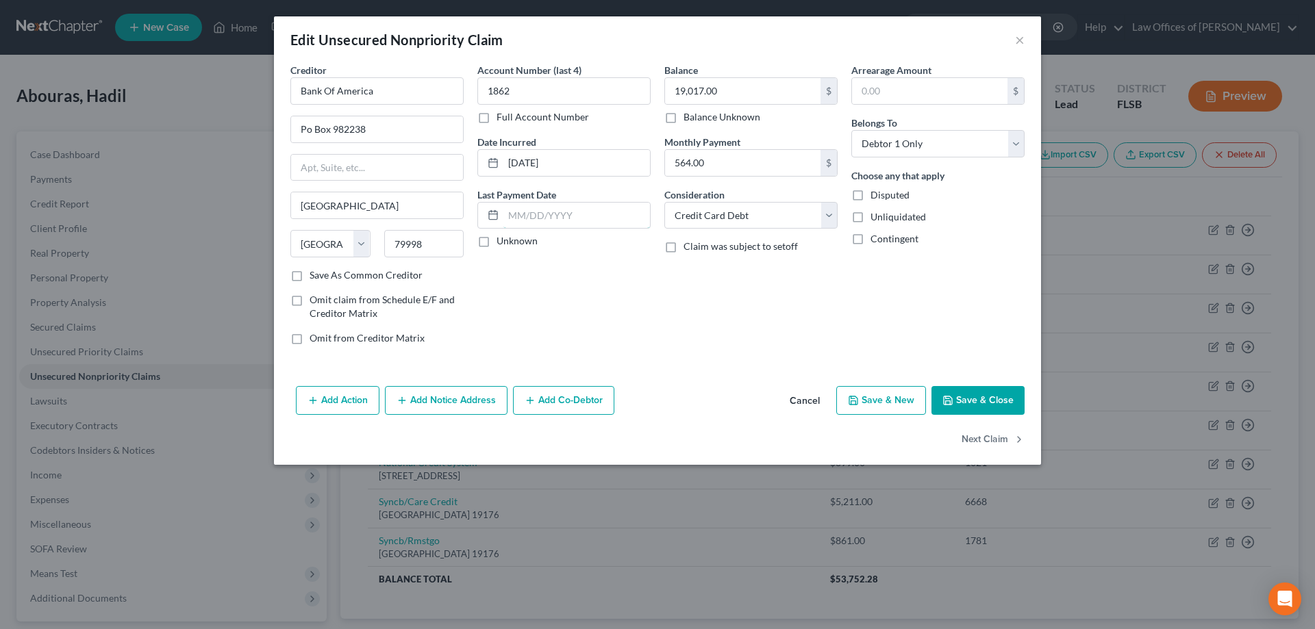
drag, startPoint x: 510, startPoint y: 210, endPoint x: 529, endPoint y: 199, distance: 22.4
click at [510, 210] on input "text" at bounding box center [576, 216] width 147 height 26
click at [788, 282] on div "Balance 19,017.00 $ Balance Unknown Balance Undetermined 19,017.00 $ Balance Un…" at bounding box center [751, 209] width 187 height 293
click at [497, 244] on label "Unknown" at bounding box center [517, 241] width 41 height 14
click at [502, 243] on input "Unknown" at bounding box center [506, 238] width 9 height 9
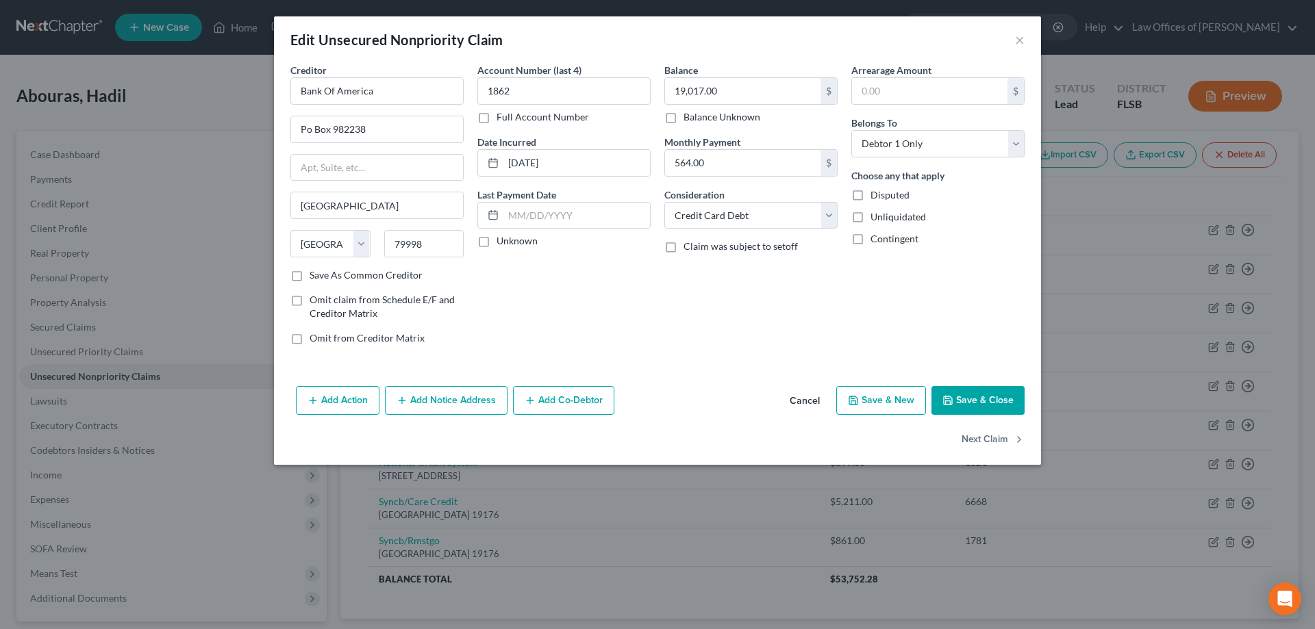
checkbox input "true"
click at [1020, 40] on button "×" at bounding box center [1020, 40] width 10 height 16
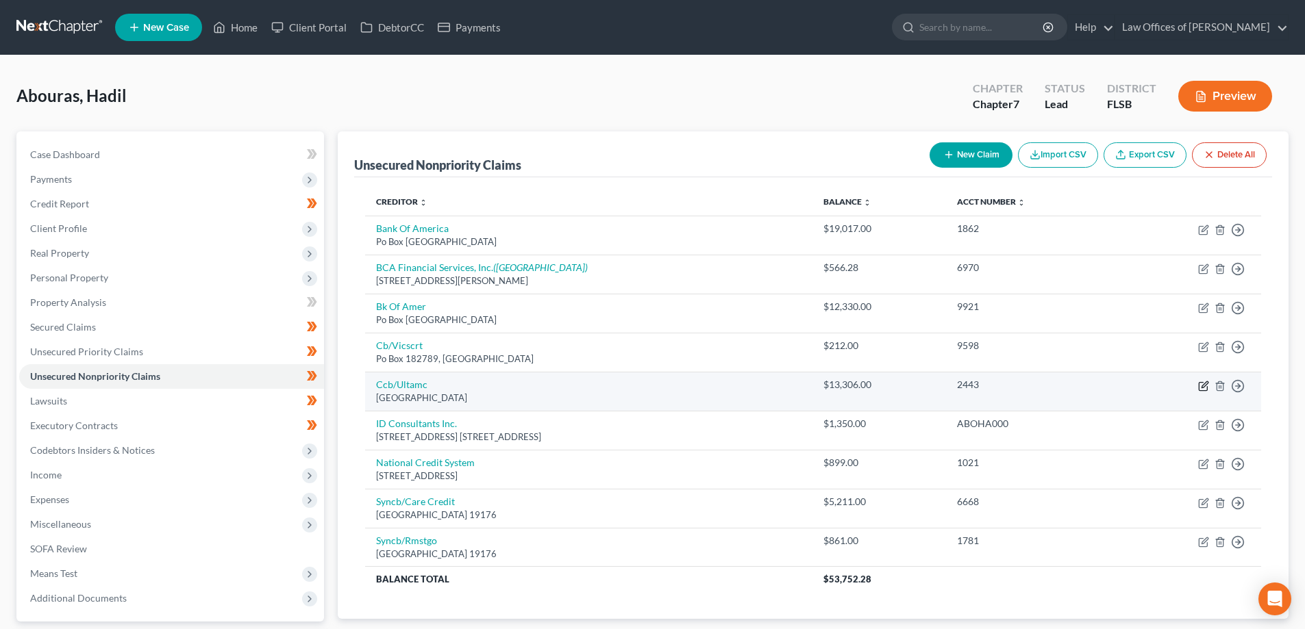
click at [1206, 386] on icon "button" at bounding box center [1203, 386] width 11 height 11
select select "36"
select select "2"
select select "0"
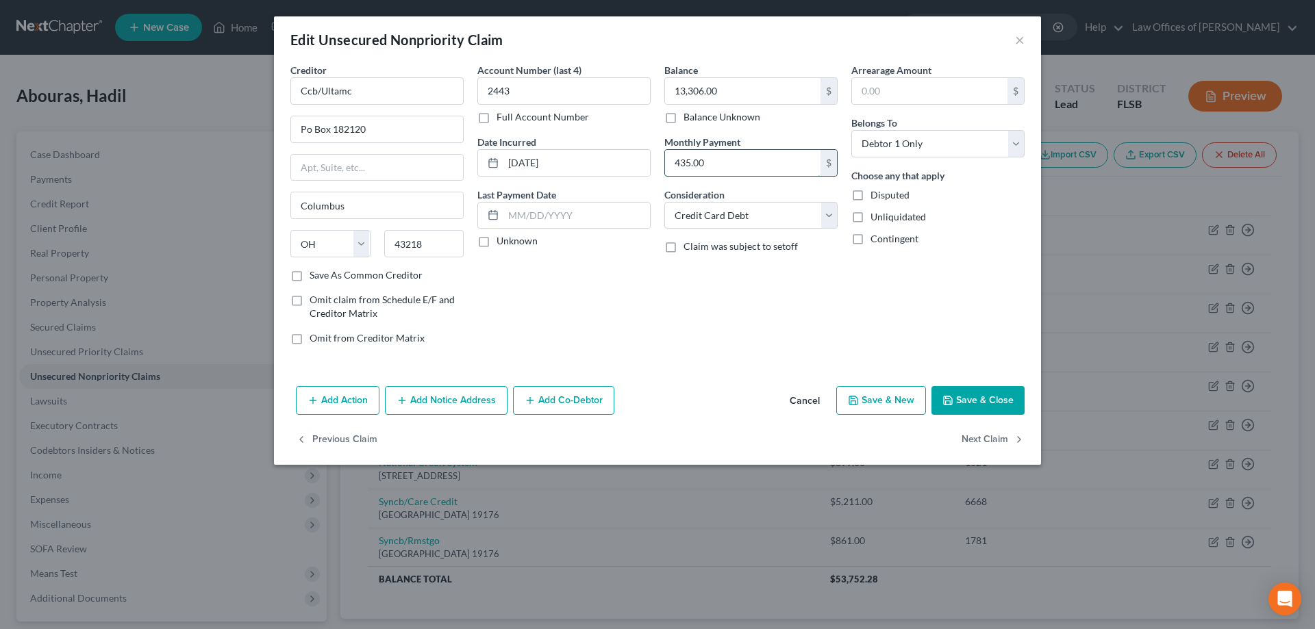
click at [723, 166] on input "435.00" at bounding box center [742, 163] width 155 height 26
click at [1022, 37] on button "×" at bounding box center [1020, 40] width 10 height 16
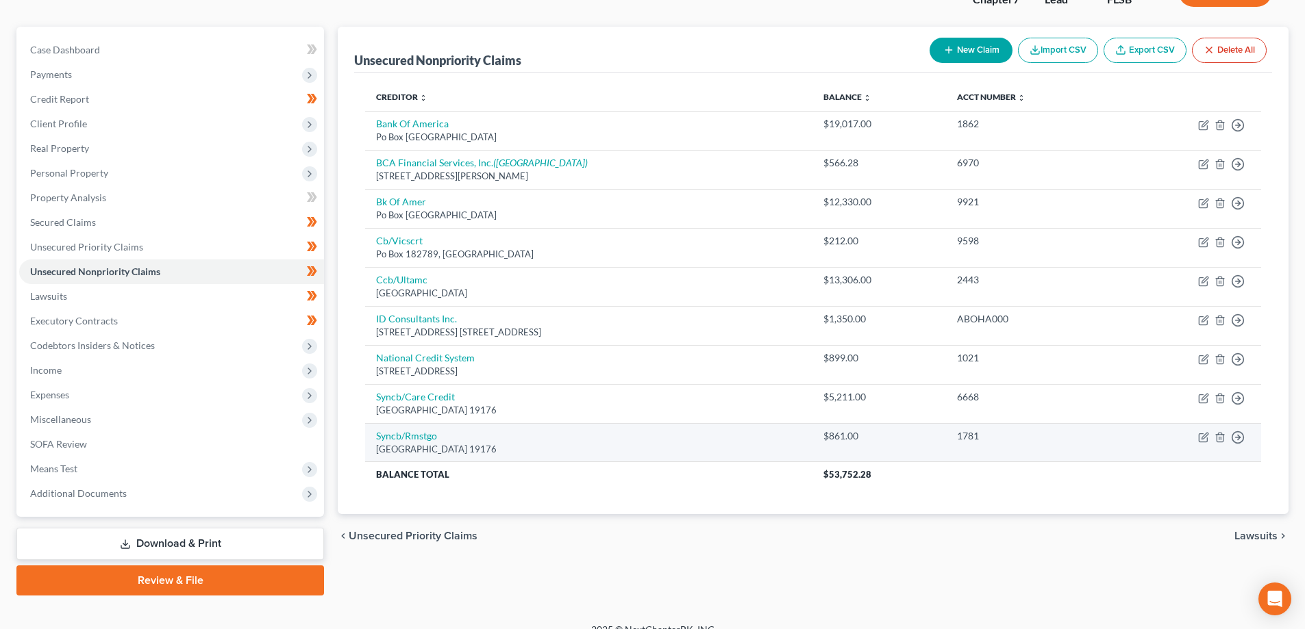
scroll to position [123, 0]
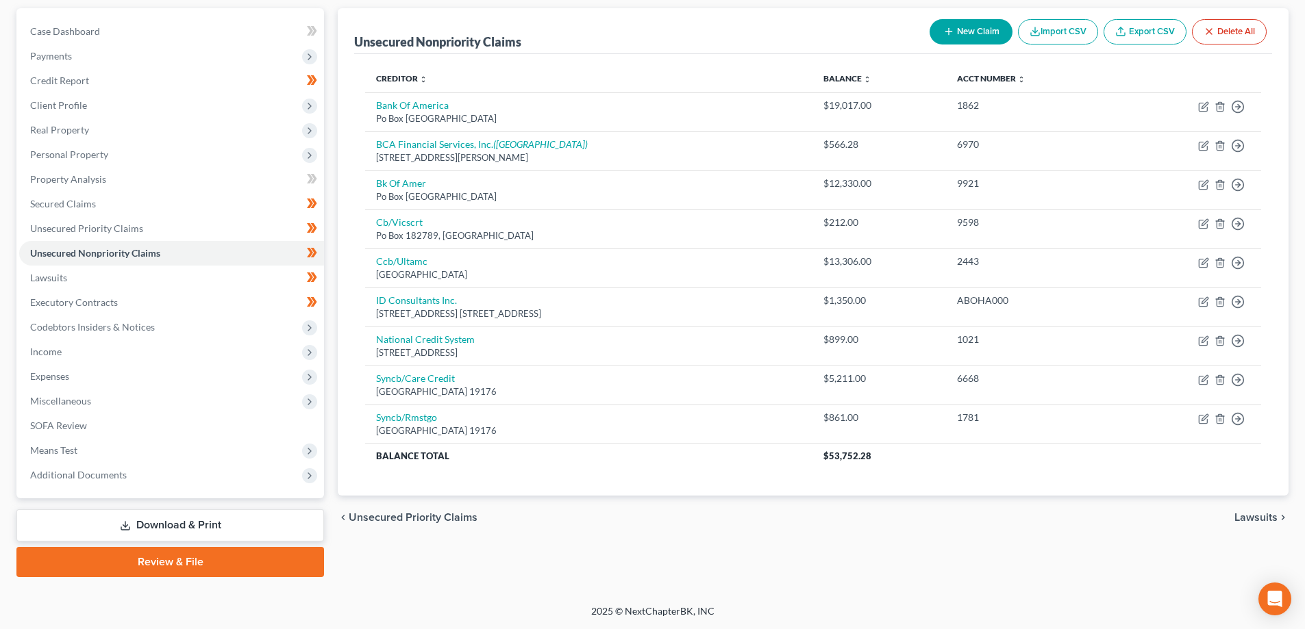
click at [191, 534] on link "Download & Print" at bounding box center [170, 526] width 308 height 32
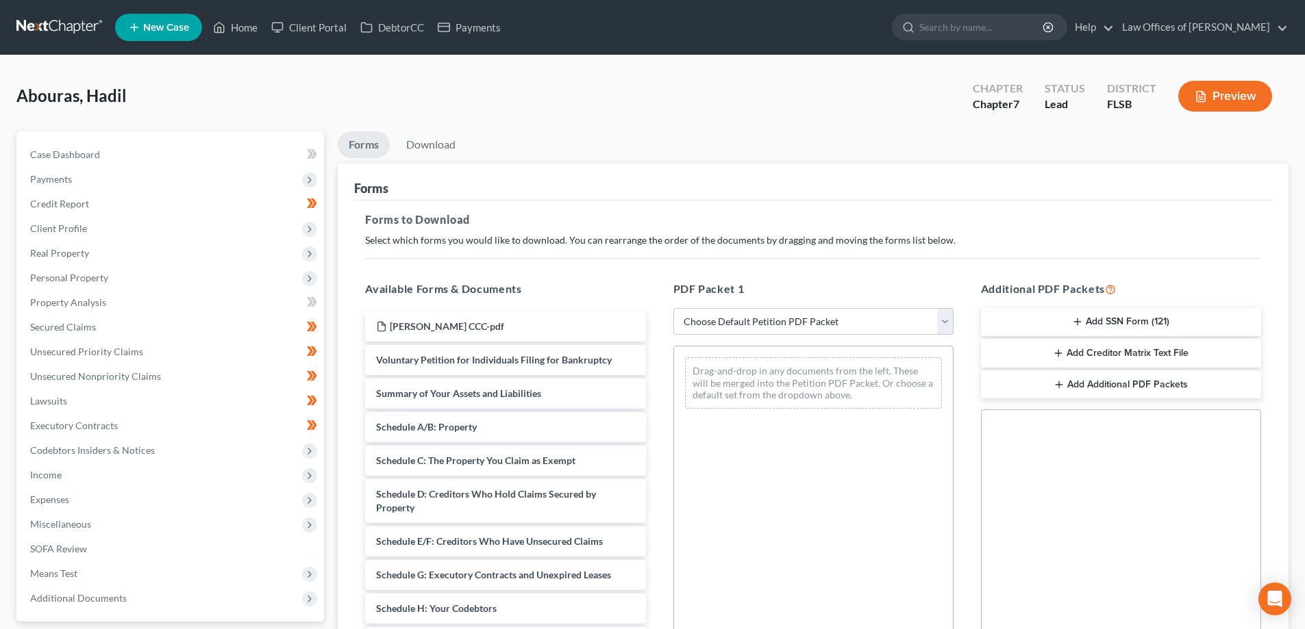
click at [821, 318] on select "Choose Default Petition PDF Packet Complete Bankruptcy Petition (all forms and …" at bounding box center [813, 321] width 280 height 27
select select "0"
click at [673, 308] on select "Choose Default Petition PDF Packet Complete Bankruptcy Petition (all forms and …" at bounding box center [813, 321] width 280 height 27
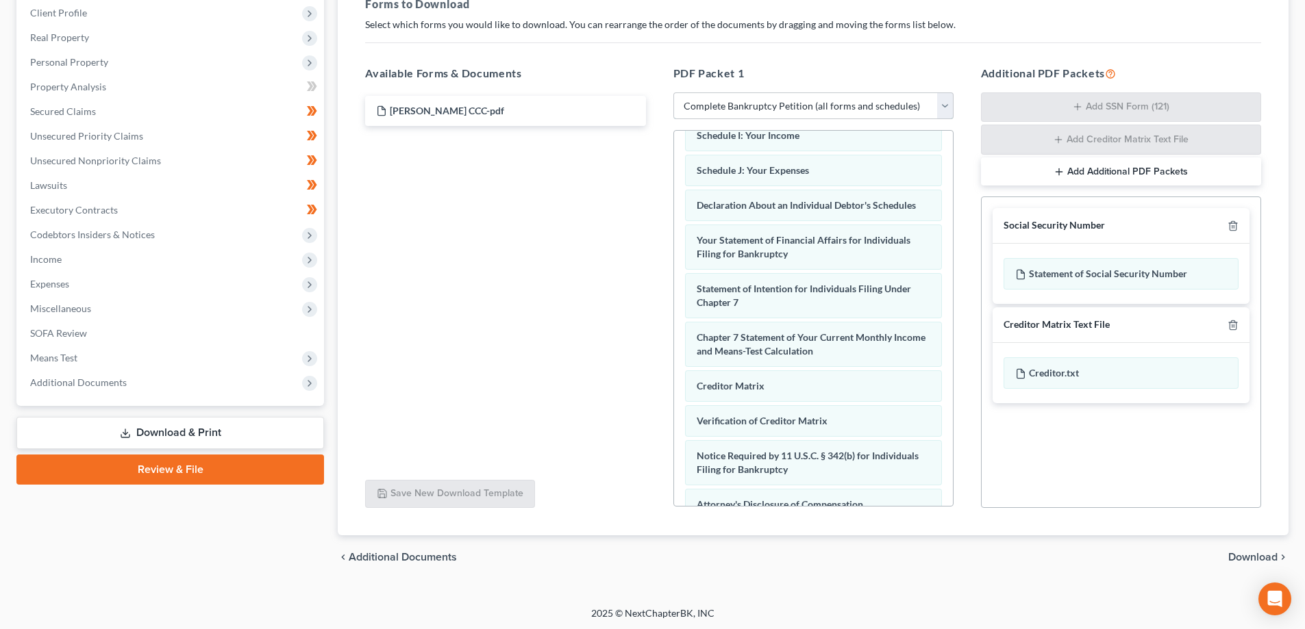
scroll to position [218, 0]
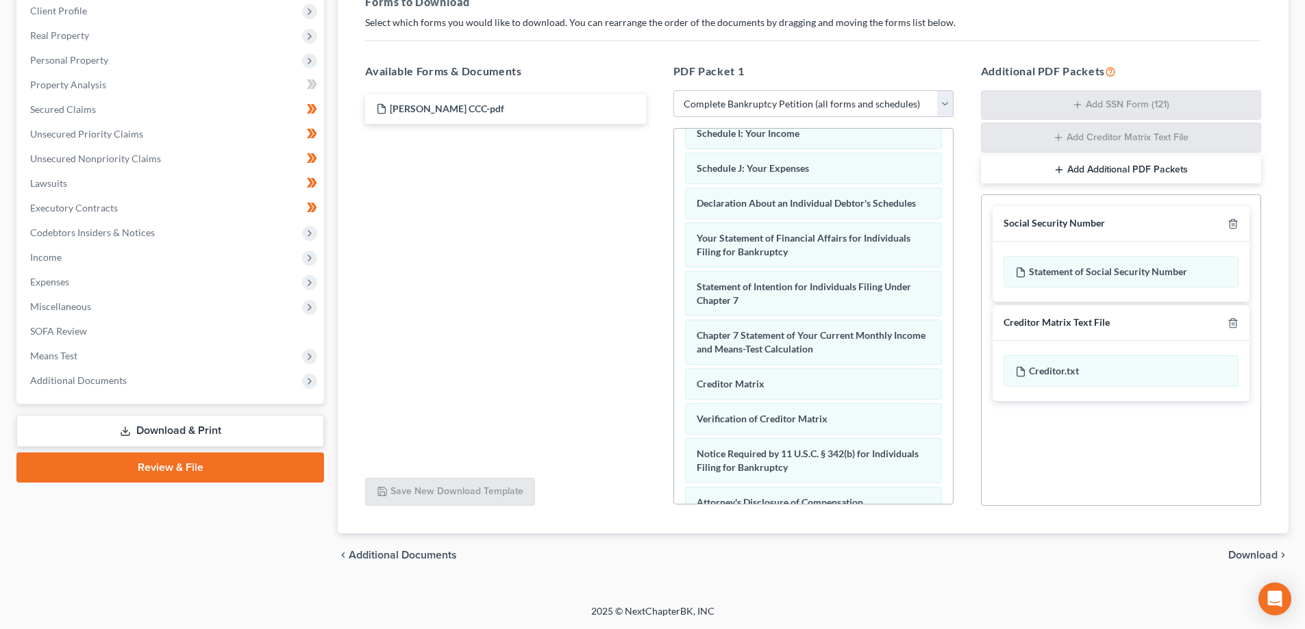
click at [1240, 541] on div "chevron_left Additional Documents Download chevron_right" at bounding box center [813, 556] width 951 height 44
click at [1258, 558] on span "Download" at bounding box center [1252, 555] width 49 height 11
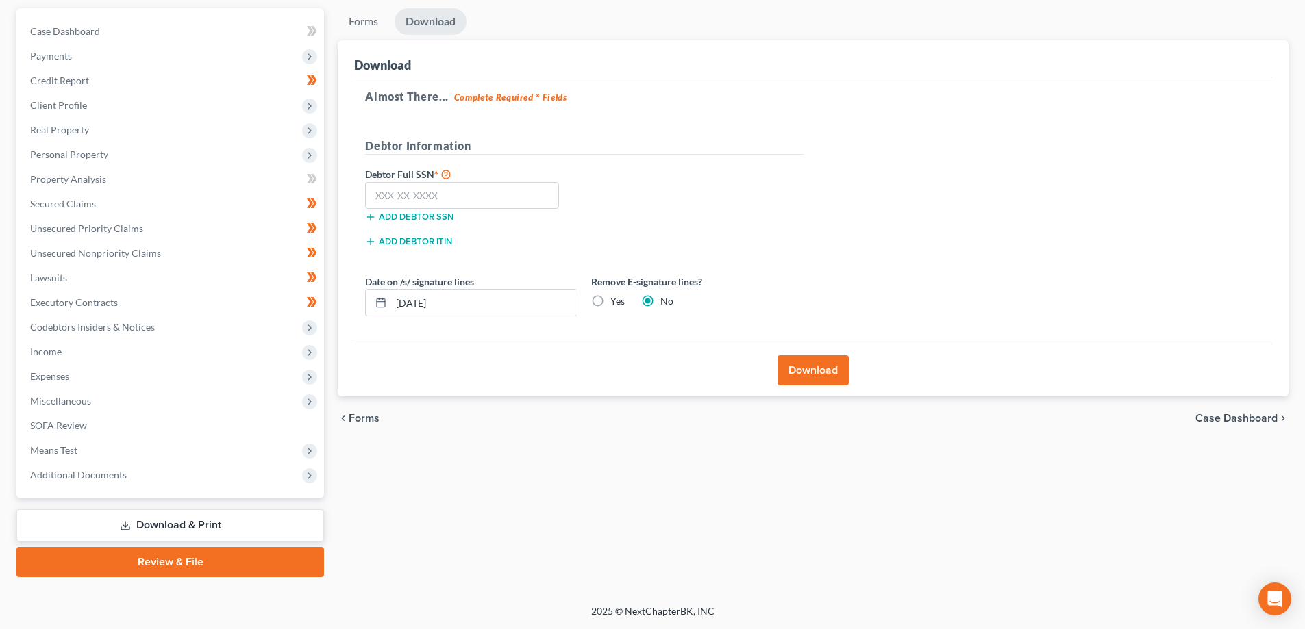
scroll to position [123, 0]
click at [462, 192] on input "text" at bounding box center [462, 195] width 194 height 27
click at [420, 195] on input "029-90" at bounding box center [462, 195] width 194 height 27
type input "029-90-8232"
click at [824, 371] on button "Download" at bounding box center [812, 370] width 71 height 30
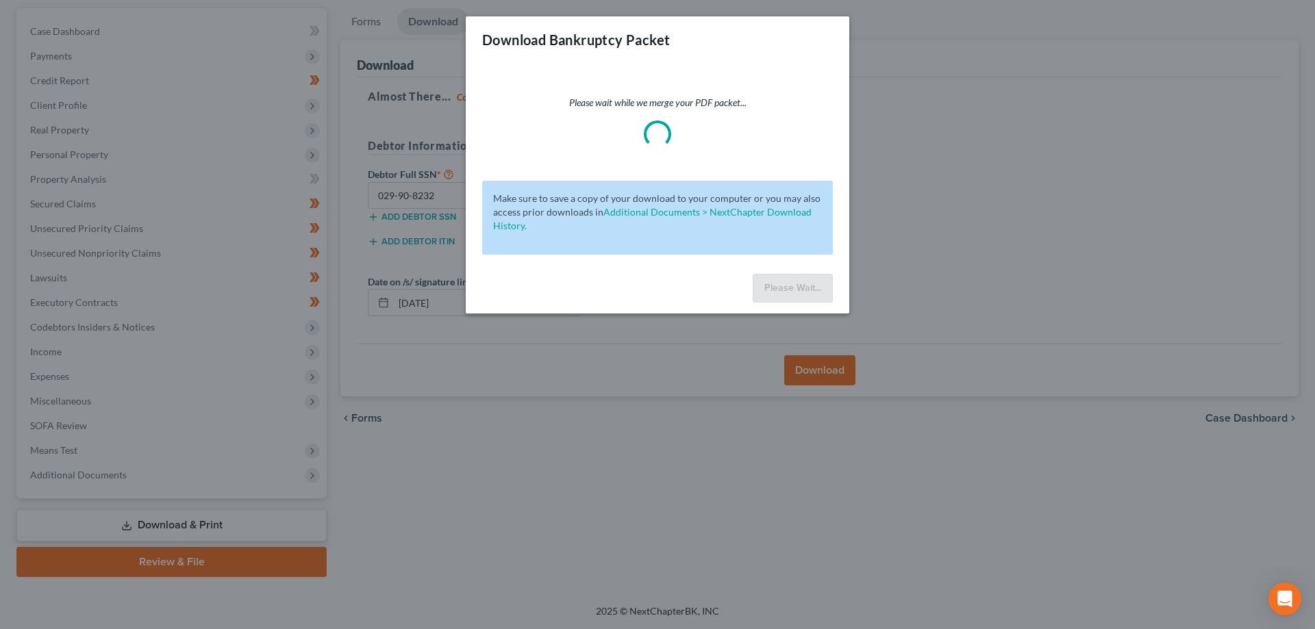
drag, startPoint x: 826, startPoint y: 371, endPoint x: 501, endPoint y: 50, distance: 456.2
click at [501, 50] on div "Download Bankruptcy Packet" at bounding box center [658, 39] width 384 height 47
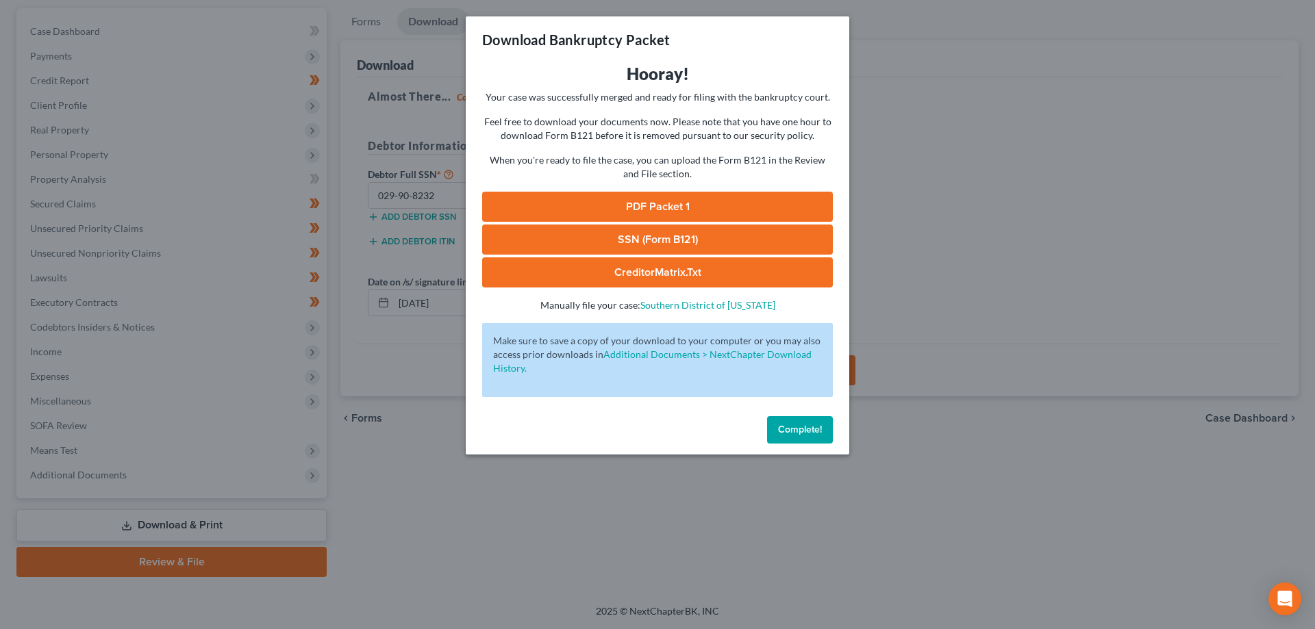
click at [753, 196] on link "PDF Packet 1" at bounding box center [657, 207] width 351 height 30
click at [697, 236] on link "SSN (Form B121)" at bounding box center [657, 240] width 351 height 30
click at [647, 268] on link "CreditorMatrix.txt" at bounding box center [657, 273] width 351 height 30
click at [821, 439] on button "Complete!" at bounding box center [800, 429] width 66 height 27
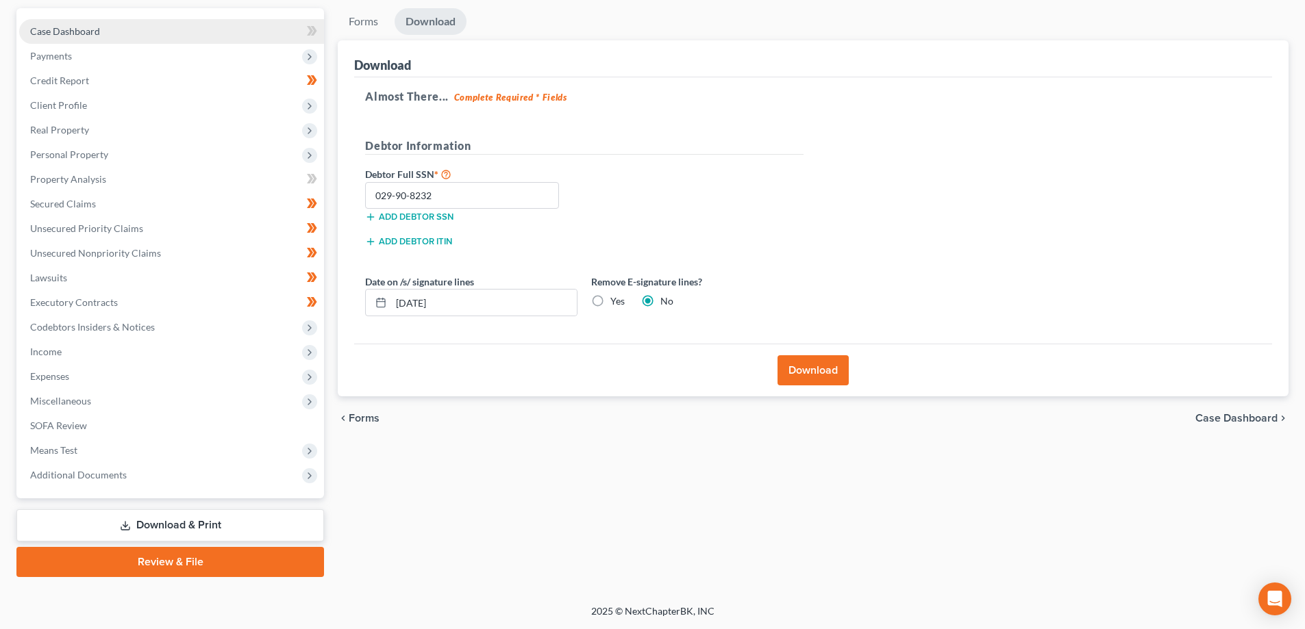
click at [92, 27] on span "Case Dashboard" at bounding box center [65, 31] width 70 height 12
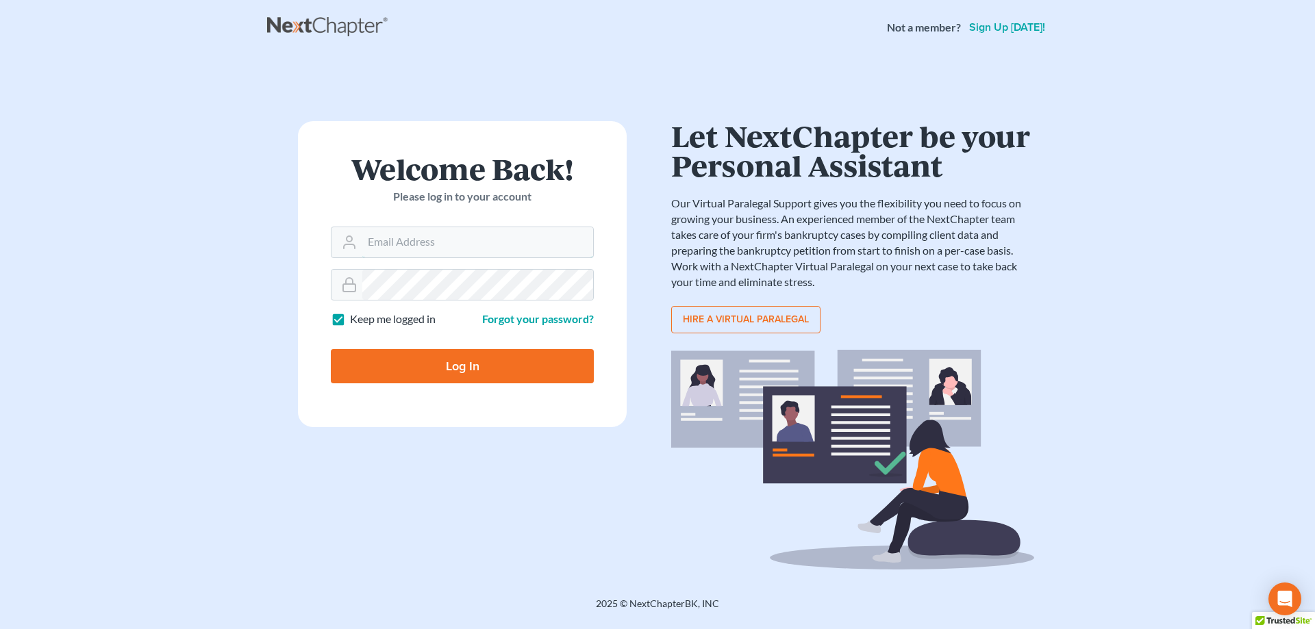
type input "[EMAIL_ADDRESS][DOMAIN_NAME]"
click at [490, 363] on input "Log In" at bounding box center [462, 366] width 263 height 34
type input "Thinking..."
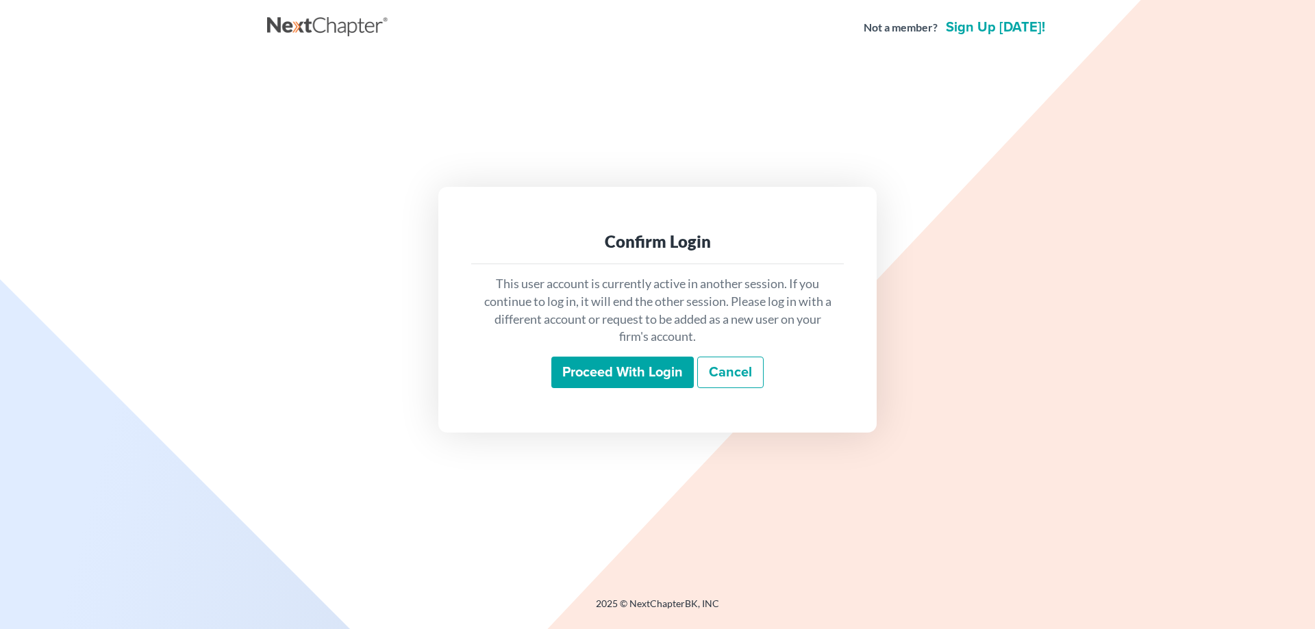
click at [608, 380] on input "Proceed with login" at bounding box center [622, 373] width 142 height 32
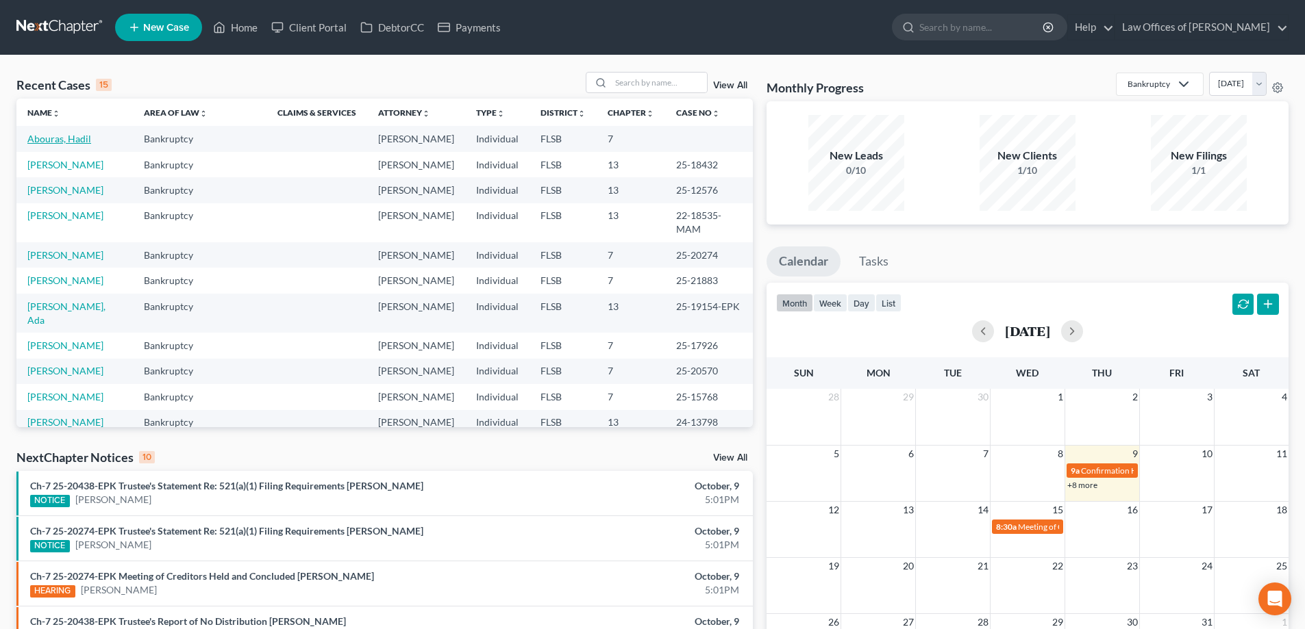
click at [75, 138] on link "Abouras, Hadil" at bounding box center [59, 139] width 64 height 12
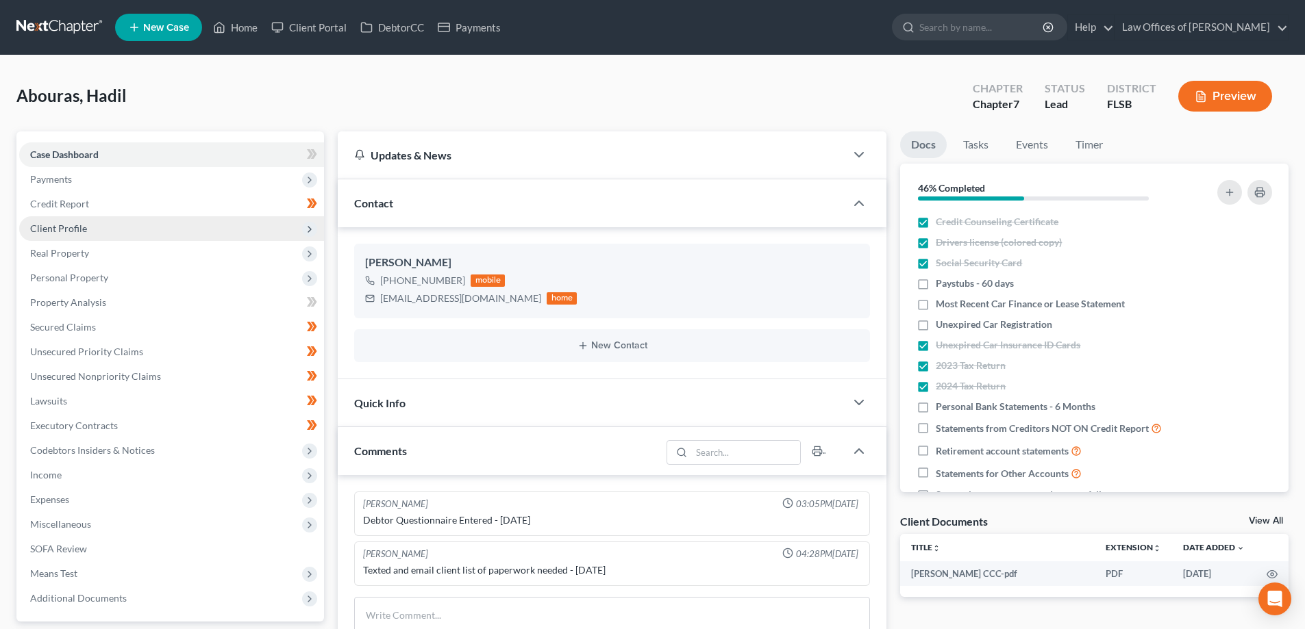
click at [90, 227] on span "Client Profile" at bounding box center [171, 228] width 305 height 25
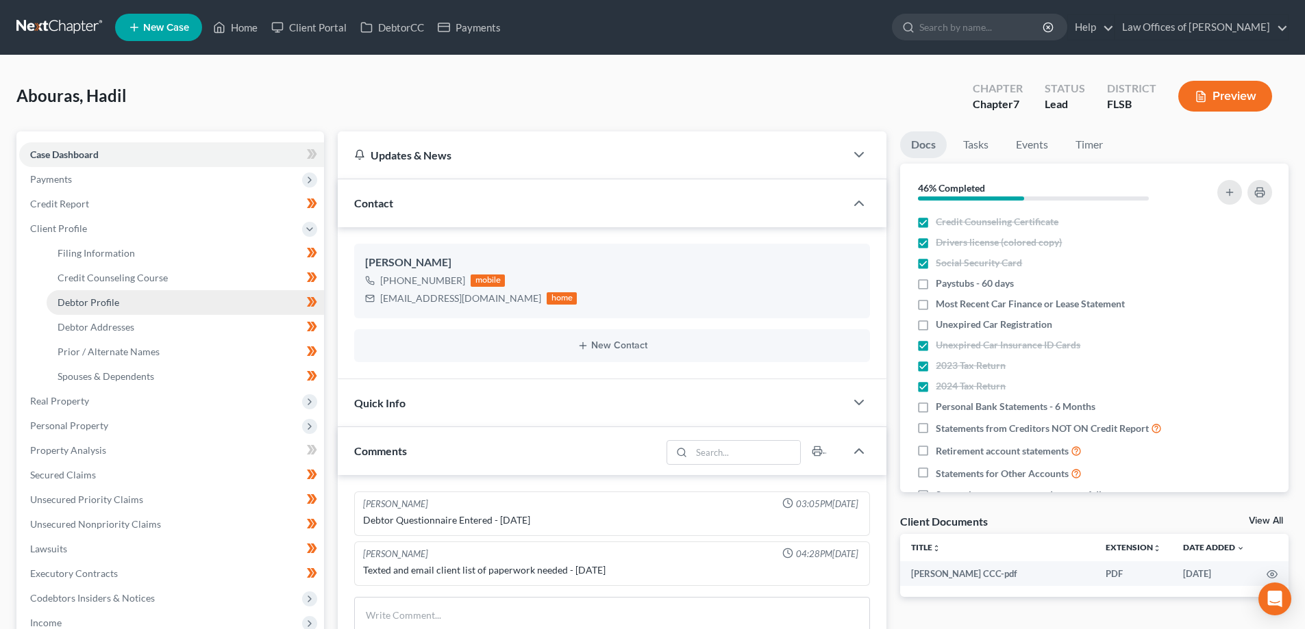
click at [110, 308] on span "Debtor Profile" at bounding box center [89, 303] width 62 height 12
select select "3"
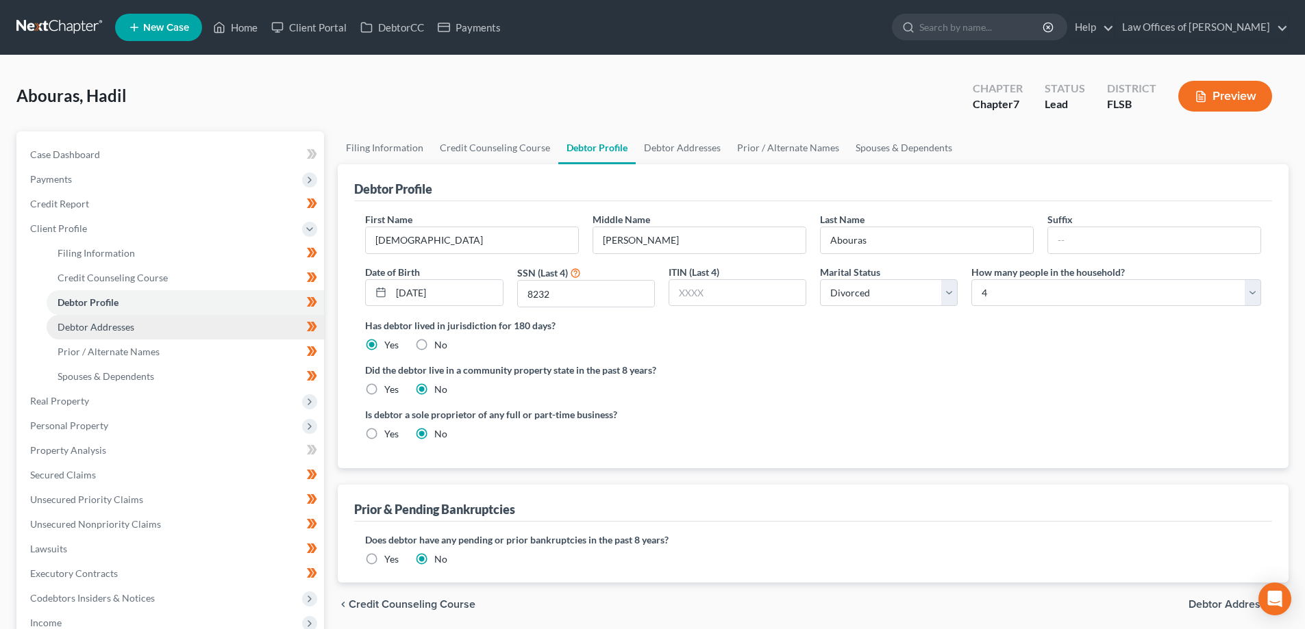
click at [92, 331] on span "Debtor Addresses" at bounding box center [96, 327] width 77 height 12
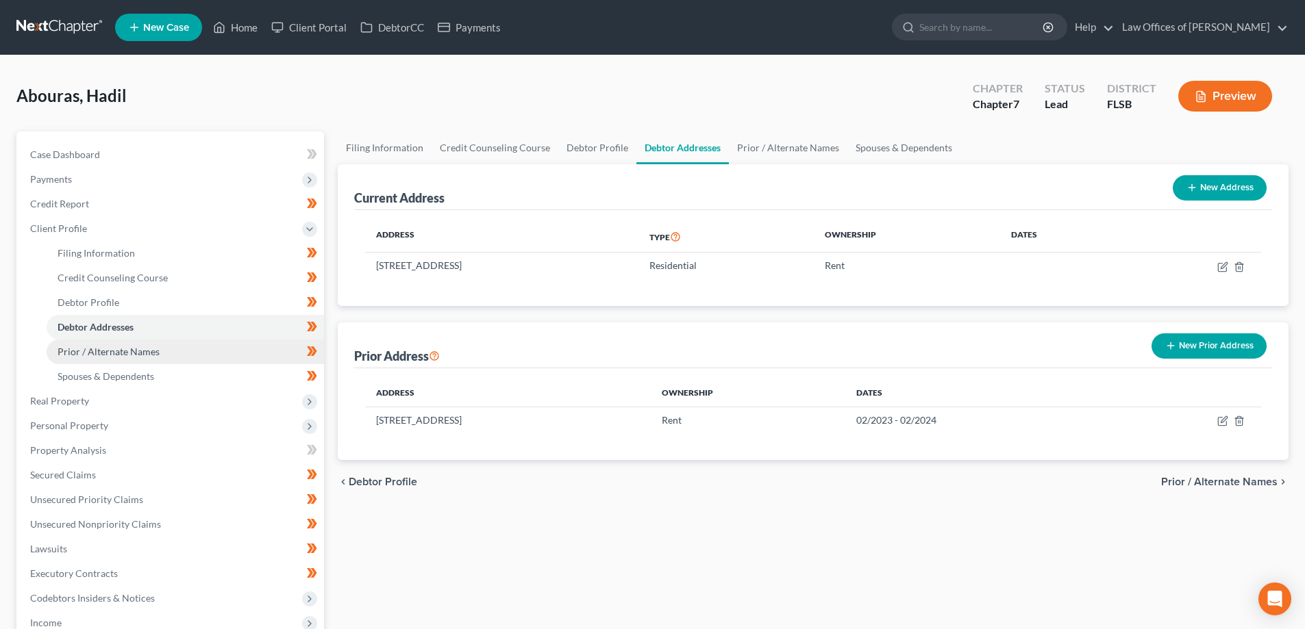
click at [103, 350] on span "Prior / Alternate Names" at bounding box center [109, 352] width 102 height 12
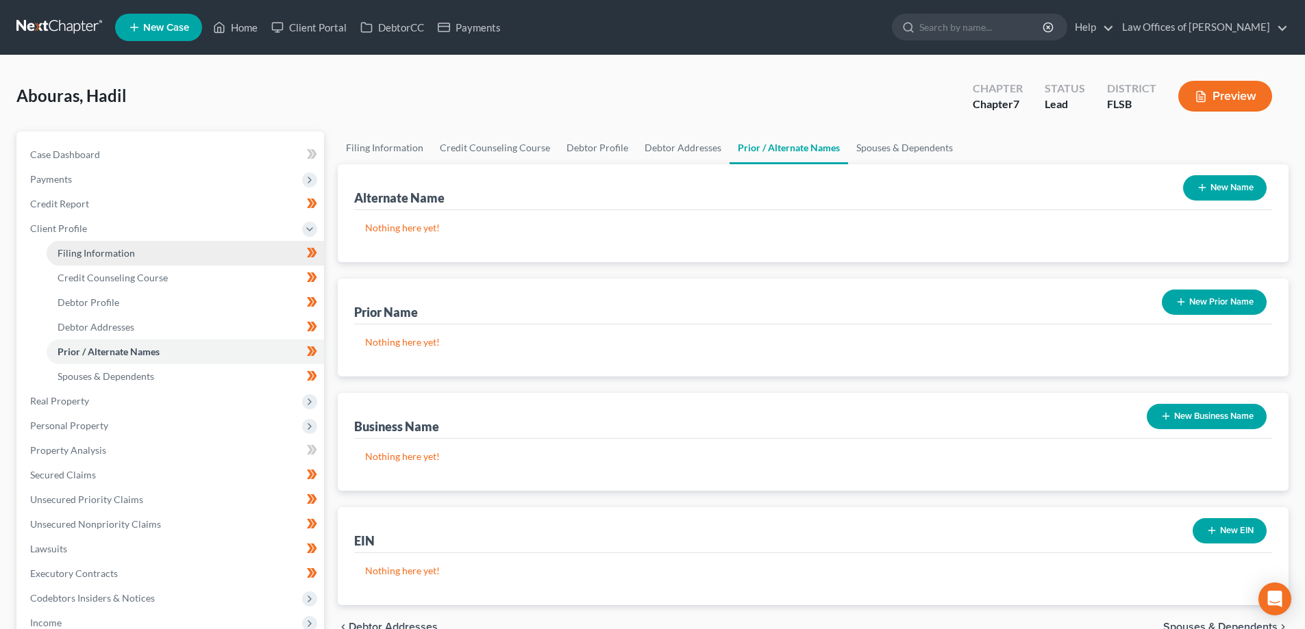
click at [124, 251] on span "Filing Information" at bounding box center [96, 253] width 77 height 12
select select "1"
select select "0"
select select "9"
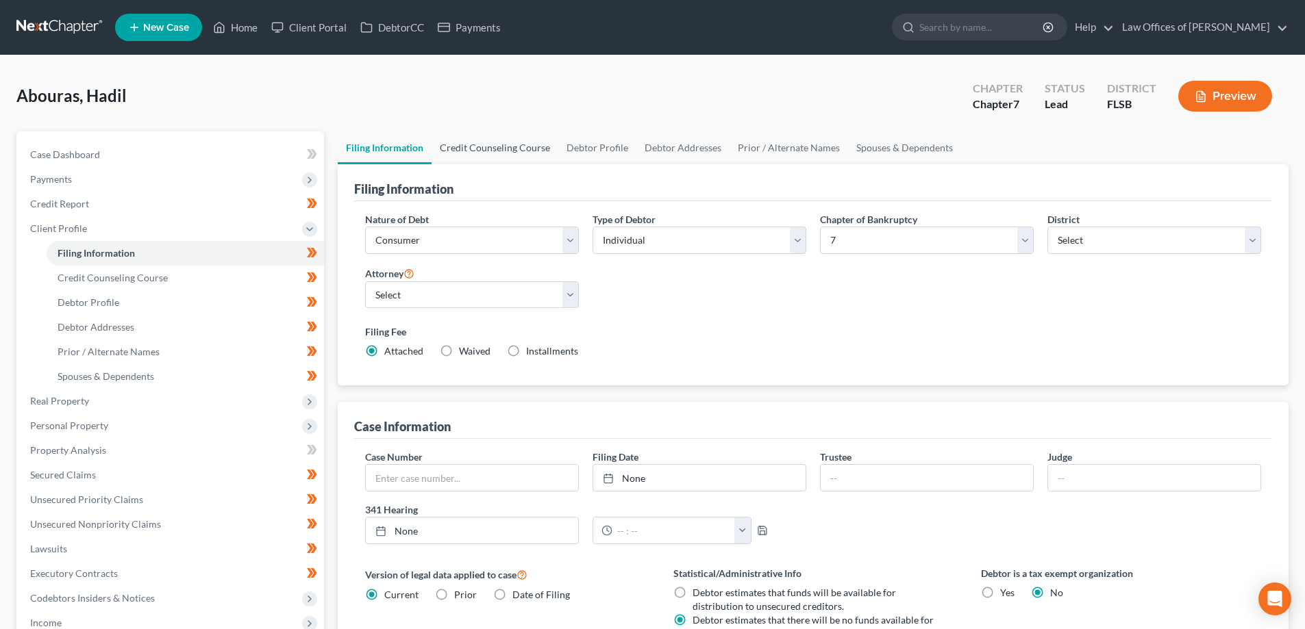
click at [496, 146] on link "Credit Counseling Course" at bounding box center [495, 148] width 127 height 33
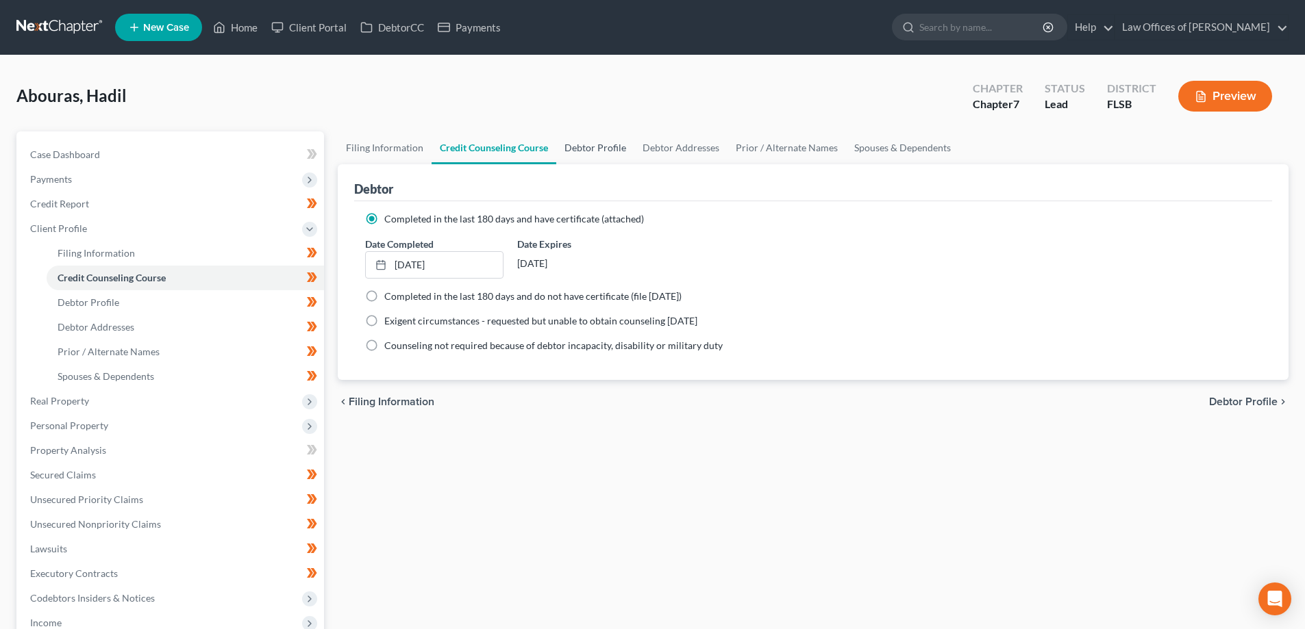
click at [608, 149] on link "Debtor Profile" at bounding box center [595, 148] width 78 height 33
select select "3"
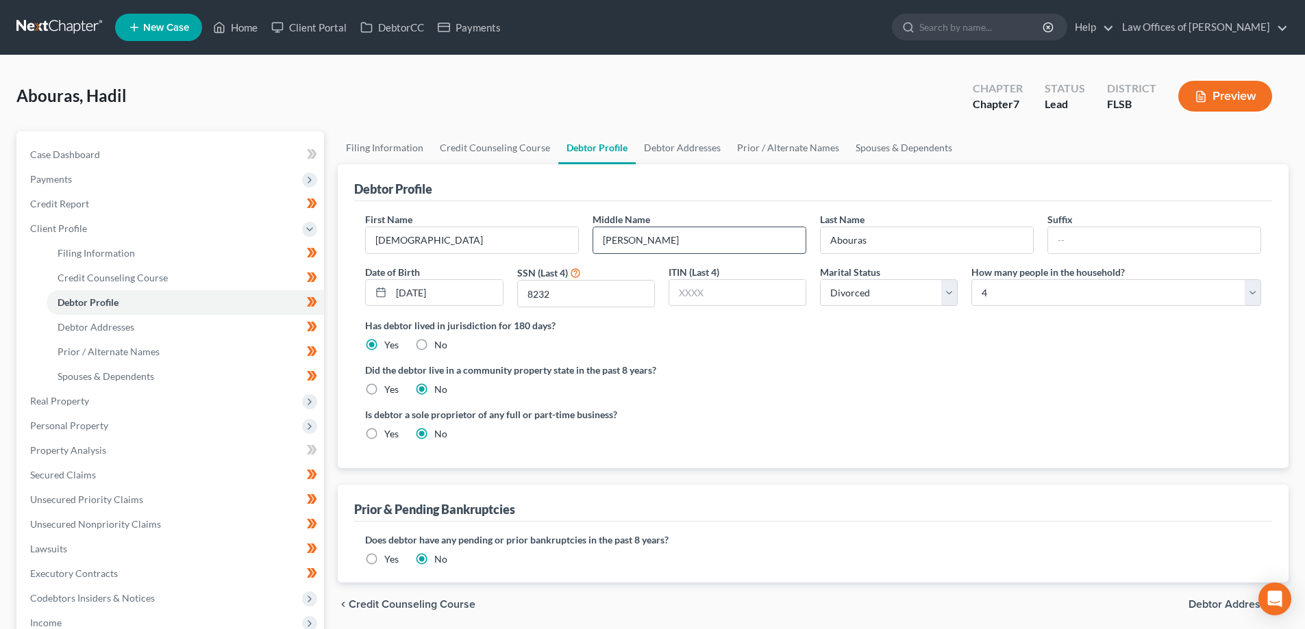
click at [639, 245] on input "Husameddin" at bounding box center [699, 240] width 212 height 26
click at [799, 151] on link "Prior / Alternate Names" at bounding box center [788, 148] width 118 height 33
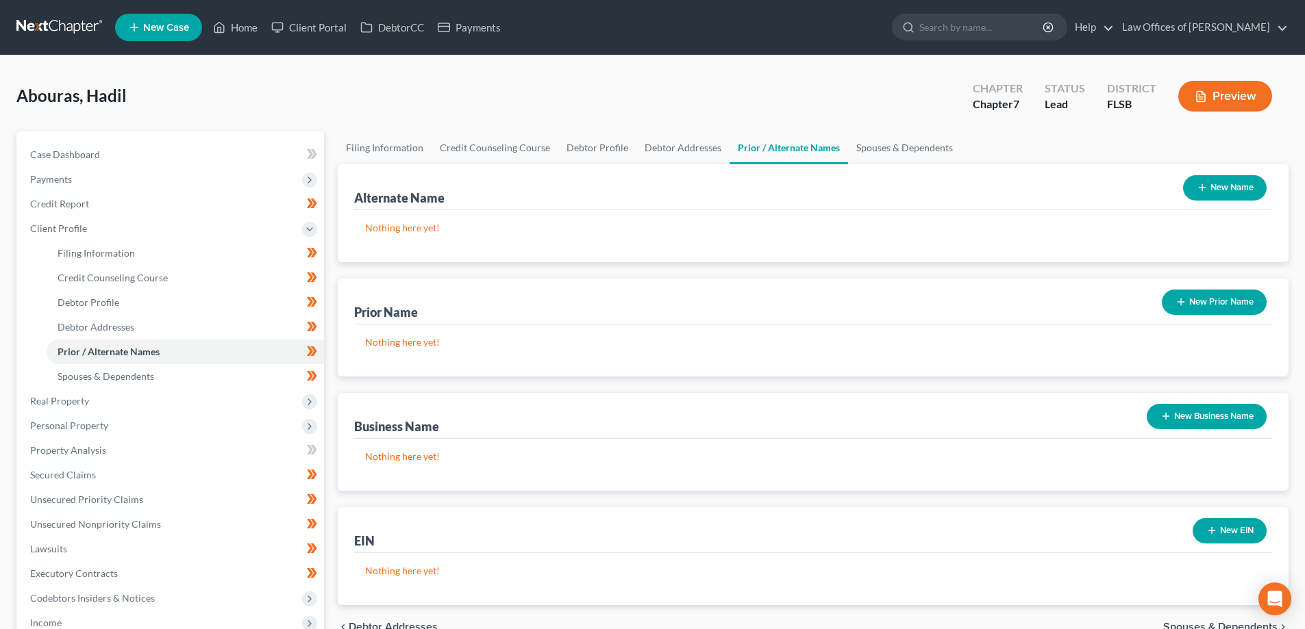
click at [1238, 187] on button "New Name" at bounding box center [1225, 187] width 84 height 25
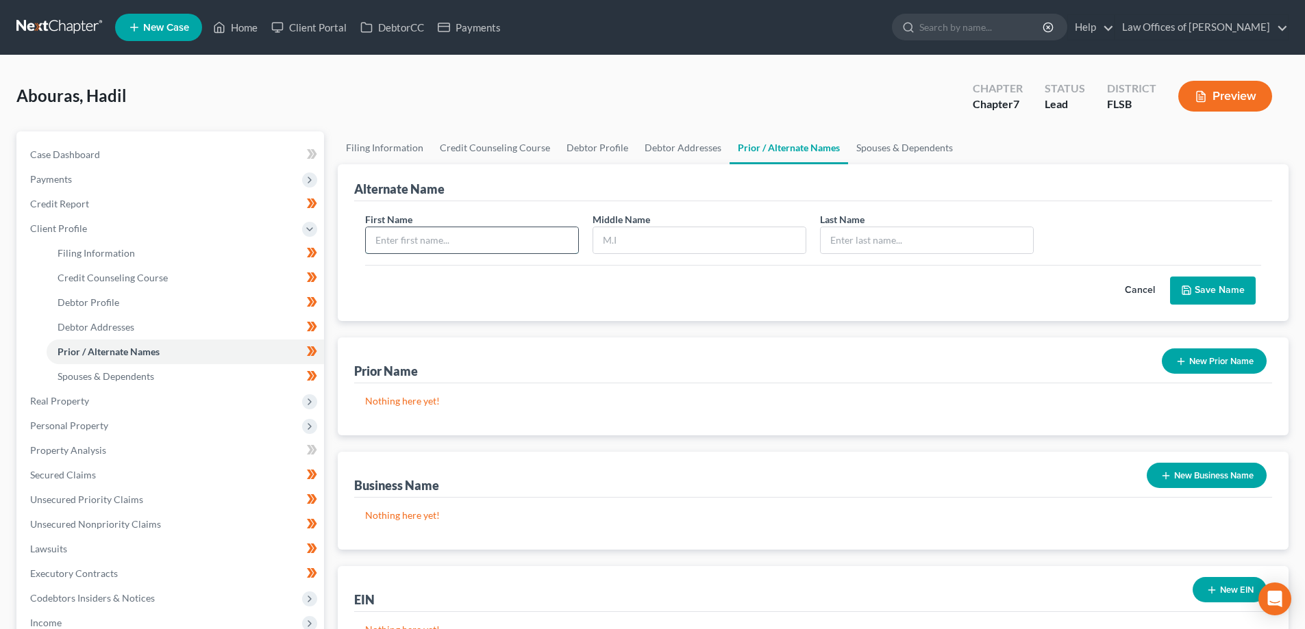
click at [492, 244] on input "text" at bounding box center [472, 240] width 212 height 26
type input "Hadil"
click at [623, 242] on input "text" at bounding box center [699, 240] width 212 height 26
paste input "Husameddin"
type input "Husameddin"
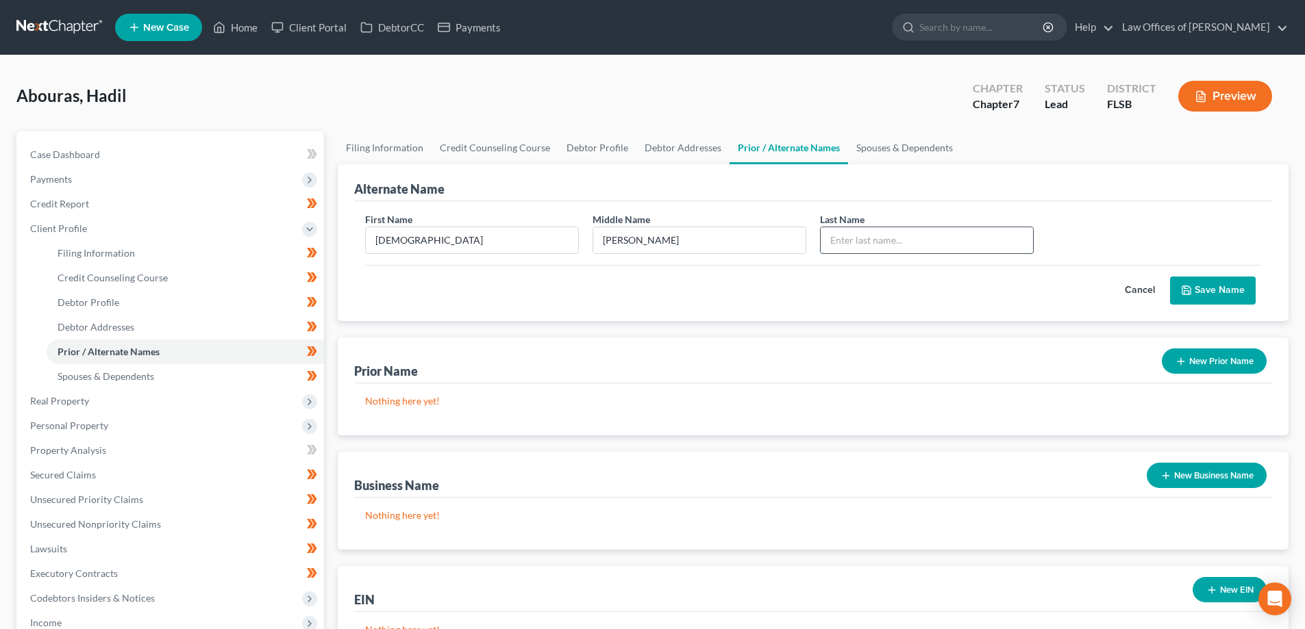
click at [860, 238] on input "text" at bounding box center [927, 240] width 212 height 26
click at [40, 98] on span "Abouras, Hadil" at bounding box center [71, 96] width 110 height 20
click at [41, 98] on span "Abouras, Hadil" at bounding box center [71, 96] width 110 height 20
copy span "Abouras"
click at [840, 238] on input "Abo" at bounding box center [927, 240] width 212 height 26
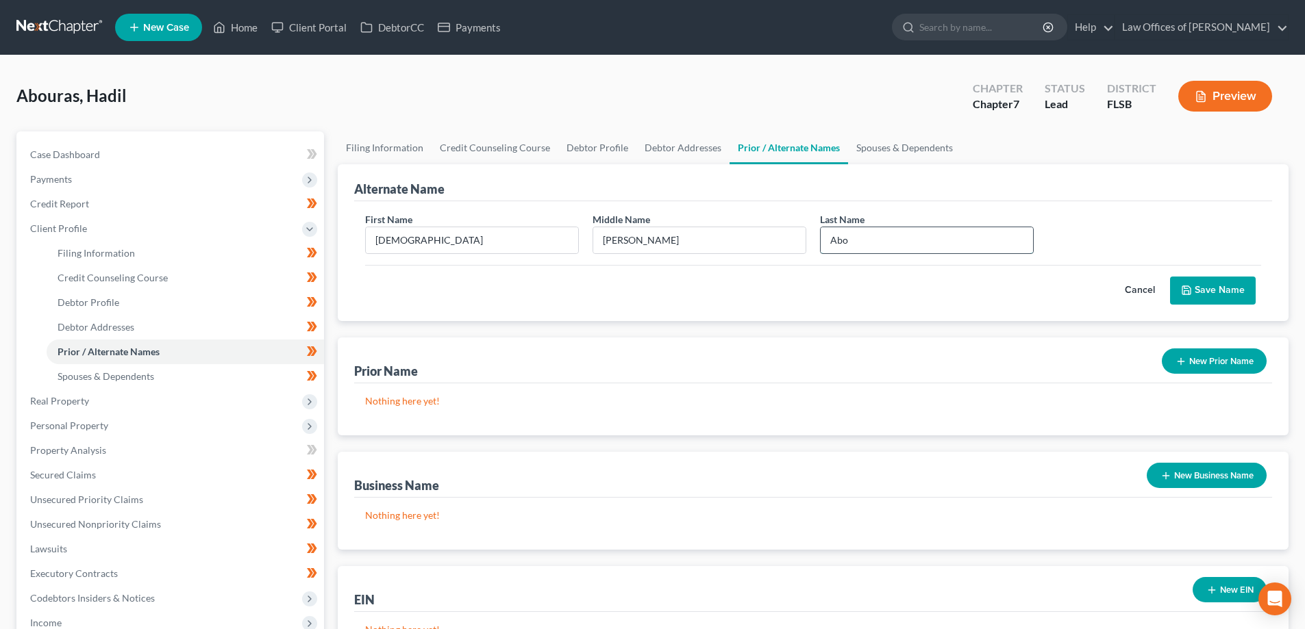
click at [840, 238] on input "Abo" at bounding box center [927, 240] width 212 height 26
paste input "uras"
type input "Abouras"
click at [1099, 236] on div "First Name Hadil Middle Name Husameddin Last Name * Abouras" at bounding box center [813, 238] width 910 height 53
click at [1212, 294] on button "Save Name" at bounding box center [1213, 291] width 86 height 29
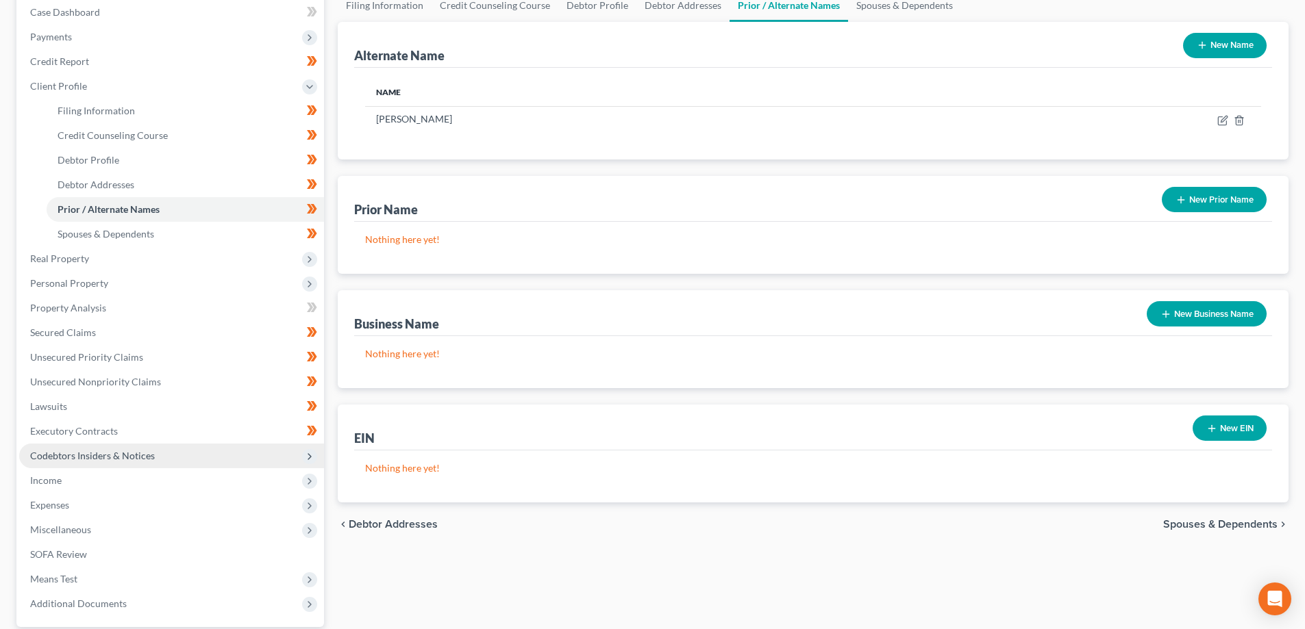
scroll to position [271, 0]
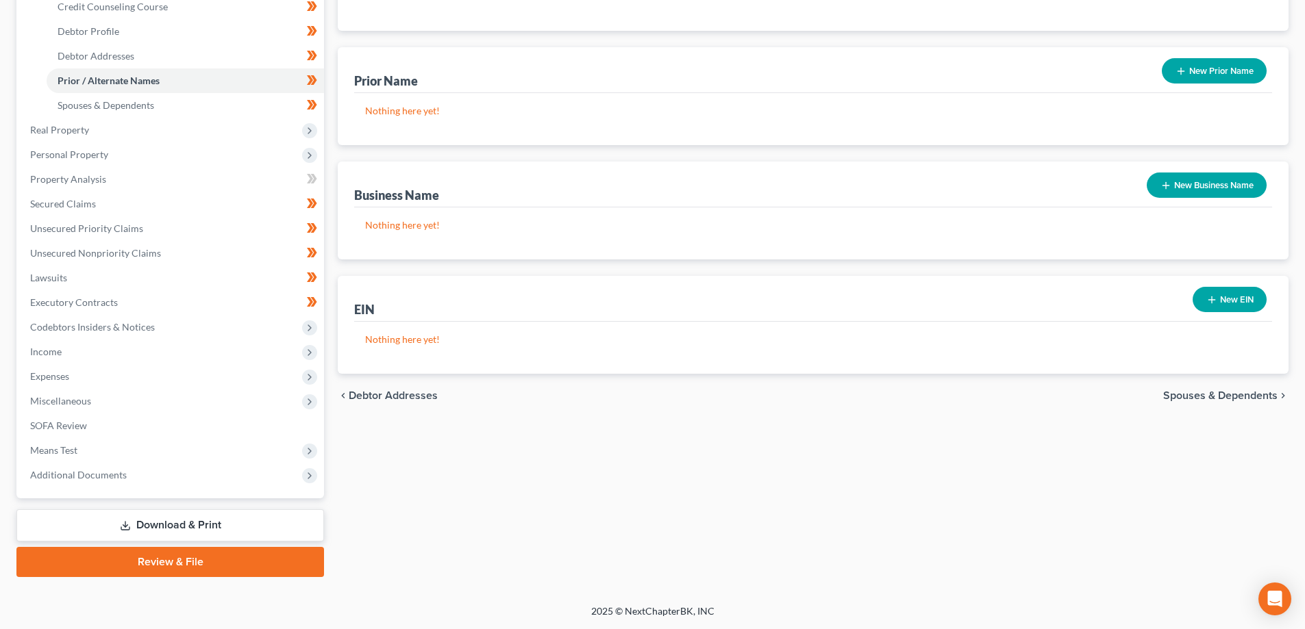
click at [229, 526] on link "Download & Print" at bounding box center [170, 526] width 308 height 32
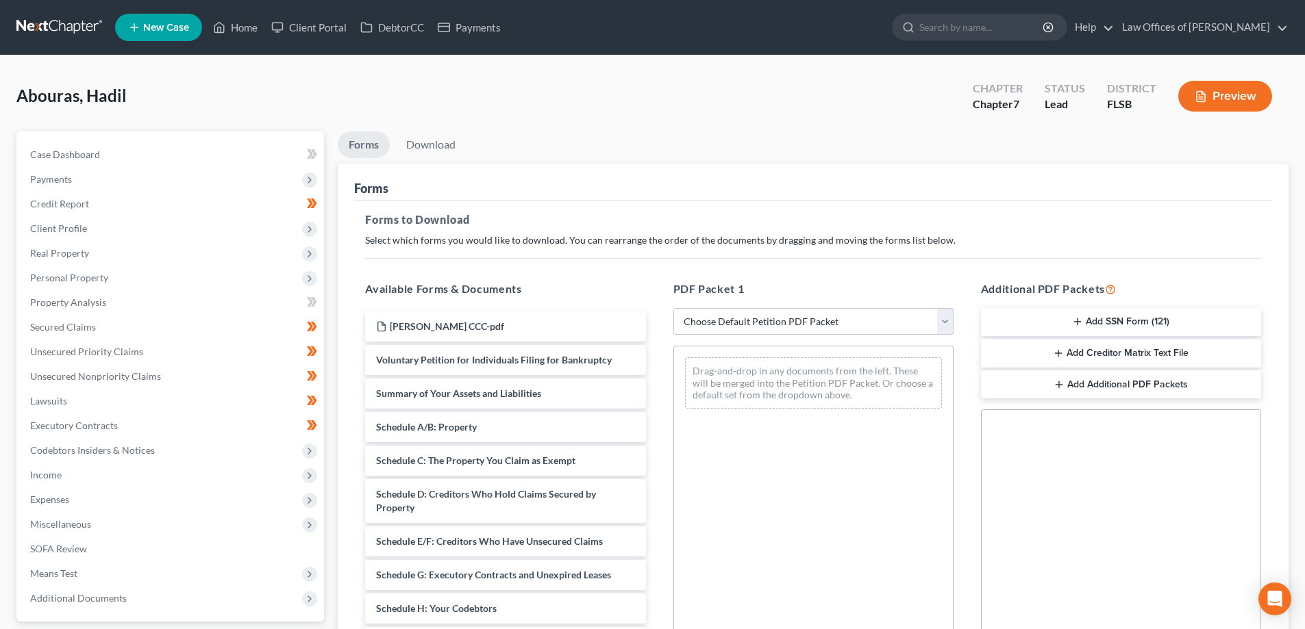
click at [810, 318] on select "Choose Default Petition PDF Packet Complete Bankruptcy Petition (all forms and …" at bounding box center [813, 321] width 280 height 27
select select "0"
click at [673, 308] on select "Choose Default Petition PDF Packet Complete Bankruptcy Petition (all forms and …" at bounding box center [813, 321] width 280 height 27
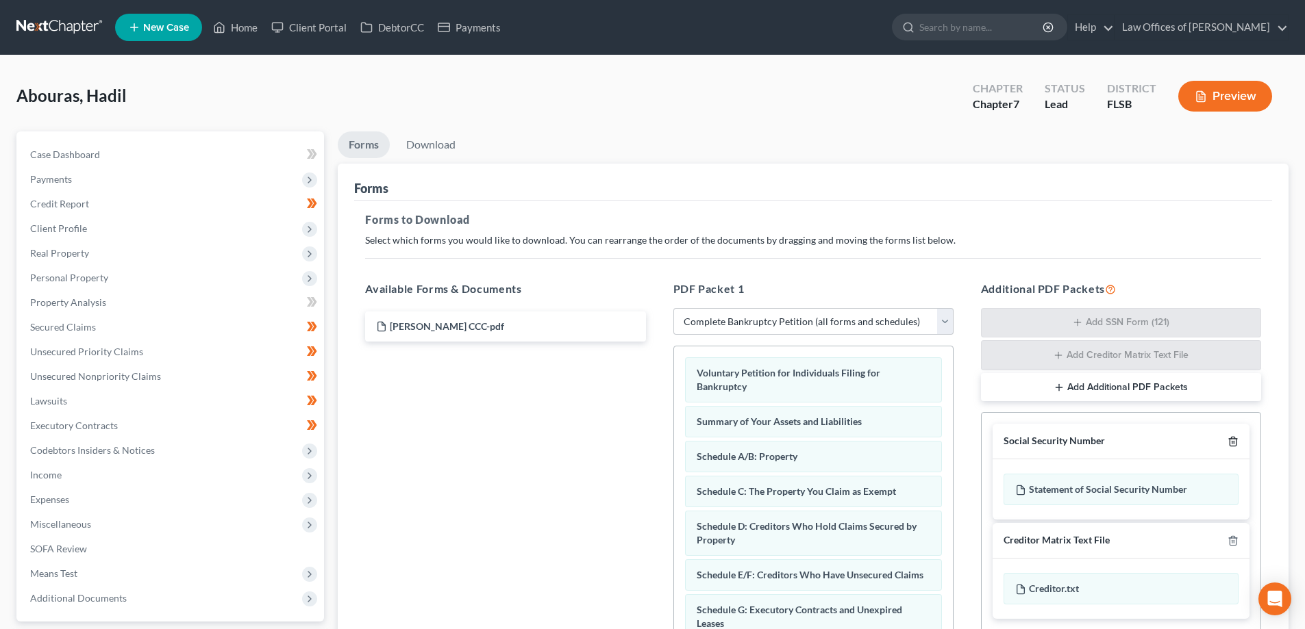
click at [1232, 441] on icon "button" at bounding box center [1232, 441] width 11 height 11
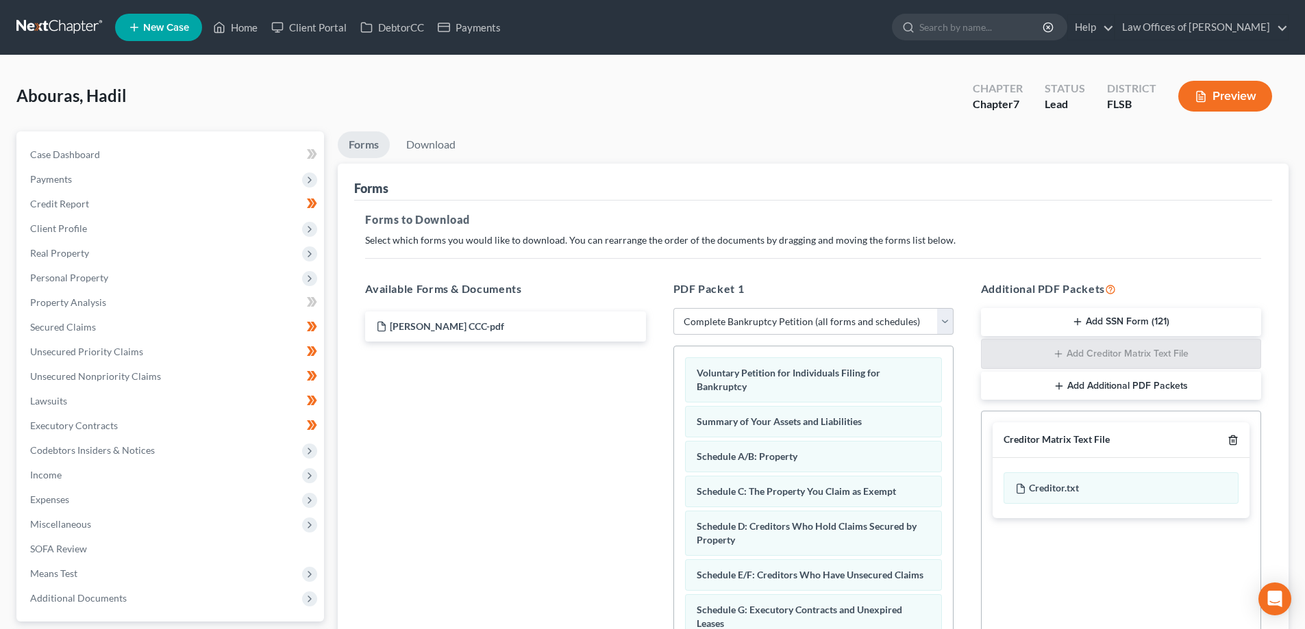
click at [1235, 439] on icon "button" at bounding box center [1232, 440] width 11 height 11
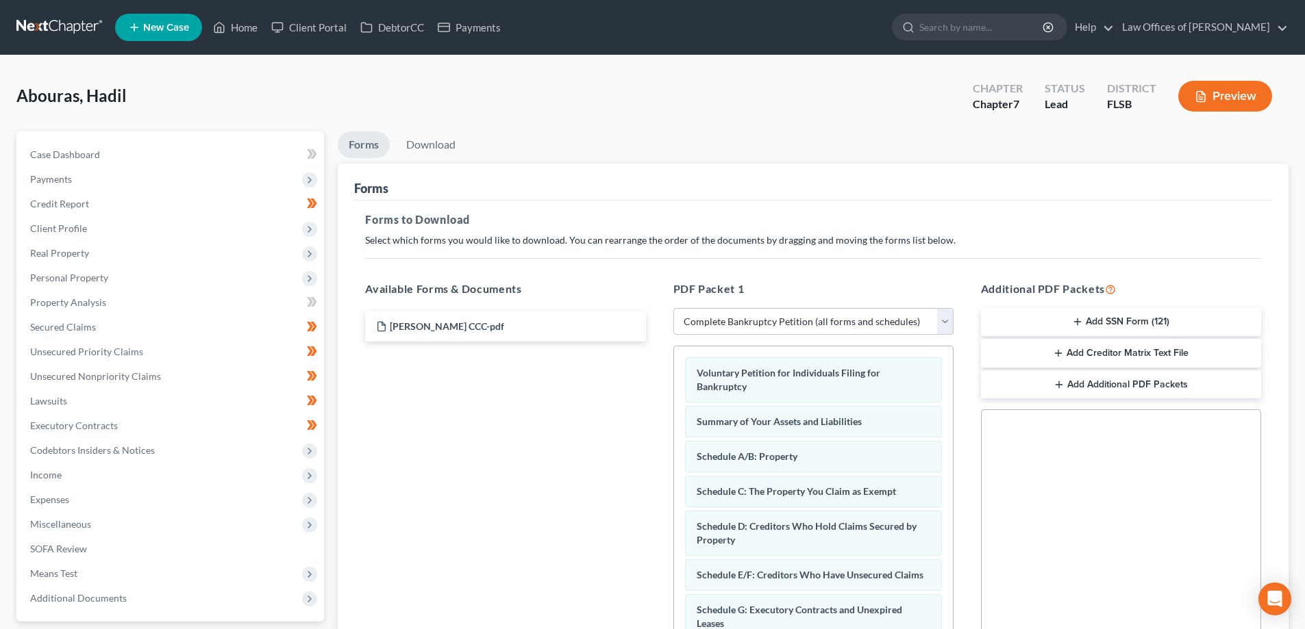
click at [1119, 323] on button "Add SSN Form (121)" at bounding box center [1121, 322] width 280 height 29
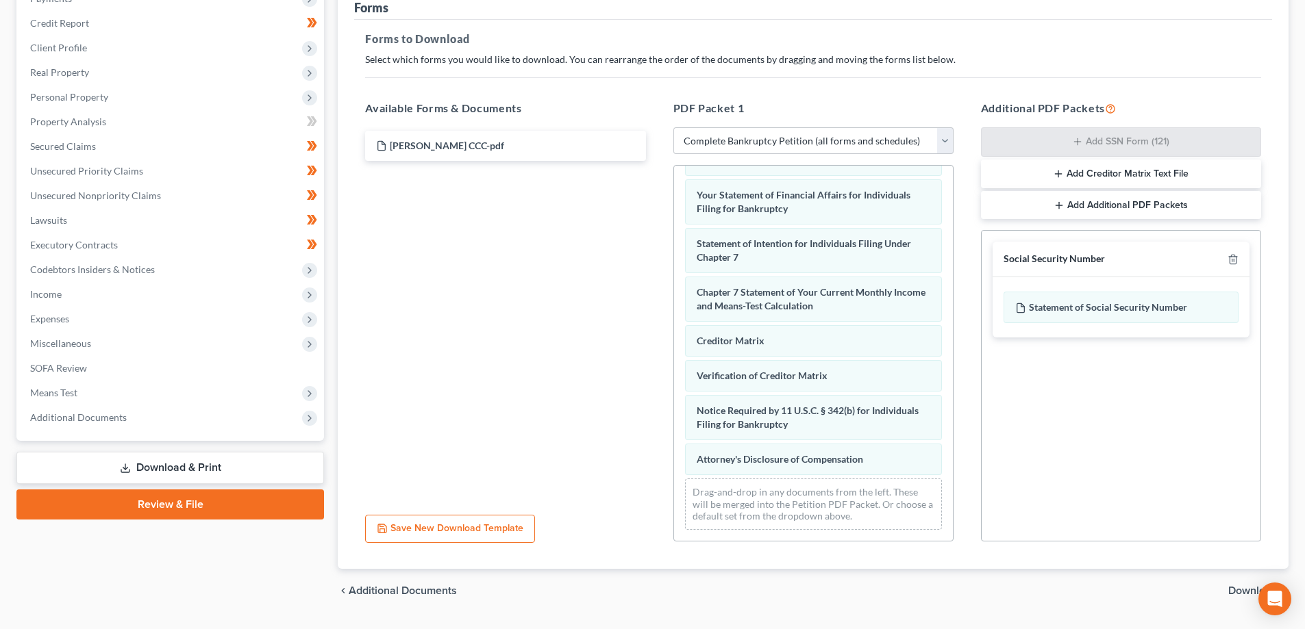
scroll to position [216, 0]
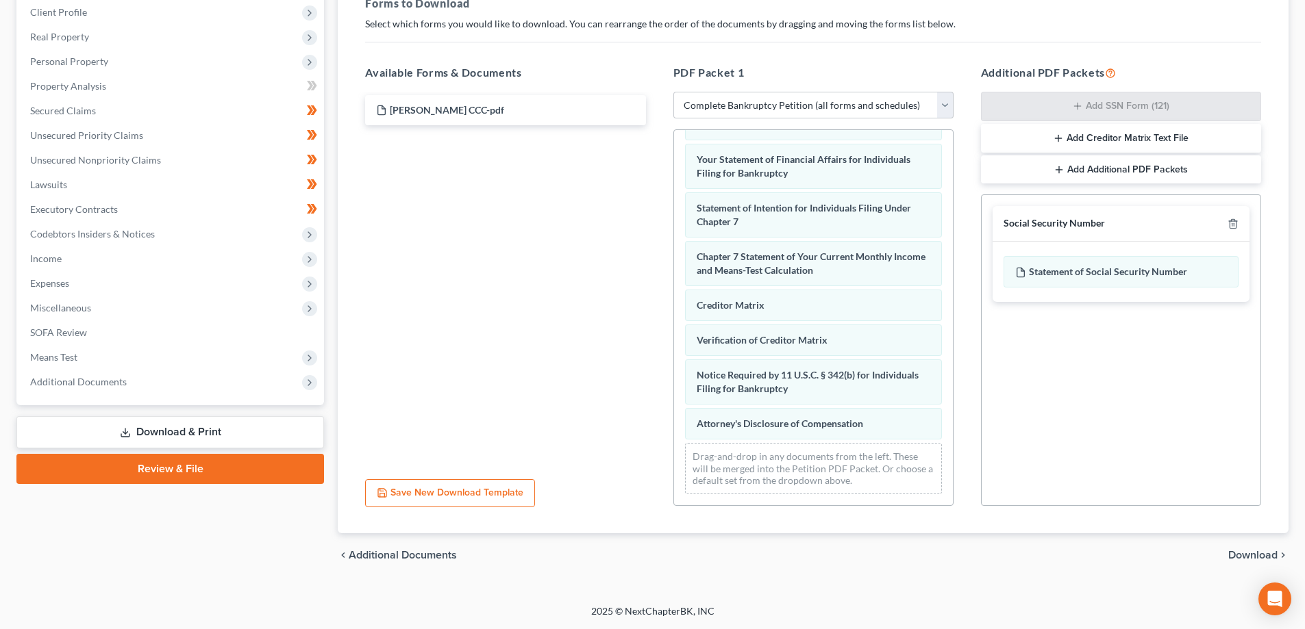
click at [1252, 556] on span "Download" at bounding box center [1252, 555] width 49 height 11
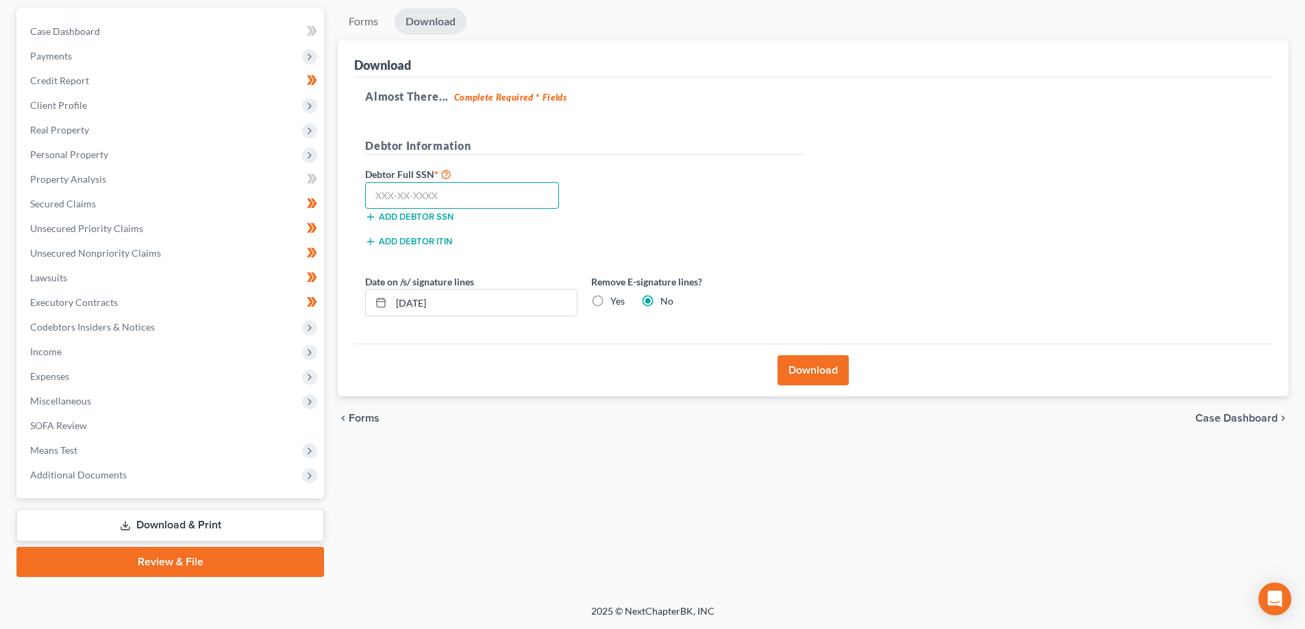
click at [391, 196] on input "text" at bounding box center [462, 195] width 194 height 27
type input "020-90-8232"
click at [808, 375] on button "Download" at bounding box center [812, 370] width 71 height 30
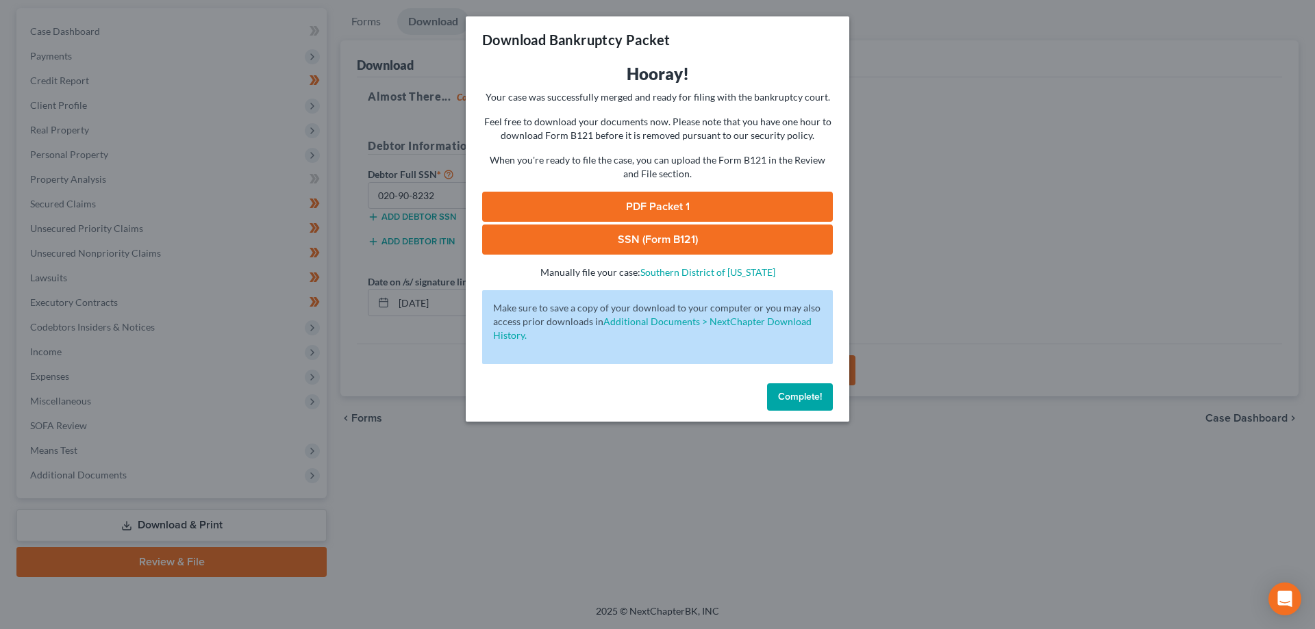
click at [672, 210] on link "PDF Packet 1" at bounding box center [657, 207] width 351 height 30
click at [652, 236] on link "SSN (Form B121)" at bounding box center [657, 240] width 351 height 30
click at [795, 404] on button "Complete!" at bounding box center [800, 397] width 66 height 27
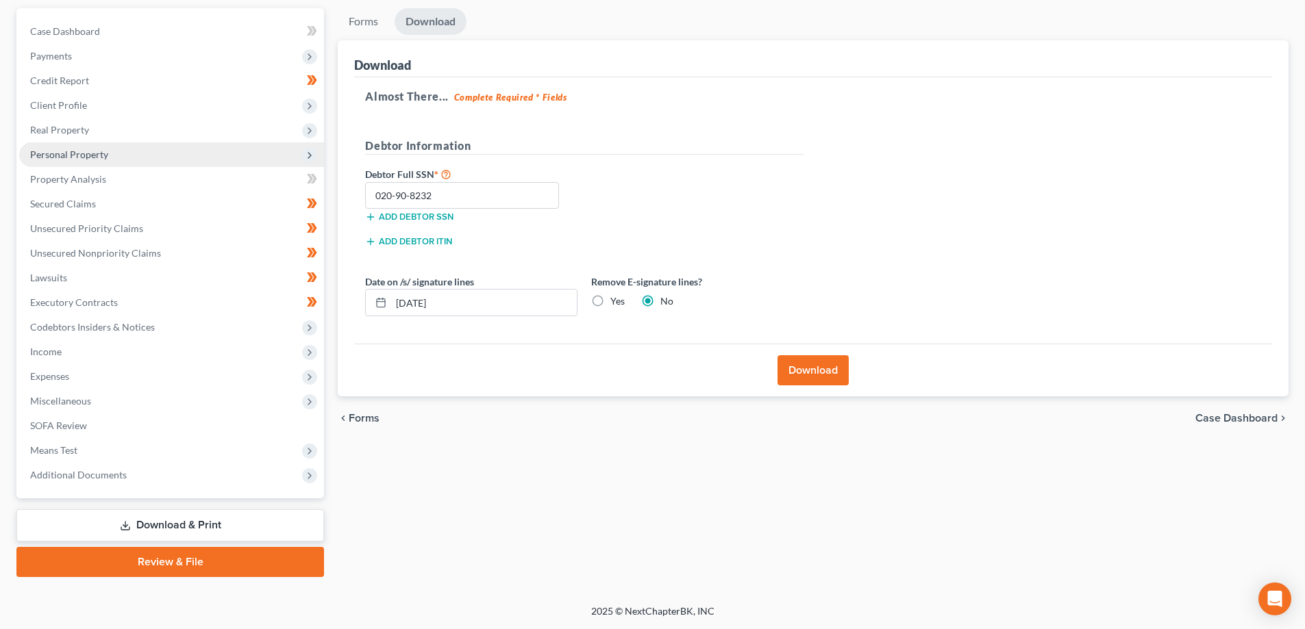
click at [125, 156] on span "Personal Property" at bounding box center [171, 154] width 305 height 25
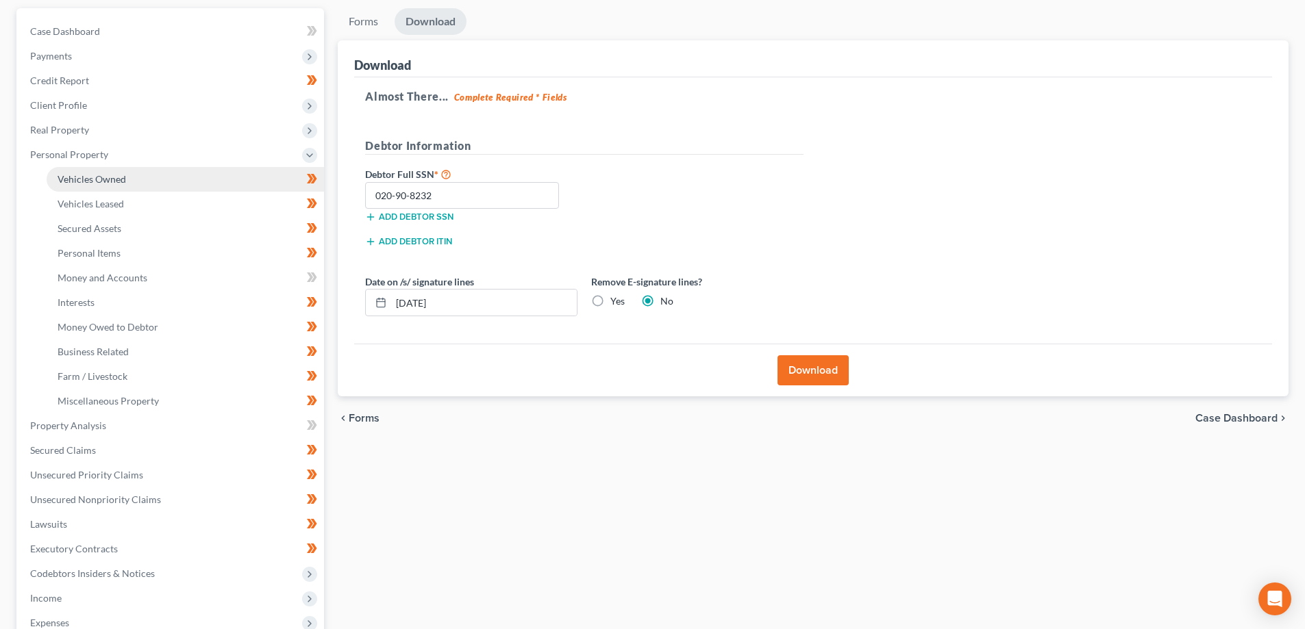
click at [136, 174] on link "Vehicles Owned" at bounding box center [185, 179] width 277 height 25
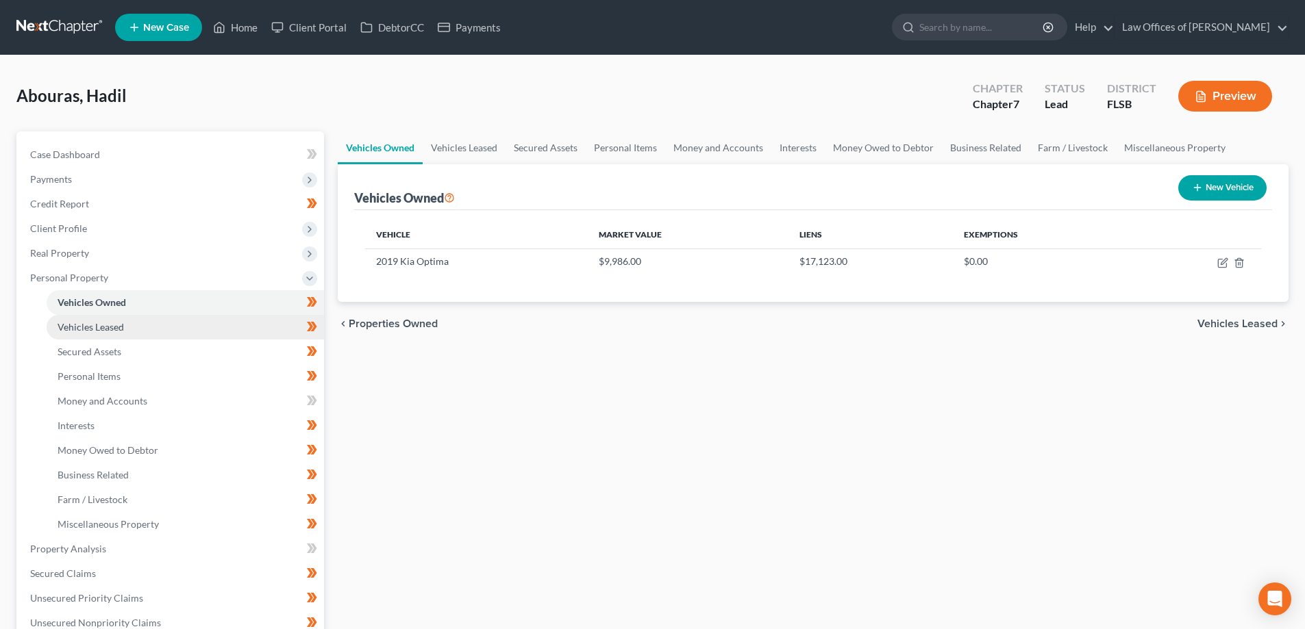
click at [116, 328] on span "Vehicles Leased" at bounding box center [91, 327] width 66 height 12
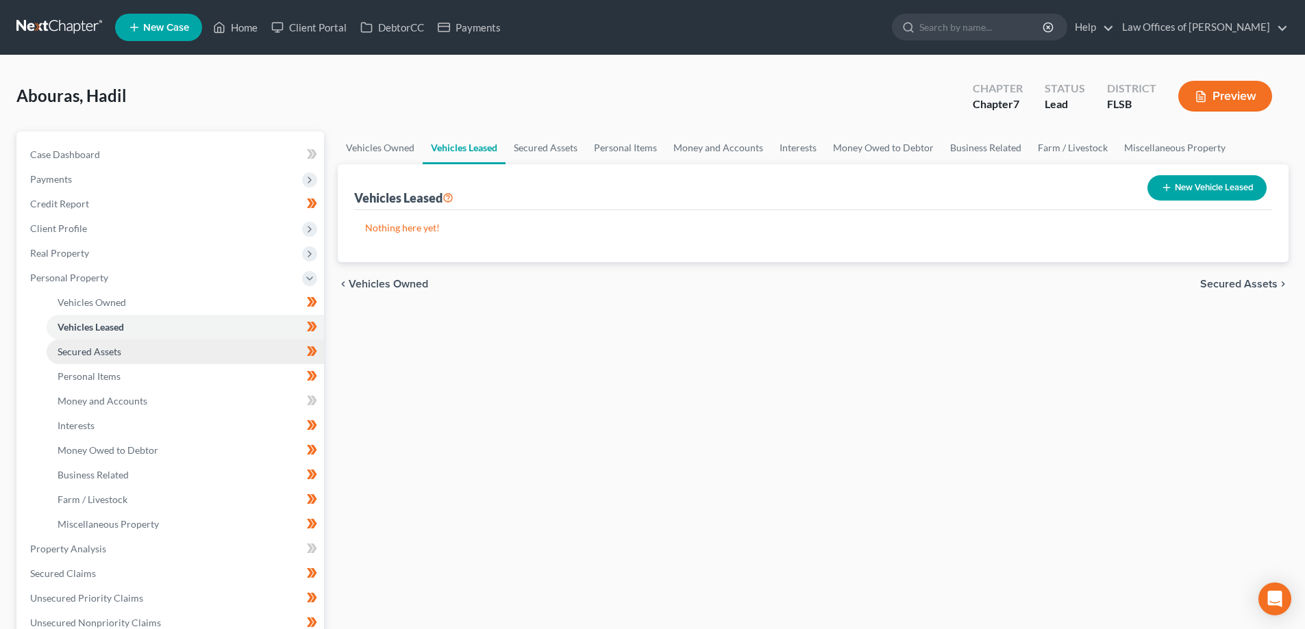
click at [156, 352] on link "Secured Assets" at bounding box center [185, 352] width 277 height 25
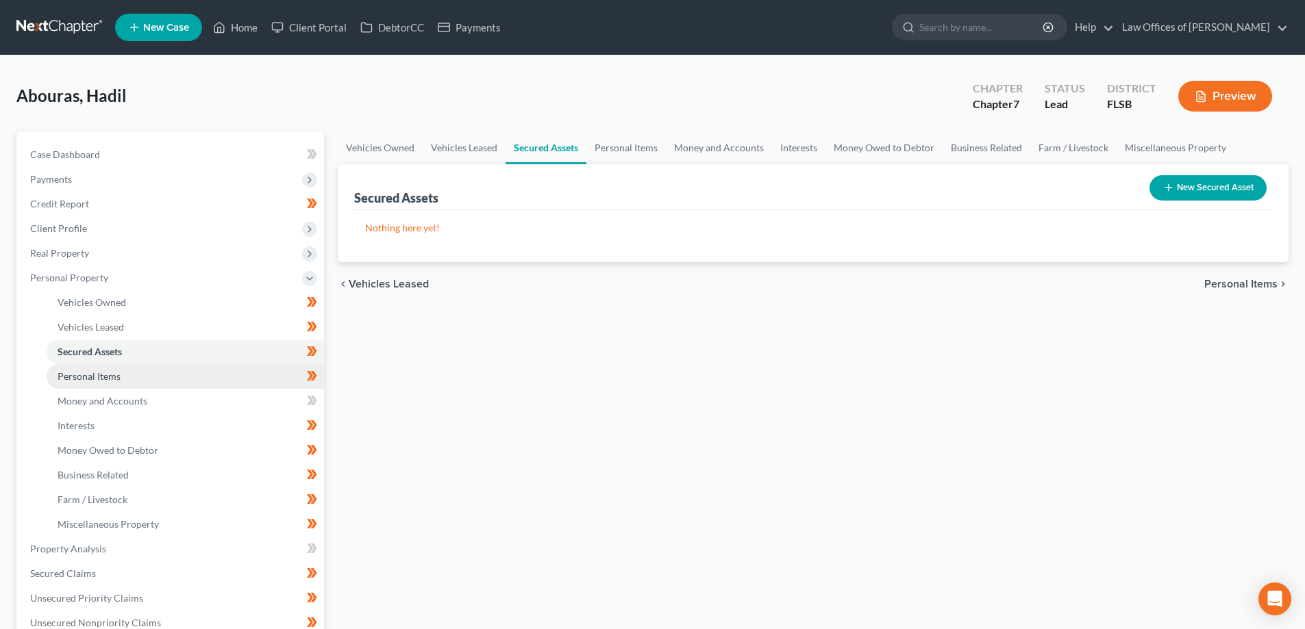
click at [140, 373] on link "Personal Items" at bounding box center [185, 376] width 277 height 25
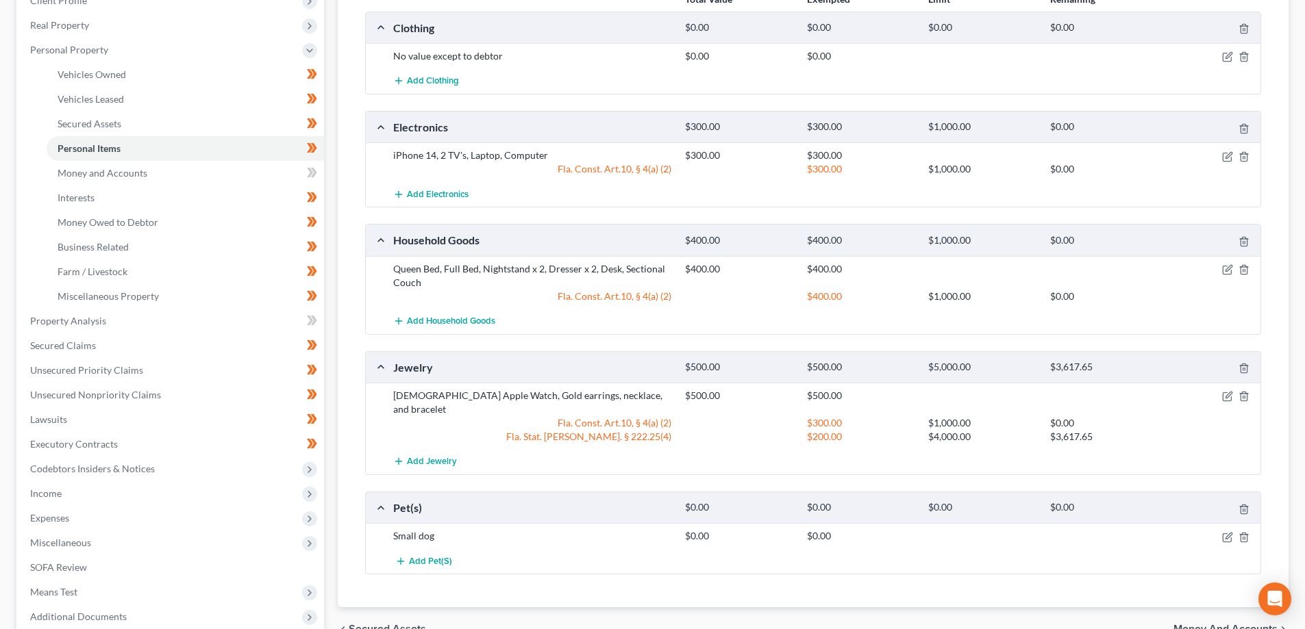
scroll to position [205, 0]
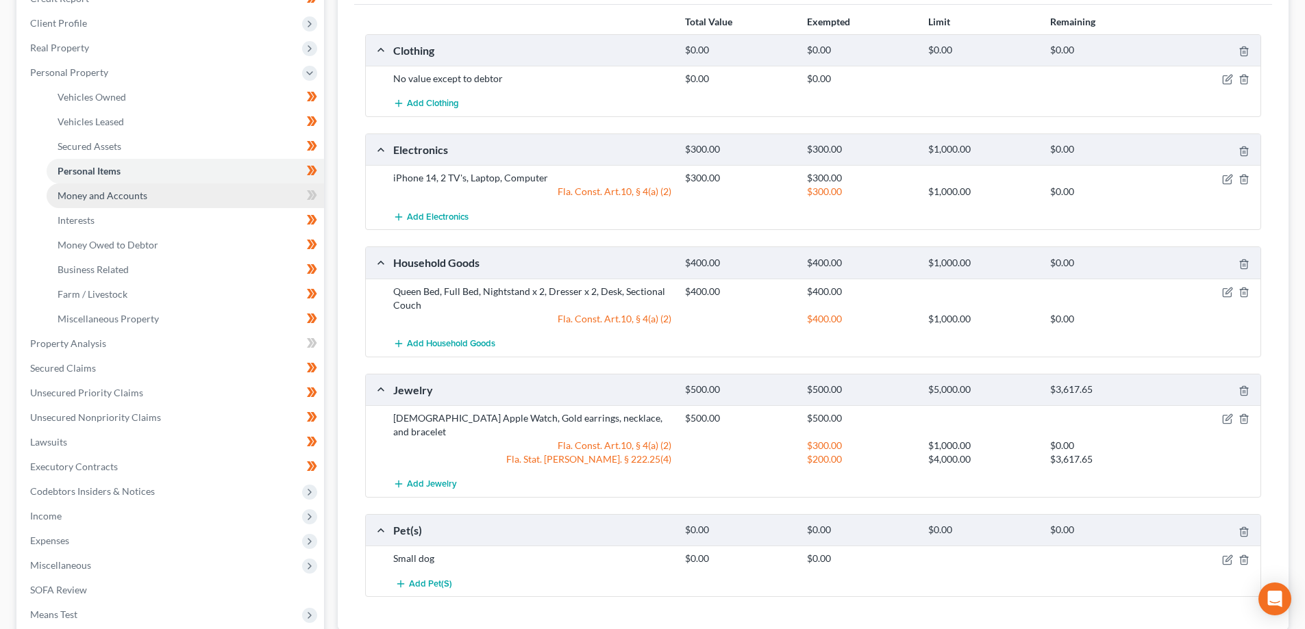
click at [156, 194] on link "Money and Accounts" at bounding box center [185, 196] width 277 height 25
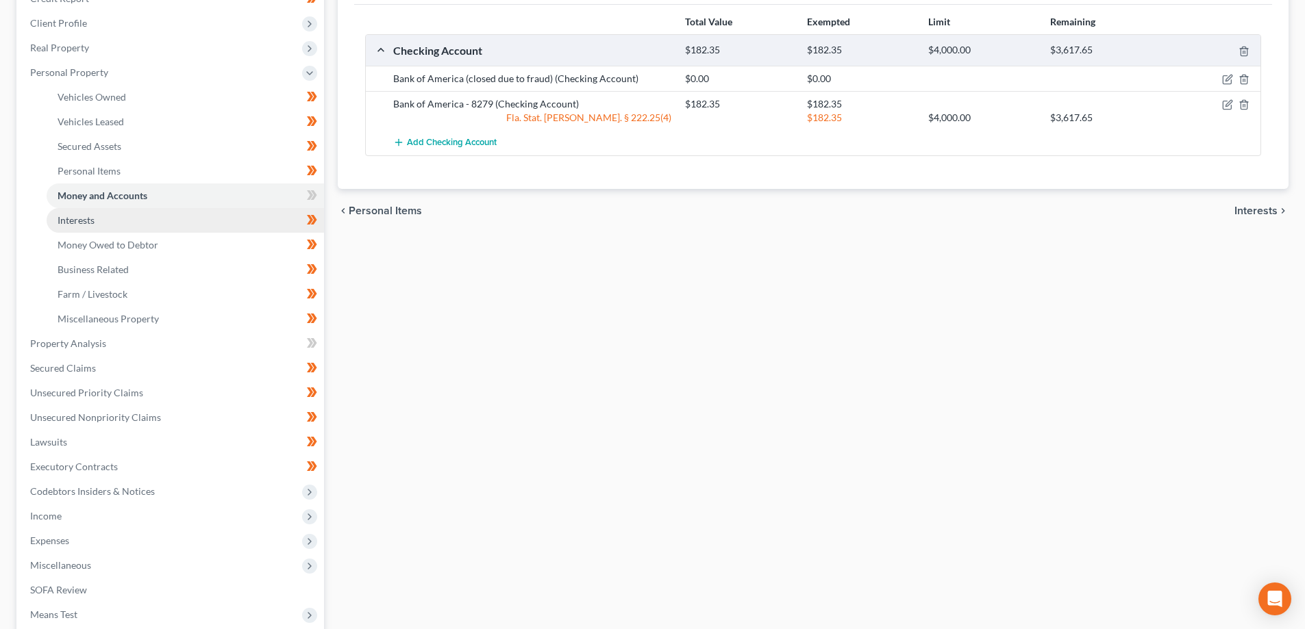
click at [92, 223] on span "Interests" at bounding box center [76, 220] width 37 height 12
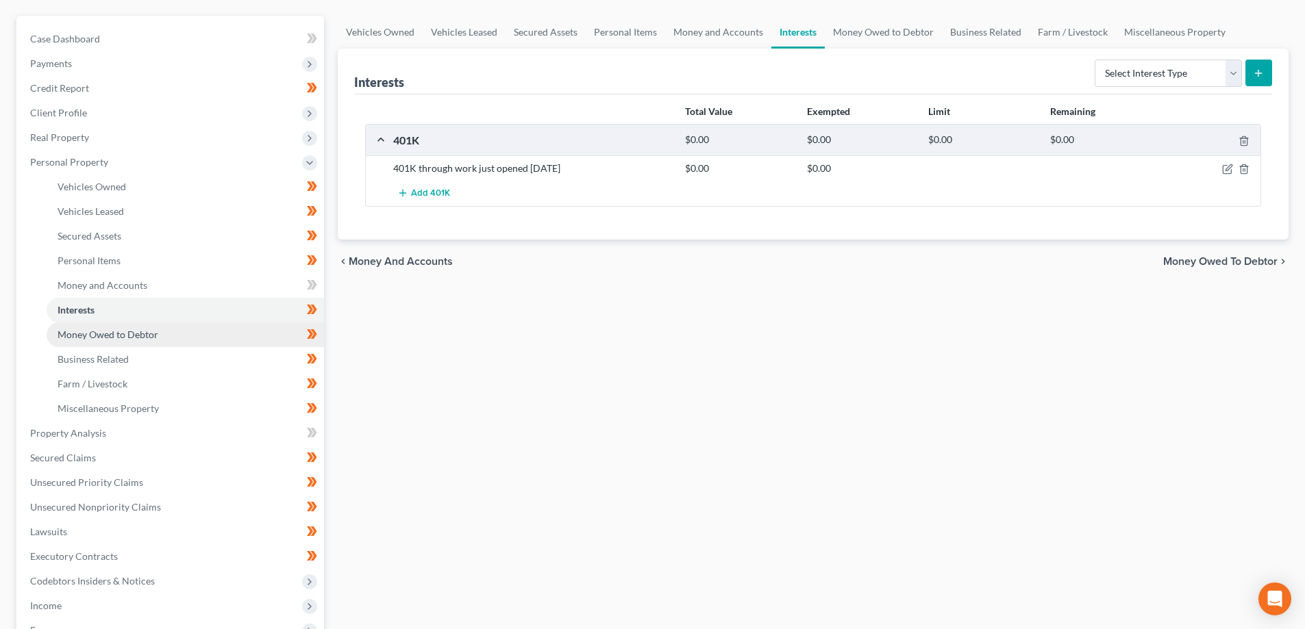
scroll to position [137, 0]
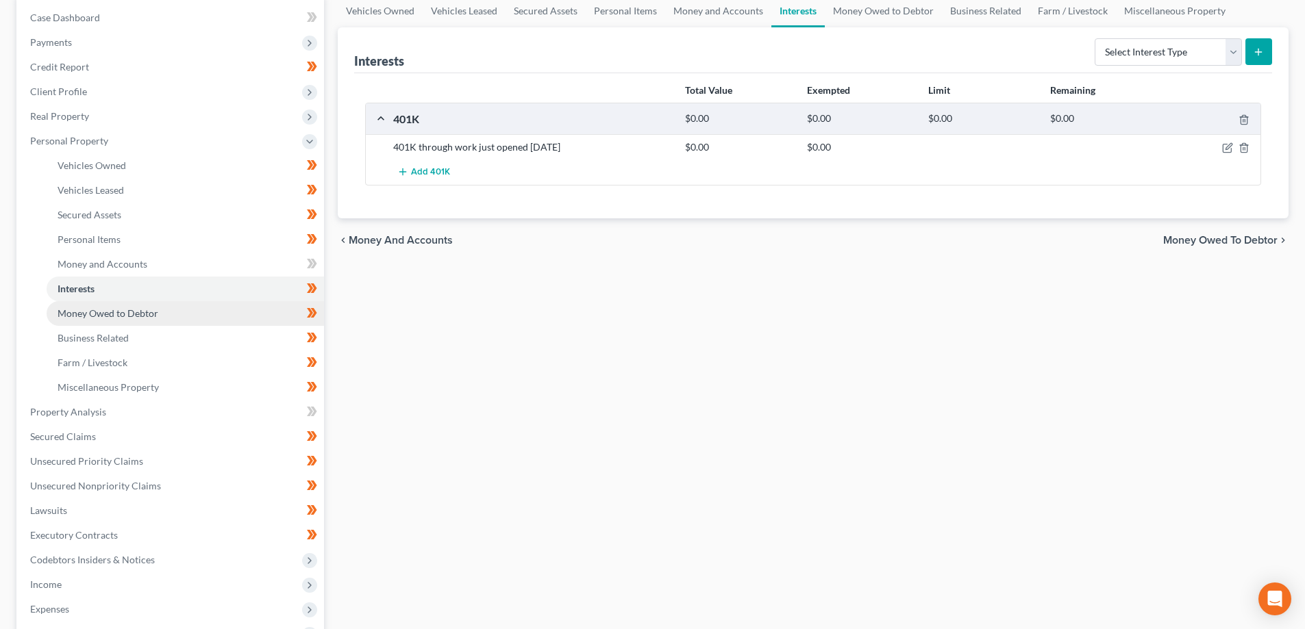
click at [114, 314] on span "Money Owed to Debtor" at bounding box center [108, 314] width 101 height 12
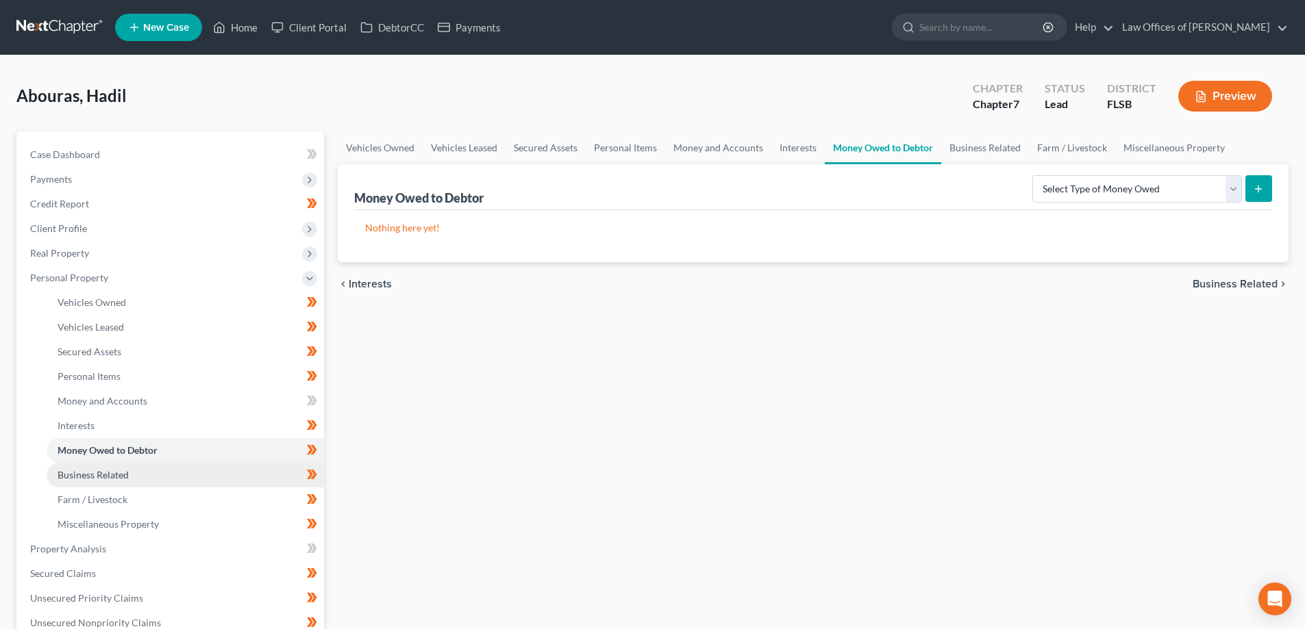
click at [98, 481] on link "Business Related" at bounding box center [185, 475] width 277 height 25
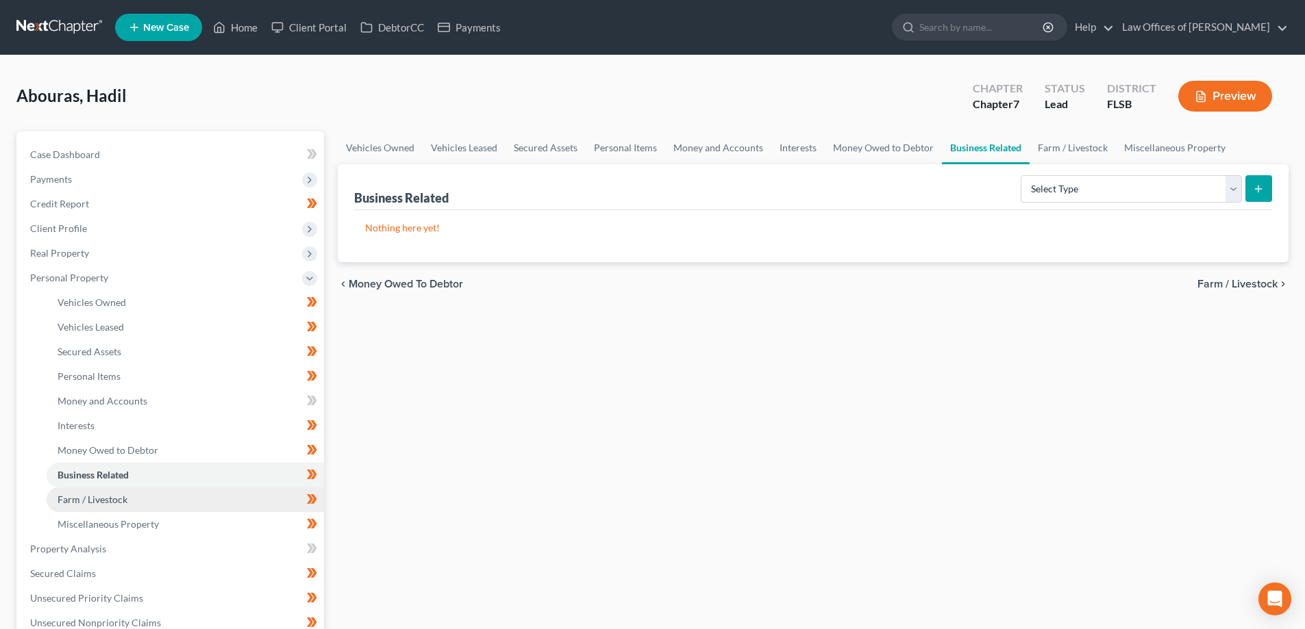
click at [105, 499] on span "Farm / Livestock" at bounding box center [93, 500] width 70 height 12
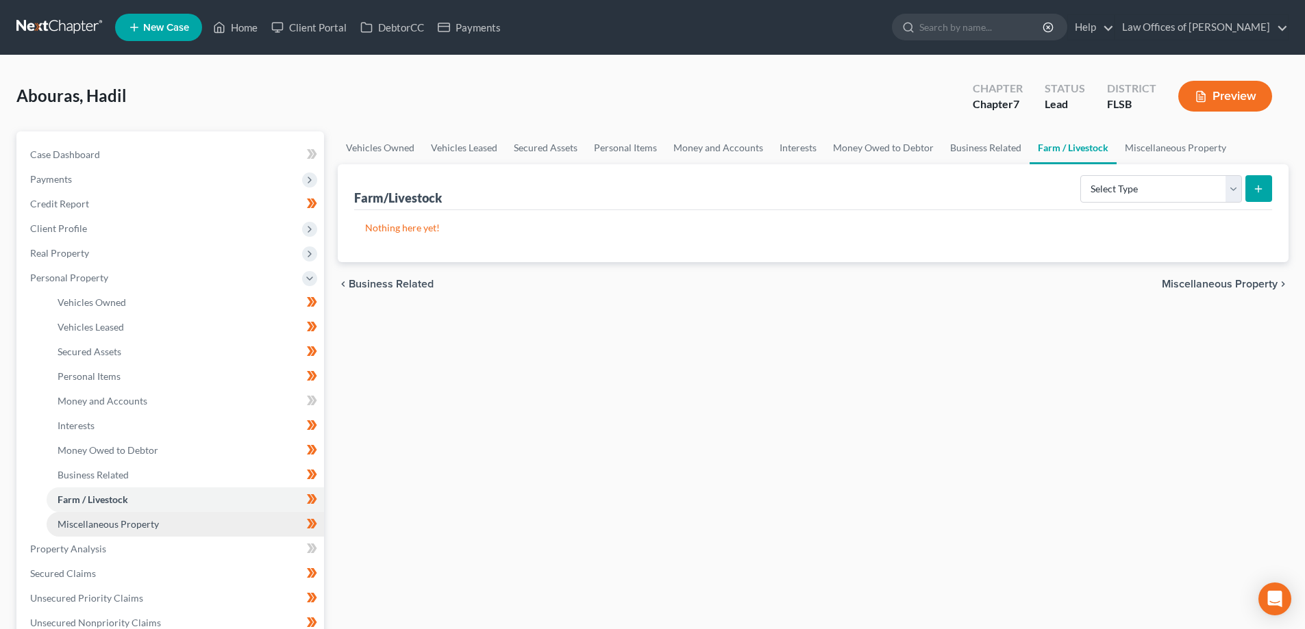
click at [115, 519] on span "Miscellaneous Property" at bounding box center [108, 525] width 101 height 12
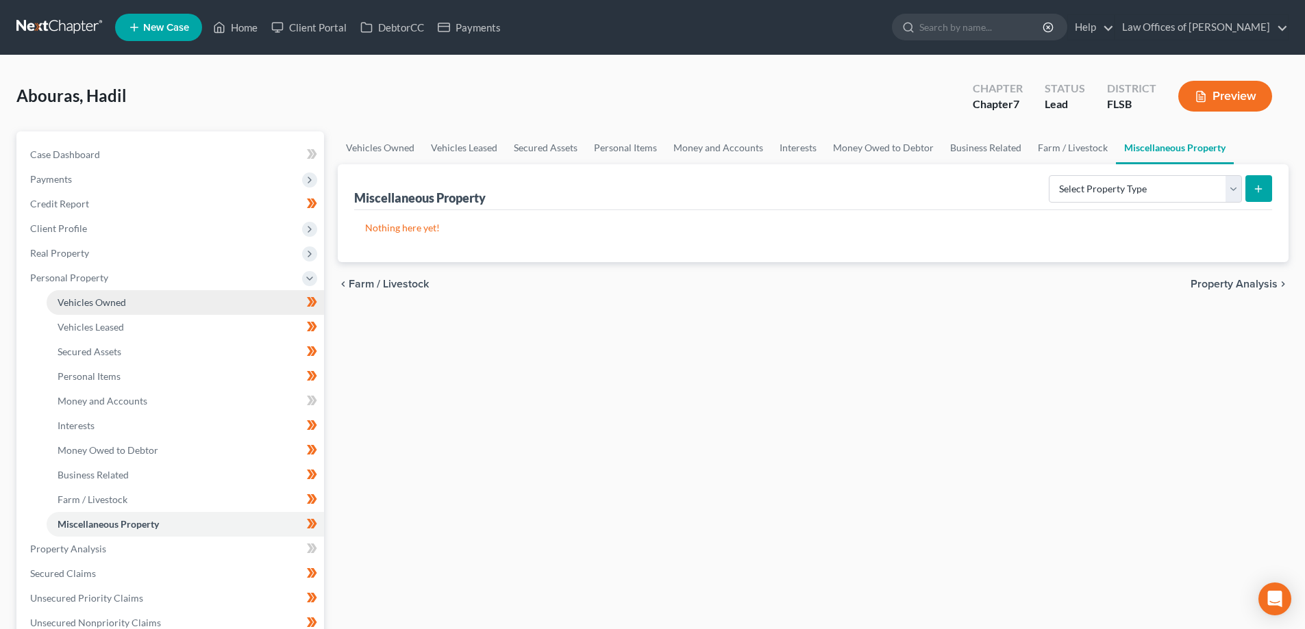
click at [111, 300] on span "Vehicles Owned" at bounding box center [92, 303] width 68 height 12
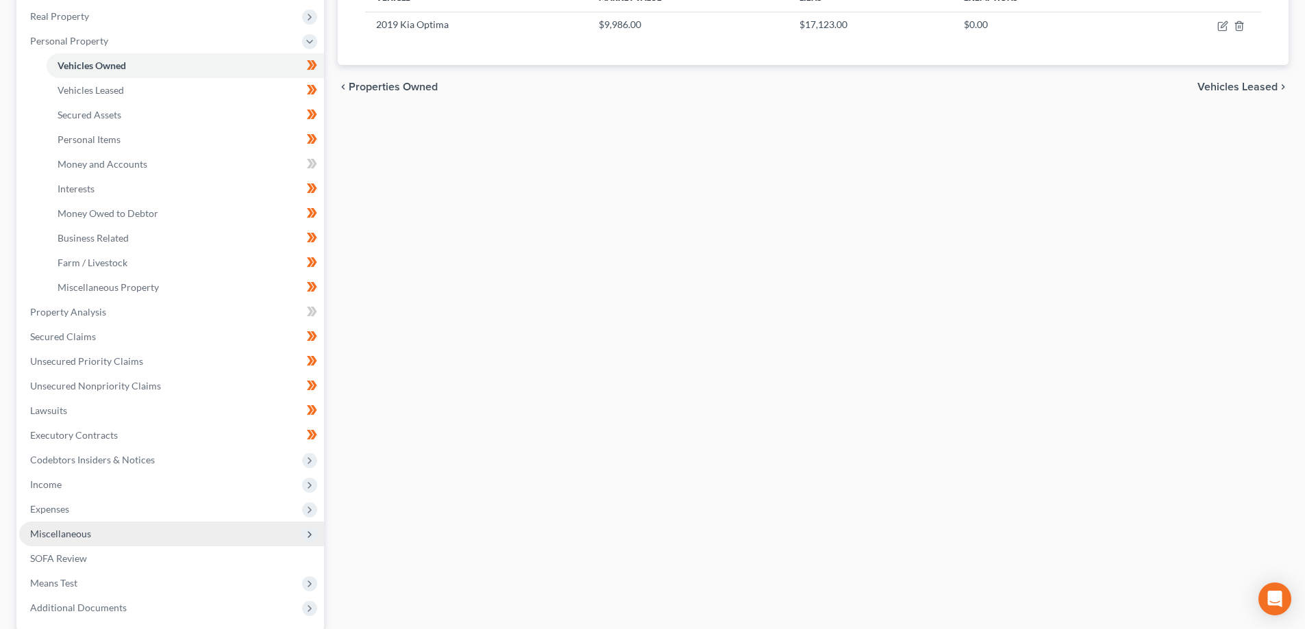
scroll to position [370, 0]
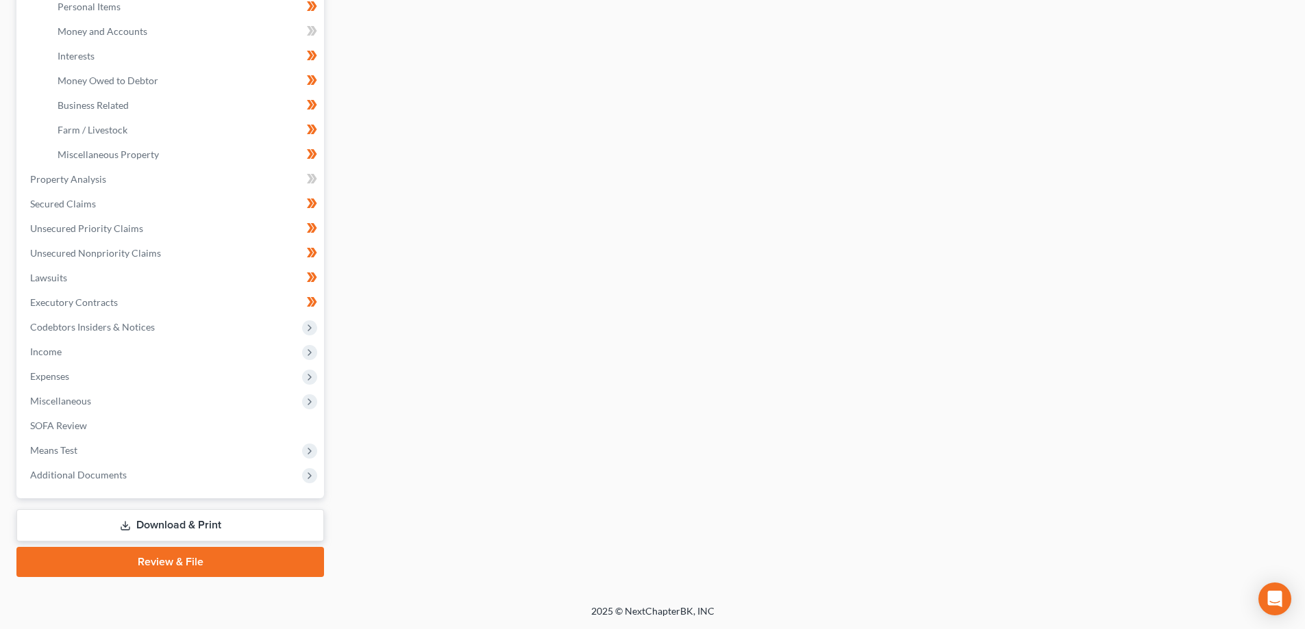
click at [157, 558] on link "Review & File" at bounding box center [170, 562] width 308 height 30
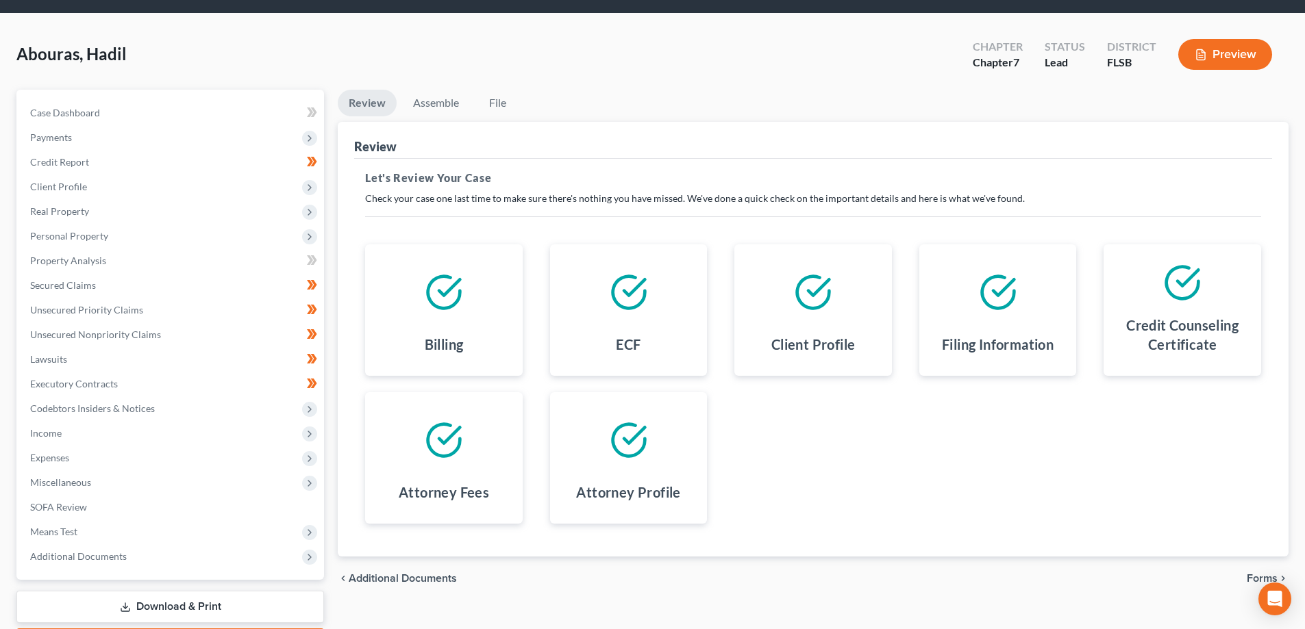
scroll to position [123, 0]
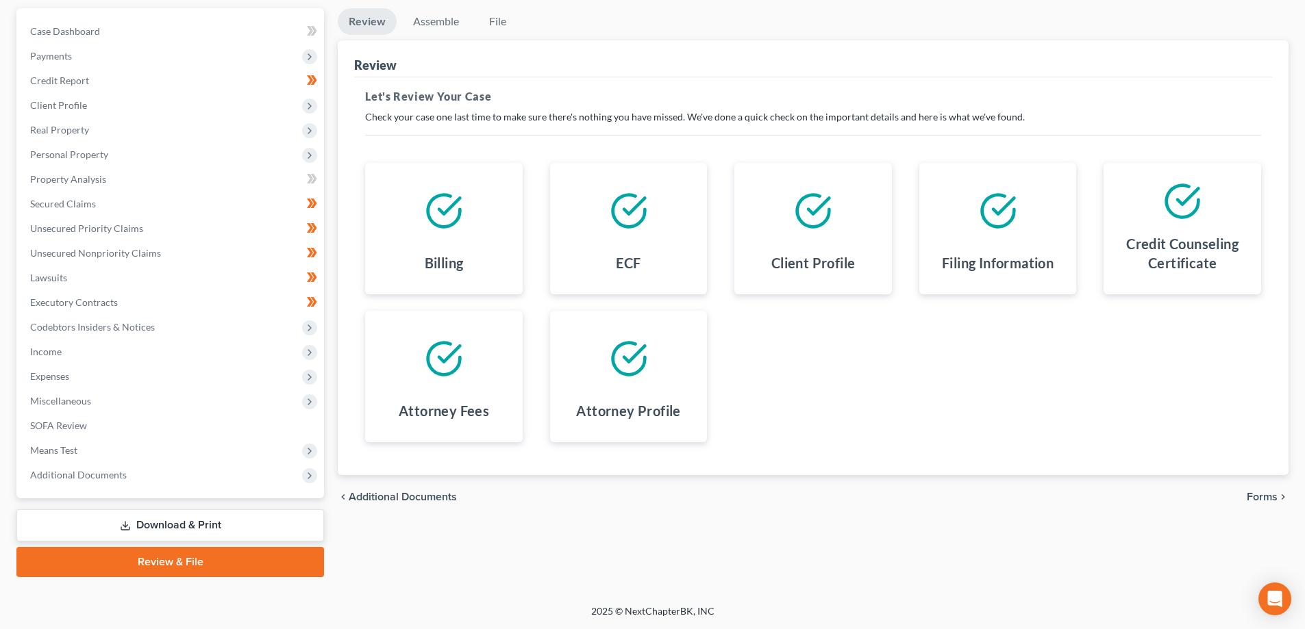
click at [1274, 496] on span "Forms" at bounding box center [1262, 497] width 31 height 11
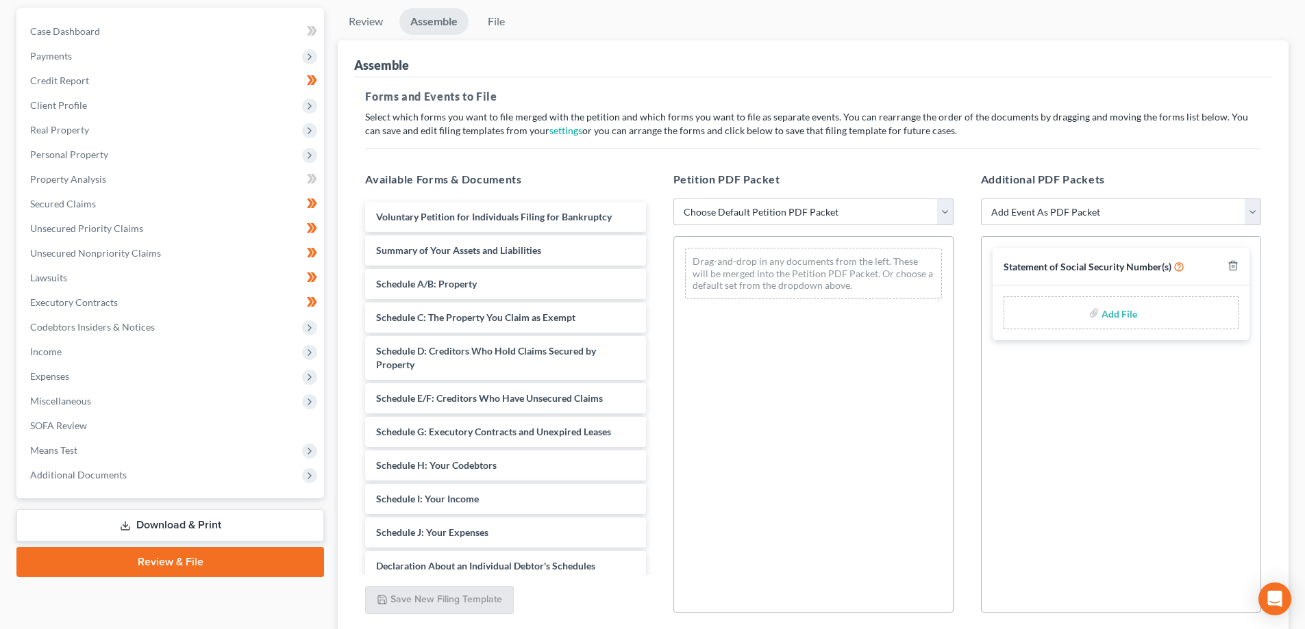
click at [900, 217] on select "Choose Default Petition PDF Packet Emergency Filing (Voluntary Petition and Cre…" at bounding box center [813, 212] width 280 height 27
select select "0"
click at [673, 199] on select "Choose Default Petition PDF Packet Emergency Filing (Voluntary Petition and Cre…" at bounding box center [813, 212] width 280 height 27
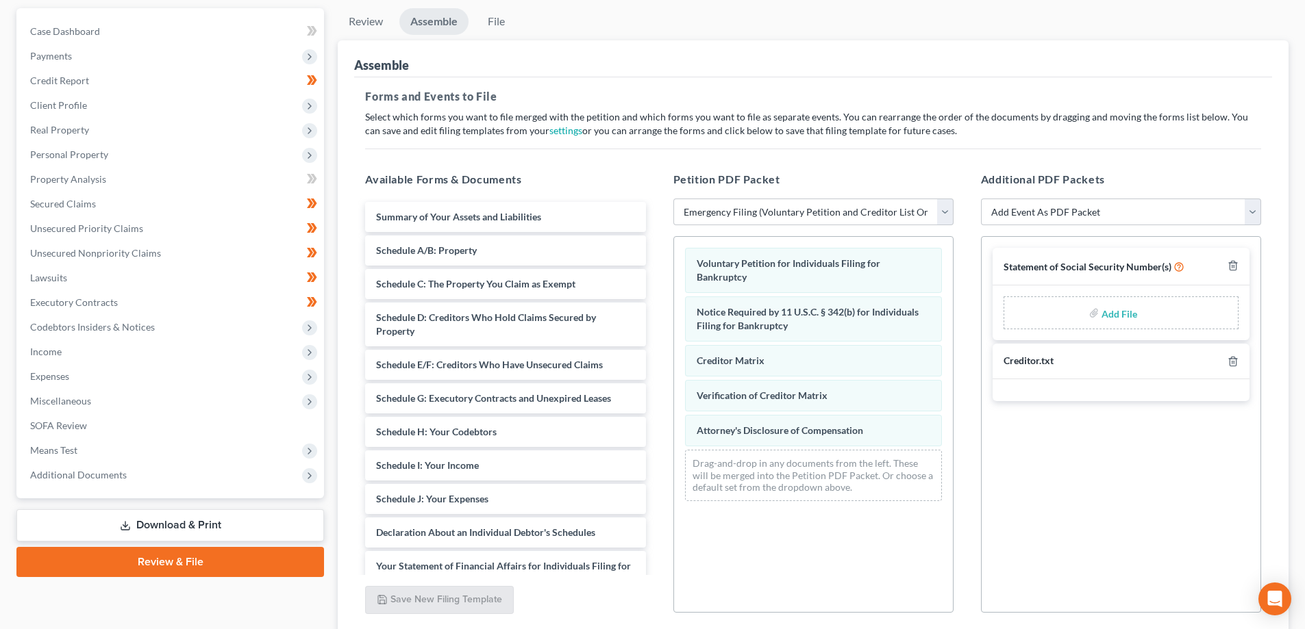
click at [1112, 312] on input "file" at bounding box center [1117, 313] width 33 height 25
type input "C:\fakepath\2025_10_09 Hadil - SS Cert.pdf"
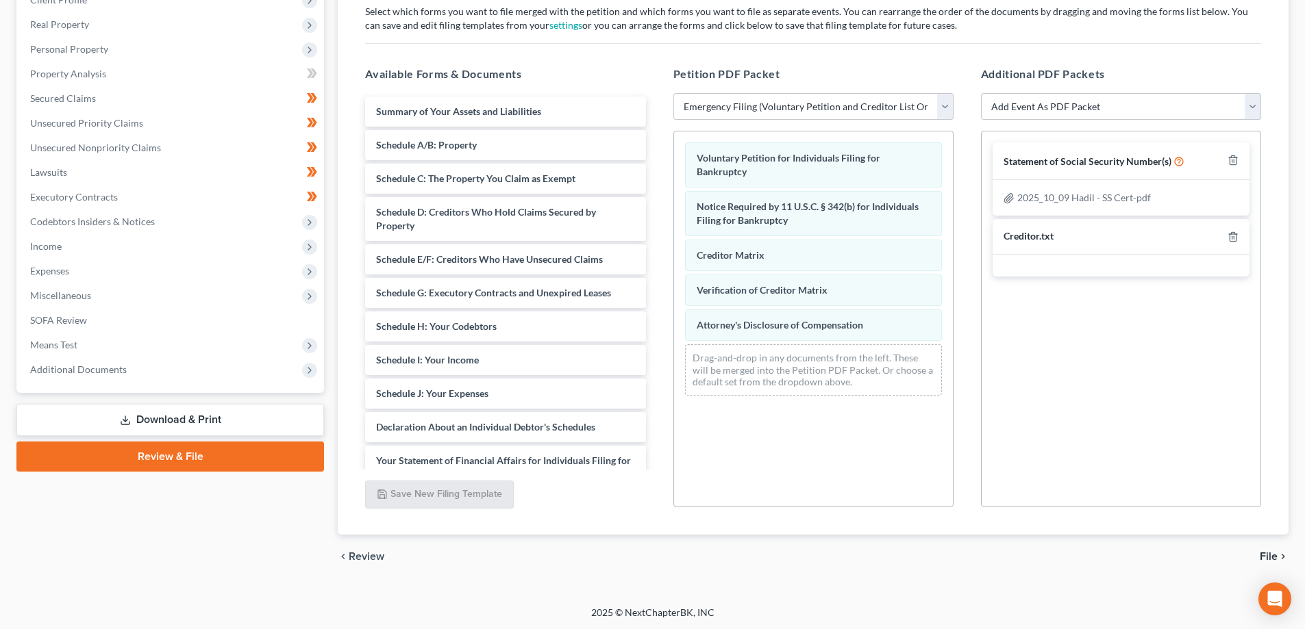
scroll to position [230, 0]
click at [1273, 552] on span "File" at bounding box center [1269, 555] width 18 height 11
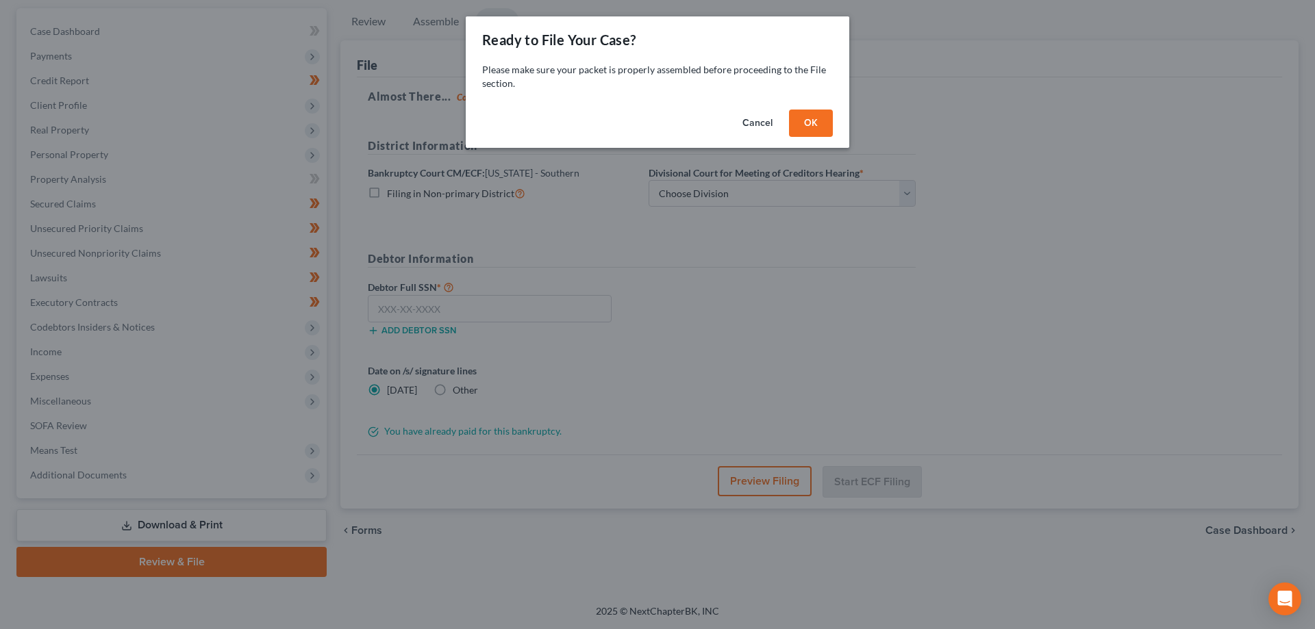
click at [819, 129] on button "OK" at bounding box center [811, 123] width 44 height 27
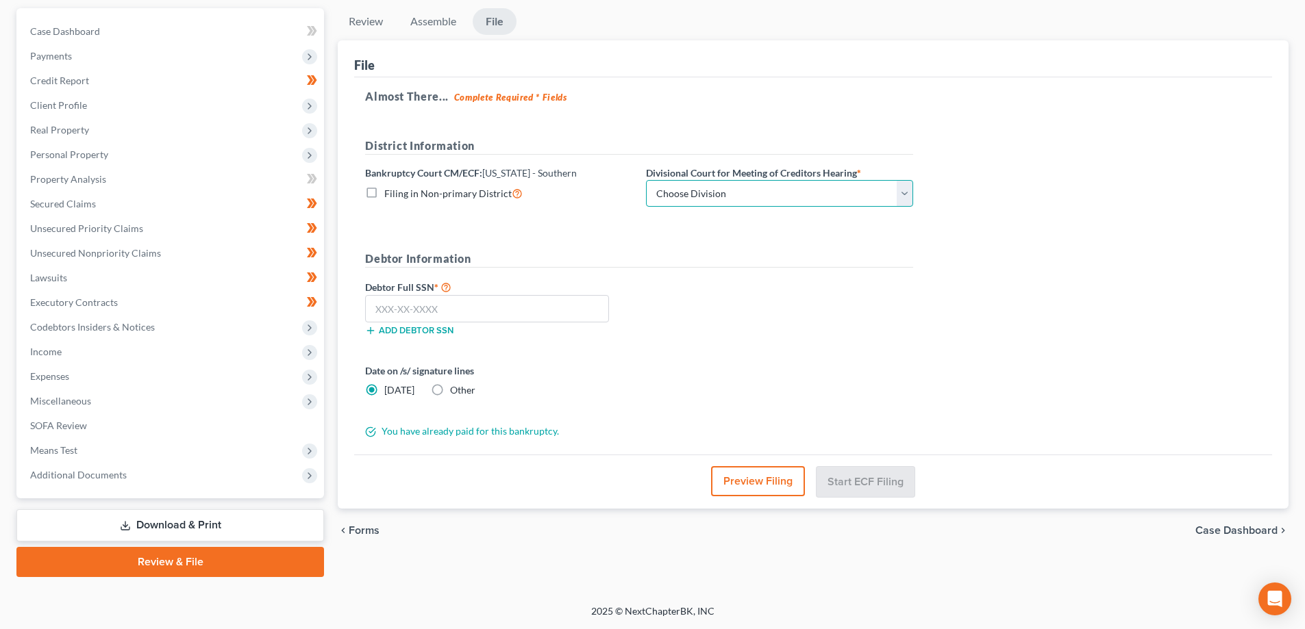
click at [726, 194] on select "Choose Division Fort Lauderdale Miami West Palm Beach" at bounding box center [779, 193] width 267 height 27
select select "2"
click at [646, 180] on select "Choose Division Fort Lauderdale Miami West Palm Beach" at bounding box center [779, 193] width 267 height 27
click at [419, 306] on input "text" at bounding box center [487, 308] width 244 height 27
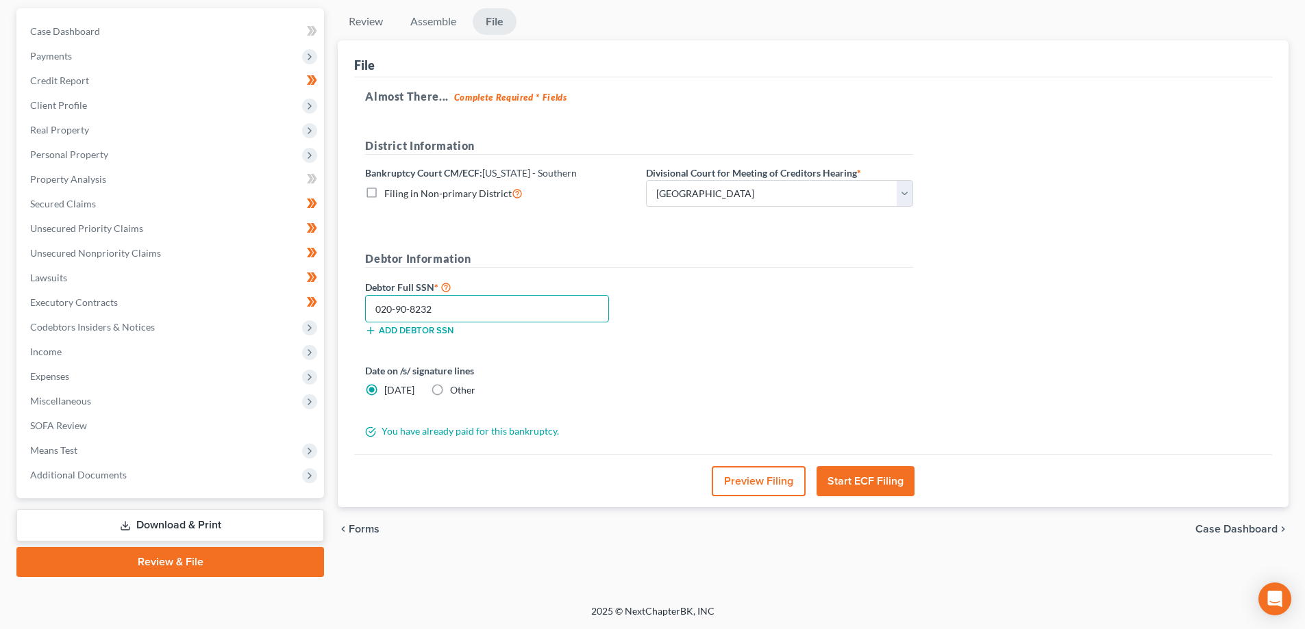
click at [392, 312] on input "020-90-8232" at bounding box center [487, 308] width 244 height 27
click at [404, 311] on input "029-08-2329" at bounding box center [487, 308] width 244 height 27
type input "029-90-8232"
click at [178, 525] on link "Download & Print" at bounding box center [170, 526] width 308 height 32
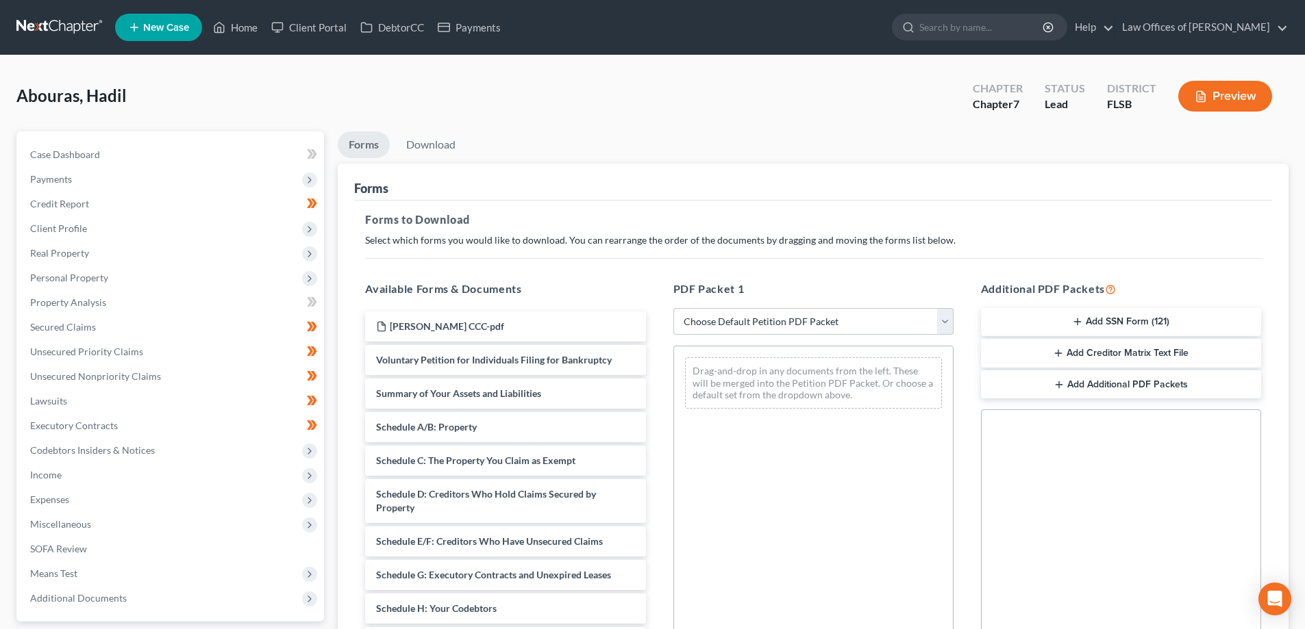
click at [1107, 316] on button "Add SSN Form (121)" at bounding box center [1121, 322] width 280 height 29
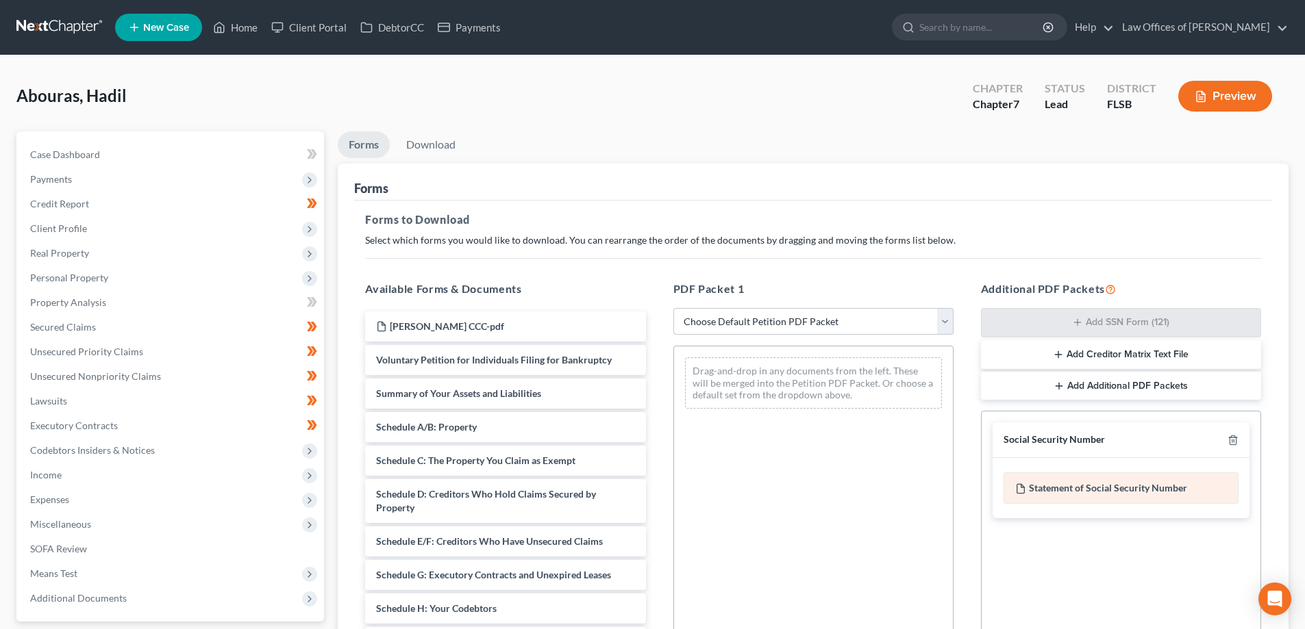
click at [1087, 492] on div "Statement of Social Security Number" at bounding box center [1120, 489] width 235 height 32
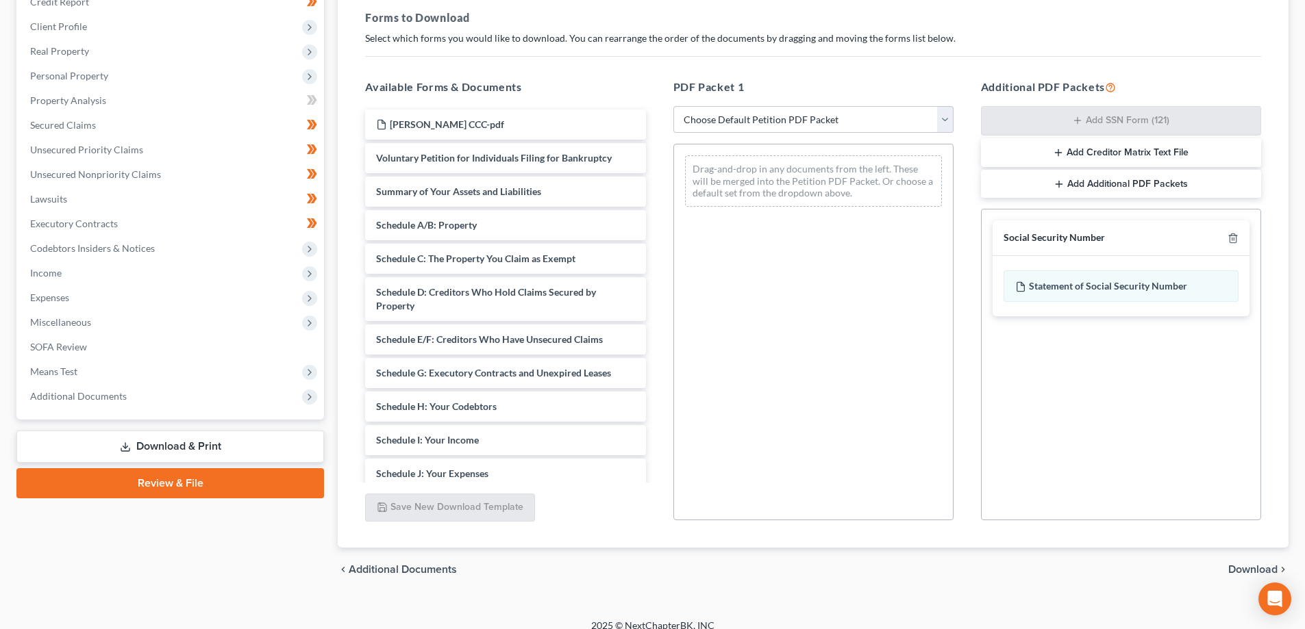
scroll to position [216, 0]
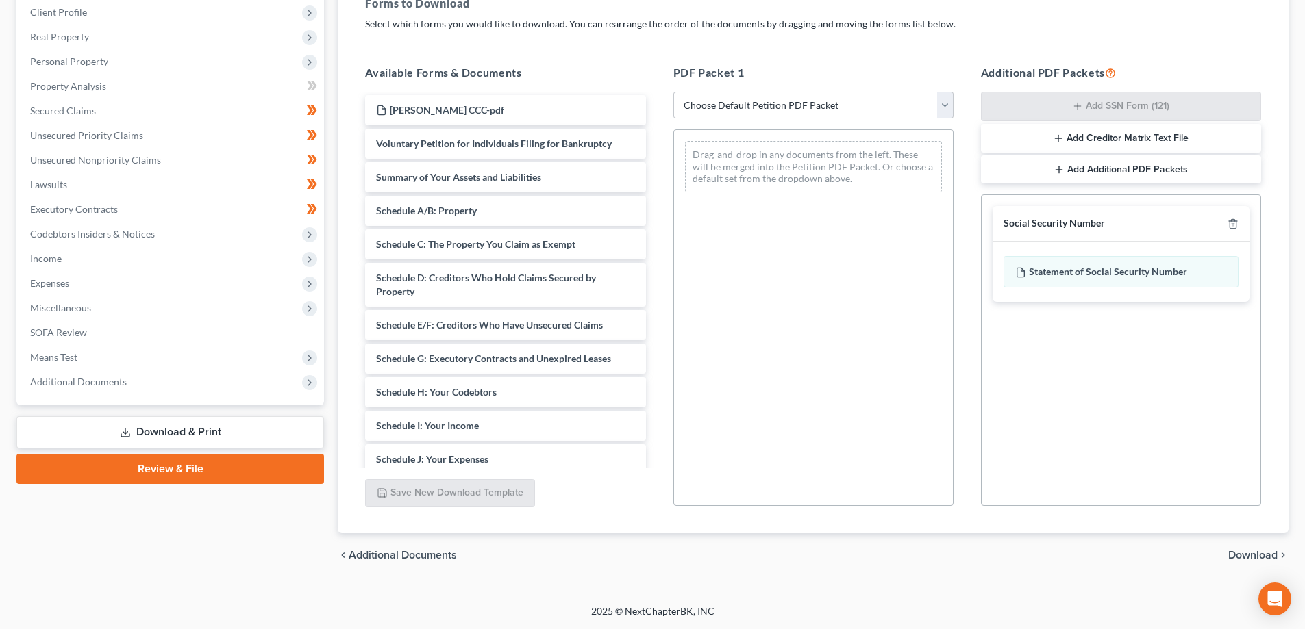
click at [1245, 558] on span "Download" at bounding box center [1252, 555] width 49 height 11
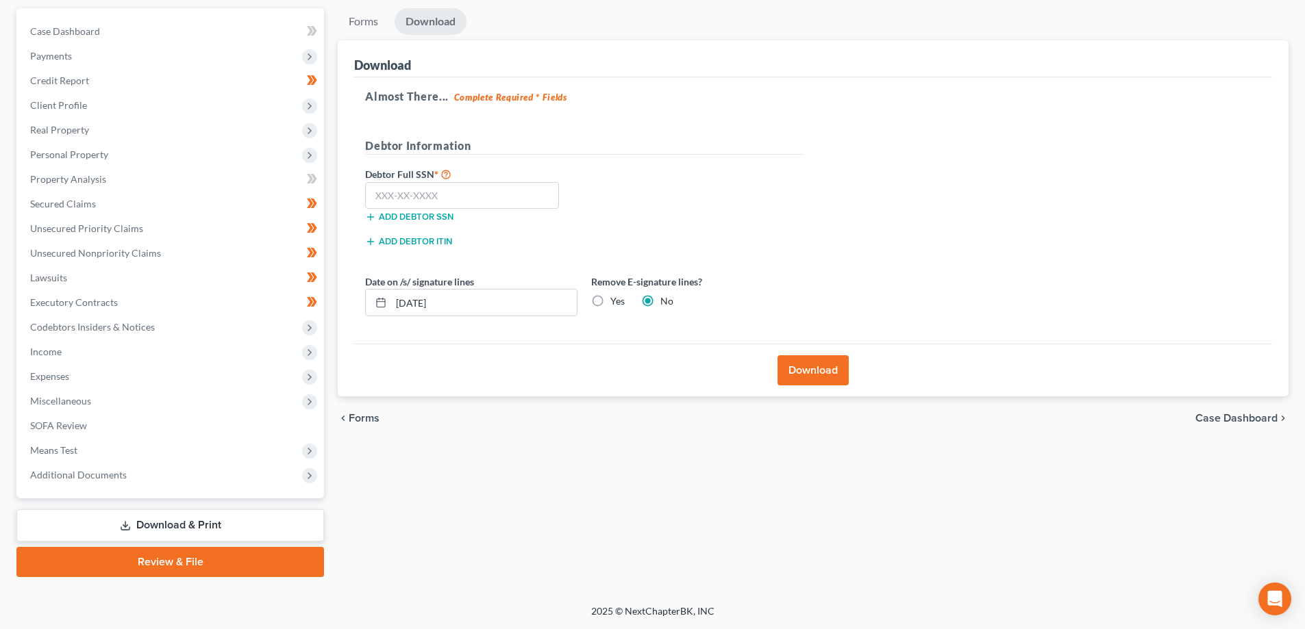
scroll to position [123, 0]
click at [408, 186] on input "text" at bounding box center [462, 195] width 194 height 27
type input "029-90-8232"
click at [827, 373] on button "Download" at bounding box center [812, 370] width 71 height 30
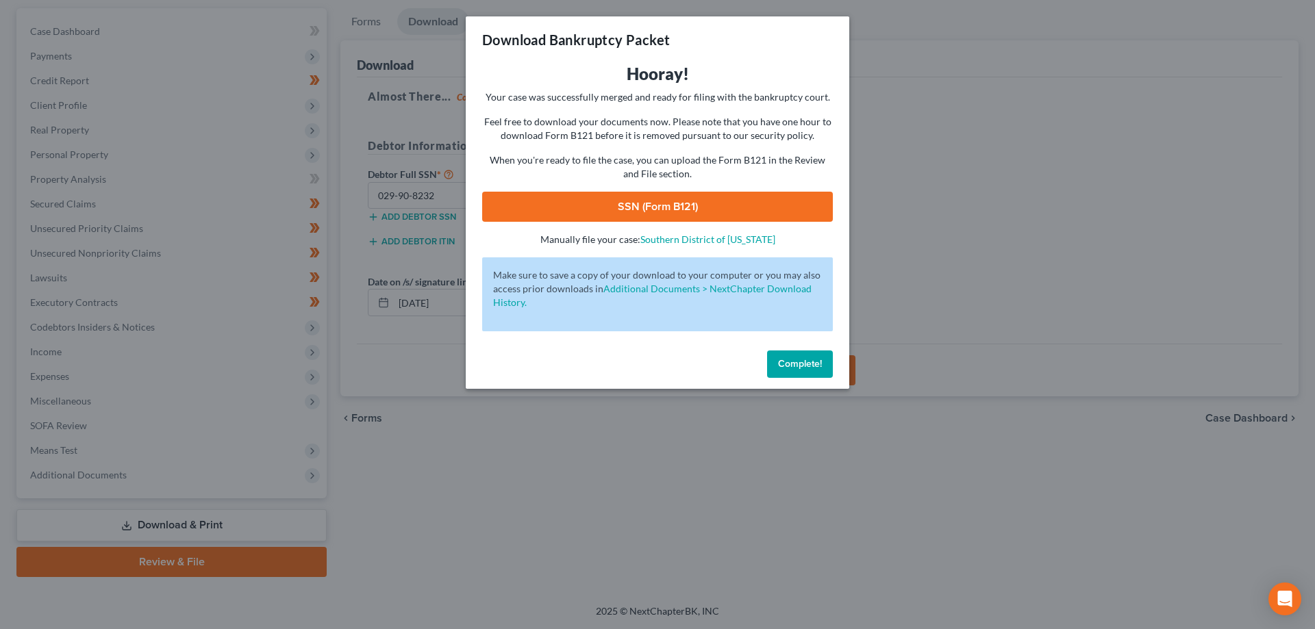
click at [630, 210] on link "SSN (Form B121)" at bounding box center [657, 207] width 351 height 30
click at [798, 370] on button "Complete!" at bounding box center [800, 364] width 66 height 27
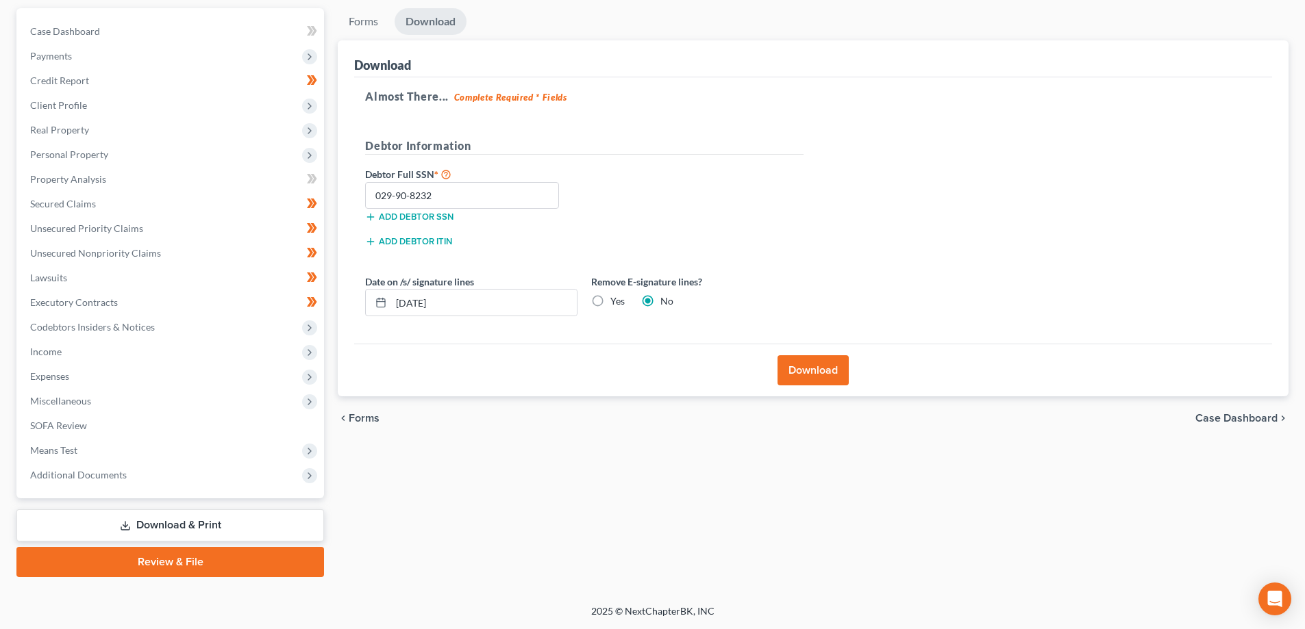
click at [197, 569] on link "Review & File" at bounding box center [170, 562] width 308 height 30
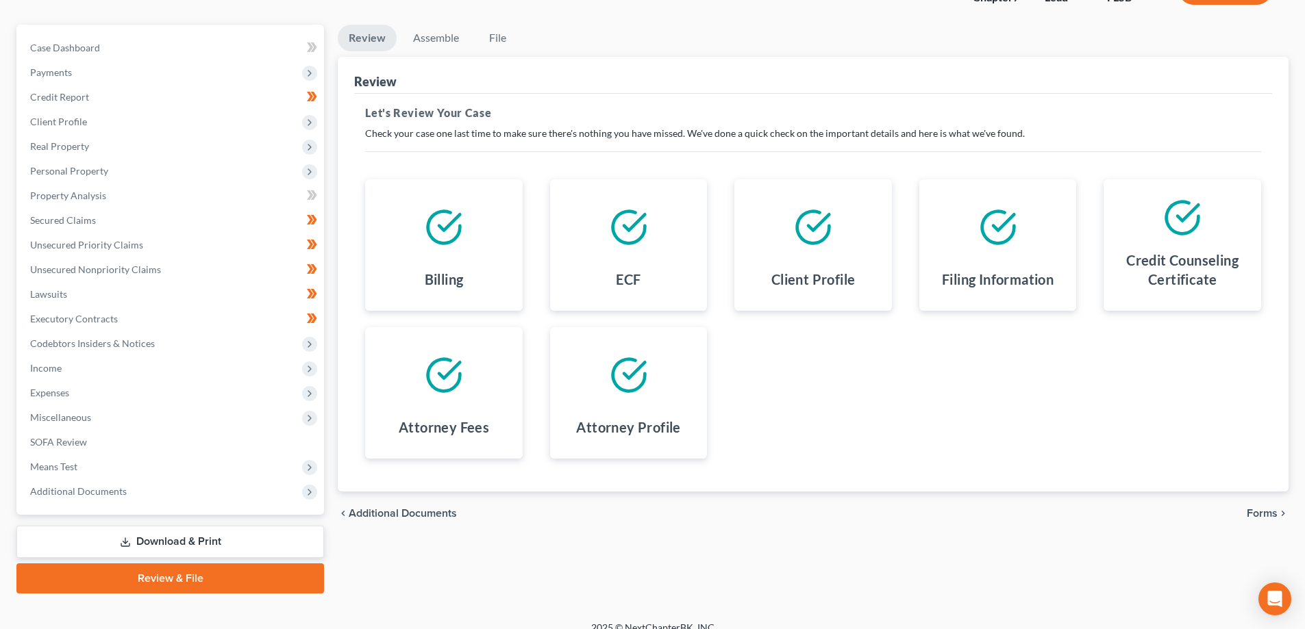
scroll to position [123, 0]
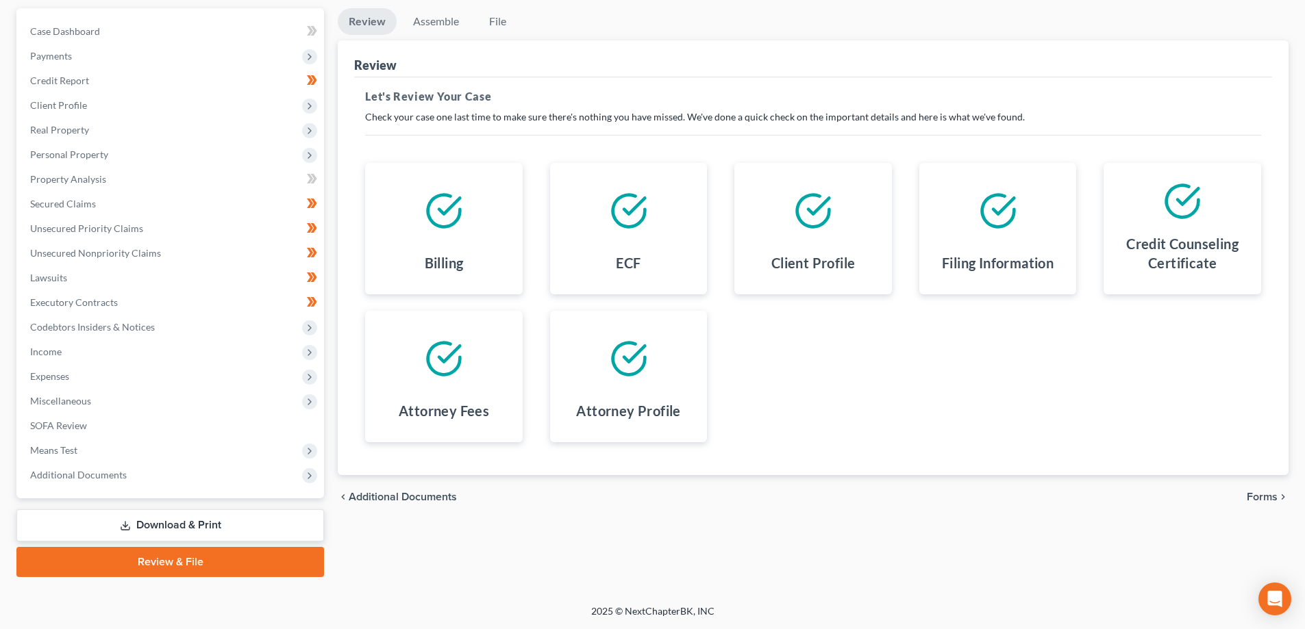
click at [1258, 497] on span "Forms" at bounding box center [1262, 497] width 31 height 11
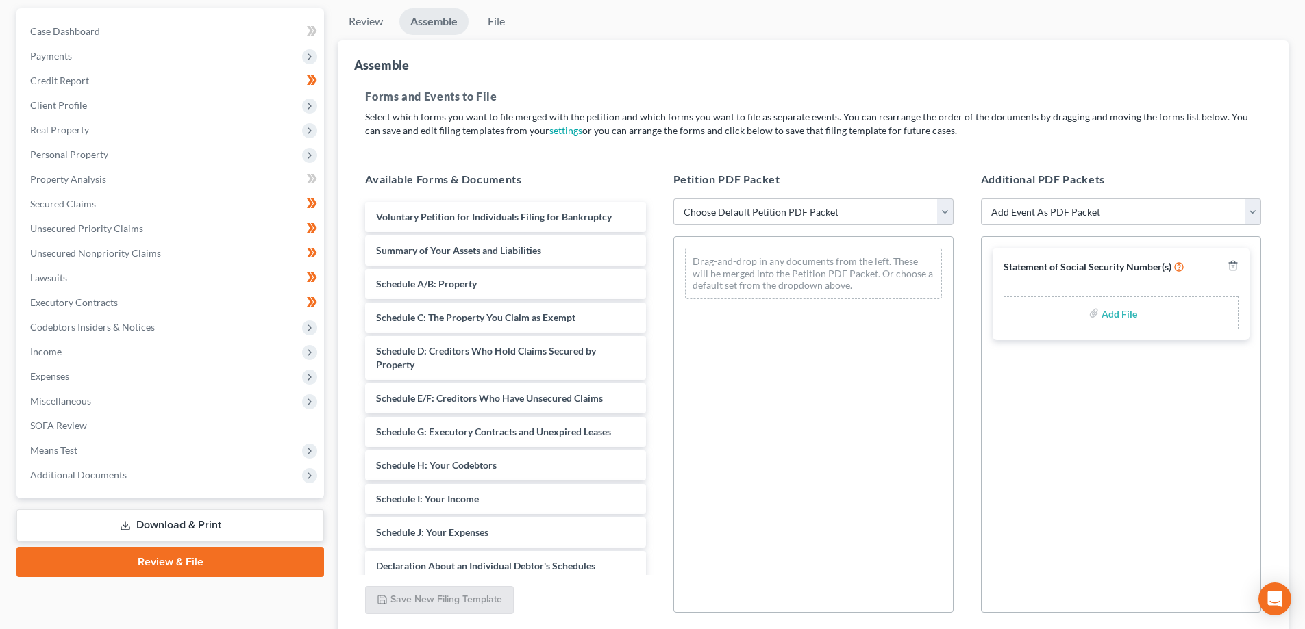
click at [942, 212] on select "Choose Default Petition PDF Packet Emergency Filing (Voluntary Petition and Cre…" at bounding box center [813, 212] width 280 height 27
select select "0"
click at [673, 199] on select "Choose Default Petition PDF Packet Emergency Filing (Voluntary Petition and Cre…" at bounding box center [813, 212] width 280 height 27
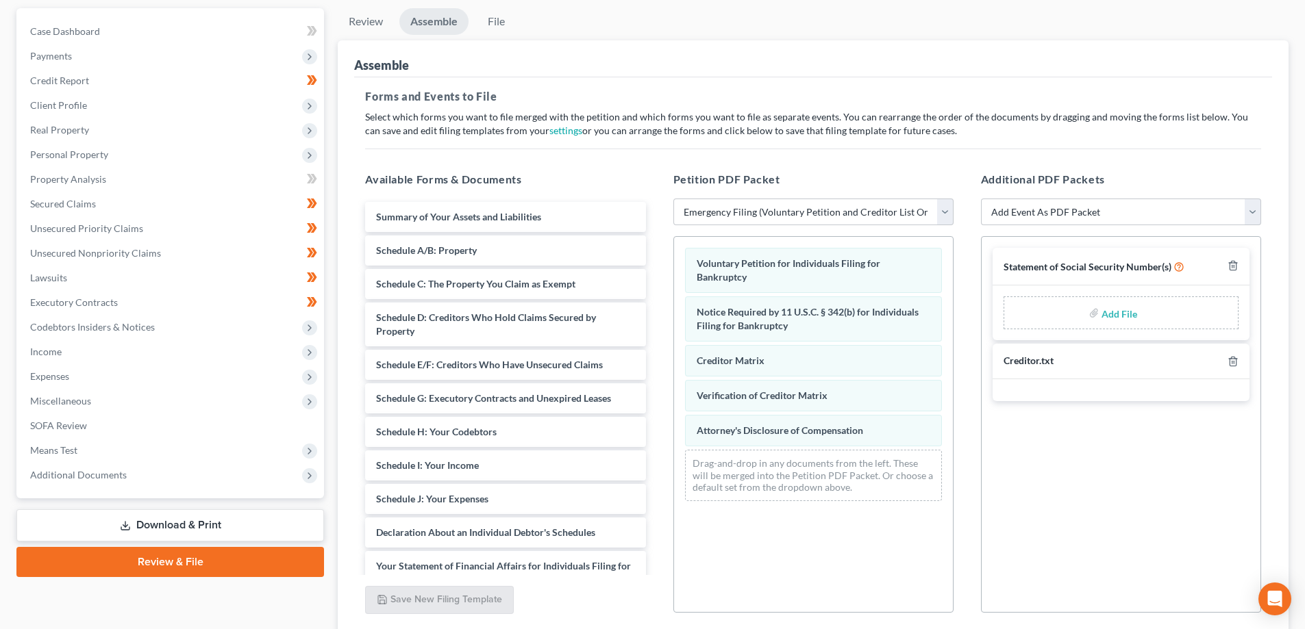
click at [1121, 316] on input "file" at bounding box center [1117, 313] width 33 height 25
type input "C:\fakepath\2025_10_09 Hadil - SS Cert.pdf"
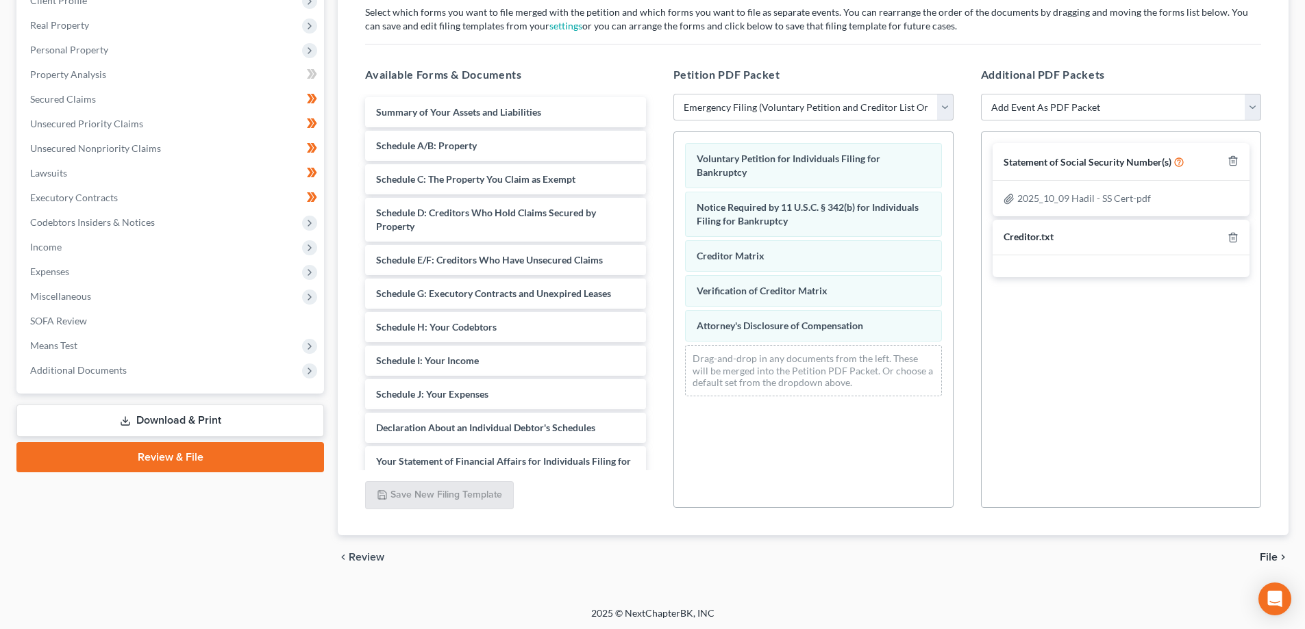
scroll to position [230, 0]
click at [1271, 553] on span "File" at bounding box center [1269, 555] width 18 height 11
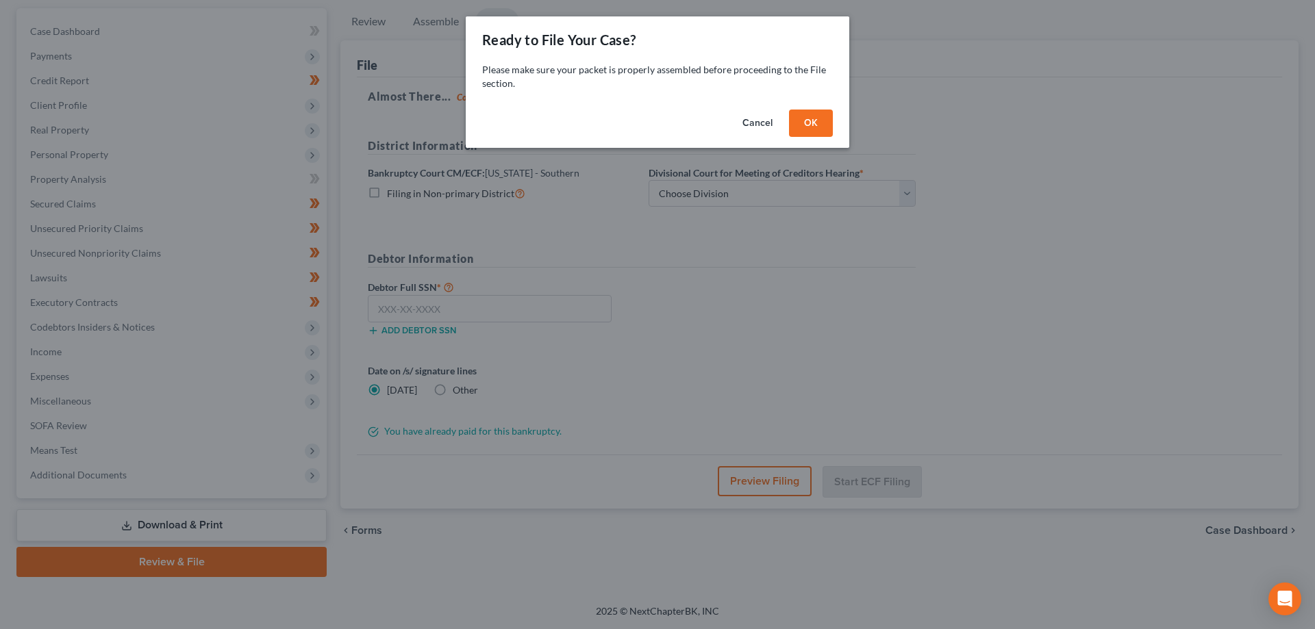
click at [814, 123] on button "OK" at bounding box center [811, 123] width 44 height 27
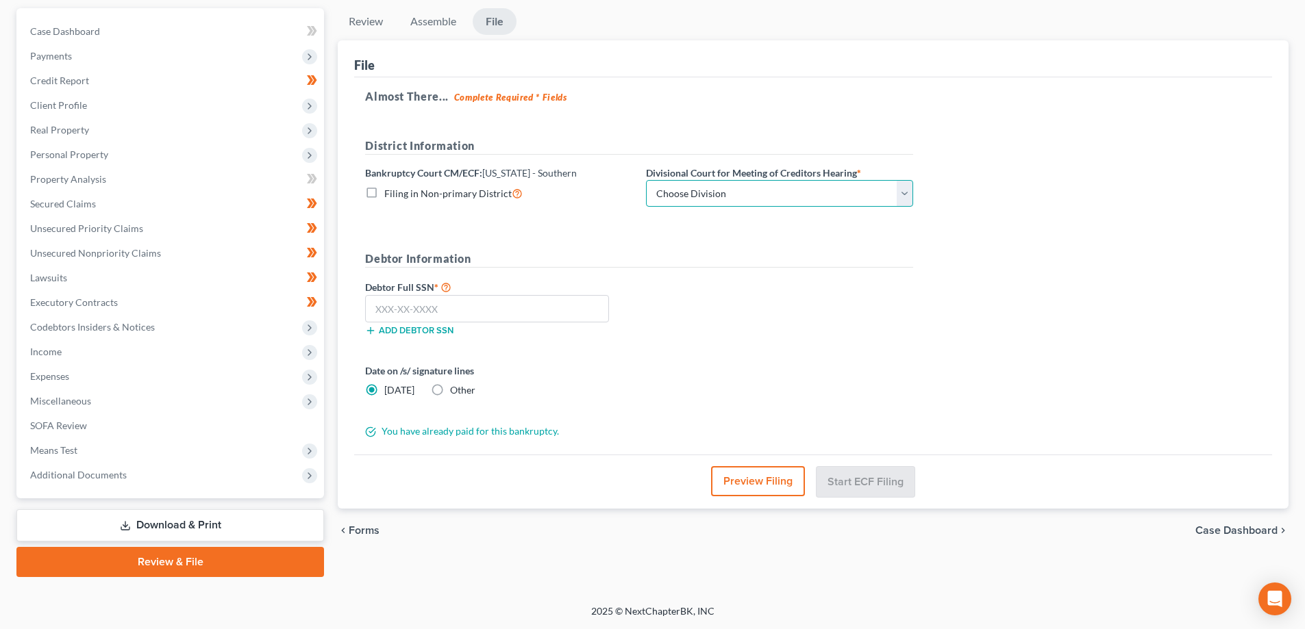
click at [751, 192] on select "Choose Division Fort Lauderdale Miami West Palm Beach" at bounding box center [779, 193] width 267 height 27
select select "2"
click at [646, 180] on select "Choose Division Fort Lauderdale Miami West Palm Beach" at bounding box center [779, 193] width 267 height 27
click at [410, 320] on input "text" at bounding box center [487, 308] width 244 height 27
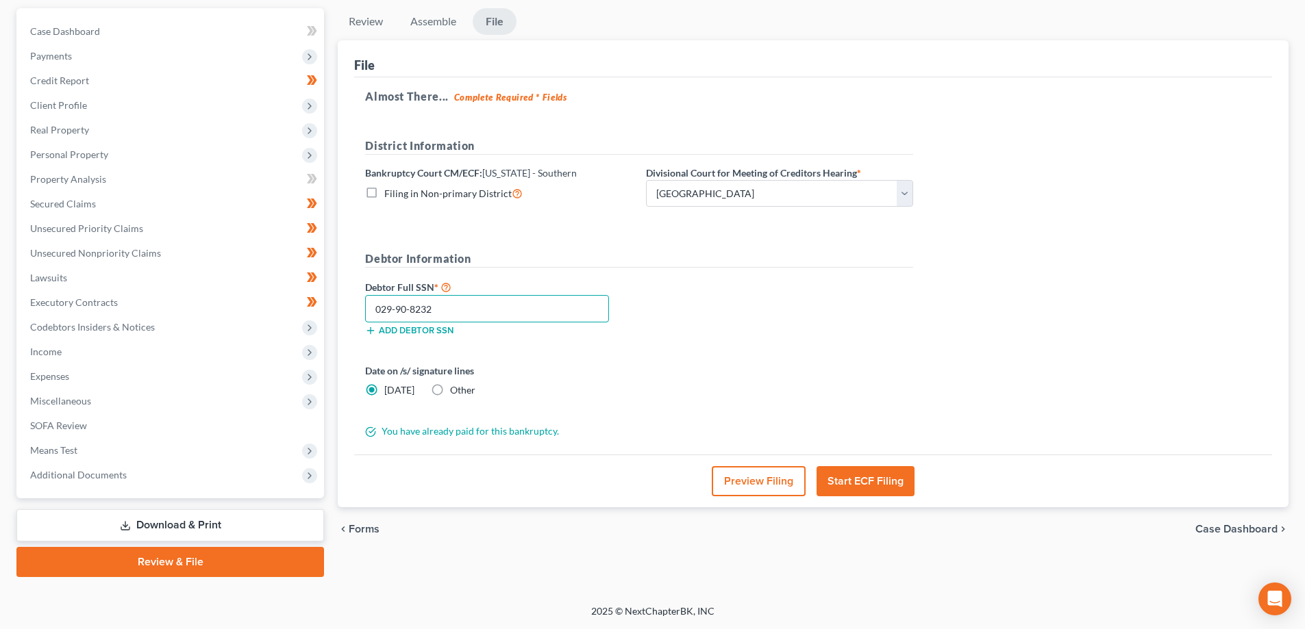
type input "029-90-8232"
click at [877, 486] on button "Start ECF Filing" at bounding box center [865, 481] width 98 height 30
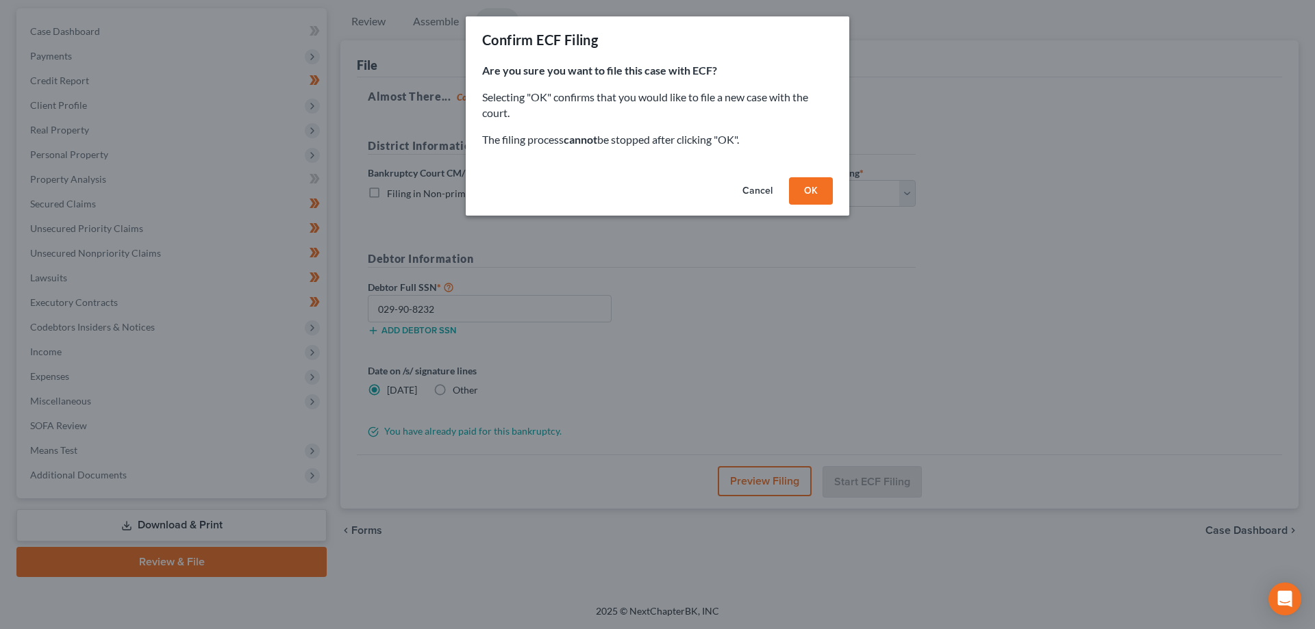
click at [810, 198] on button "OK" at bounding box center [811, 190] width 44 height 27
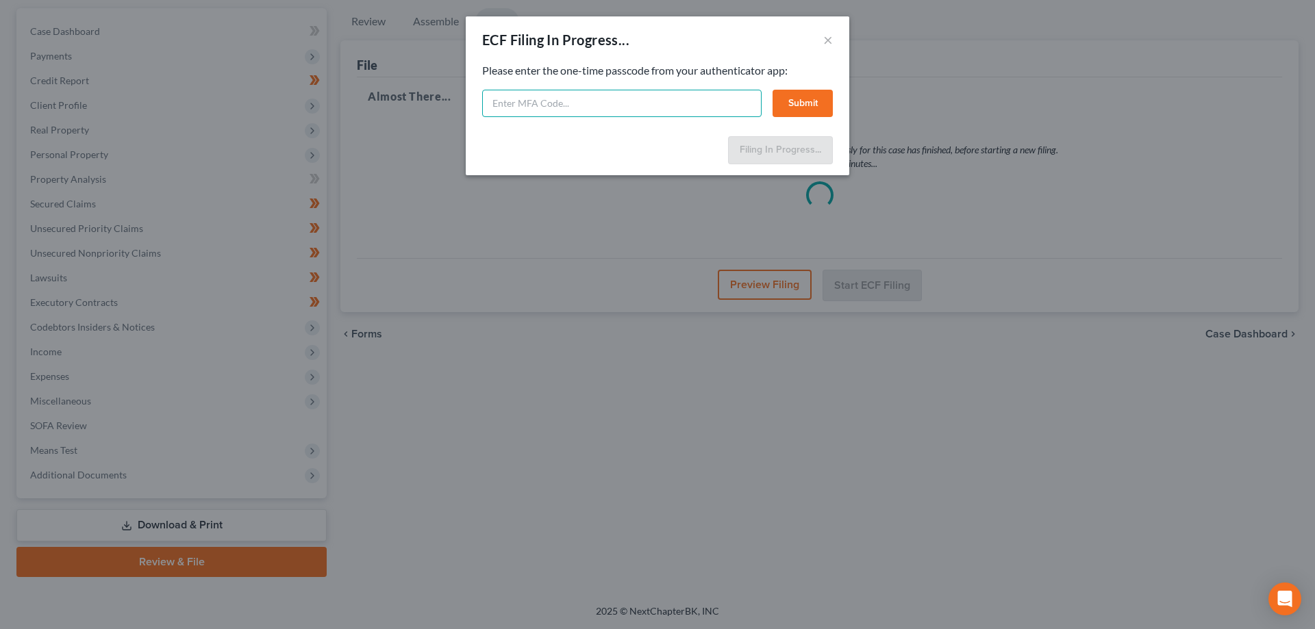
click at [618, 97] on input "text" at bounding box center [621, 103] width 279 height 27
type input "432391"
click at [810, 102] on button "Submit" at bounding box center [803, 103] width 60 height 27
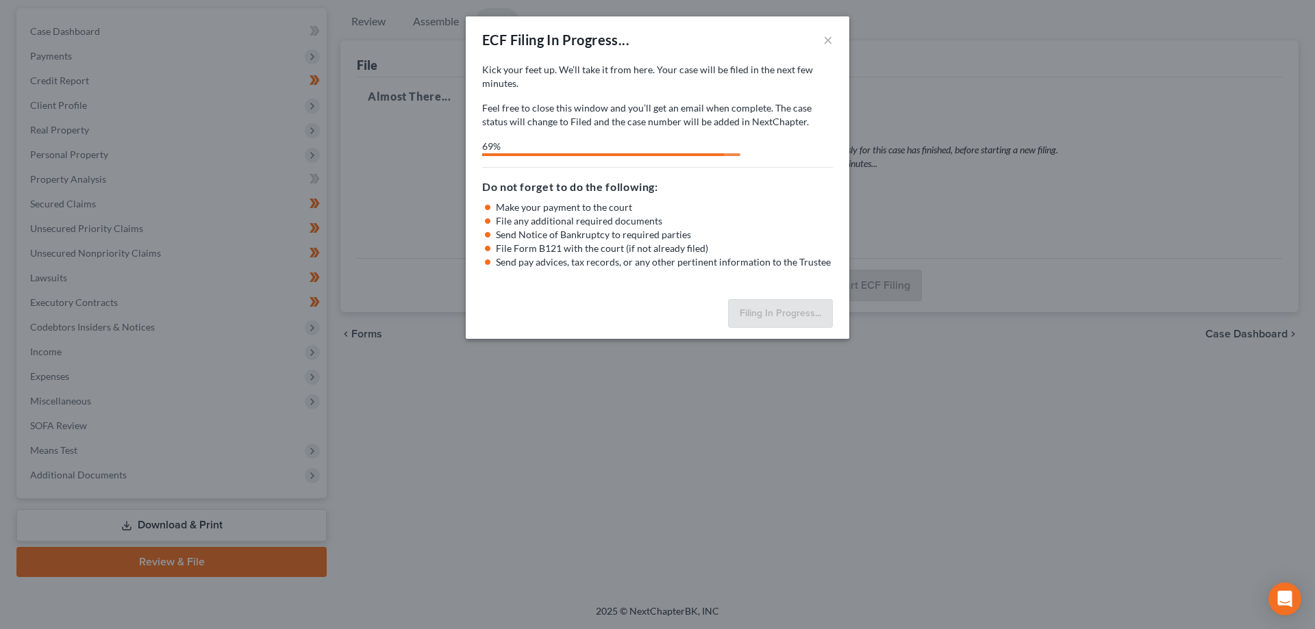
select select "2"
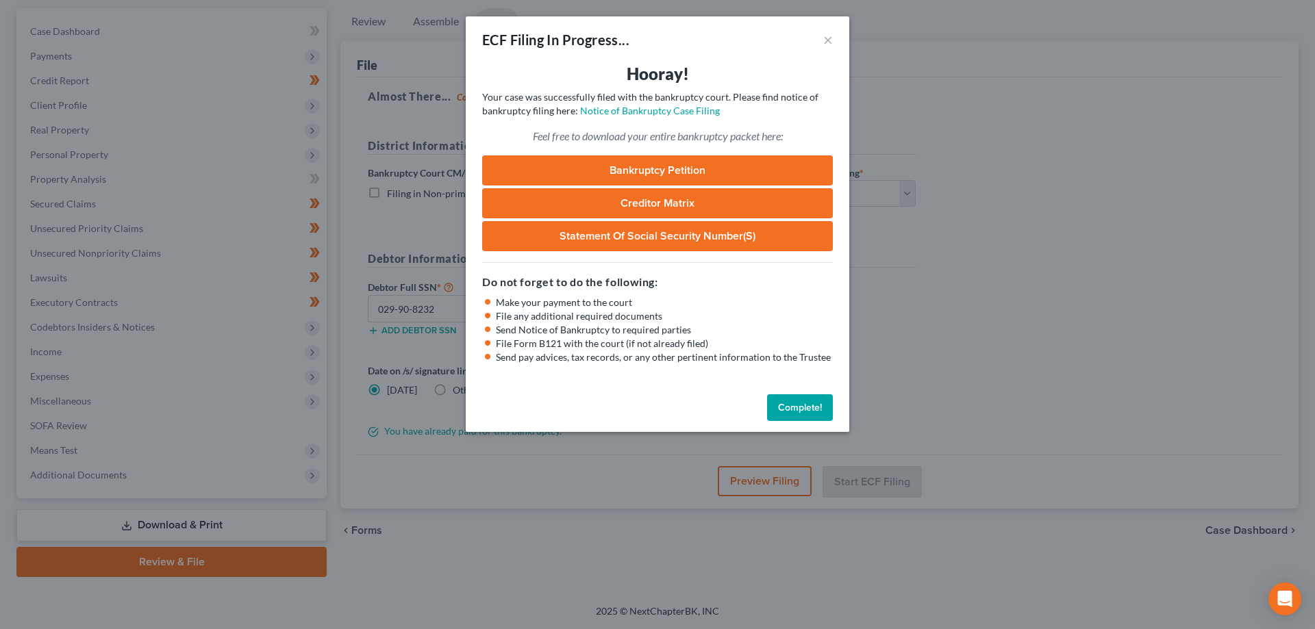
click at [786, 402] on button "Complete!" at bounding box center [800, 408] width 66 height 27
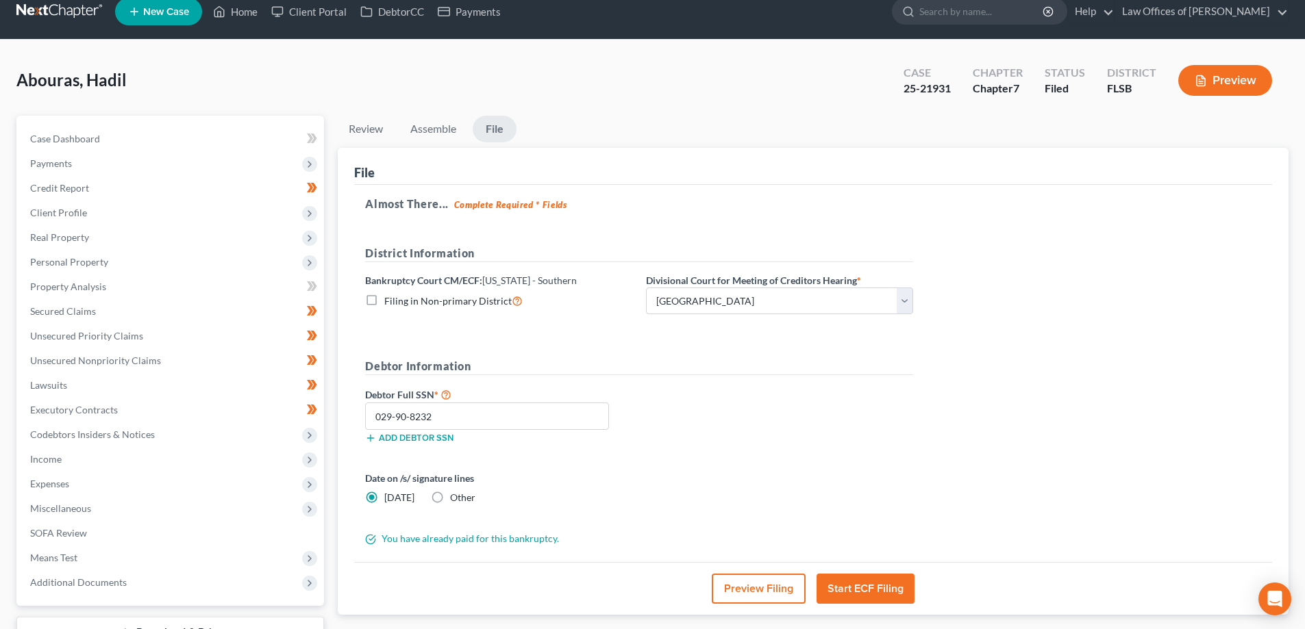
scroll to position [0, 0]
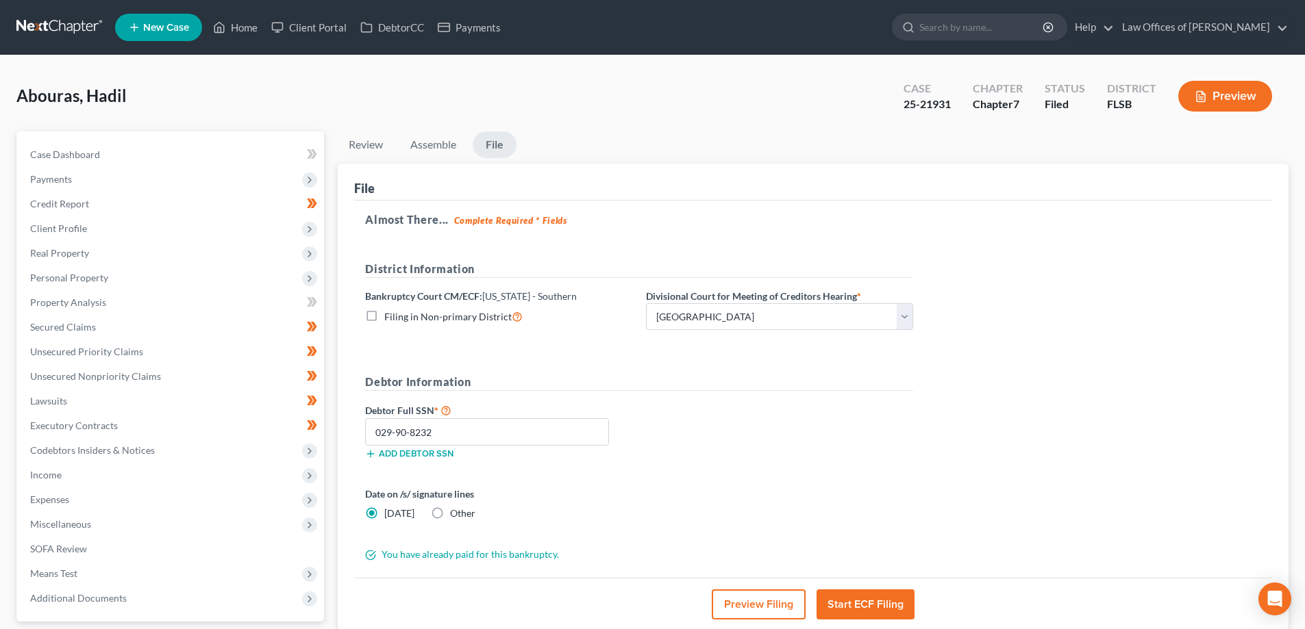
click at [48, 23] on link at bounding box center [60, 27] width 88 height 25
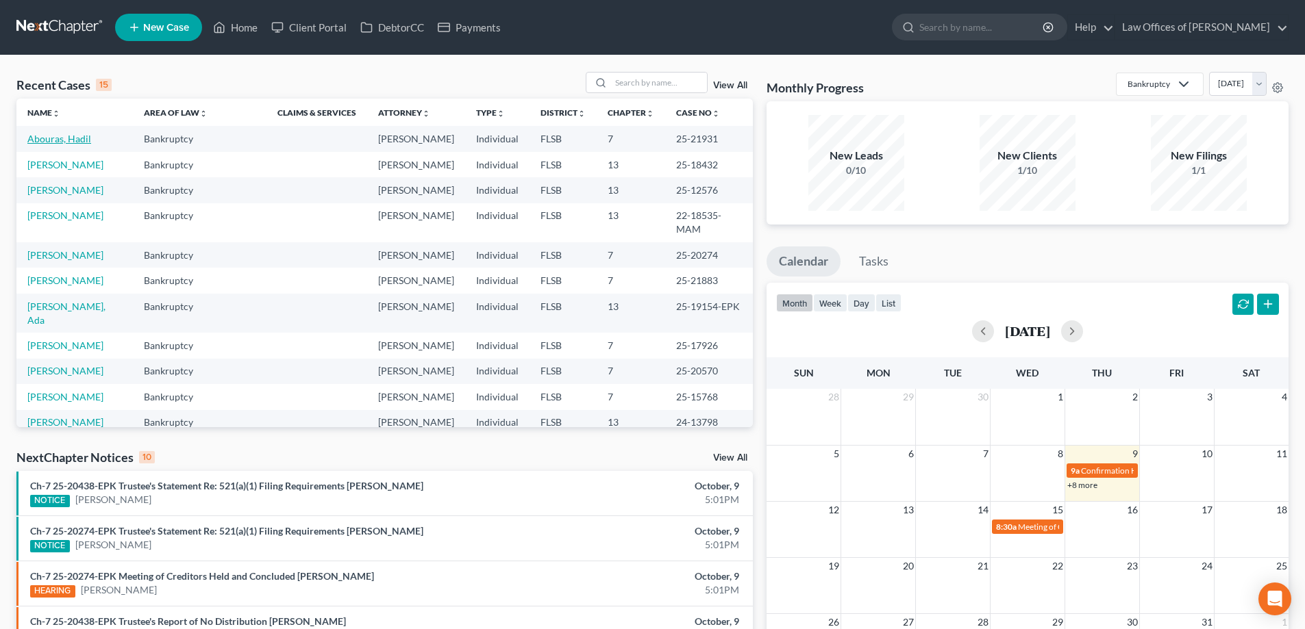
click at [56, 140] on link "Abouras, Hadil" at bounding box center [59, 139] width 64 height 12
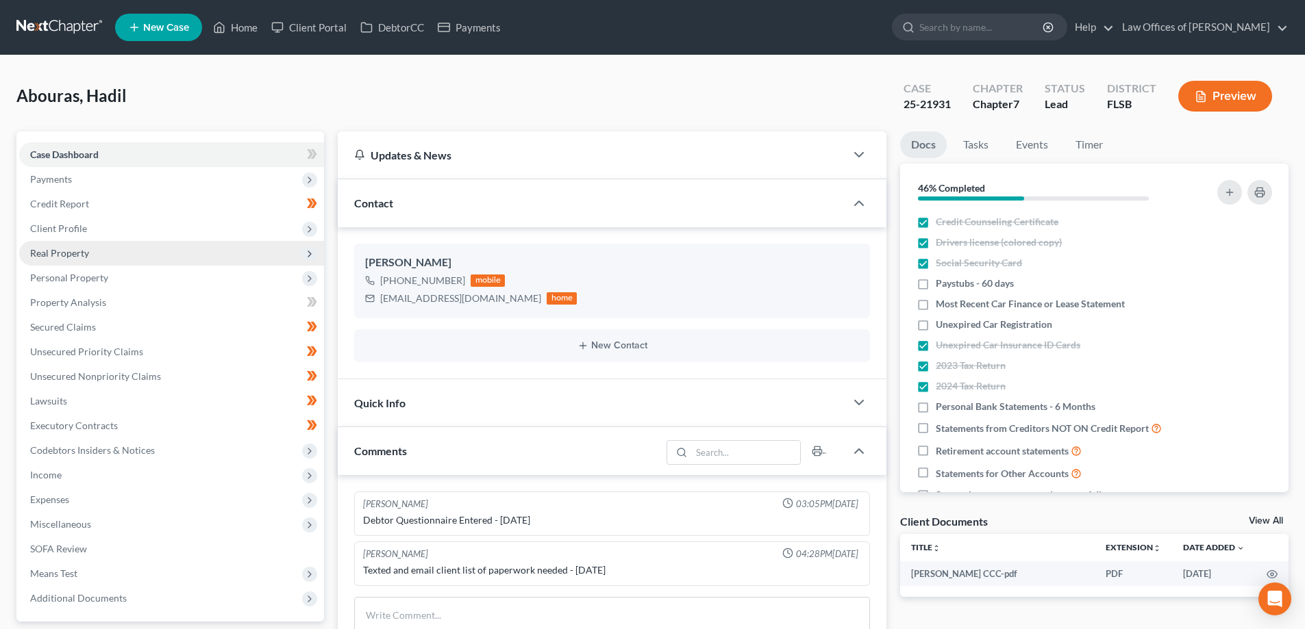
click at [64, 254] on span "Real Property" at bounding box center [59, 253] width 59 height 12
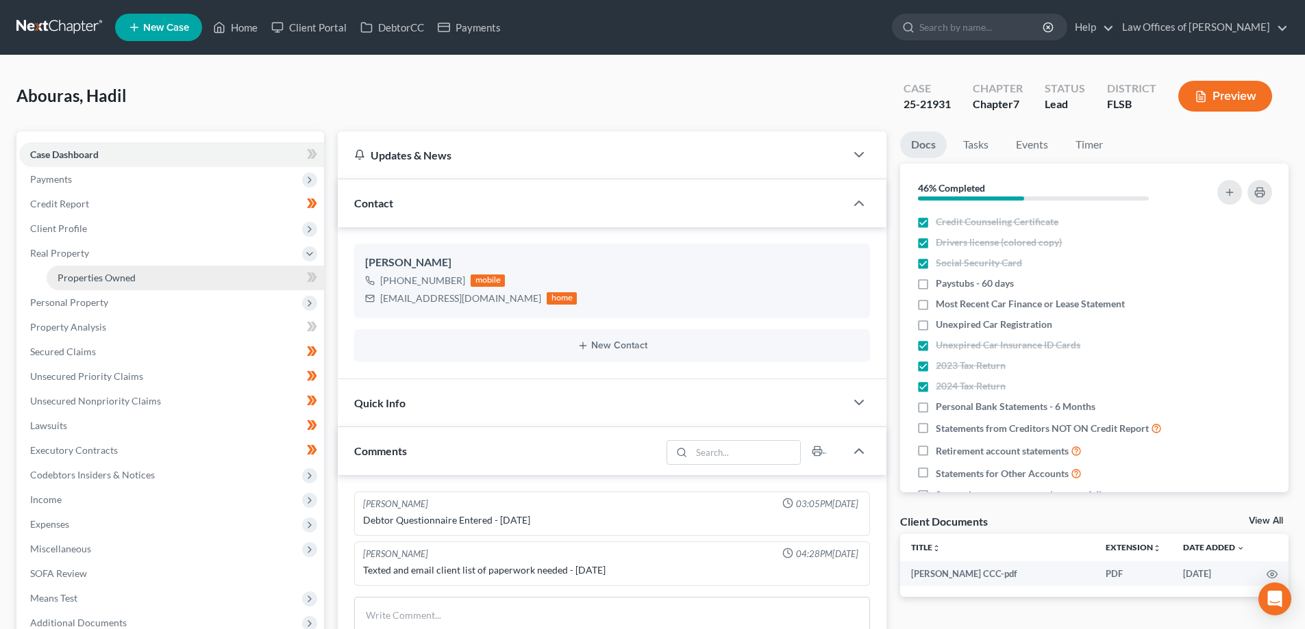
click at [96, 275] on span "Properties Owned" at bounding box center [97, 278] width 78 height 12
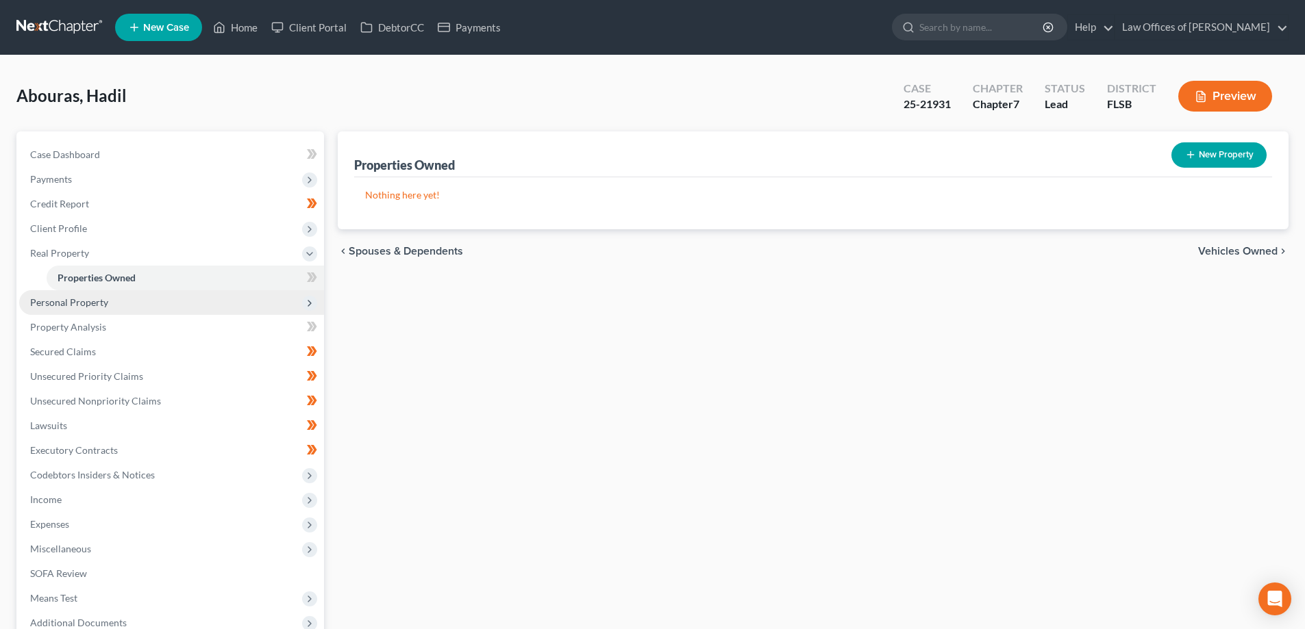
click at [83, 301] on span "Personal Property" at bounding box center [69, 303] width 78 height 12
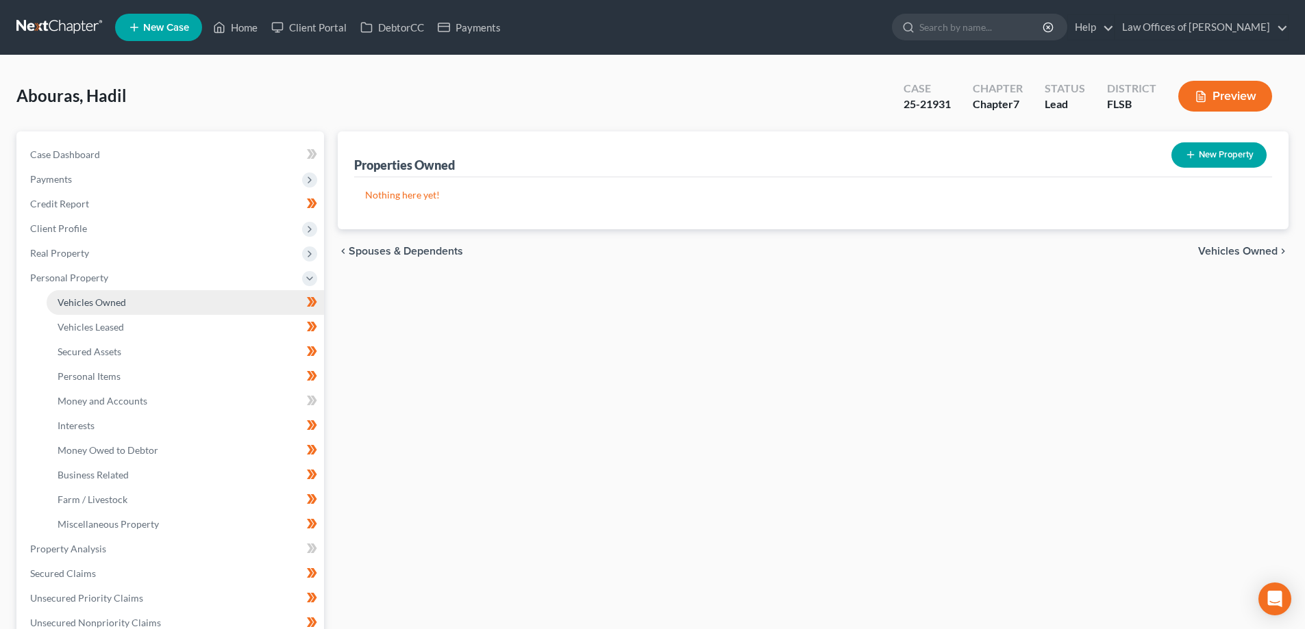
click at [104, 299] on span "Vehicles Owned" at bounding box center [92, 303] width 68 height 12
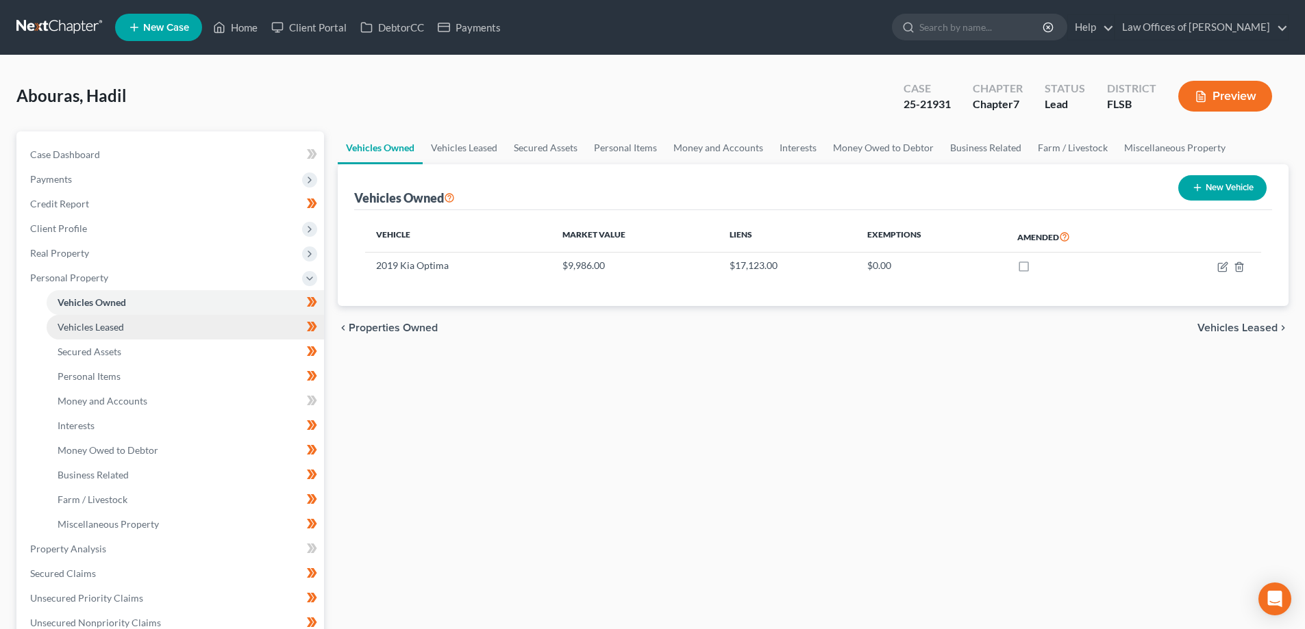
click at [97, 327] on span "Vehicles Leased" at bounding box center [91, 327] width 66 height 12
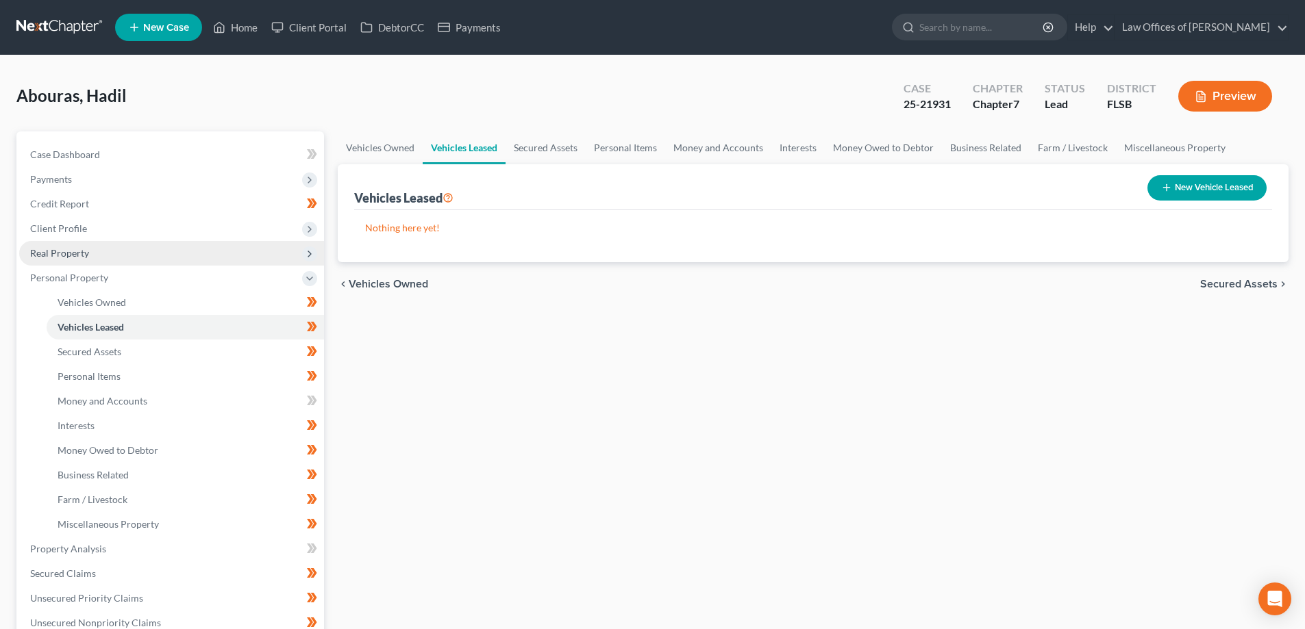
click at [63, 253] on span "Real Property" at bounding box center [59, 253] width 59 height 12
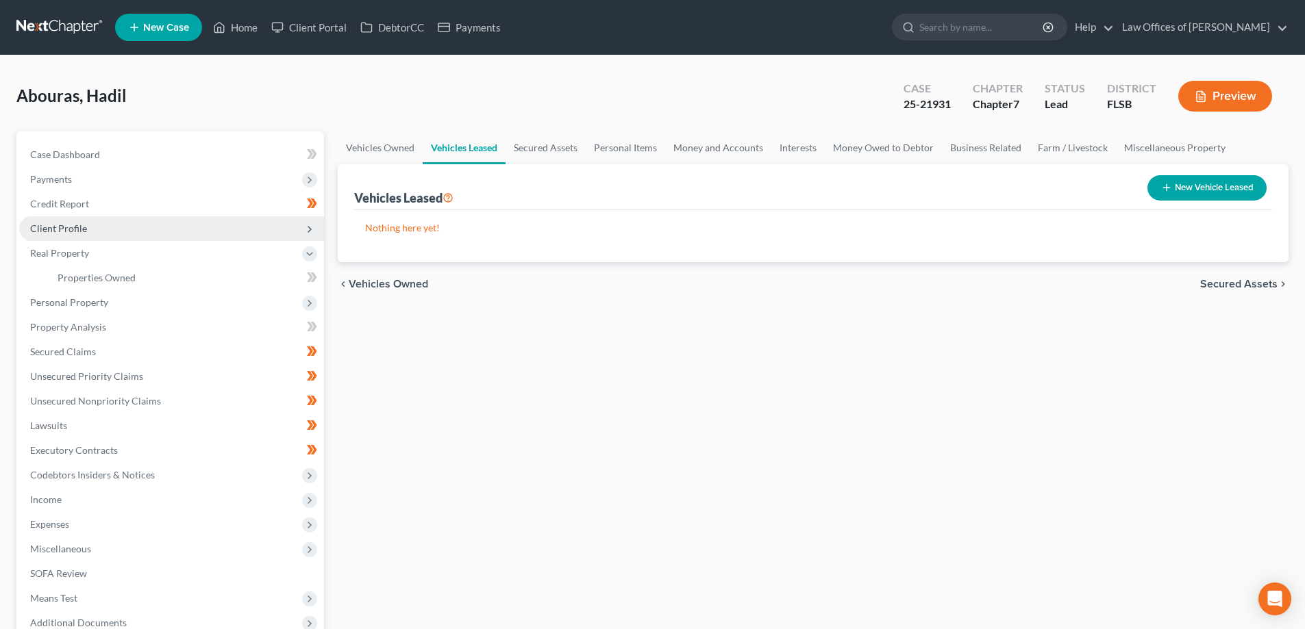
click at [64, 224] on span "Client Profile" at bounding box center [58, 229] width 57 height 12
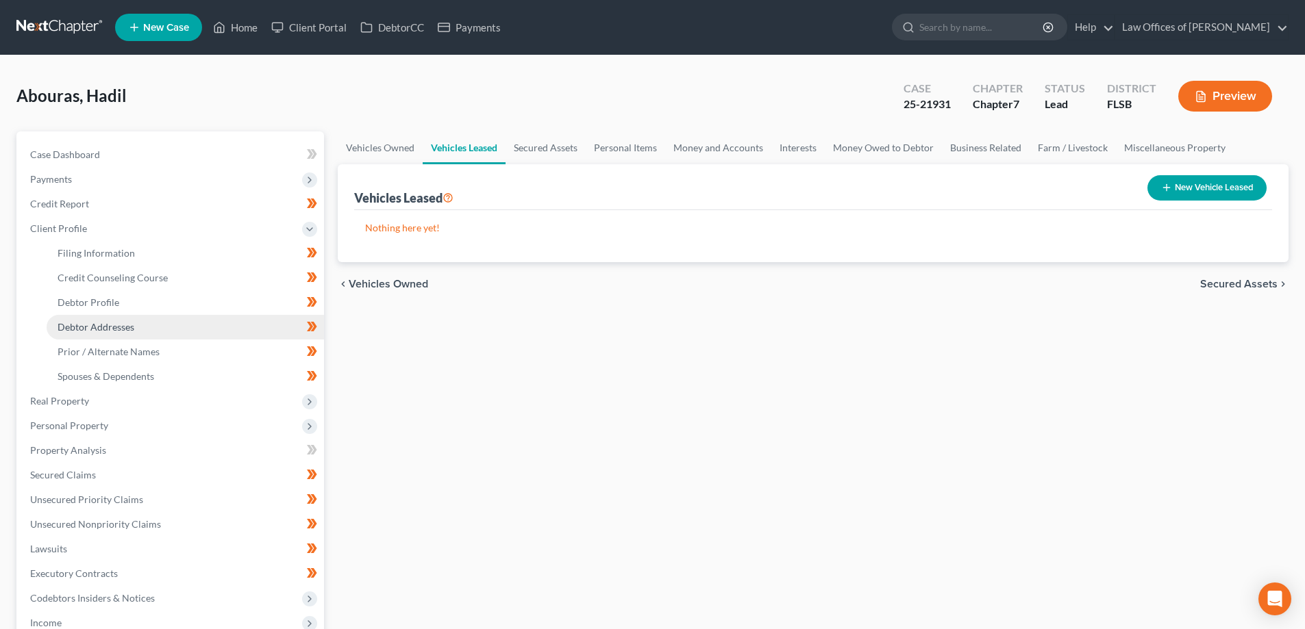
click at [86, 332] on span "Debtor Addresses" at bounding box center [96, 327] width 77 height 12
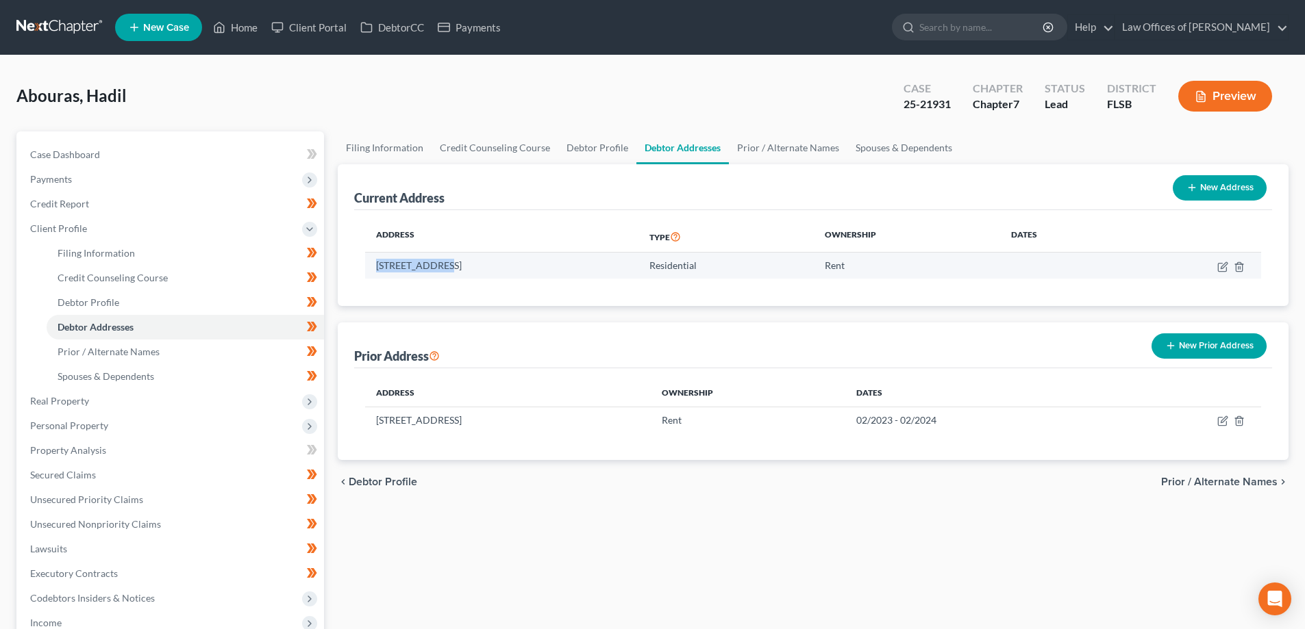
drag, startPoint x: 377, startPoint y: 266, endPoint x: 436, endPoint y: 267, distance: 58.9
click at [436, 267] on td "627 Sealoft Dr, Unit 102, Boynton Beach, FL 33426" at bounding box center [501, 266] width 273 height 26
copy td "627 Sealoft Dr"
click at [402, 273] on td "627 Sealoft Dr, Unit 102, Boynton Beach, FL 33426" at bounding box center [501, 266] width 273 height 26
drag, startPoint x: 377, startPoint y: 264, endPoint x: 605, endPoint y: 266, distance: 228.8
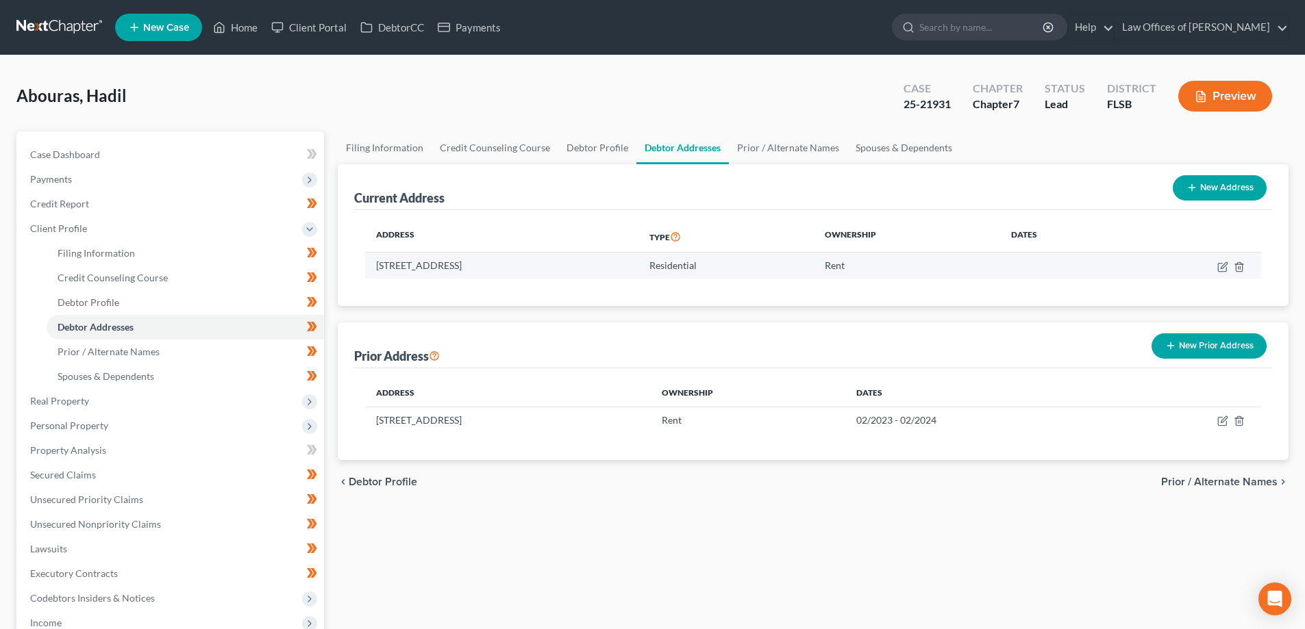
click at [605, 266] on td "[STREET_ADDRESS]" at bounding box center [501, 266] width 273 height 26
copy td "[STREET_ADDRESS]"
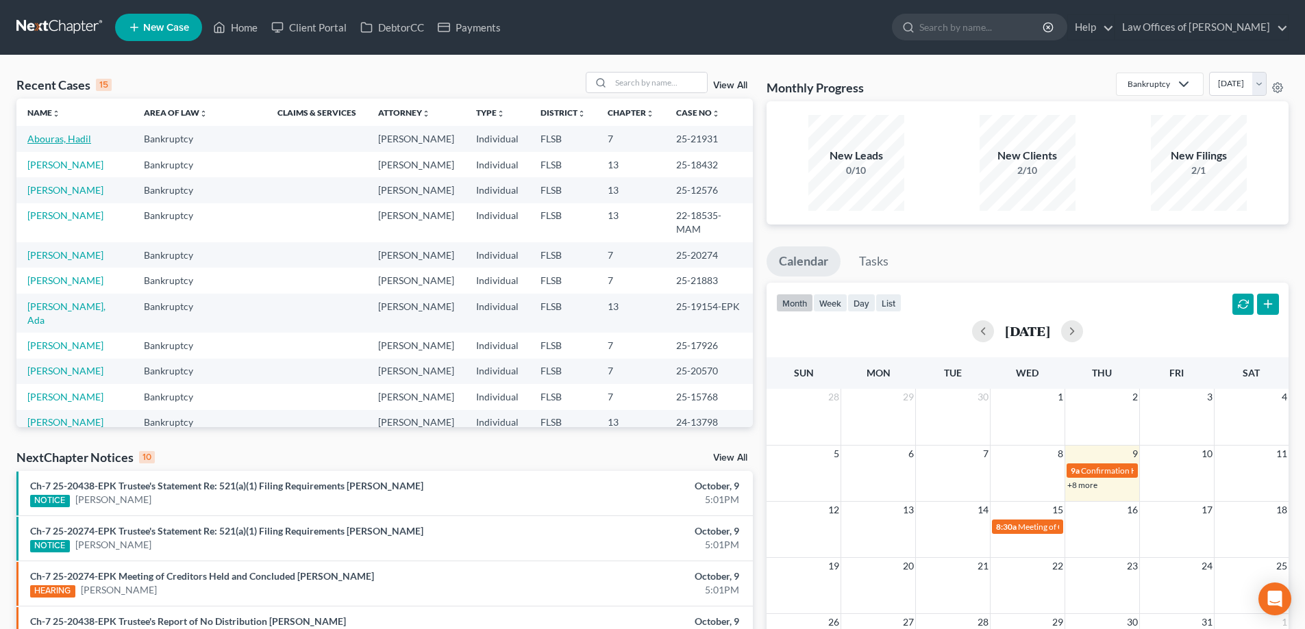
click at [49, 140] on link "Abouras, Hadil" at bounding box center [59, 139] width 64 height 12
